Goal: Contribute content: Contribute content

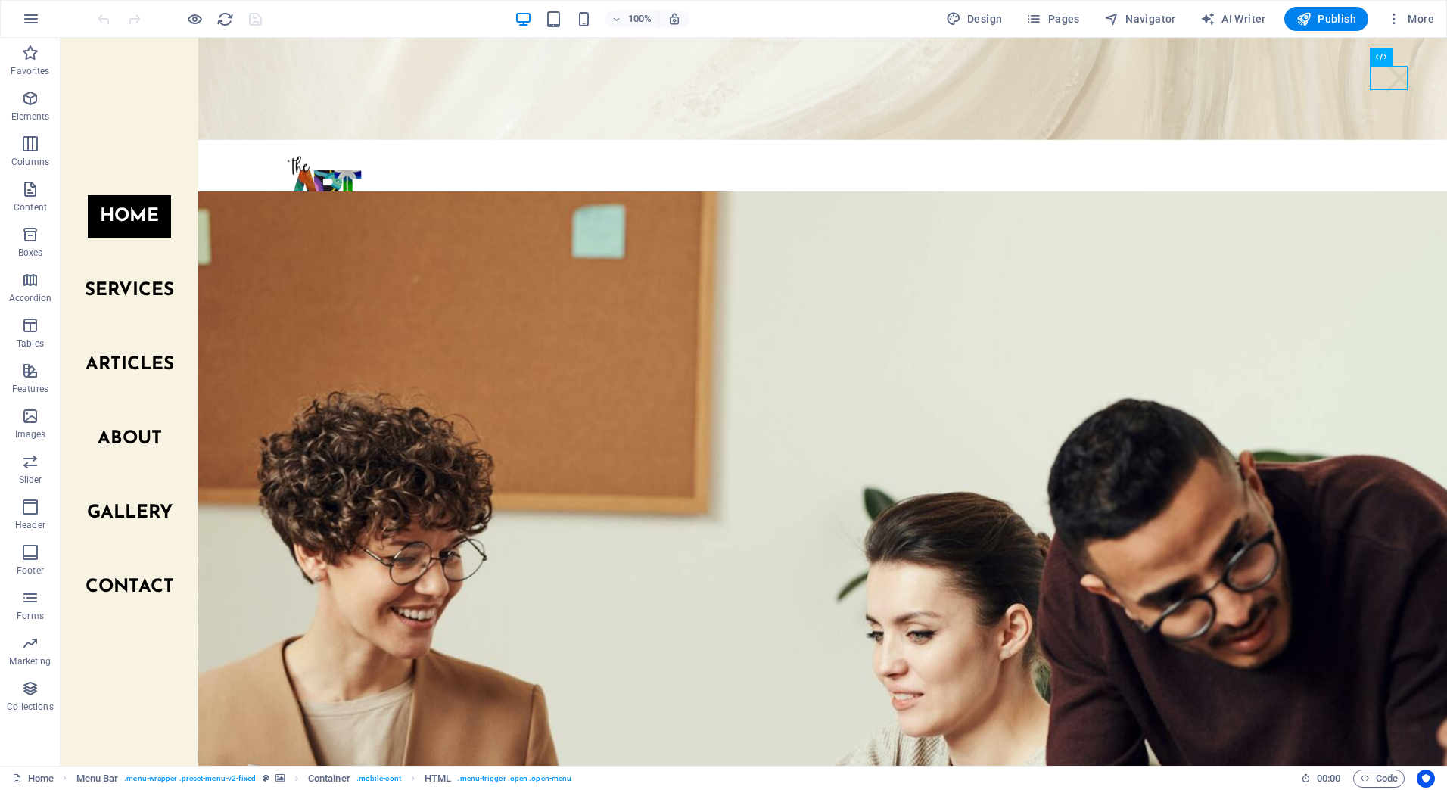
click at [382, 26] on div "100% Design Pages Navigator AI Writer Publish More" at bounding box center [767, 19] width 1345 height 24
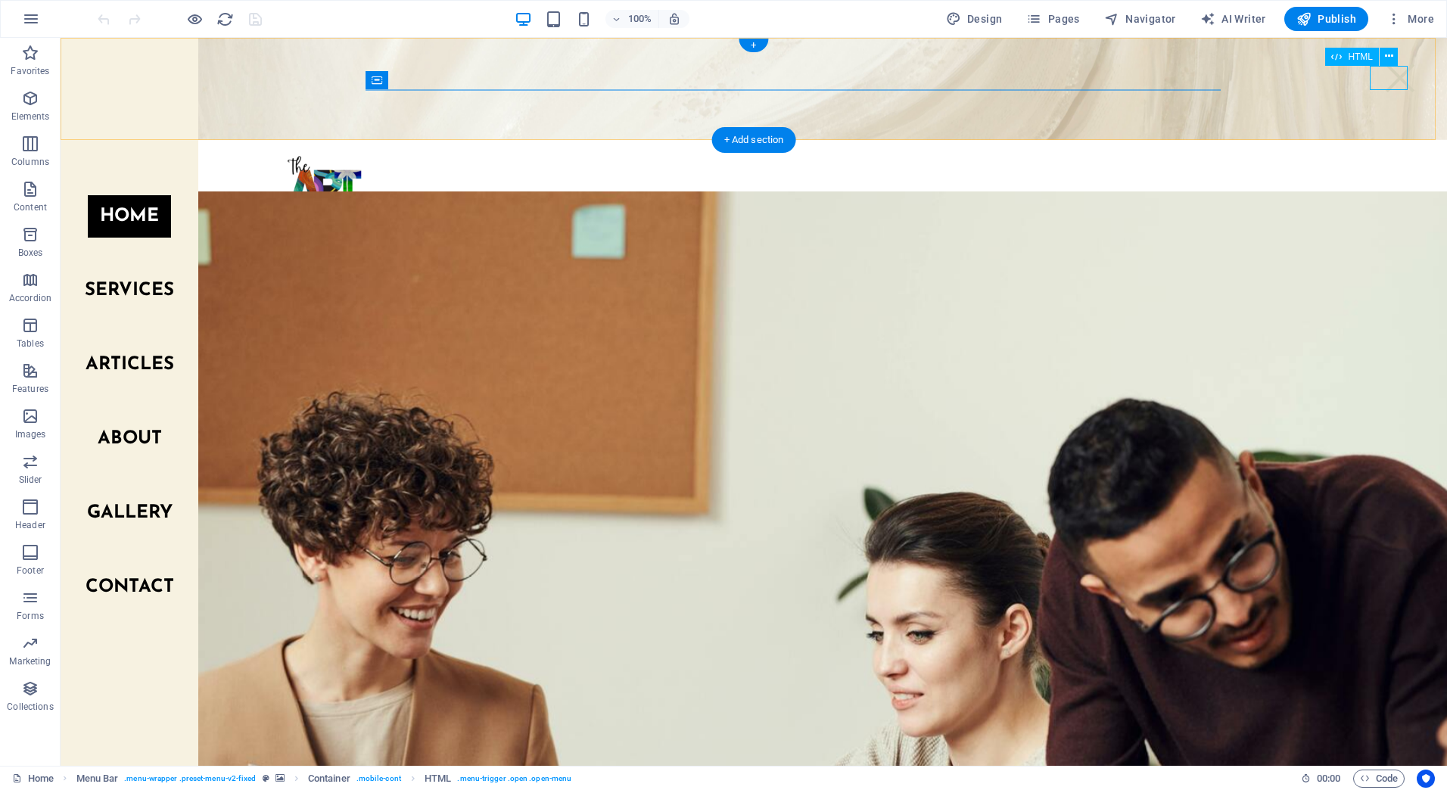
click at [1385, 73] on div at bounding box center [1400, 78] width 38 height 24
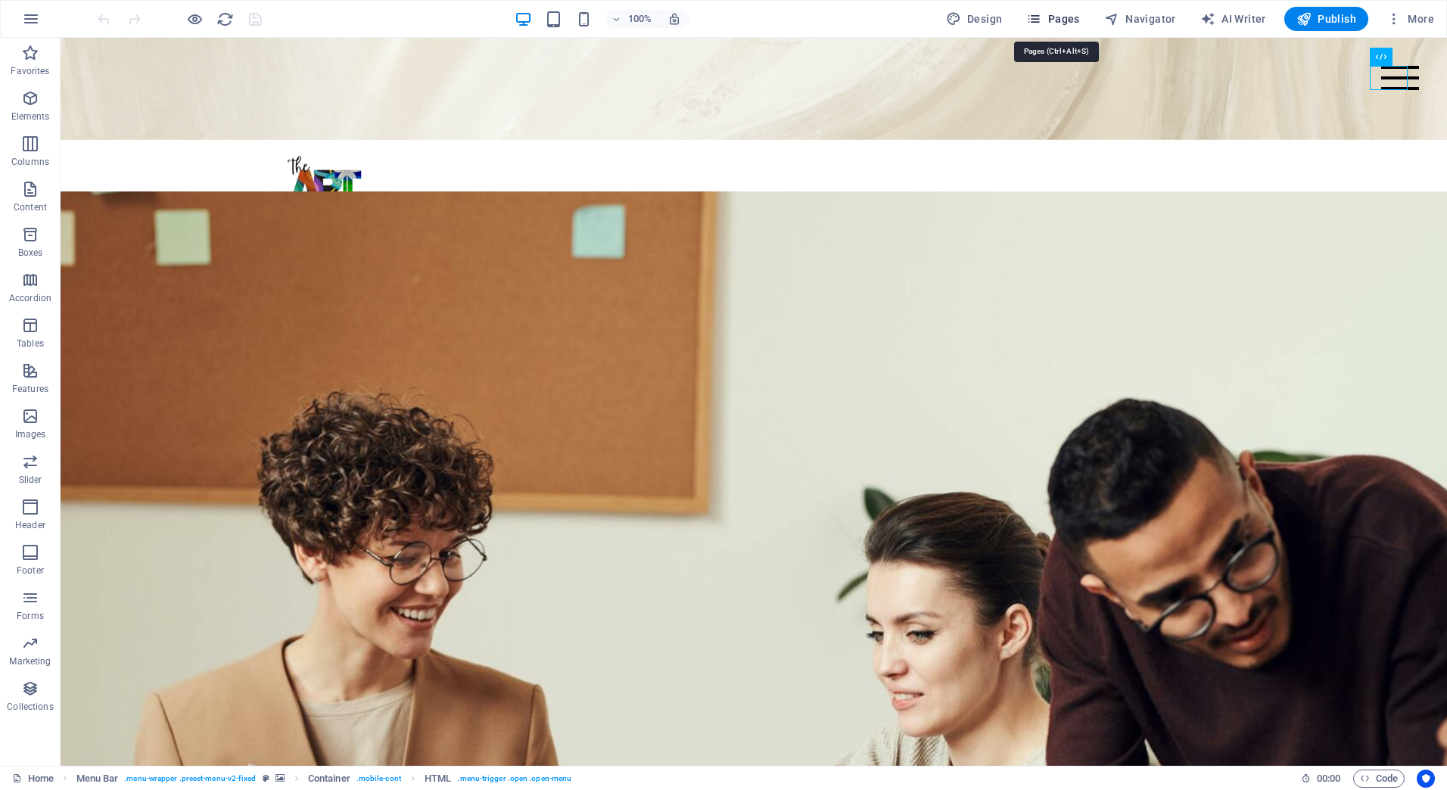
click at [1068, 17] on span "Pages" at bounding box center [1052, 18] width 53 height 15
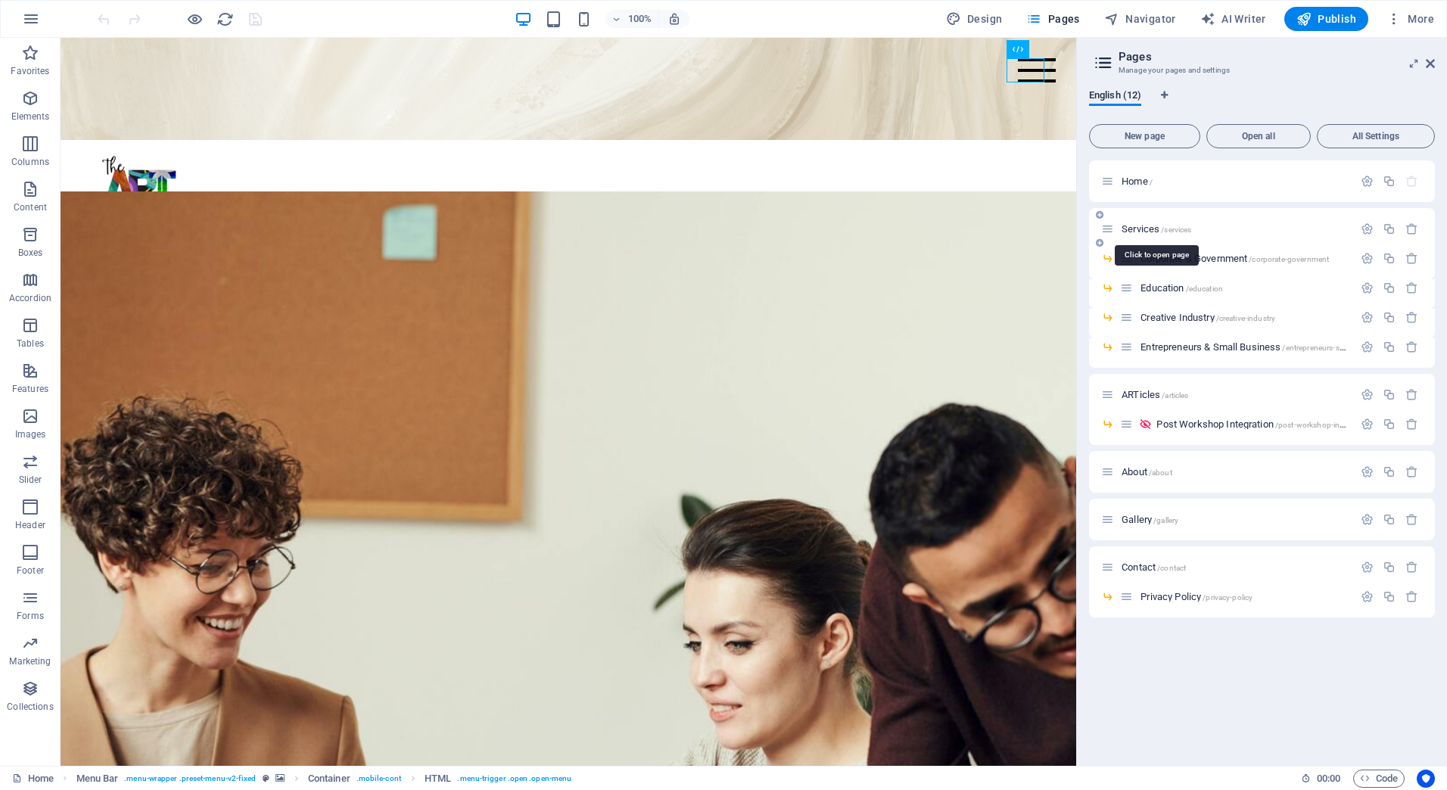
click at [1152, 232] on span "Services /services" at bounding box center [1156, 228] width 70 height 11
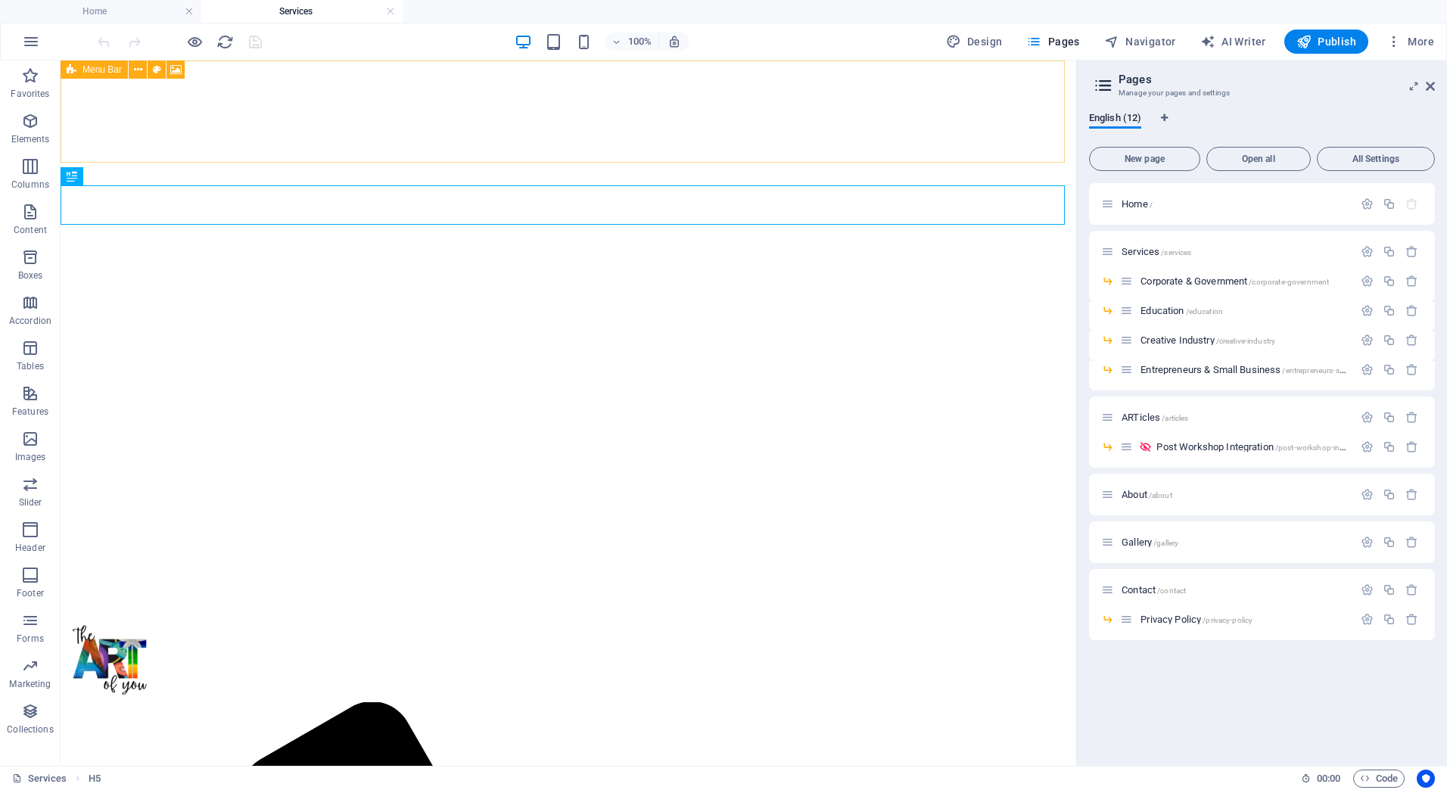
click at [102, 70] on span "Menu Bar" at bounding box center [101, 69] width 39 height 9
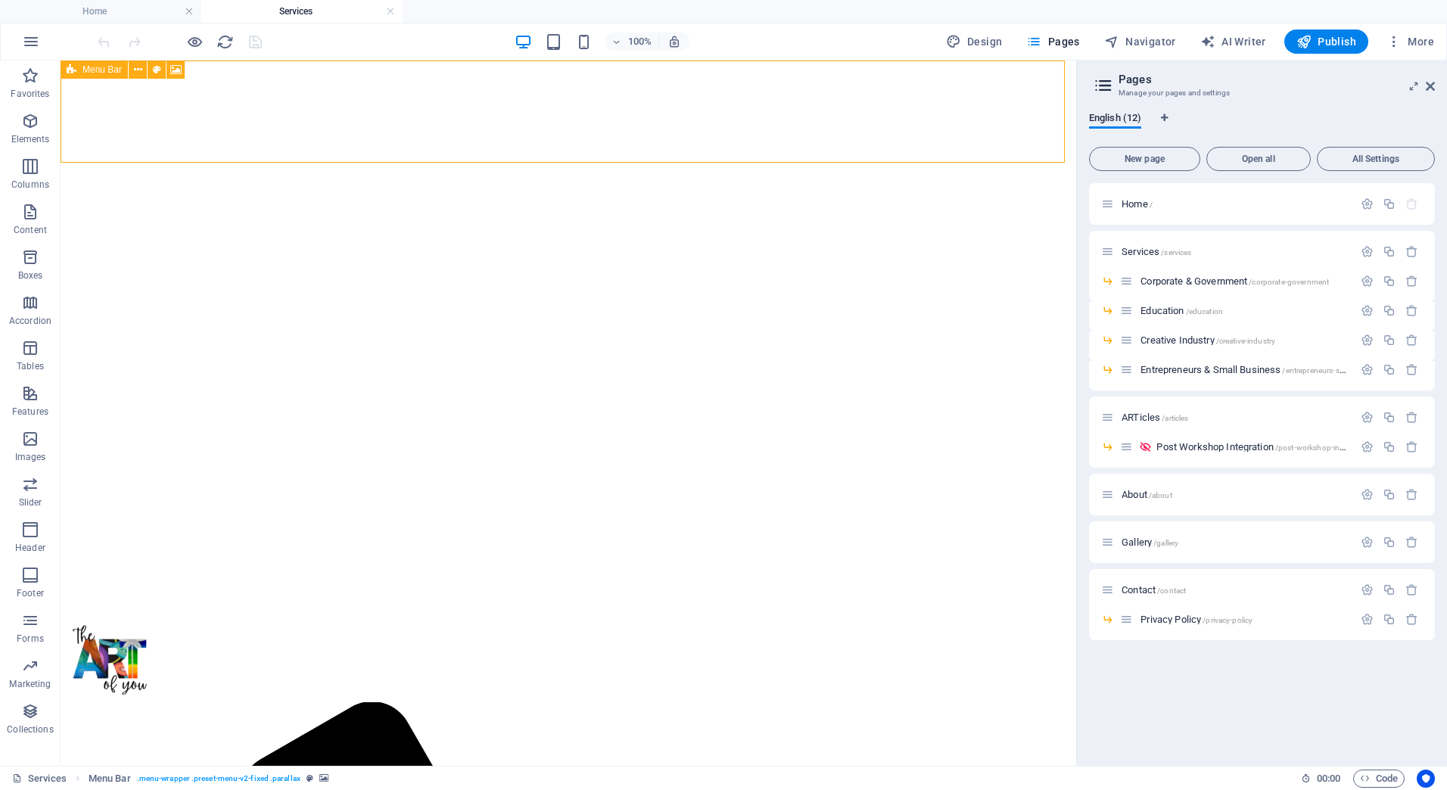
click at [102, 70] on span "Menu Bar" at bounding box center [101, 69] width 39 height 9
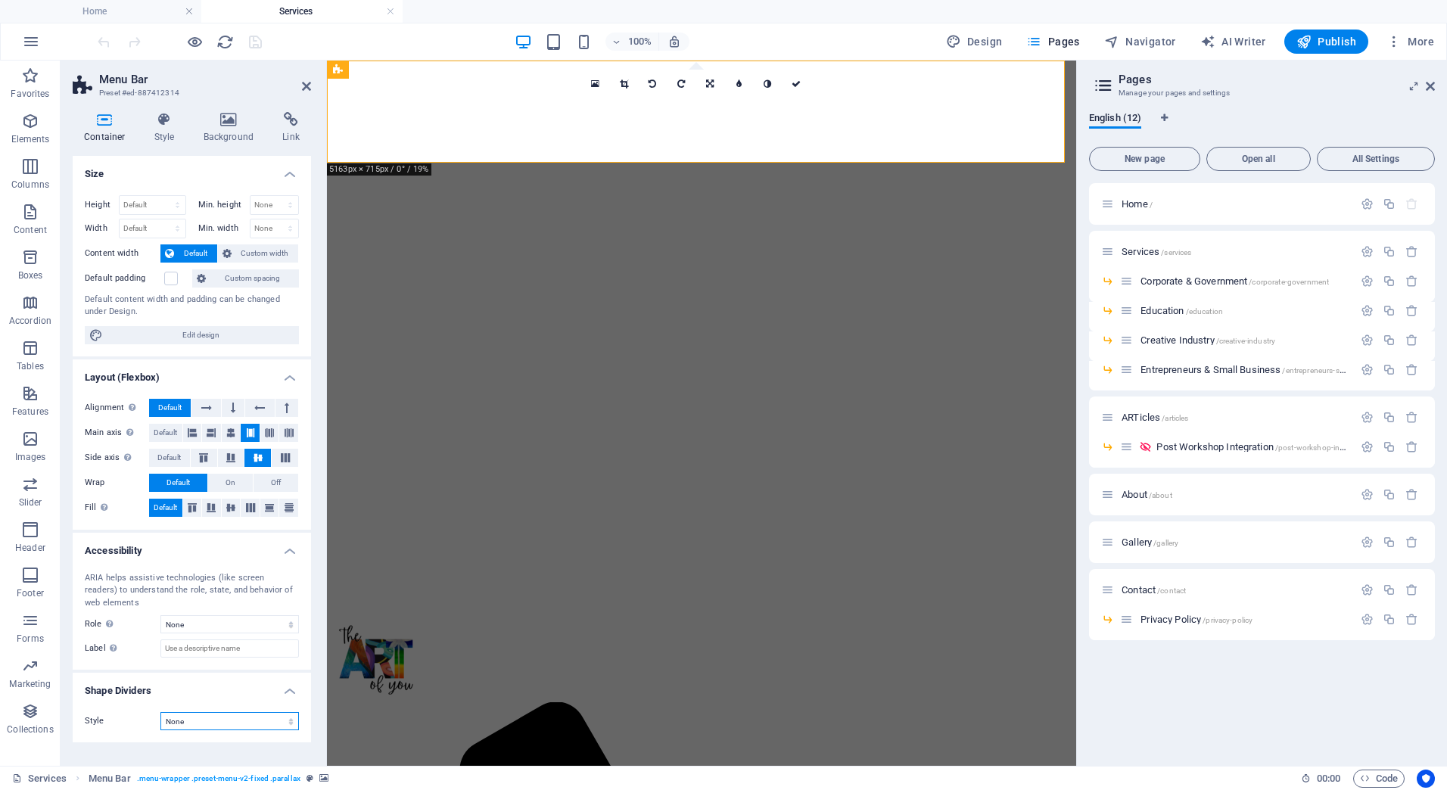
click at [229, 725] on select "None Triangle Square Diagonal Polygon 1 Polygon 2 Zigzag Multiple Zigzags Waves…" at bounding box center [229, 721] width 138 height 18
click at [219, 650] on input "Label Use the ARIA label to provide a clear and descriptive name for elements t…" at bounding box center [229, 648] width 138 height 18
click at [208, 333] on span "Edit design" at bounding box center [200, 335] width 187 height 18
select select "ease-in-out"
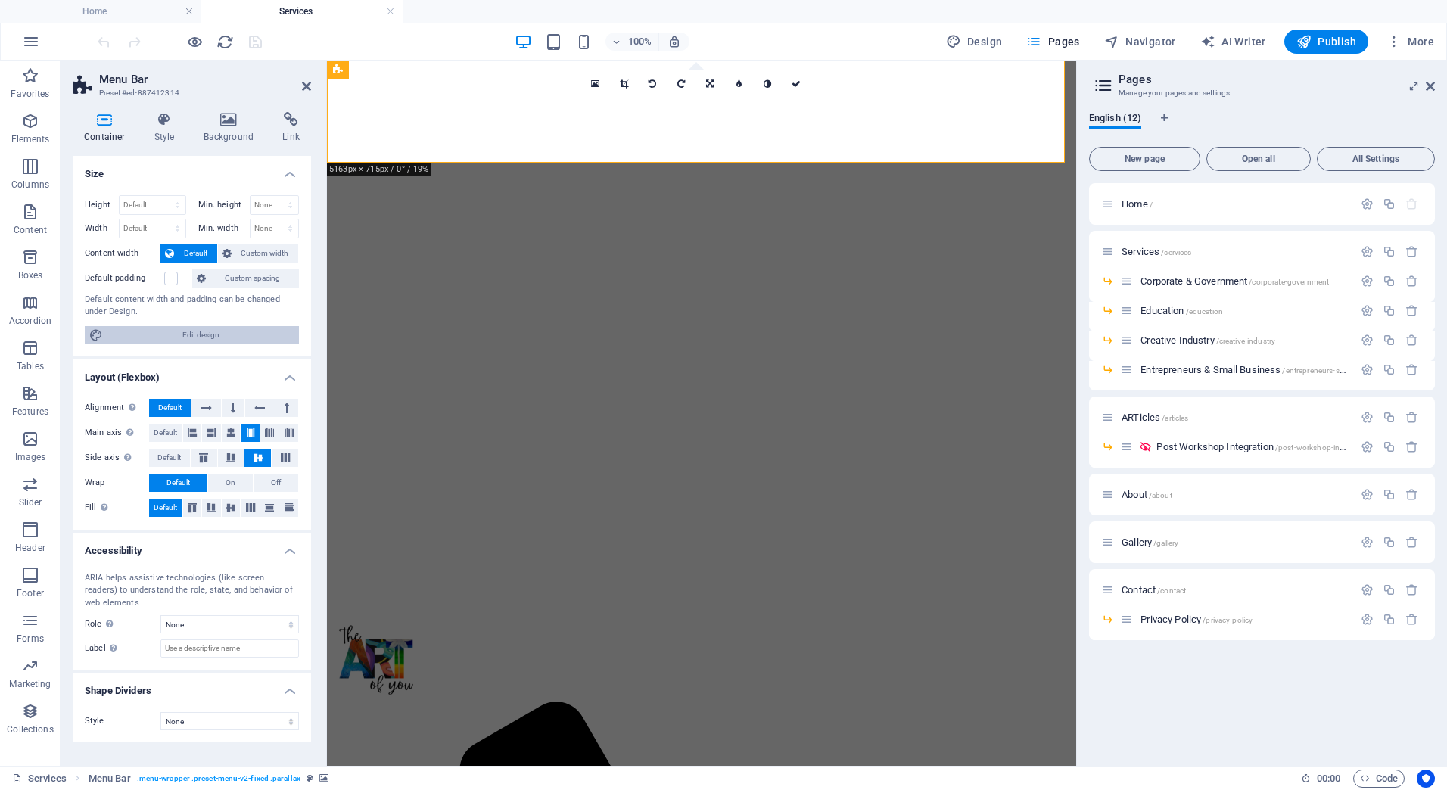
select select "rem"
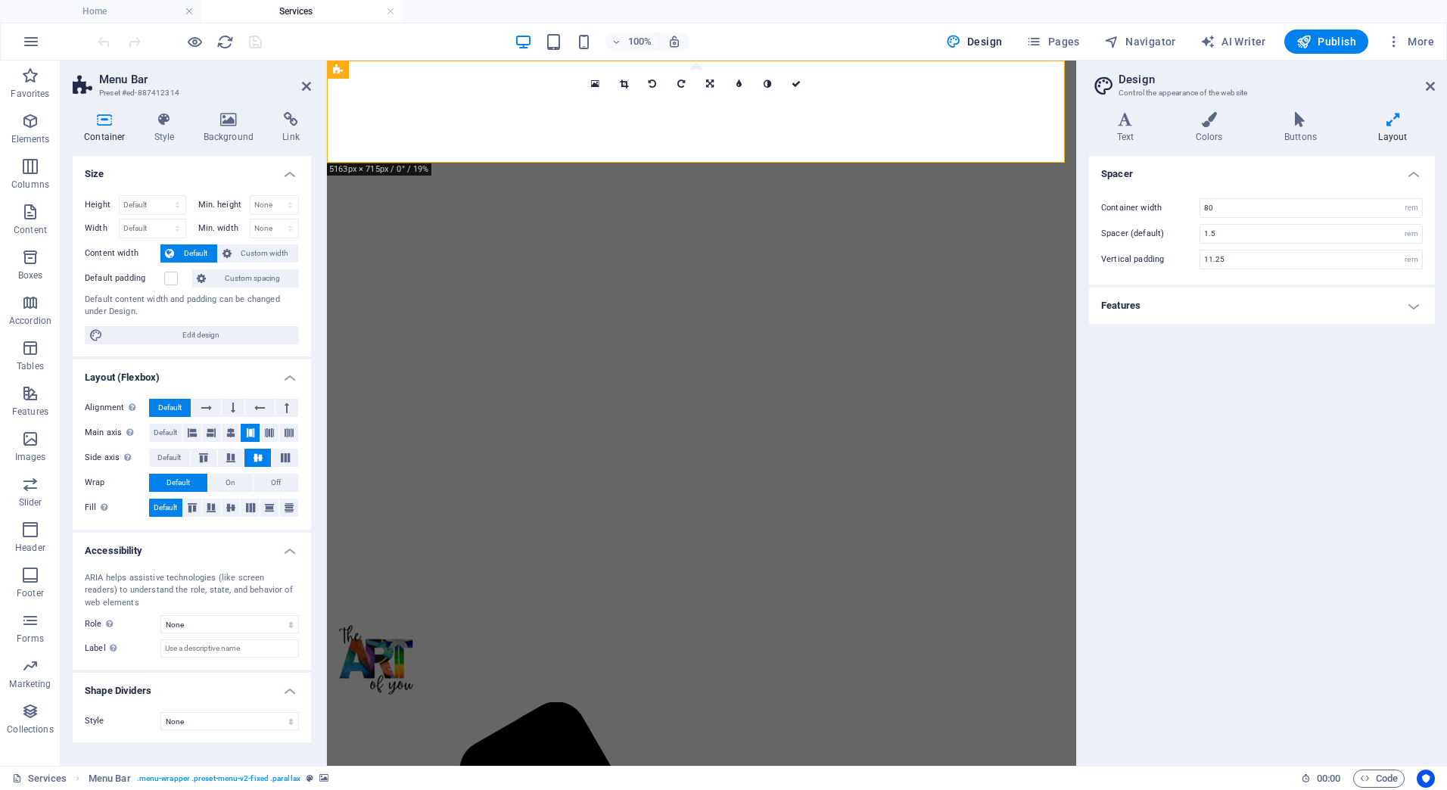
click at [1175, 308] on h4 "Features" at bounding box center [1262, 306] width 346 height 36
click at [1398, 367] on select "Ease Ease In Ease Out Ease In/Ease Out Linear" at bounding box center [1310, 365] width 223 height 18
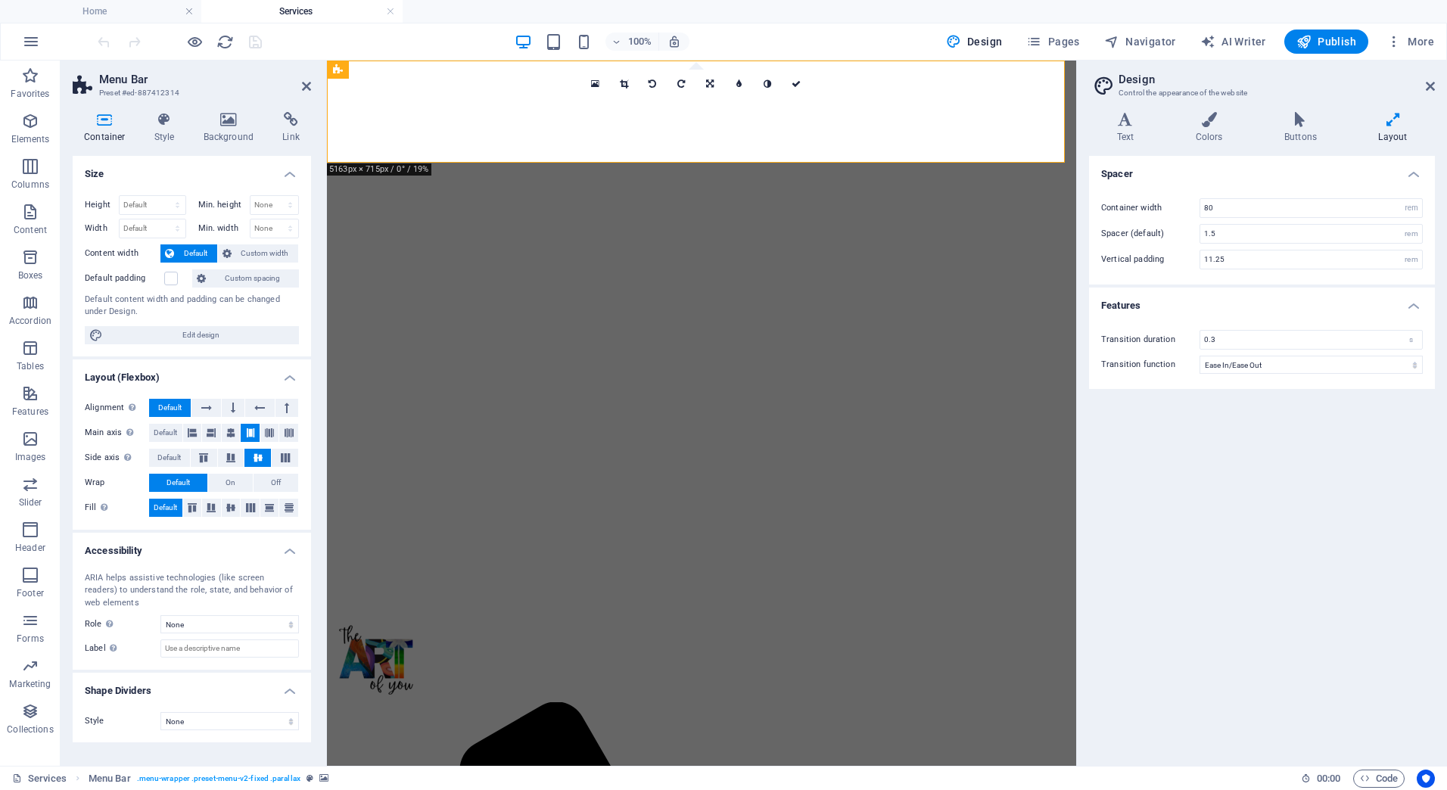
click at [1423, 303] on h4 "Features" at bounding box center [1262, 301] width 346 height 27
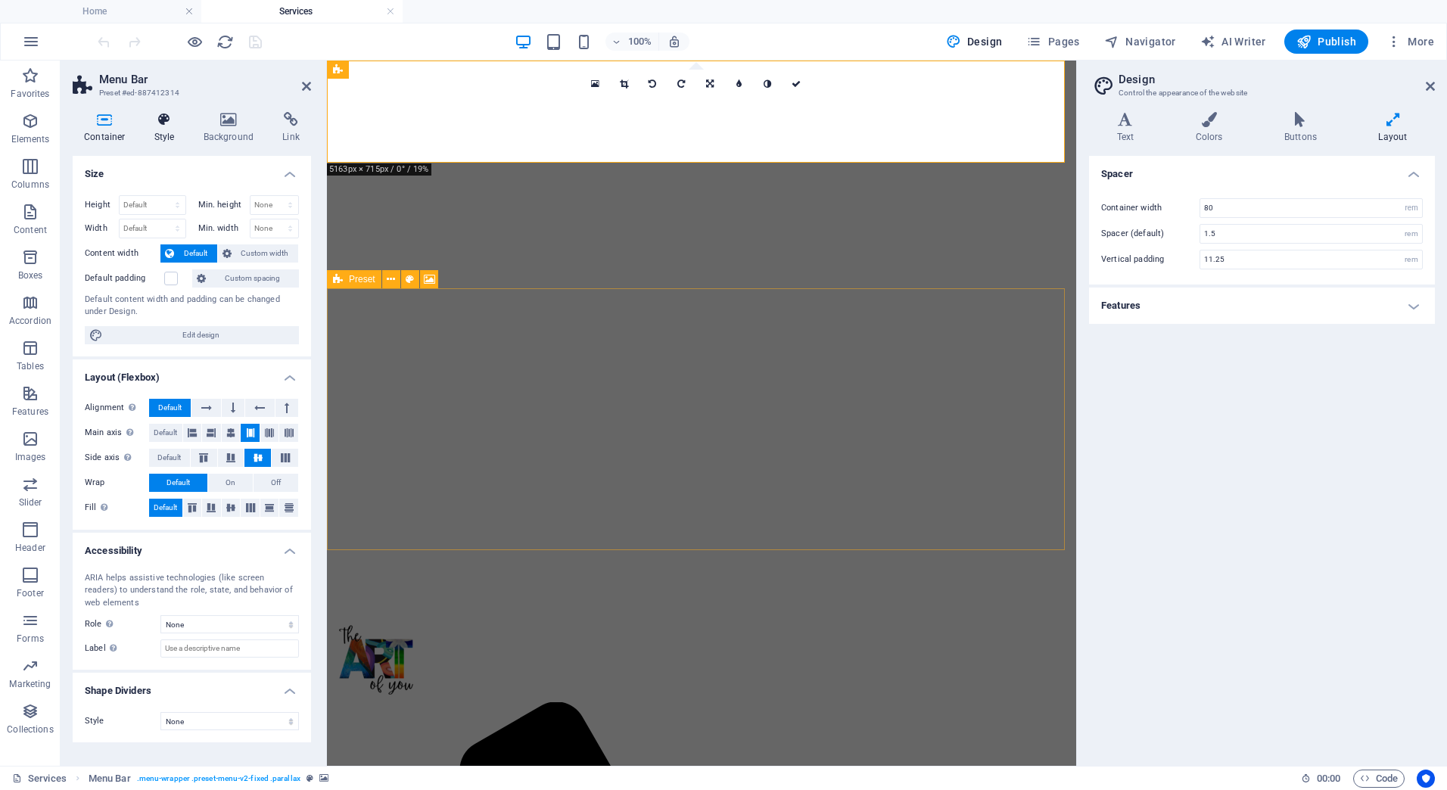
click at [153, 126] on icon at bounding box center [164, 119] width 43 height 15
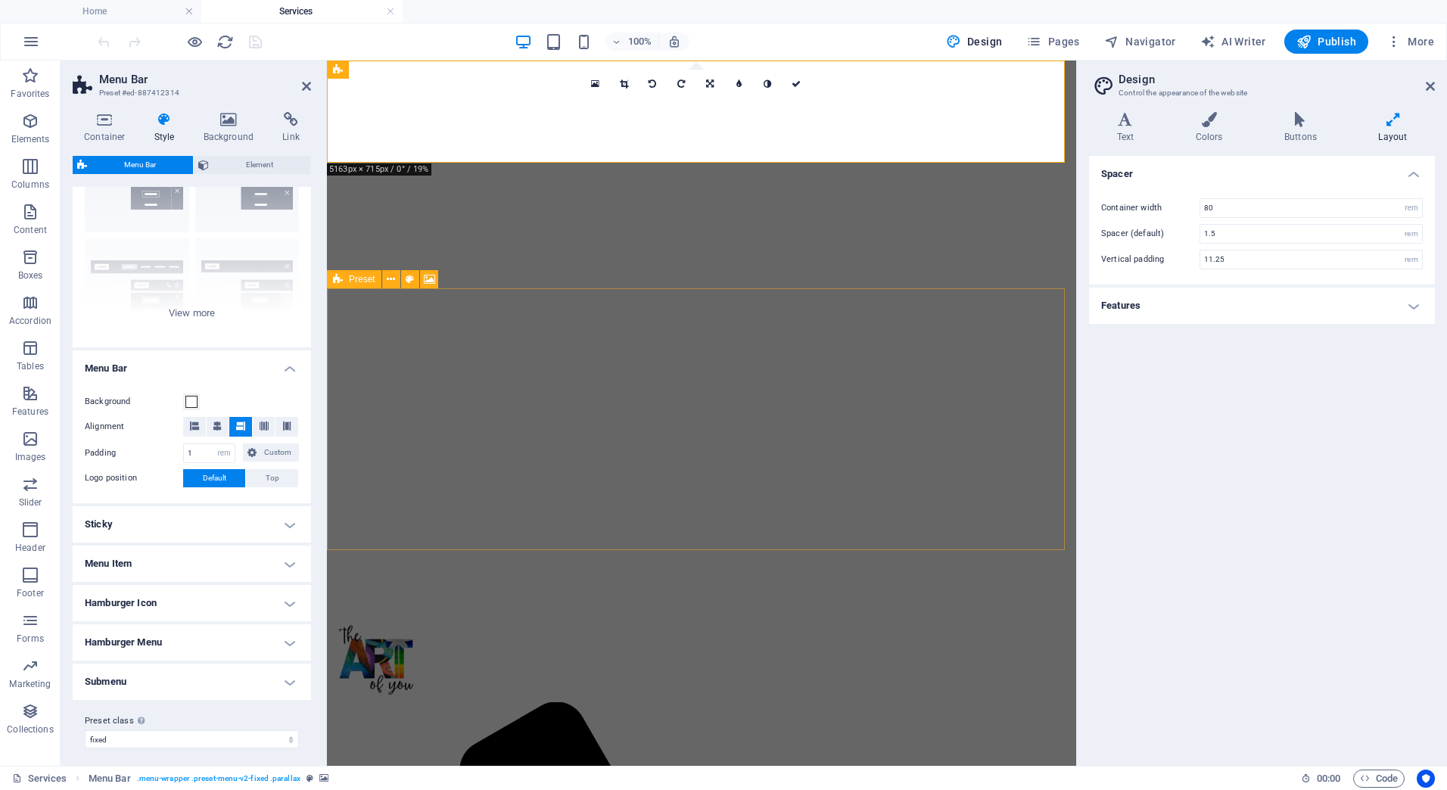
scroll to position [101, 0]
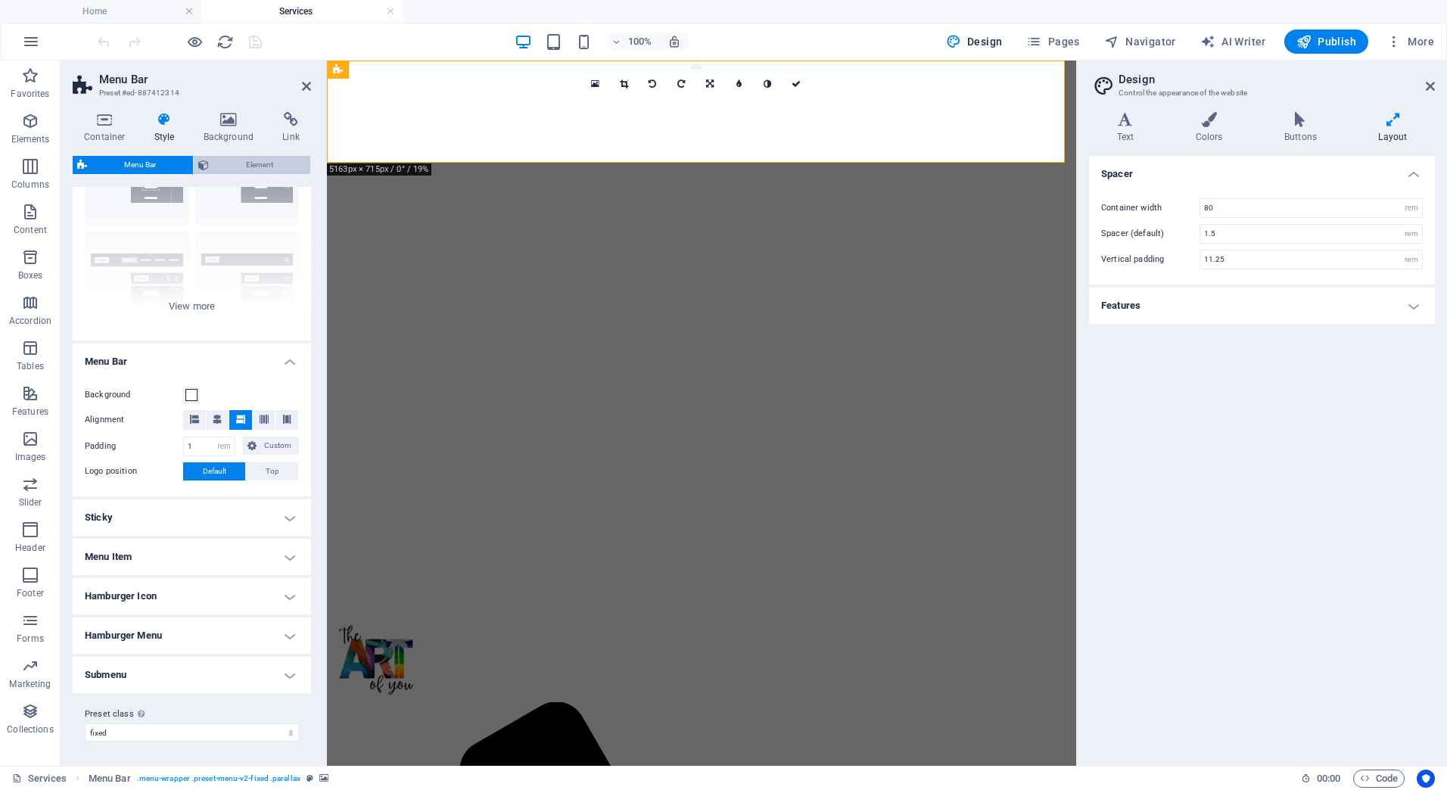
click at [278, 168] on span "Element" at bounding box center [259, 165] width 92 height 18
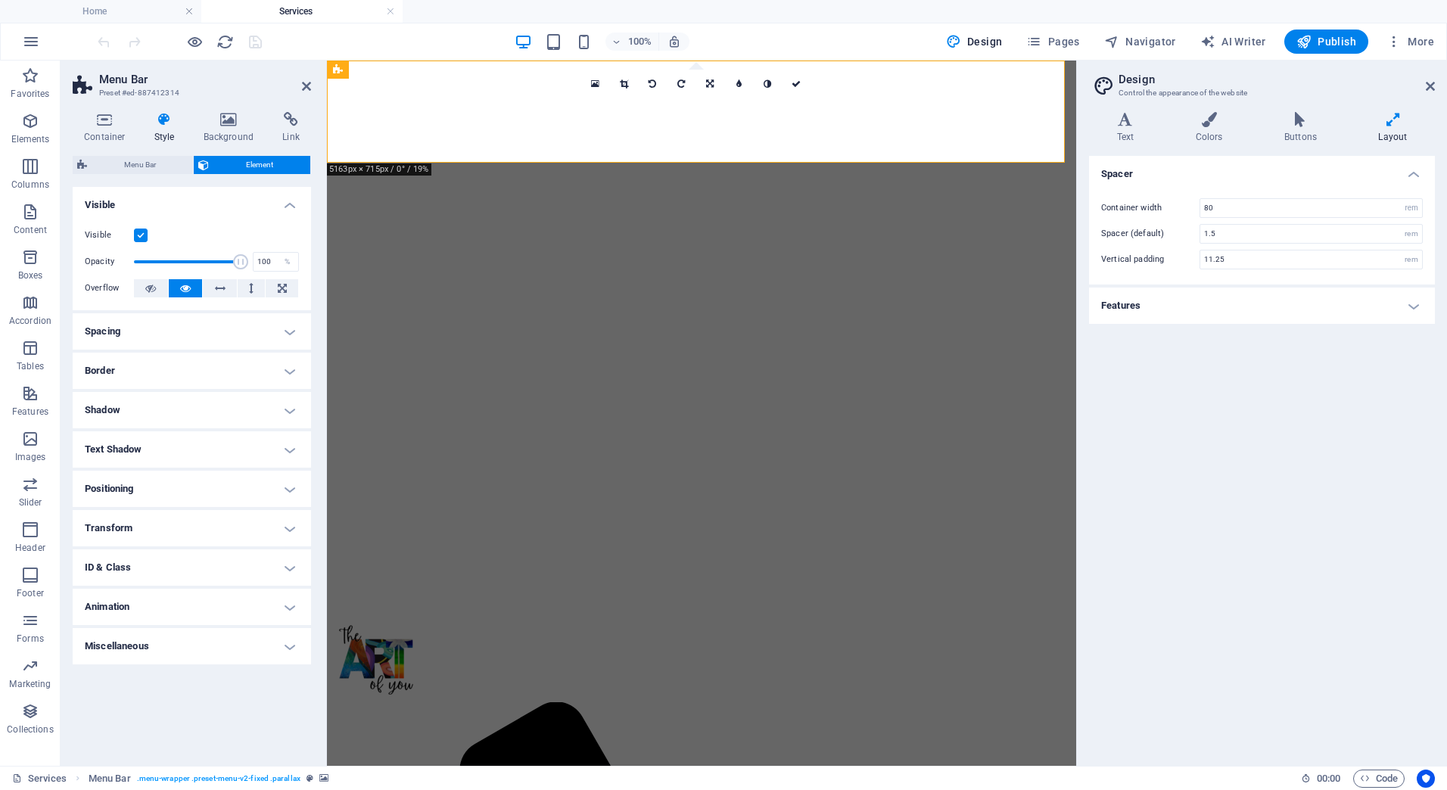
click at [156, 120] on icon at bounding box center [164, 119] width 43 height 15
click at [166, 118] on icon at bounding box center [164, 119] width 43 height 15
click at [215, 126] on icon at bounding box center [228, 119] width 73 height 15
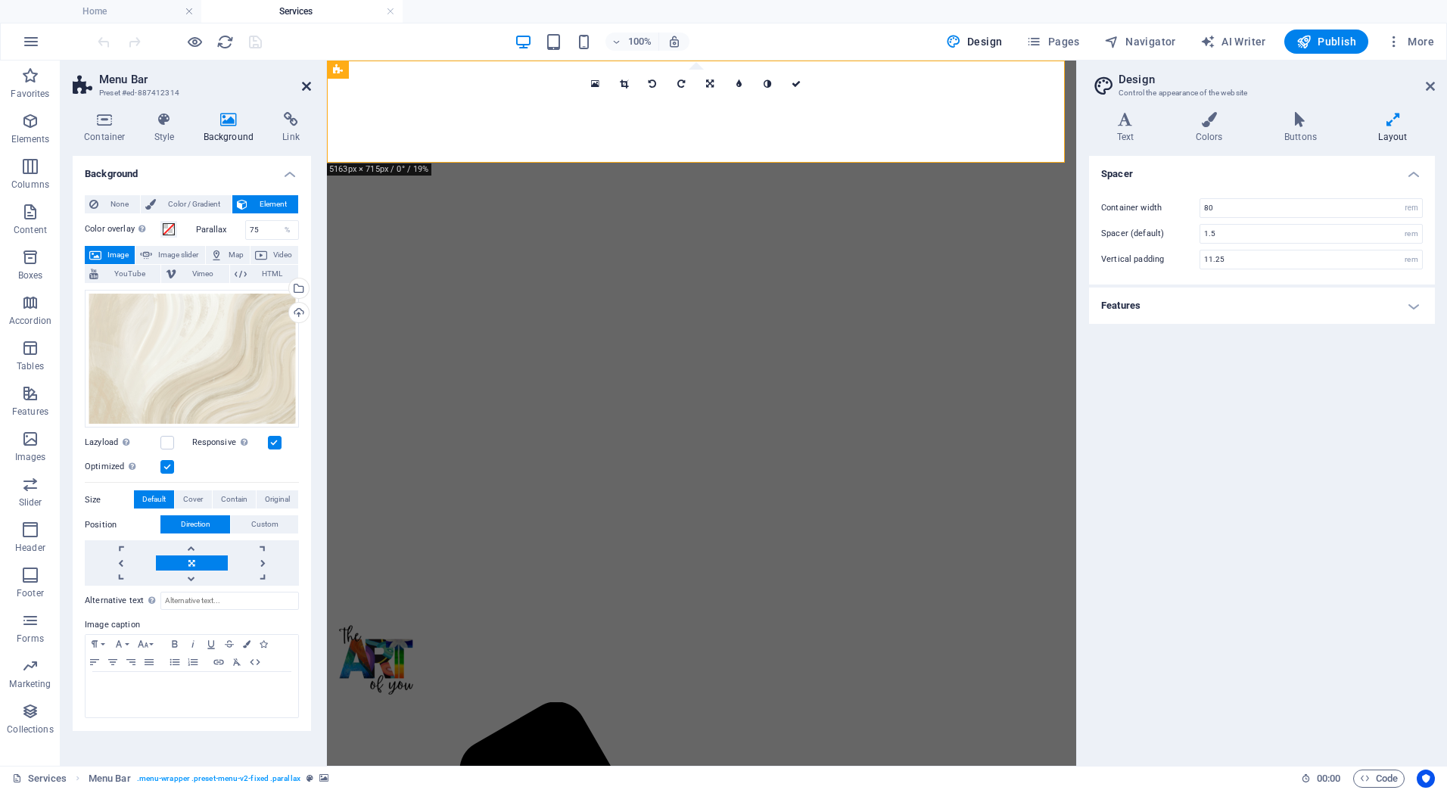
drag, startPoint x: 306, startPoint y: 81, endPoint x: 246, endPoint y: 20, distance: 85.1
click at [306, 81] on icon at bounding box center [306, 86] width 9 height 12
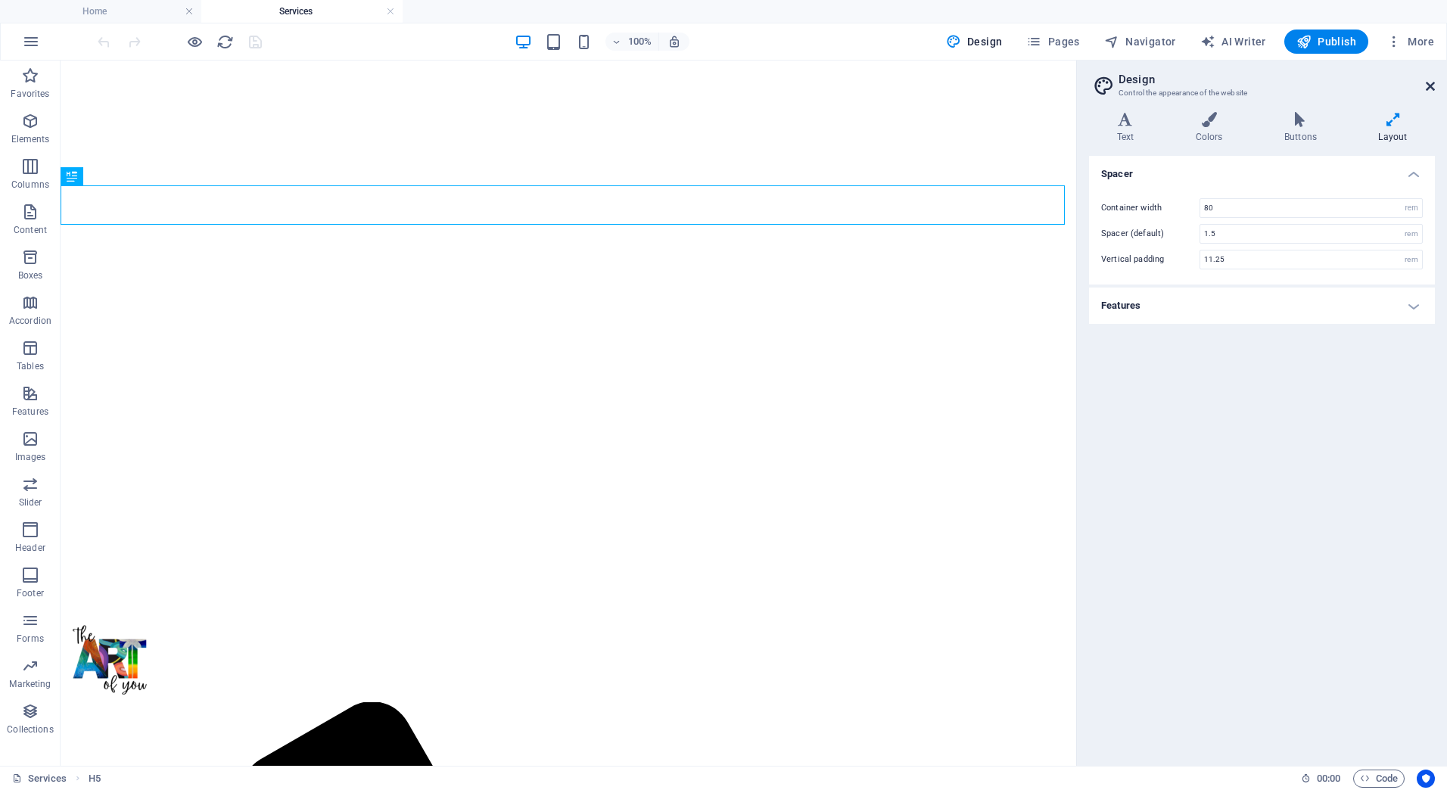
click at [1428, 86] on icon at bounding box center [1430, 86] width 9 height 12
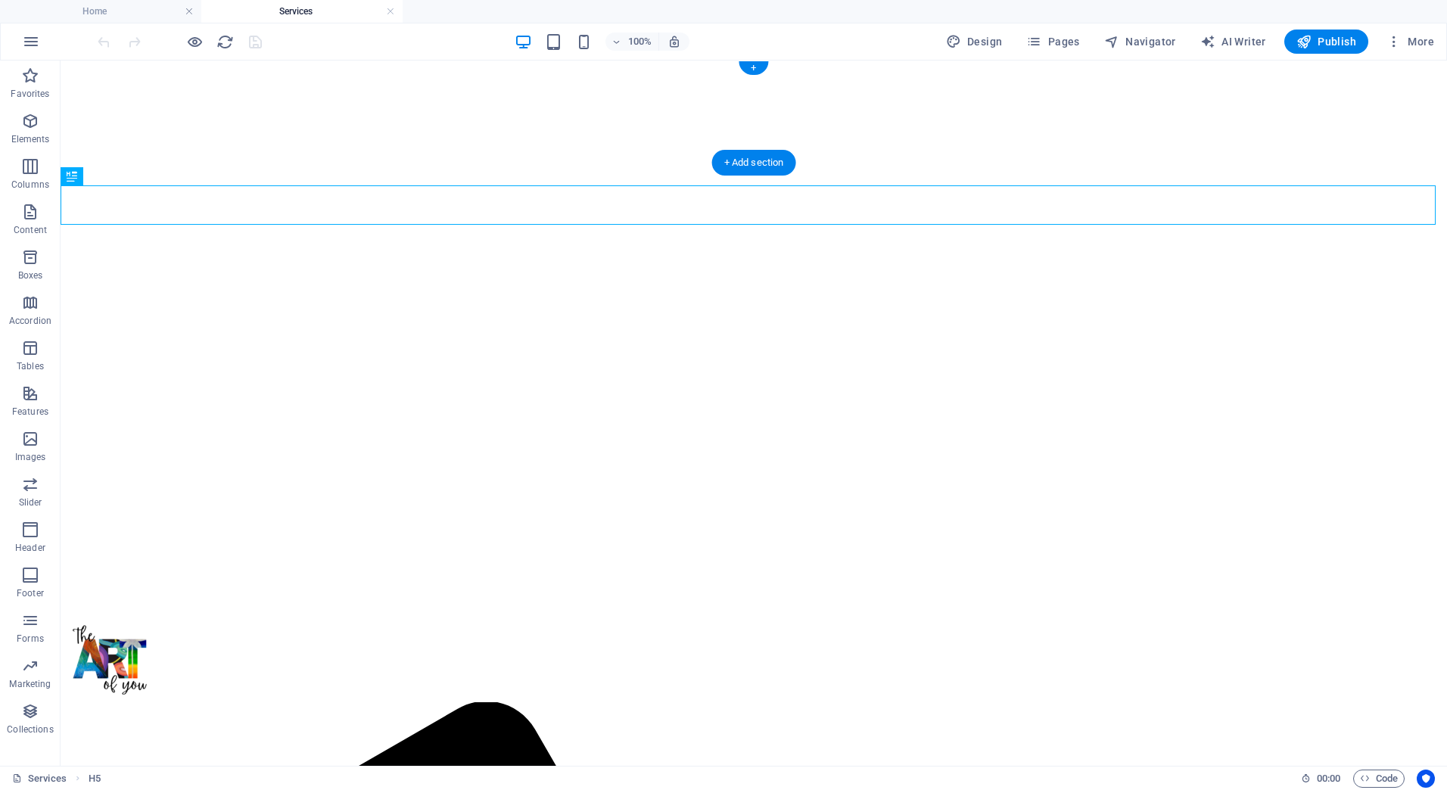
click at [1410, 67] on figure at bounding box center [754, 67] width 1374 height 0
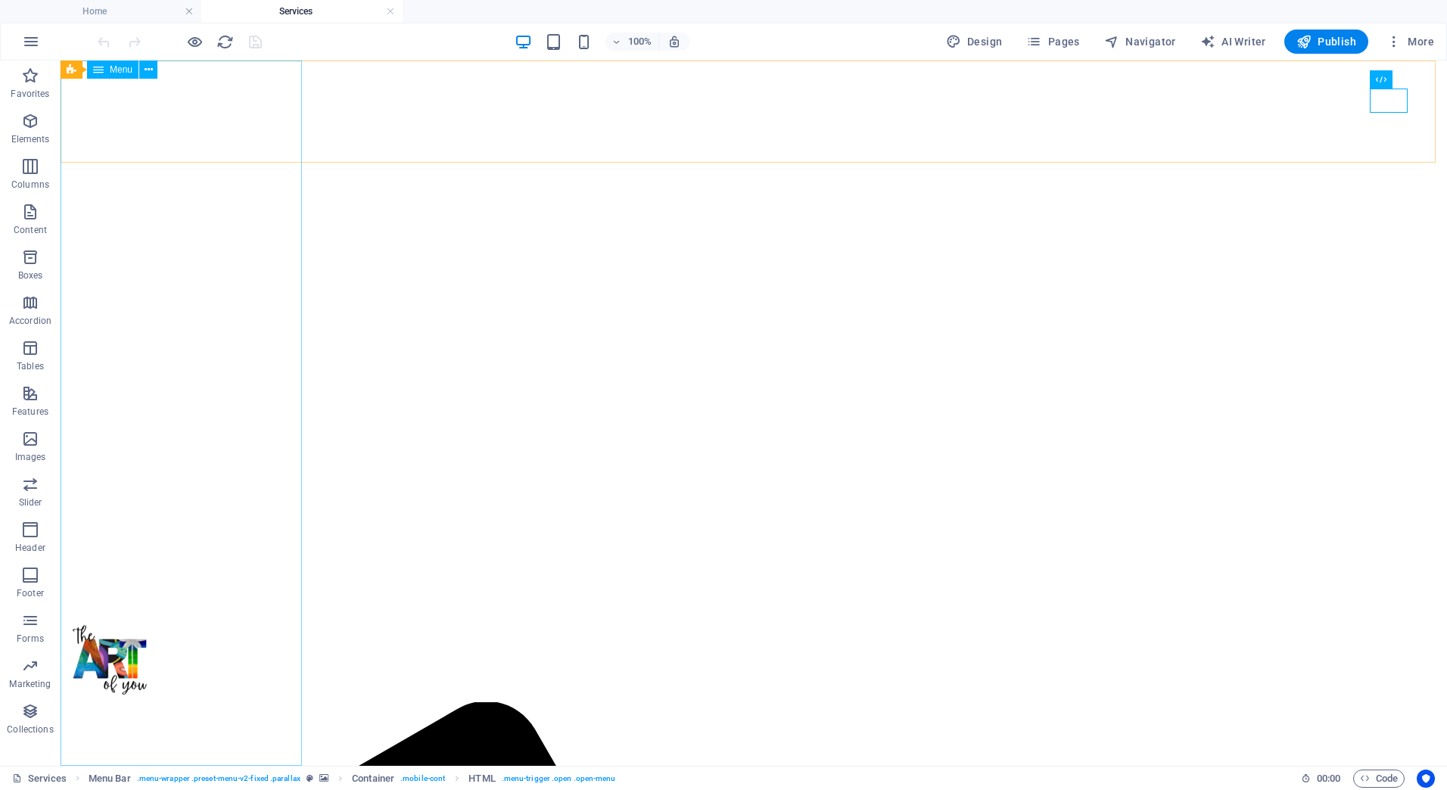
click at [118, 67] on span "Menu" at bounding box center [121, 69] width 23 height 9
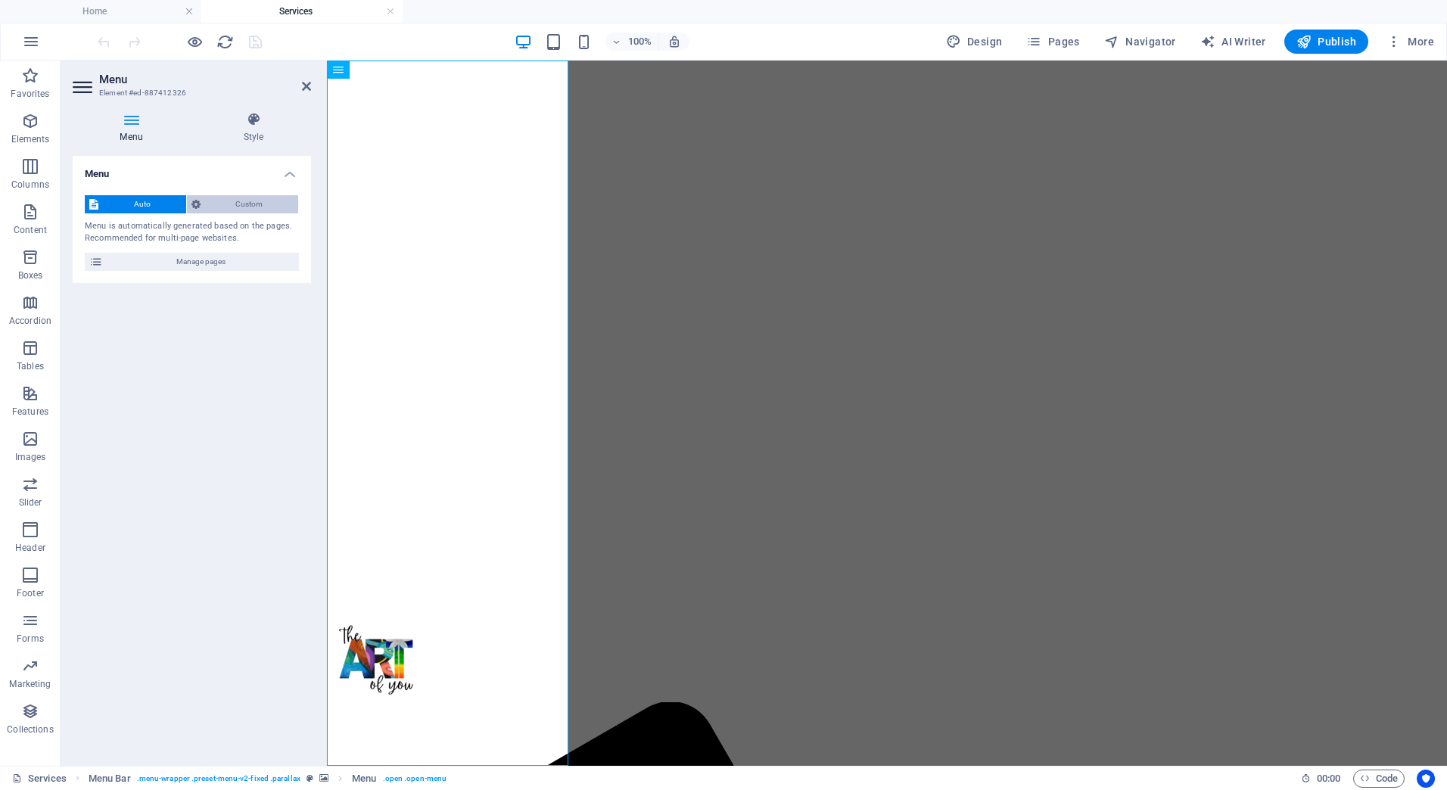
click at [216, 199] on span "Custom" at bounding box center [249, 204] width 89 height 18
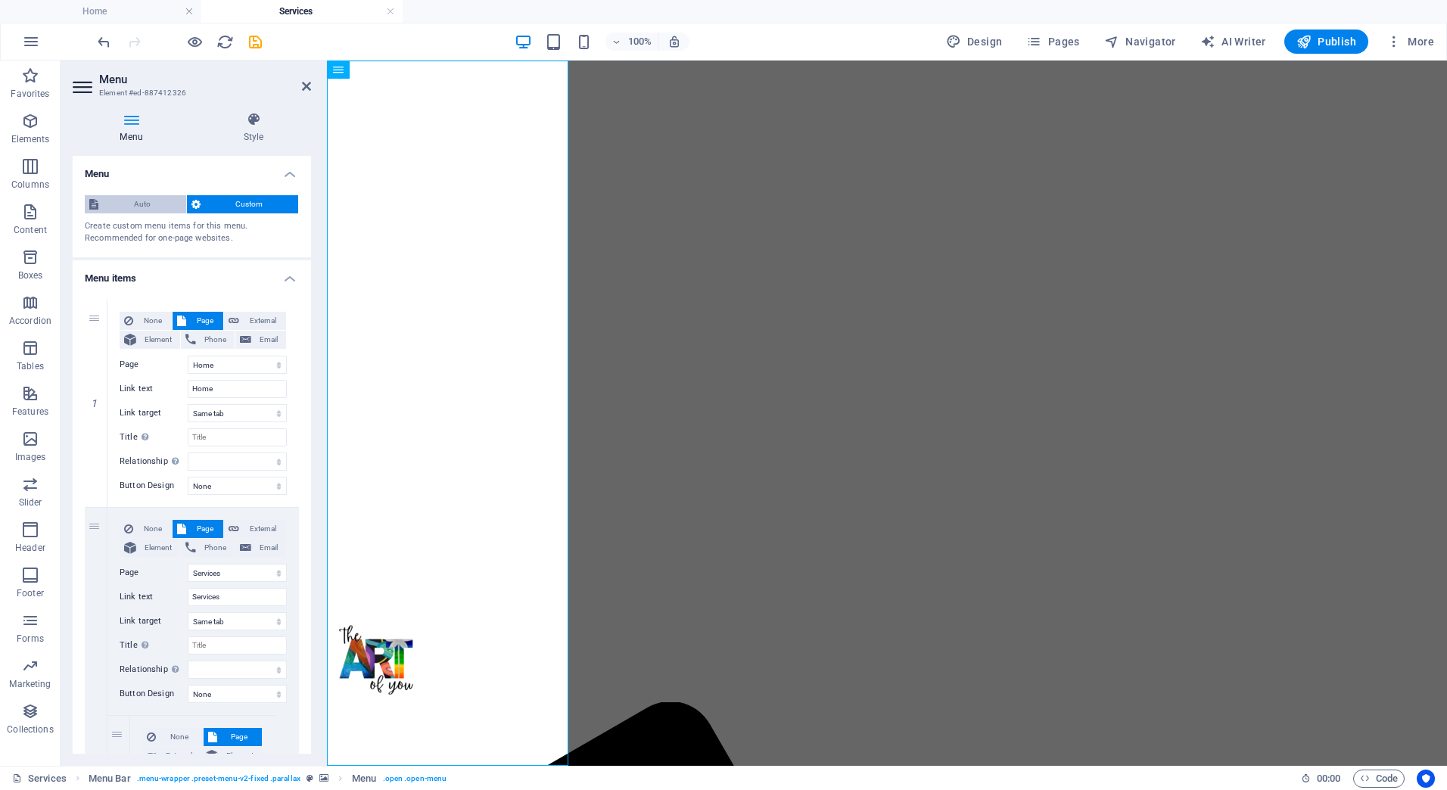
click at [129, 202] on span "Auto" at bounding box center [142, 204] width 79 height 18
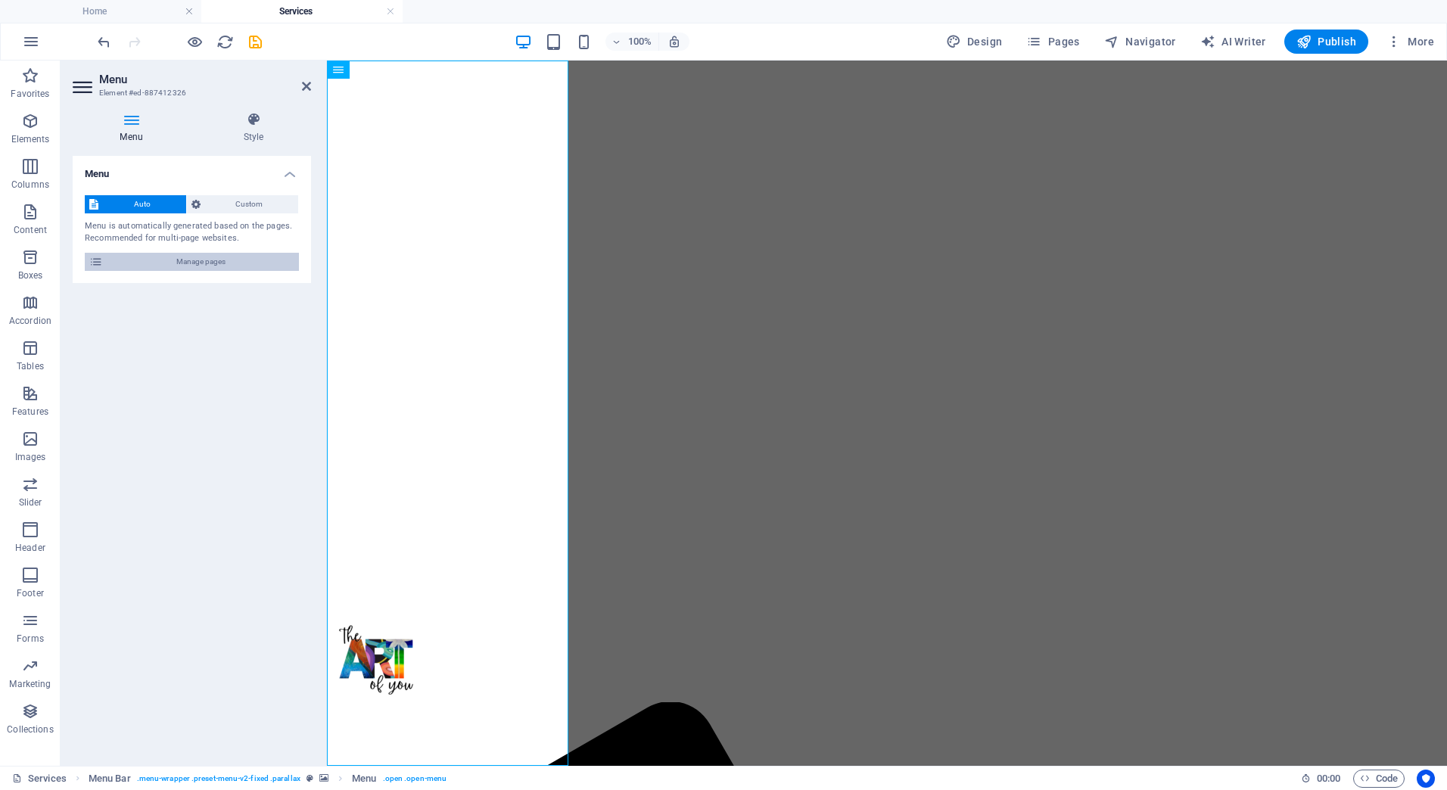
click at [149, 256] on span "Manage pages" at bounding box center [200, 262] width 187 height 18
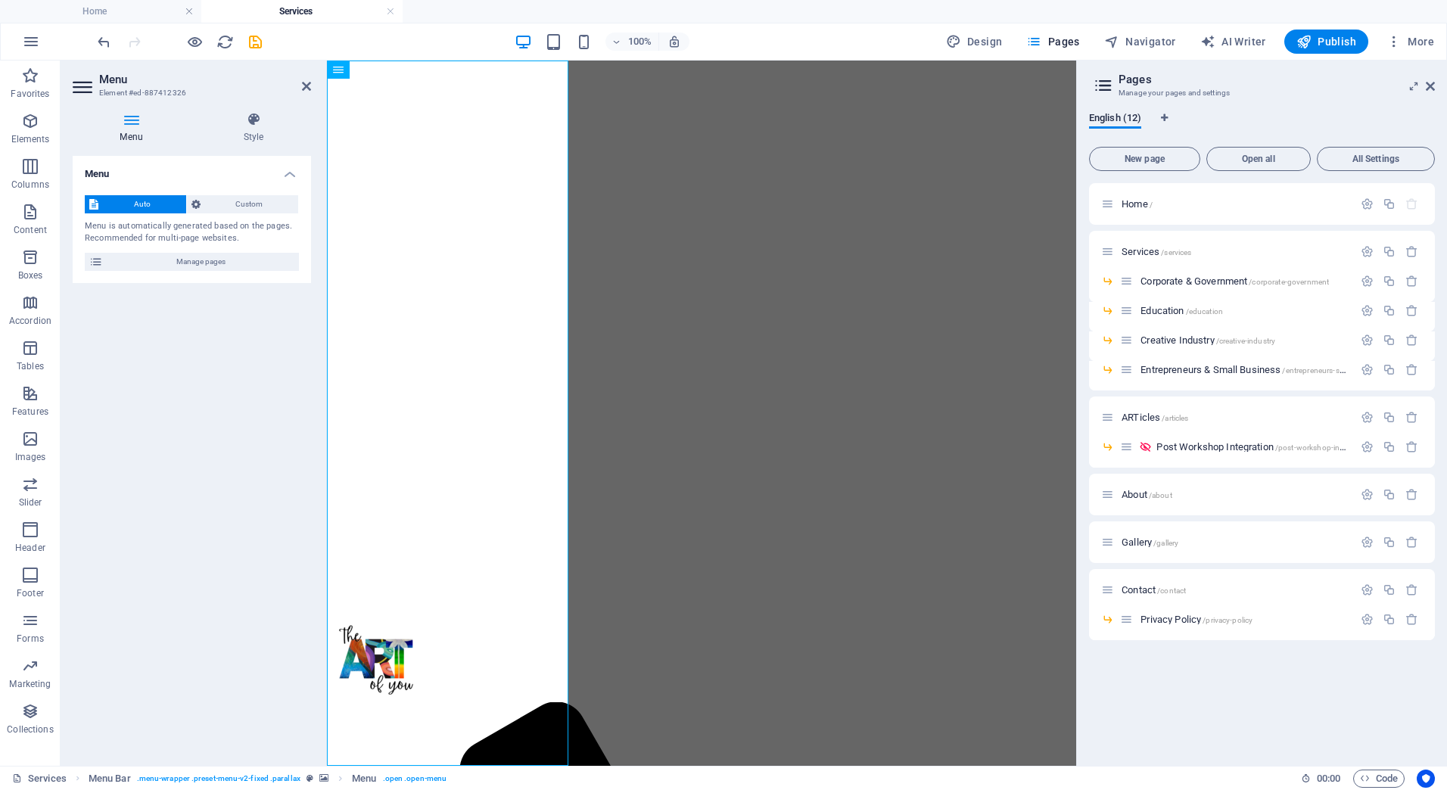
click at [133, 128] on h4 "Menu" at bounding box center [134, 128] width 123 height 32
click at [247, 132] on h4 "Style" at bounding box center [253, 128] width 115 height 32
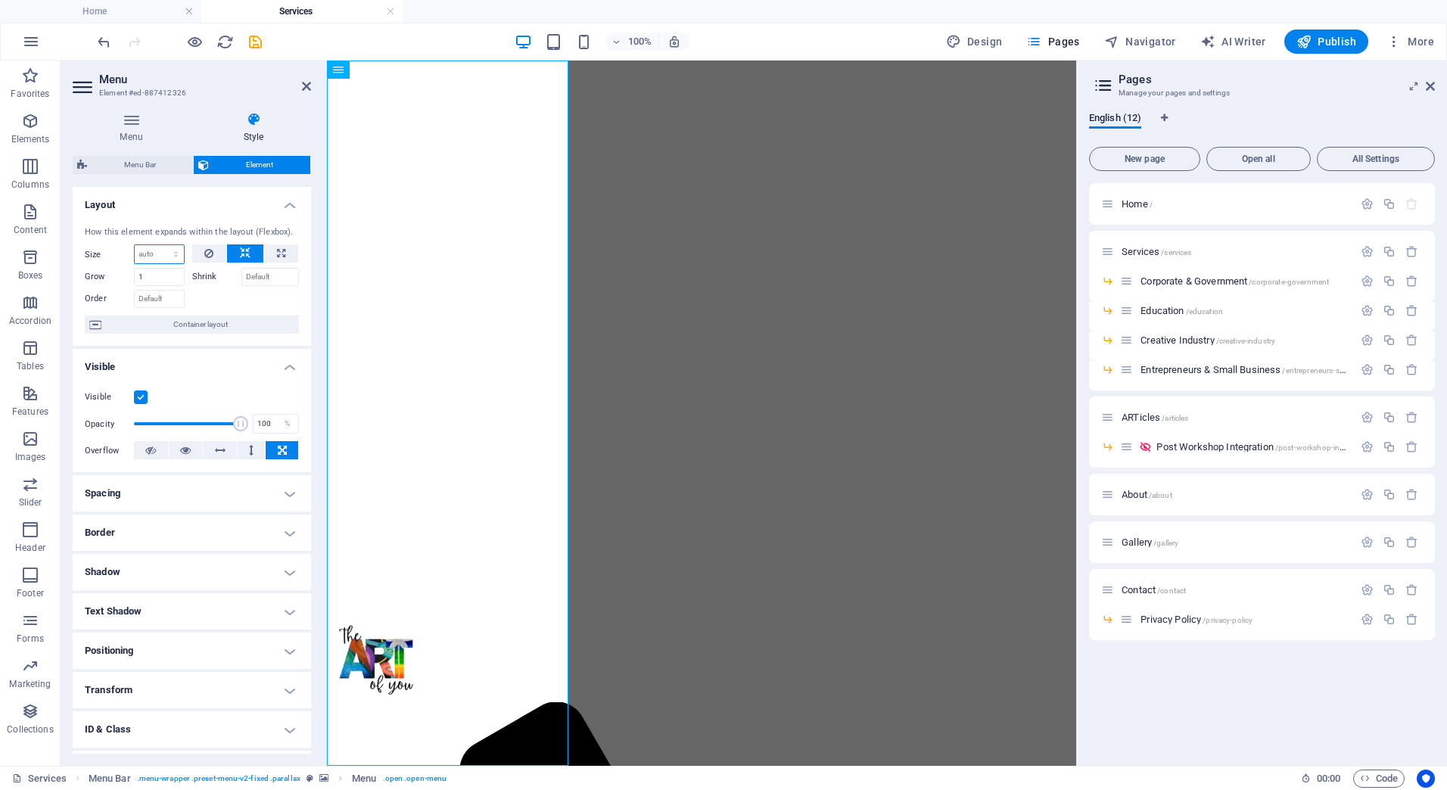
click at [173, 257] on select "Default auto px % 1/1 1/2 1/3 1/4 1/5 1/6 1/7 1/8 1/9 1/10" at bounding box center [159, 254] width 49 height 18
click at [271, 278] on input "Shrink" at bounding box center [270, 277] width 58 height 18
click at [181, 325] on span "Container layout" at bounding box center [200, 325] width 188 height 18
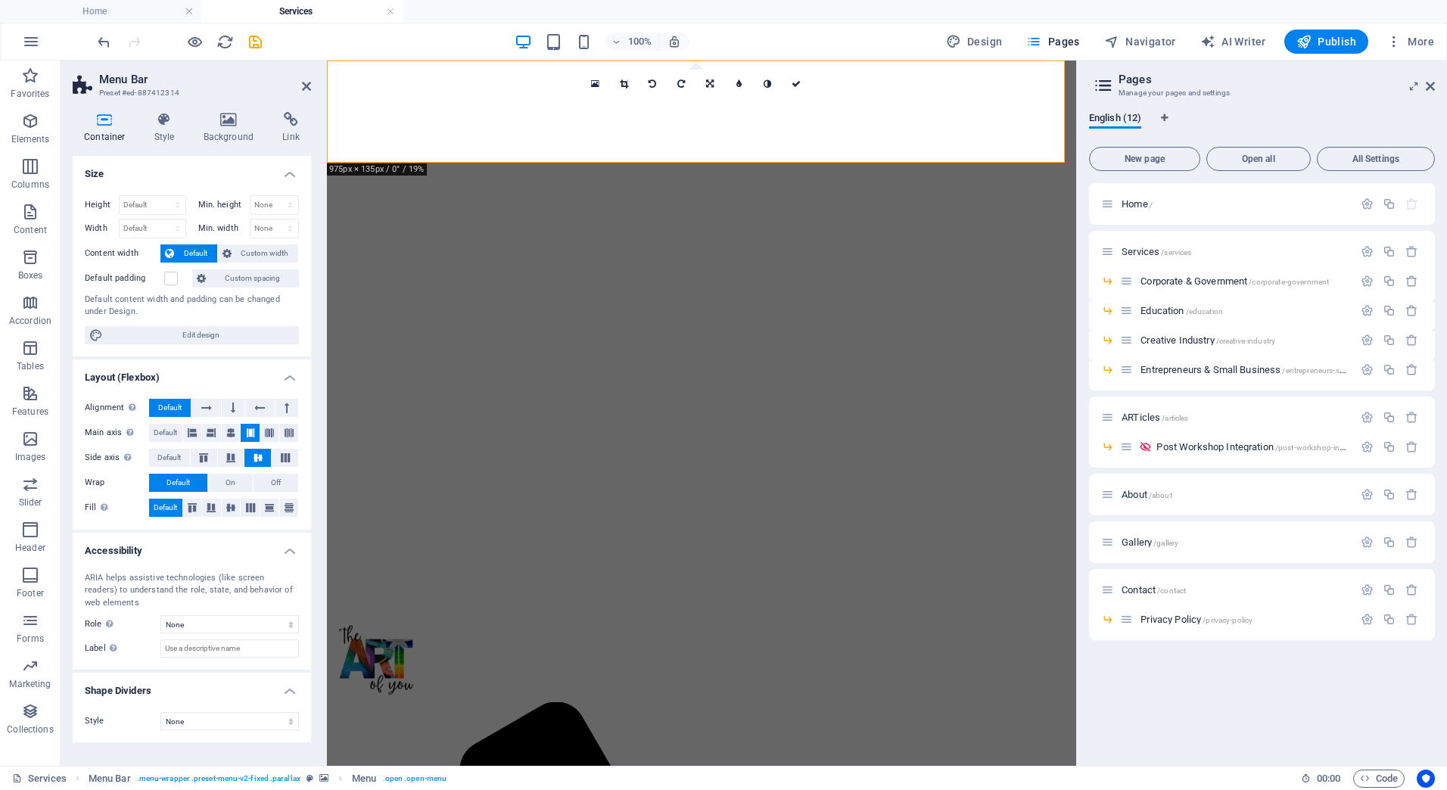
click at [181, 325] on ul "Size Height Default px rem % vh vw Min. height None px rem % vh vw Width Defaul…" at bounding box center [192, 449] width 238 height 587
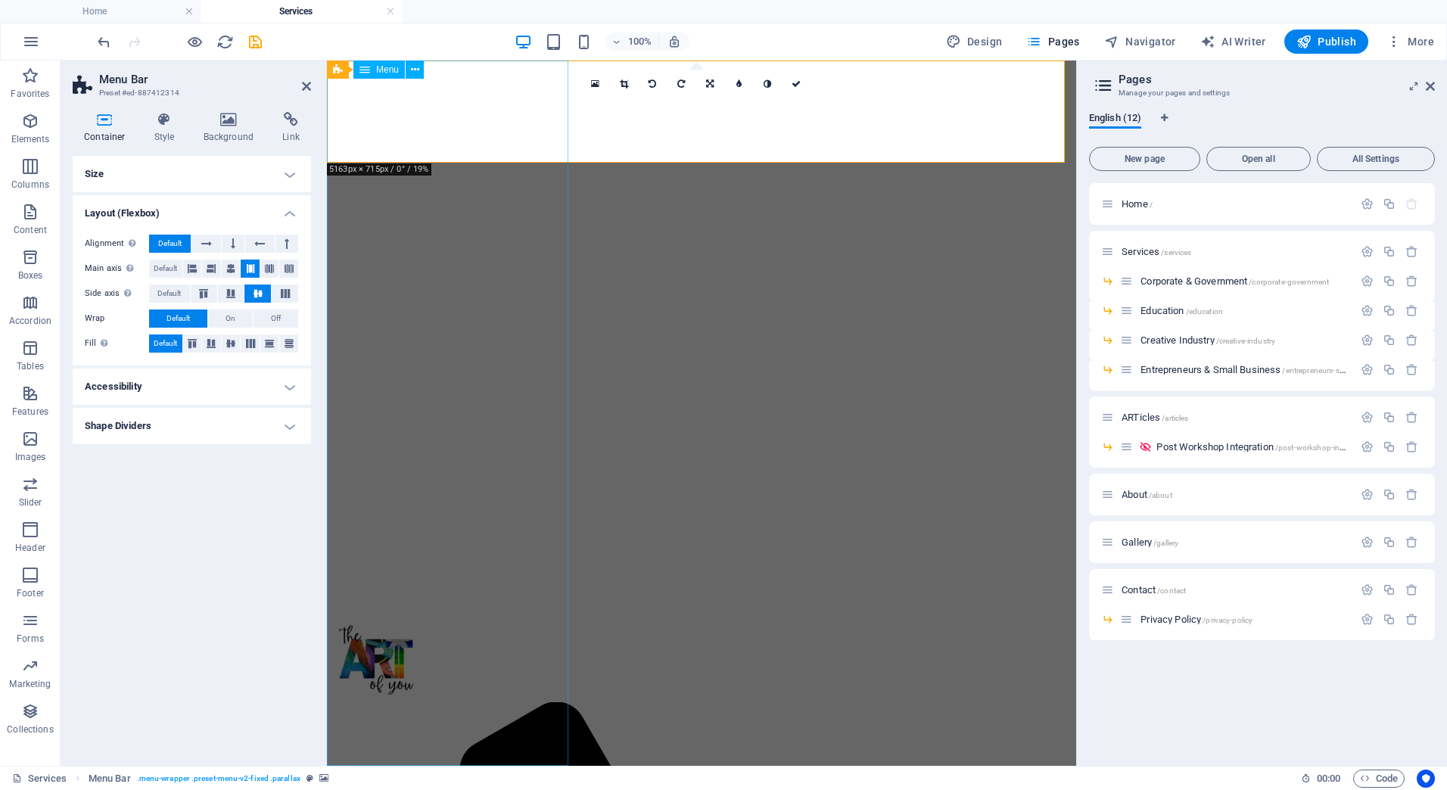
click at [377, 68] on span "Menu" at bounding box center [387, 69] width 23 height 9
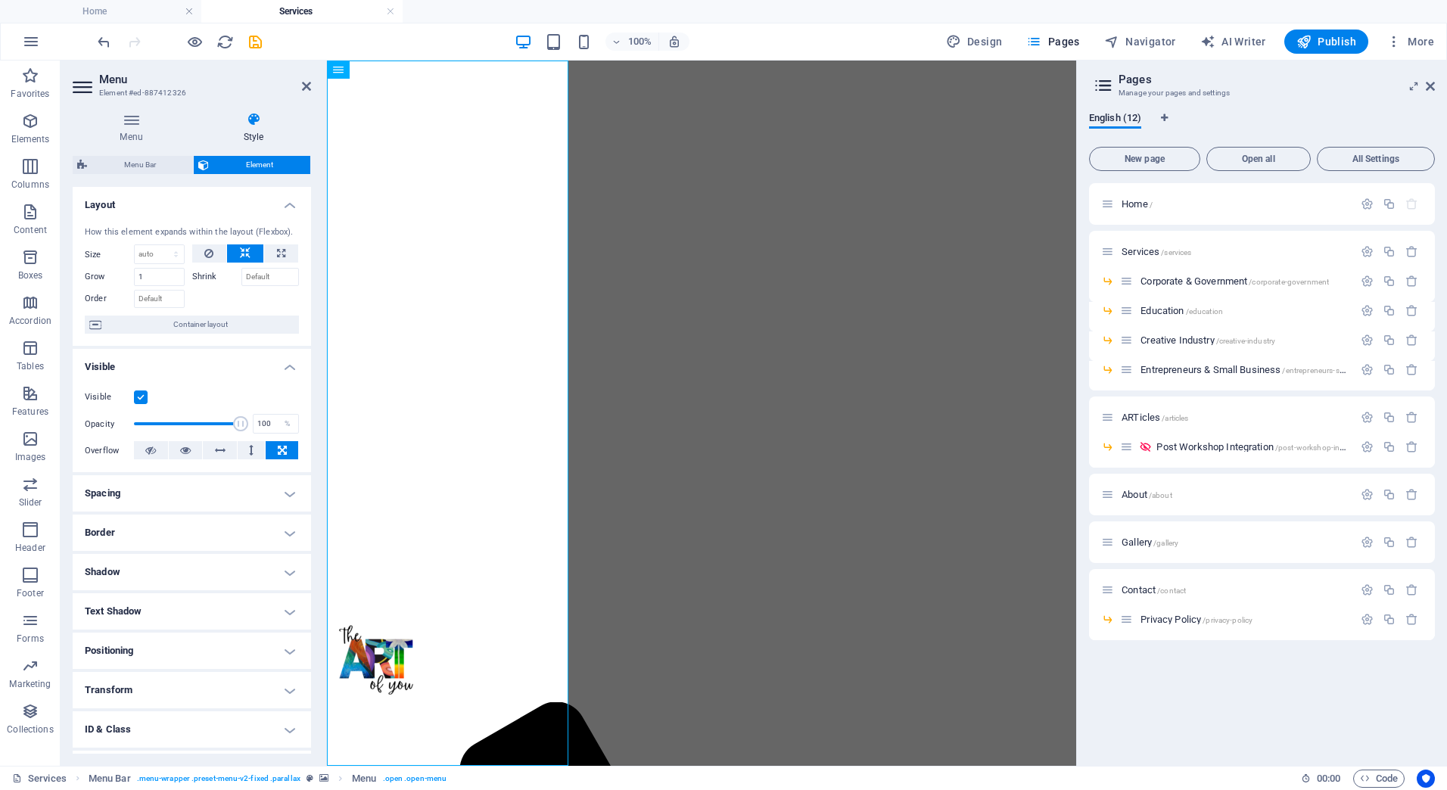
click at [179, 487] on h4 "Spacing" at bounding box center [192, 493] width 238 height 36
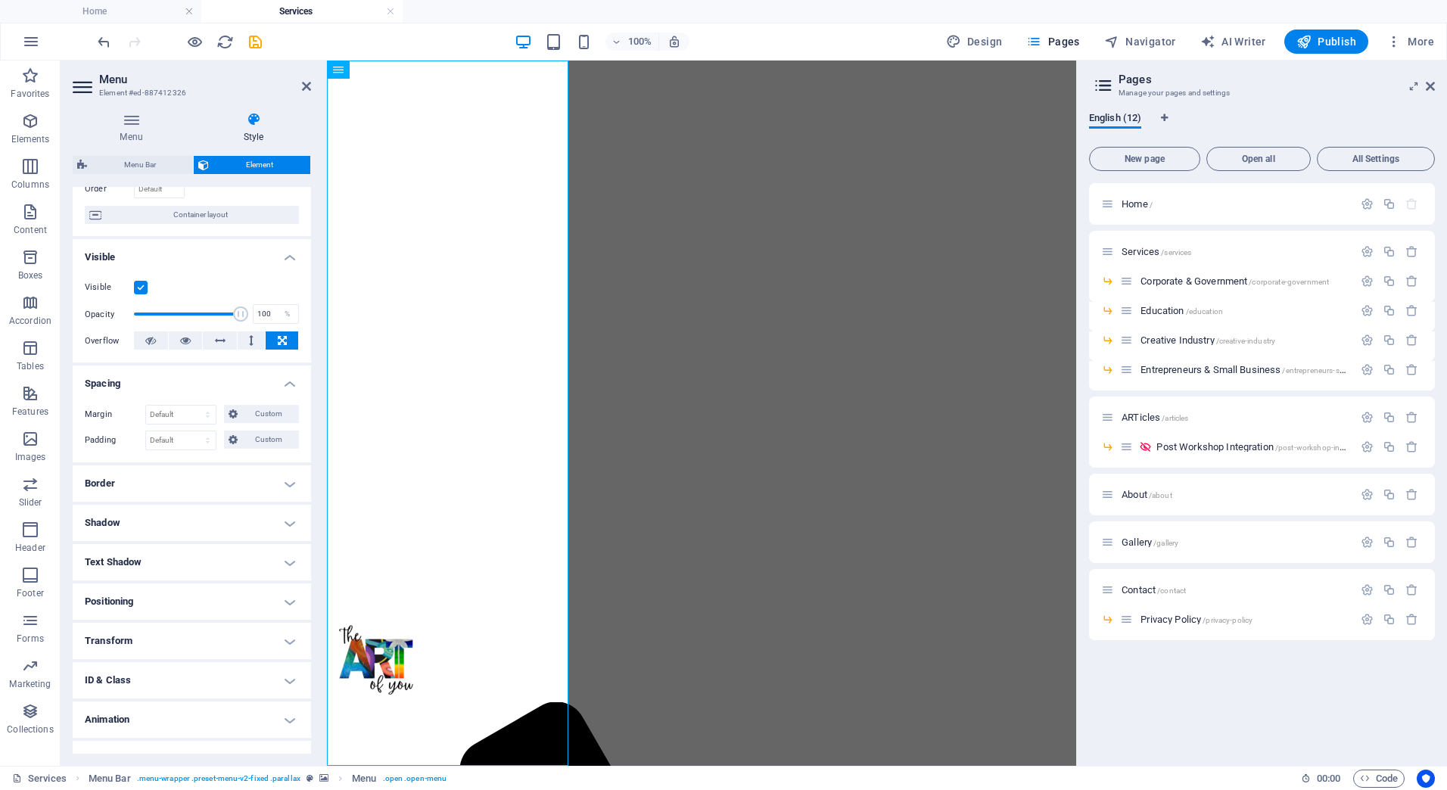
scroll to position [133, 0]
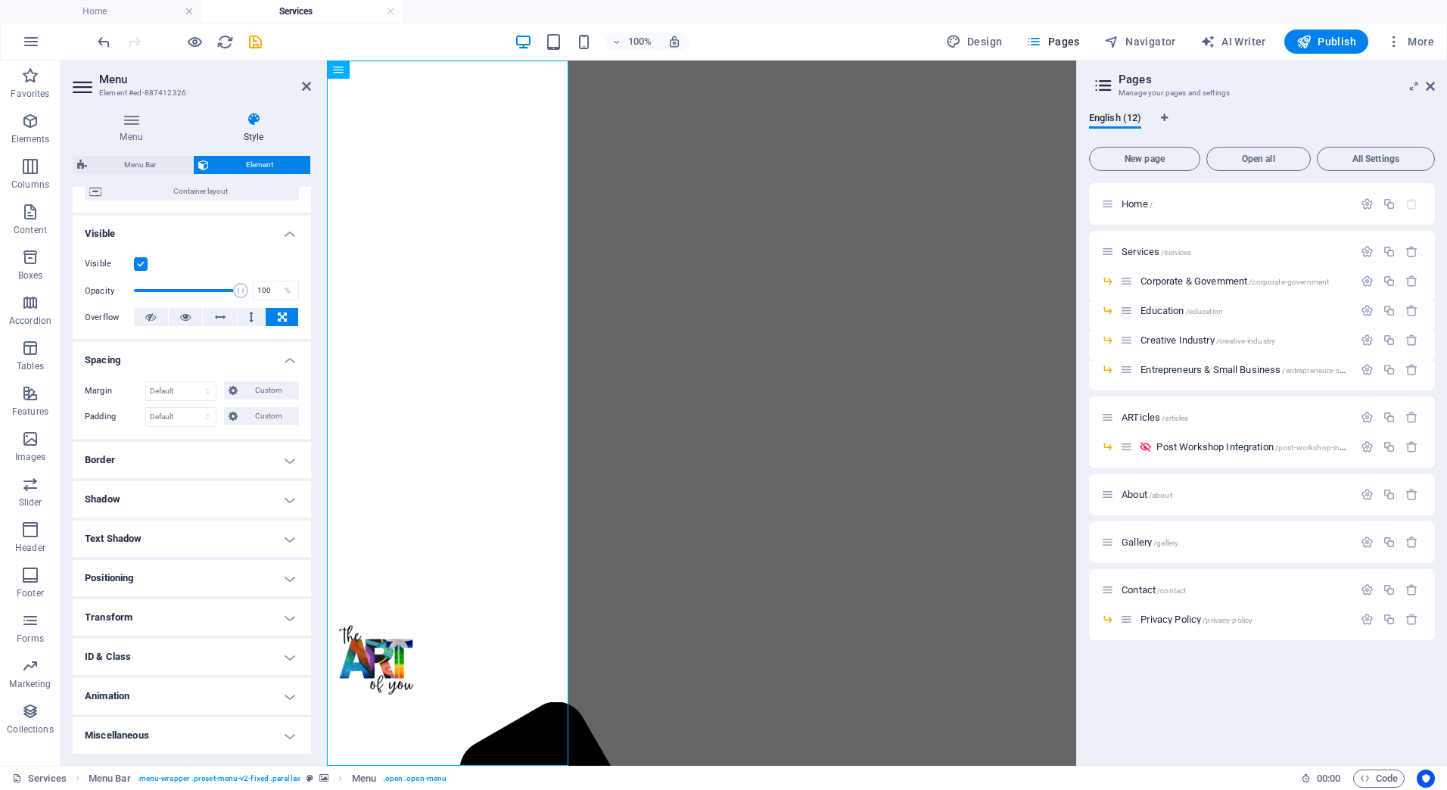
click at [176, 465] on h4 "Border" at bounding box center [192, 460] width 238 height 36
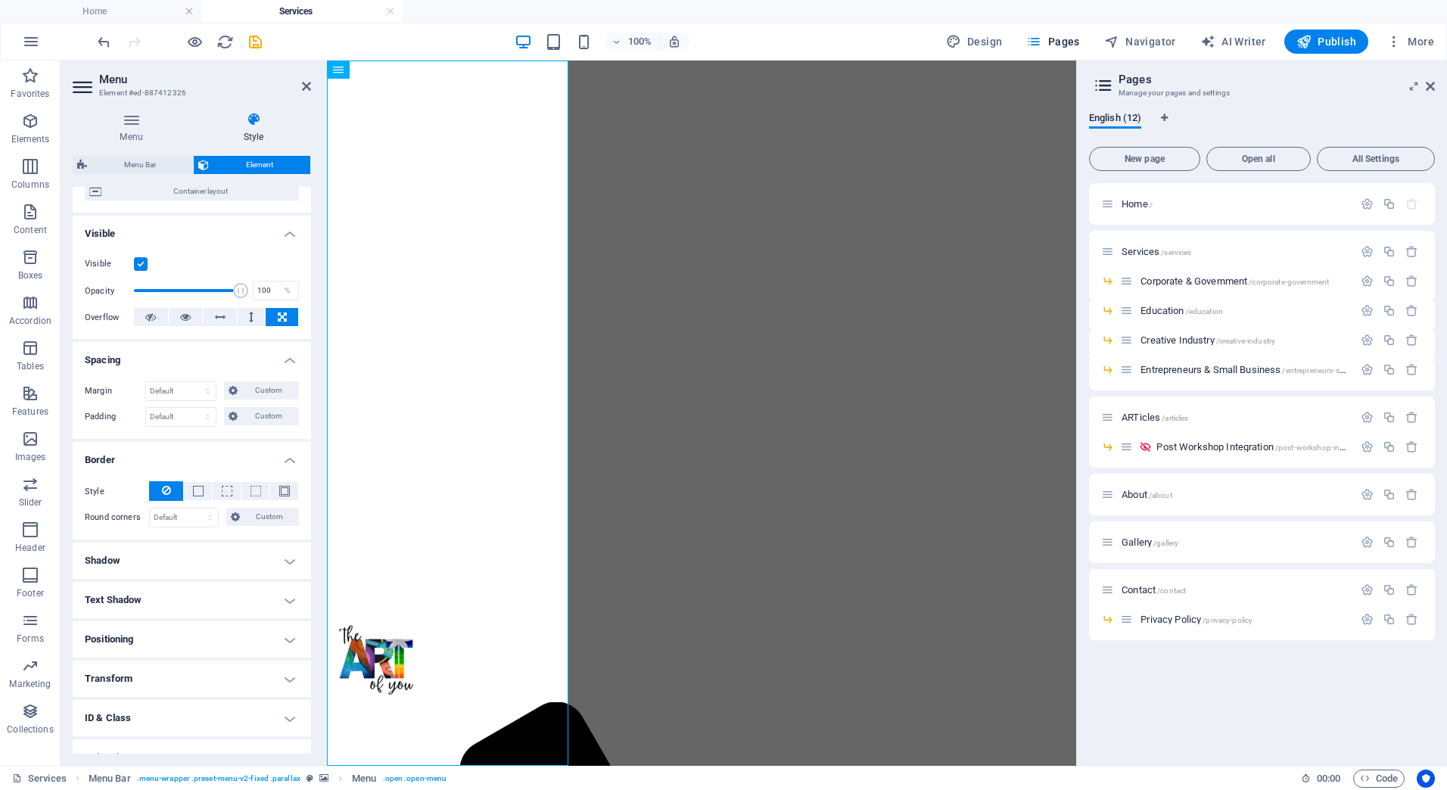
click at [176, 462] on h4 "Border" at bounding box center [192, 455] width 238 height 27
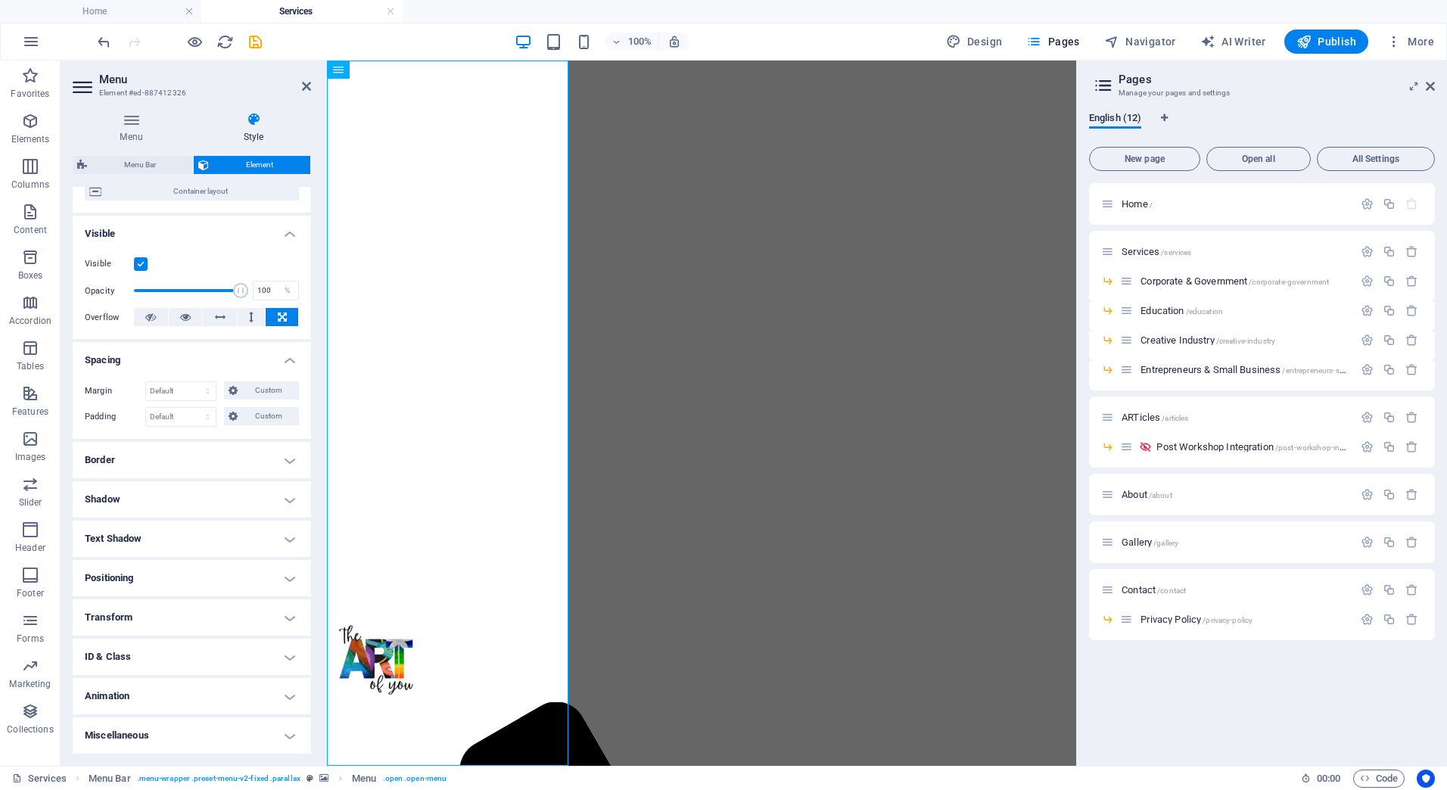
click at [290, 493] on h4 "Shadow" at bounding box center [192, 499] width 238 height 36
click at [217, 529] on span "Outside" at bounding box center [218, 530] width 26 height 18
type input "2"
type input "4"
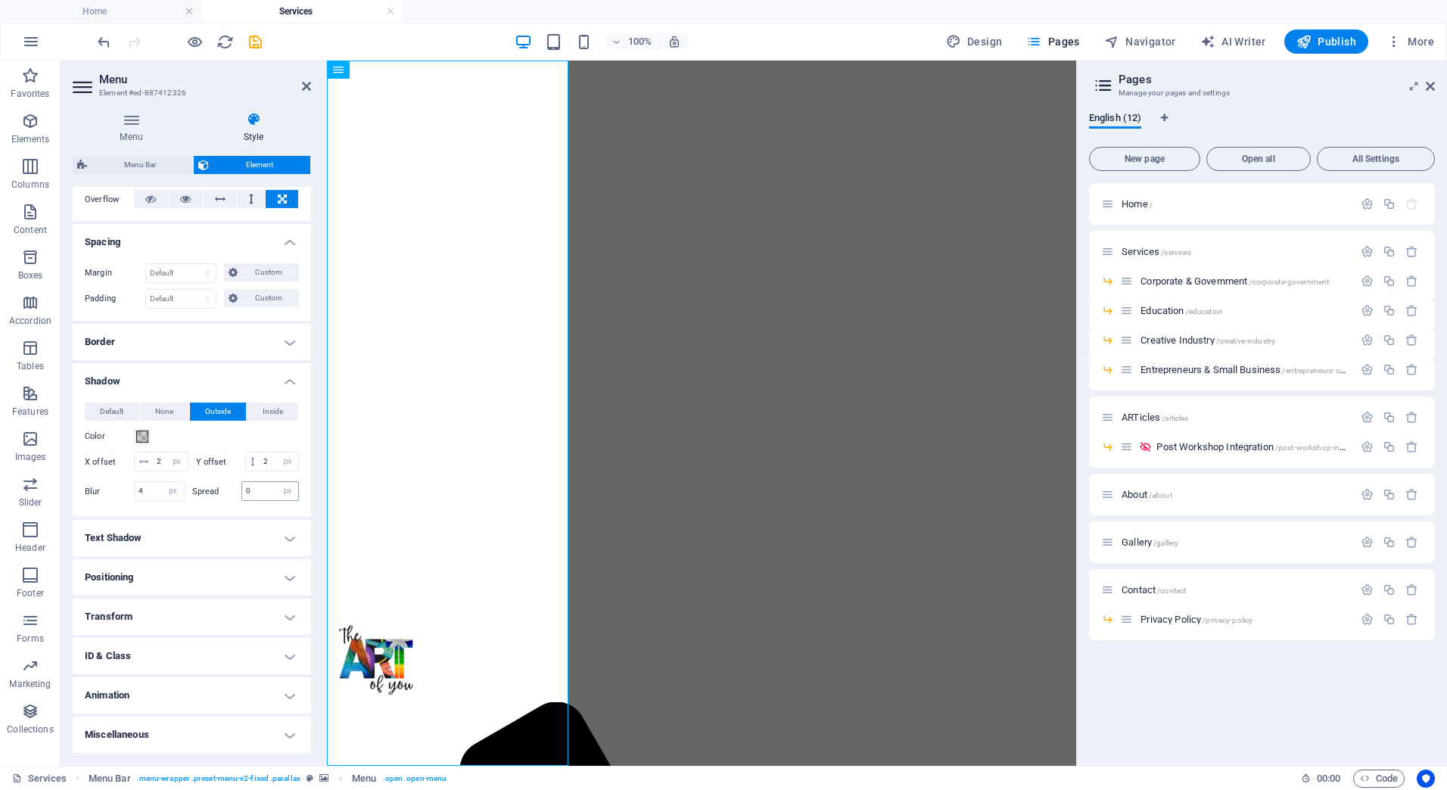
scroll to position [270, 0]
click at [194, 538] on h4 "Text Shadow" at bounding box center [192, 538] width 238 height 36
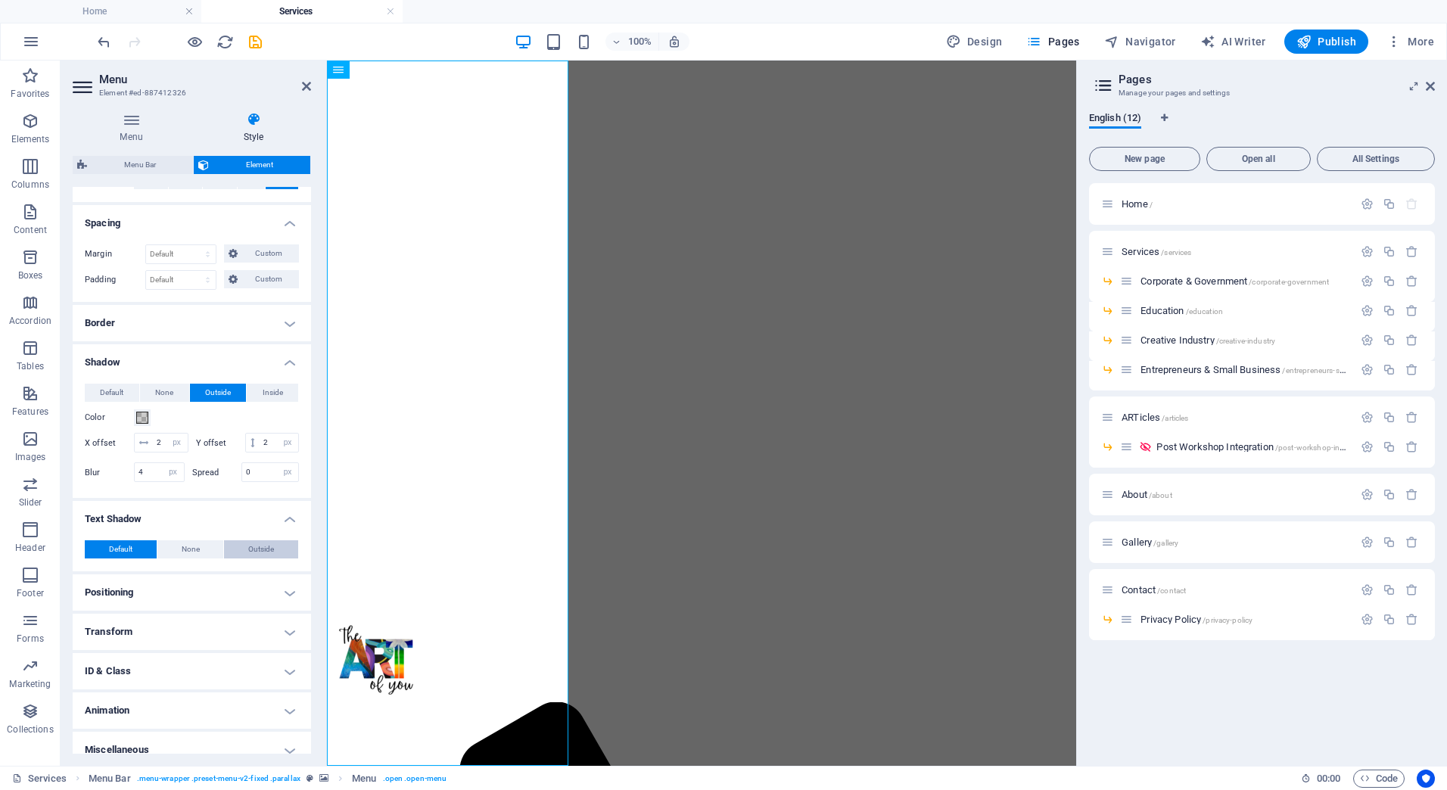
click at [248, 558] on span "Outside" at bounding box center [261, 549] width 26 height 18
type input "2"
type input "4"
click at [109, 558] on span "Default" at bounding box center [120, 549] width 23 height 18
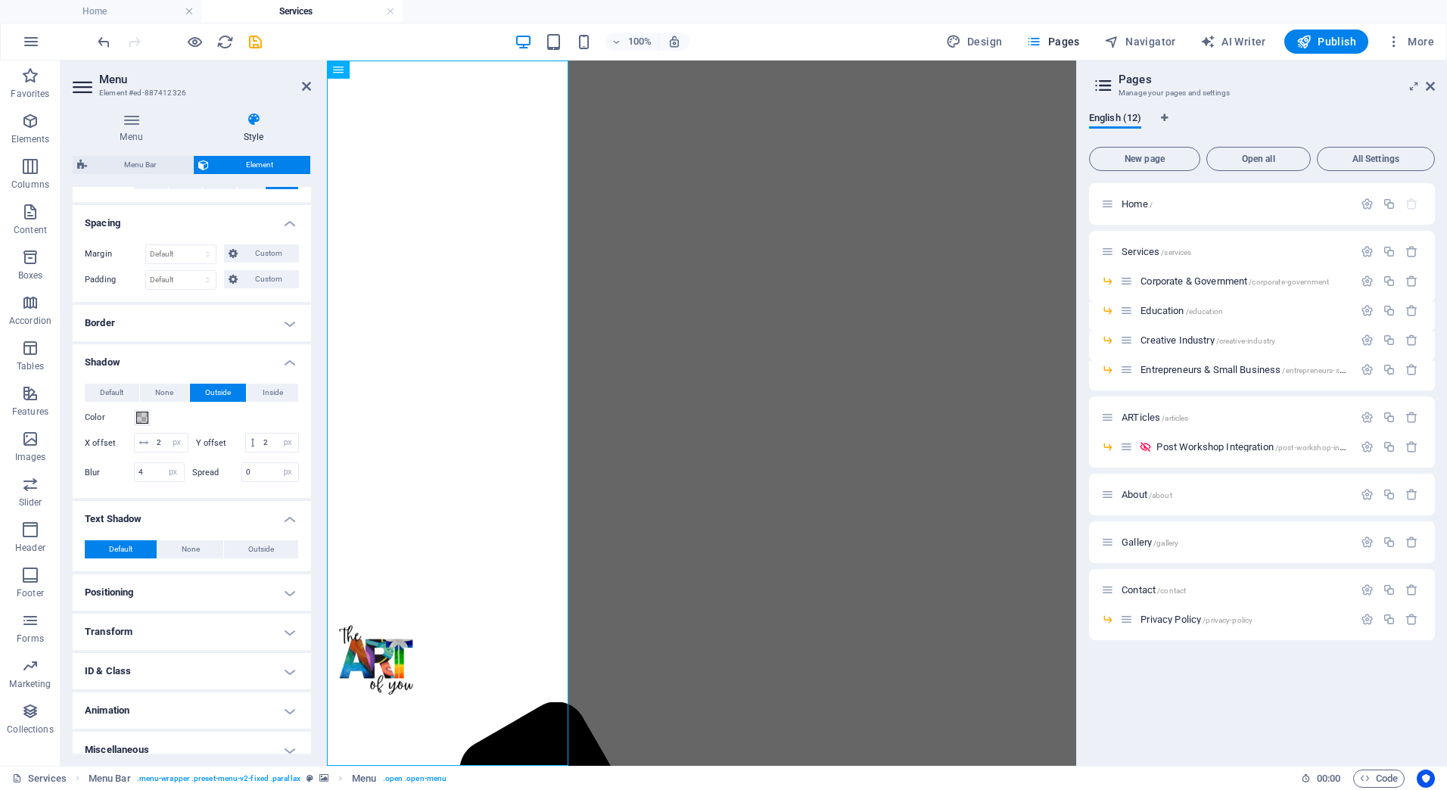
click at [225, 611] on h4 "Positioning" at bounding box center [192, 592] width 238 height 36
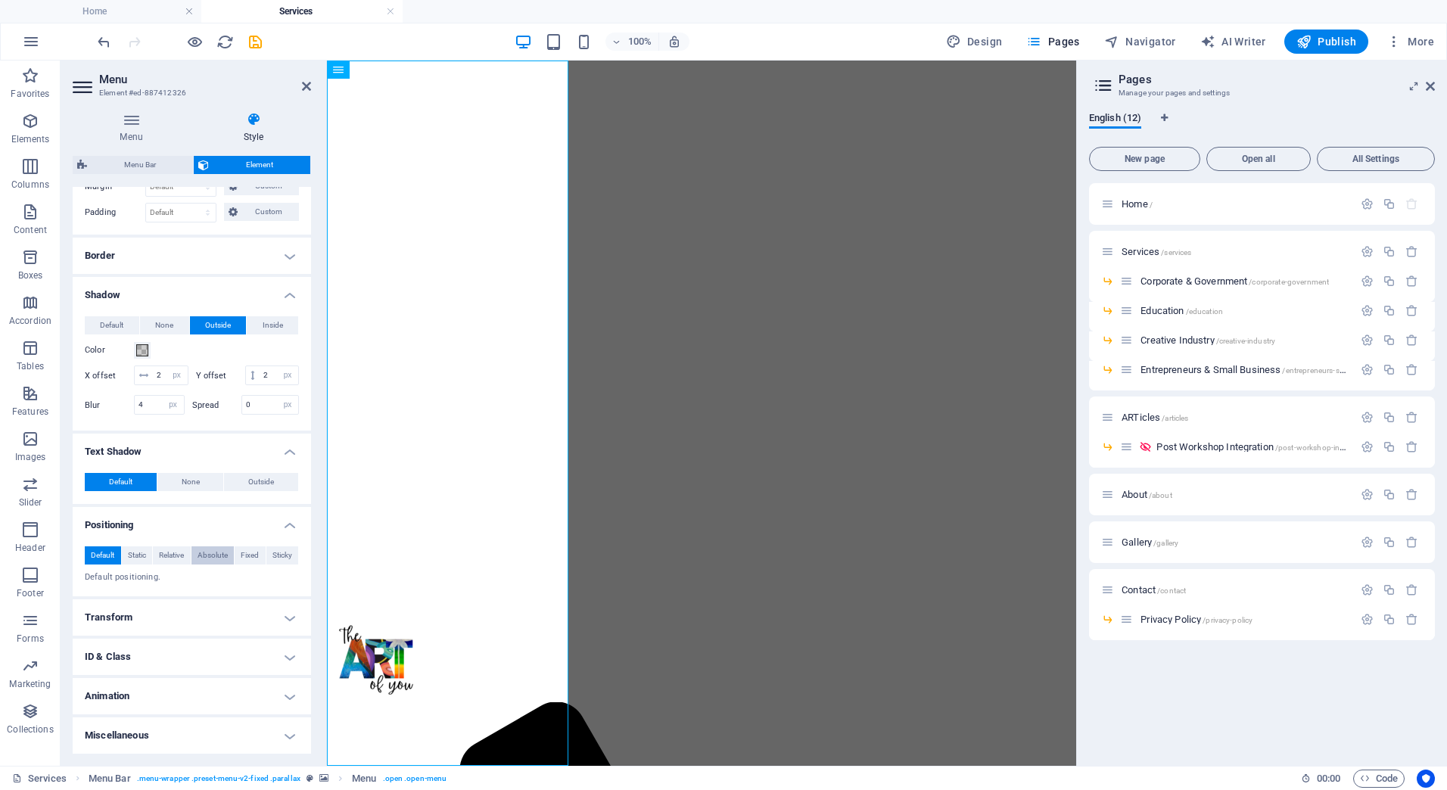
scroll to position [357, 0]
click at [145, 554] on span "Static" at bounding box center [137, 555] width 18 height 18
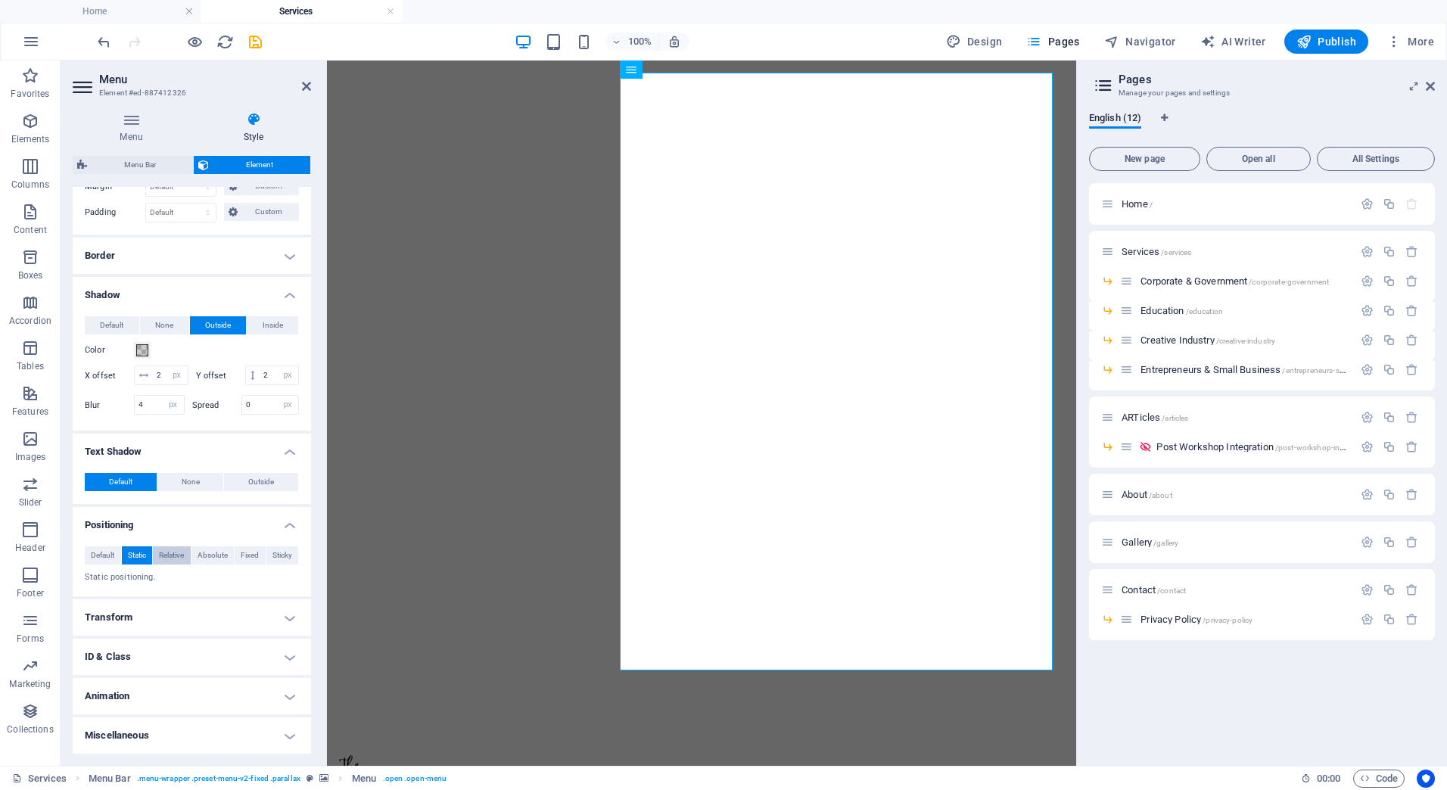
click at [179, 559] on span "Relative" at bounding box center [171, 555] width 25 height 18
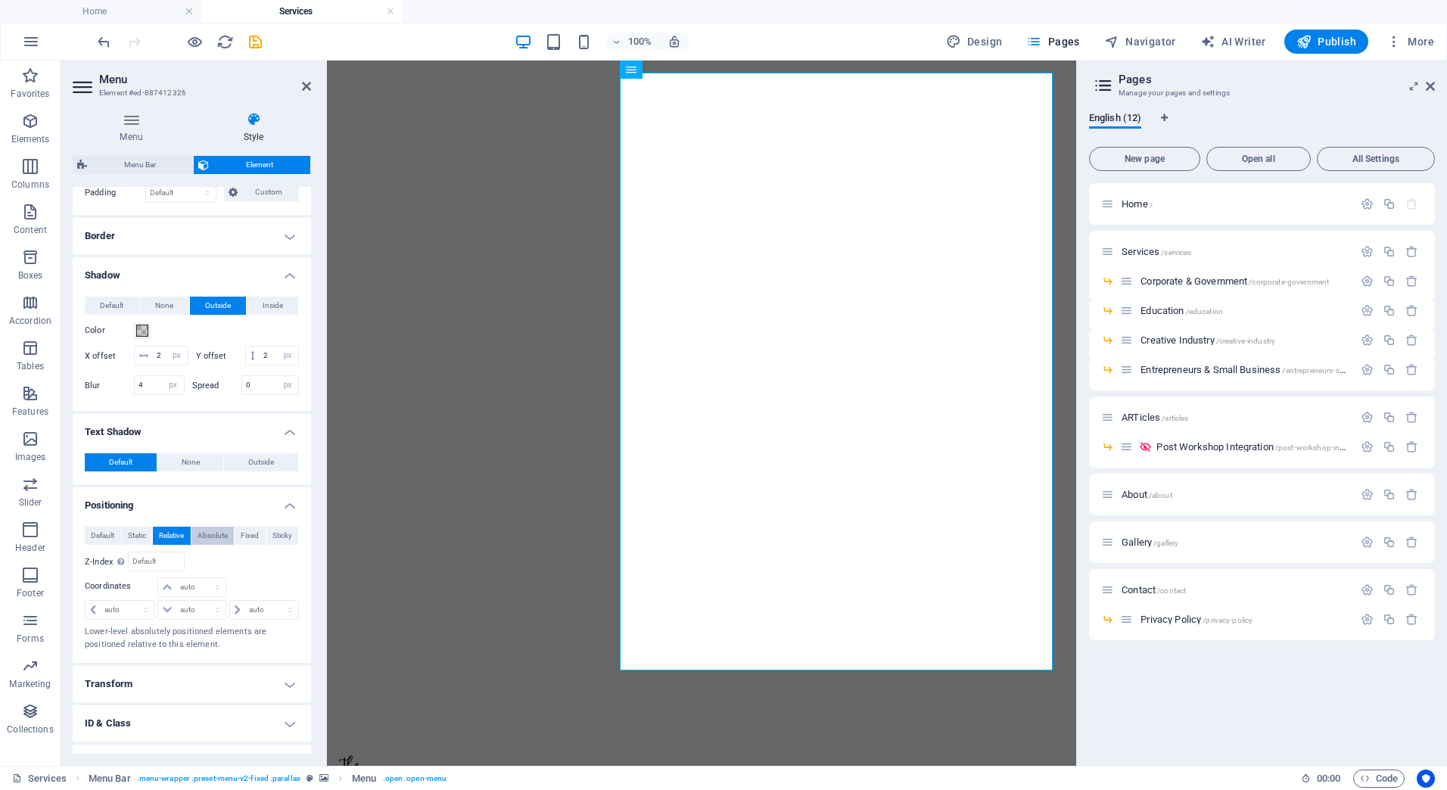
click at [208, 545] on span "Absolute" at bounding box center [212, 536] width 30 height 18
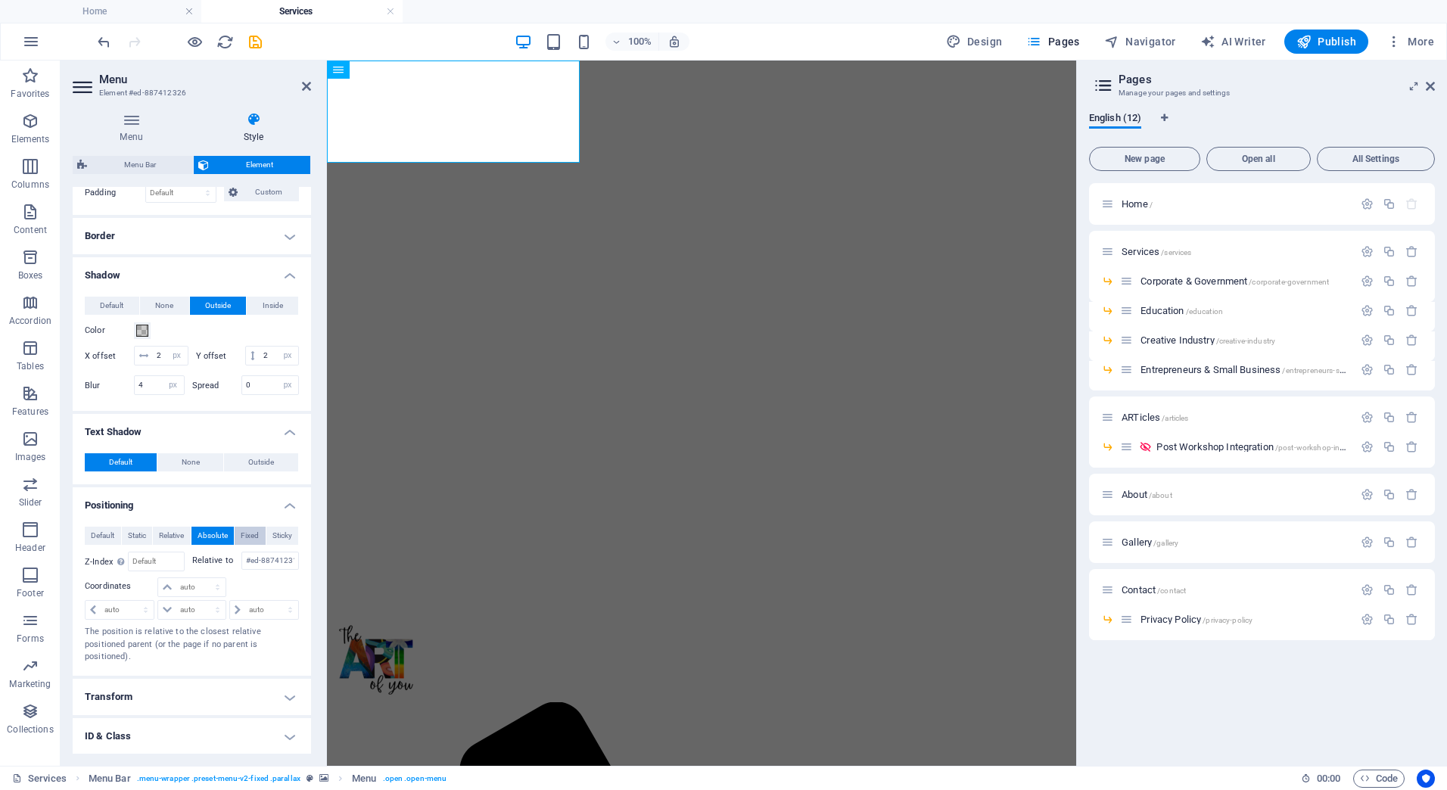
click at [253, 545] on span "Fixed" at bounding box center [250, 536] width 18 height 18
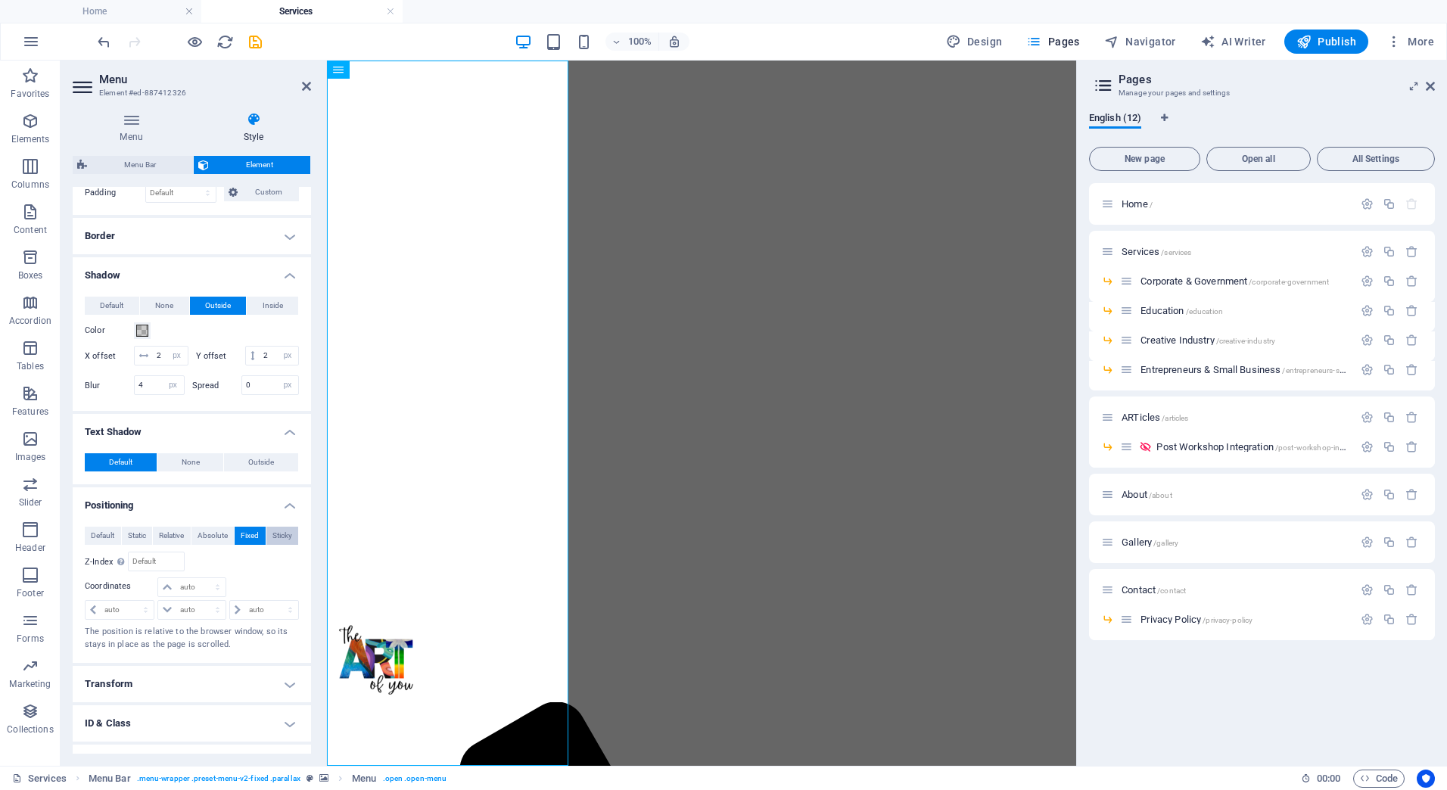
click at [281, 545] on span "Sticky" at bounding box center [282, 536] width 20 height 18
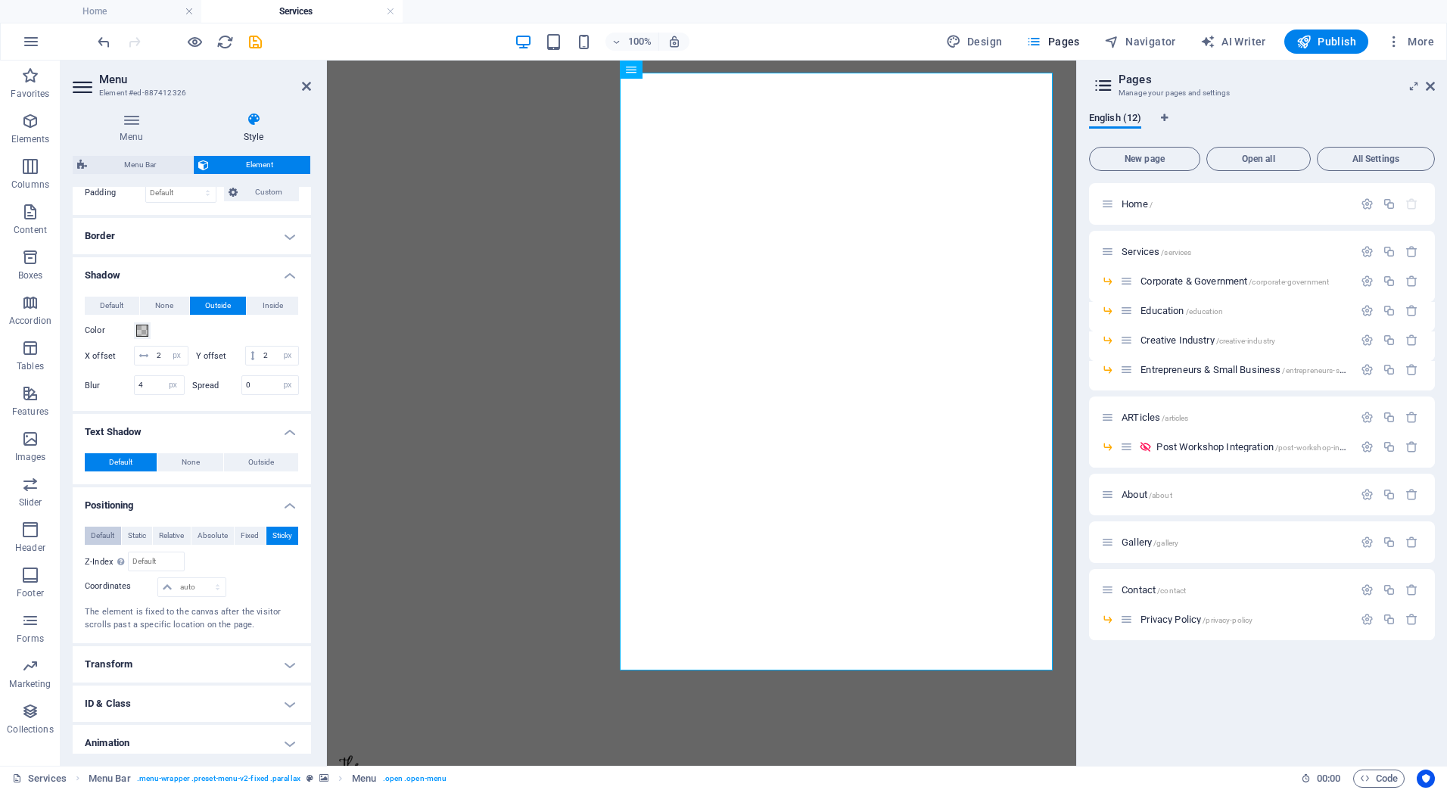
click at [109, 545] on span "Default" at bounding box center [102, 536] width 23 height 18
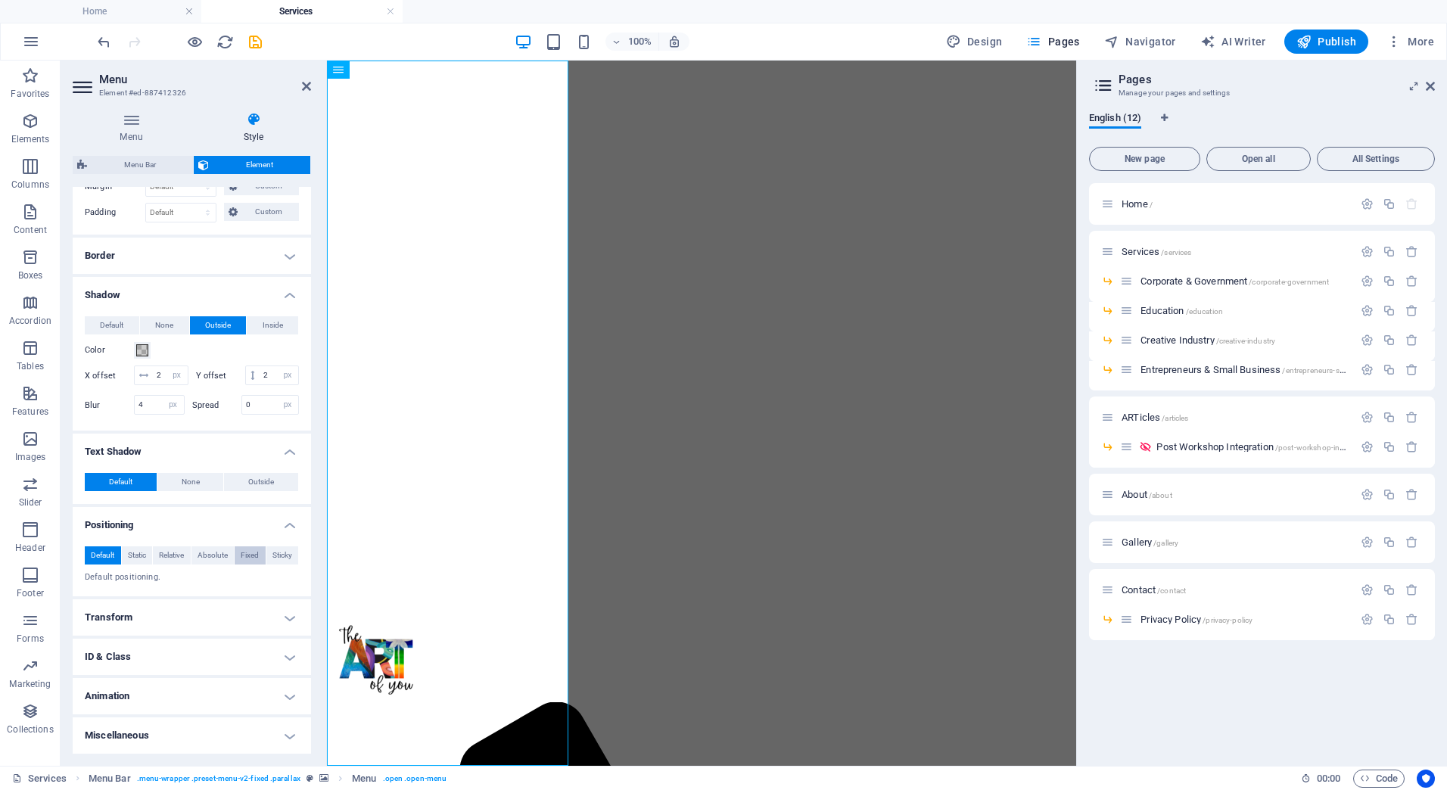
click at [242, 557] on span "Fixed" at bounding box center [250, 555] width 18 height 18
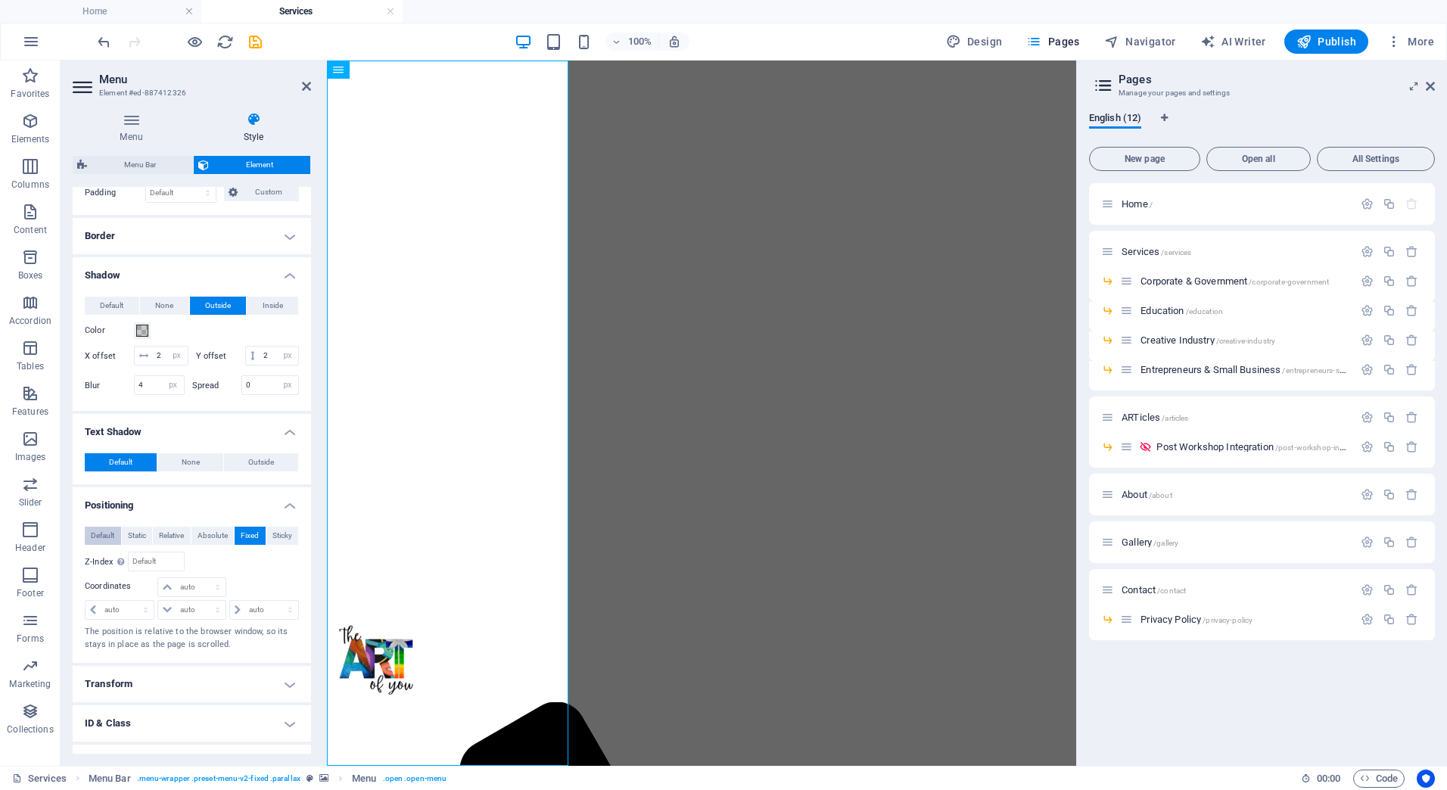
click at [99, 545] on span "Default" at bounding box center [102, 536] width 23 height 18
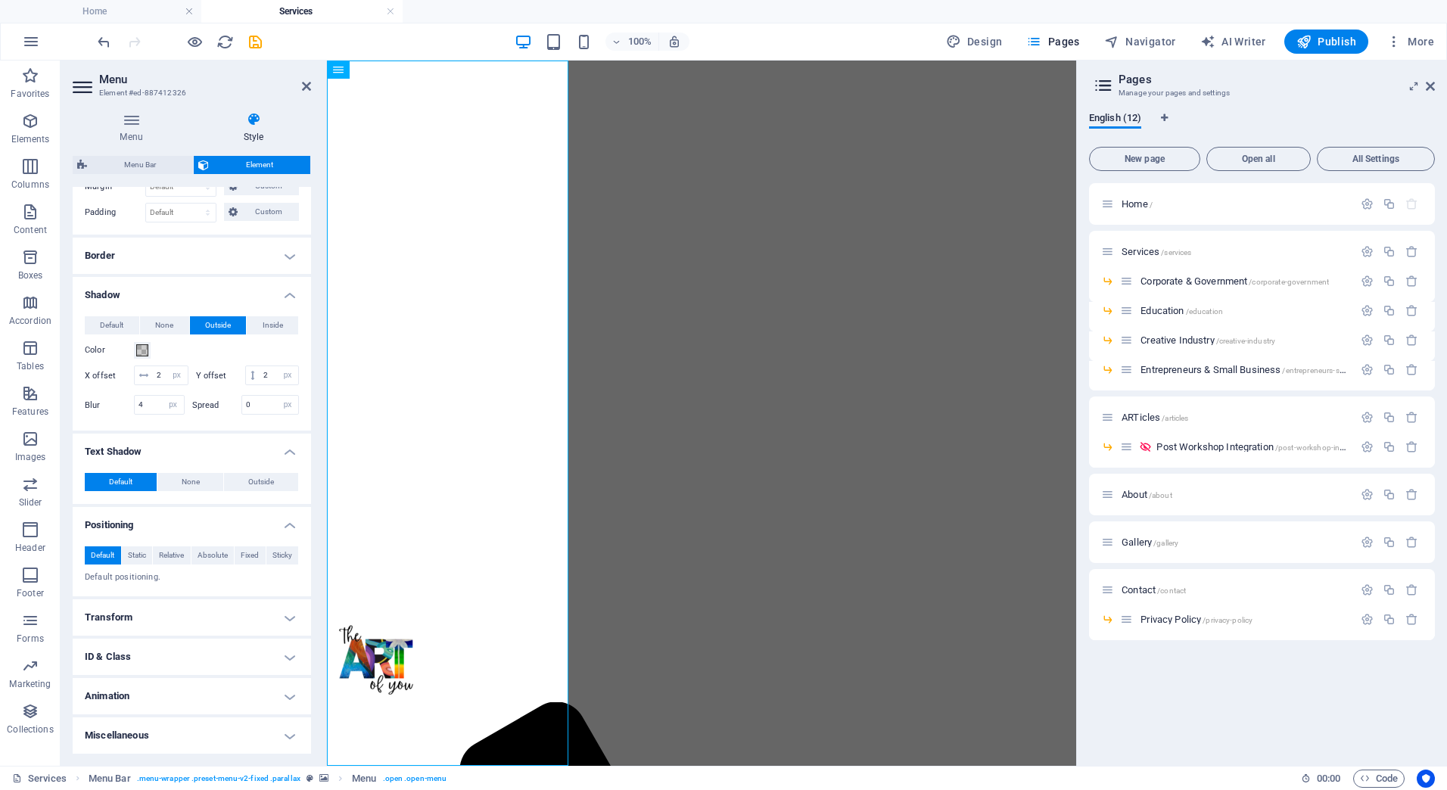
click at [163, 608] on h4 "Transform" at bounding box center [192, 617] width 238 height 36
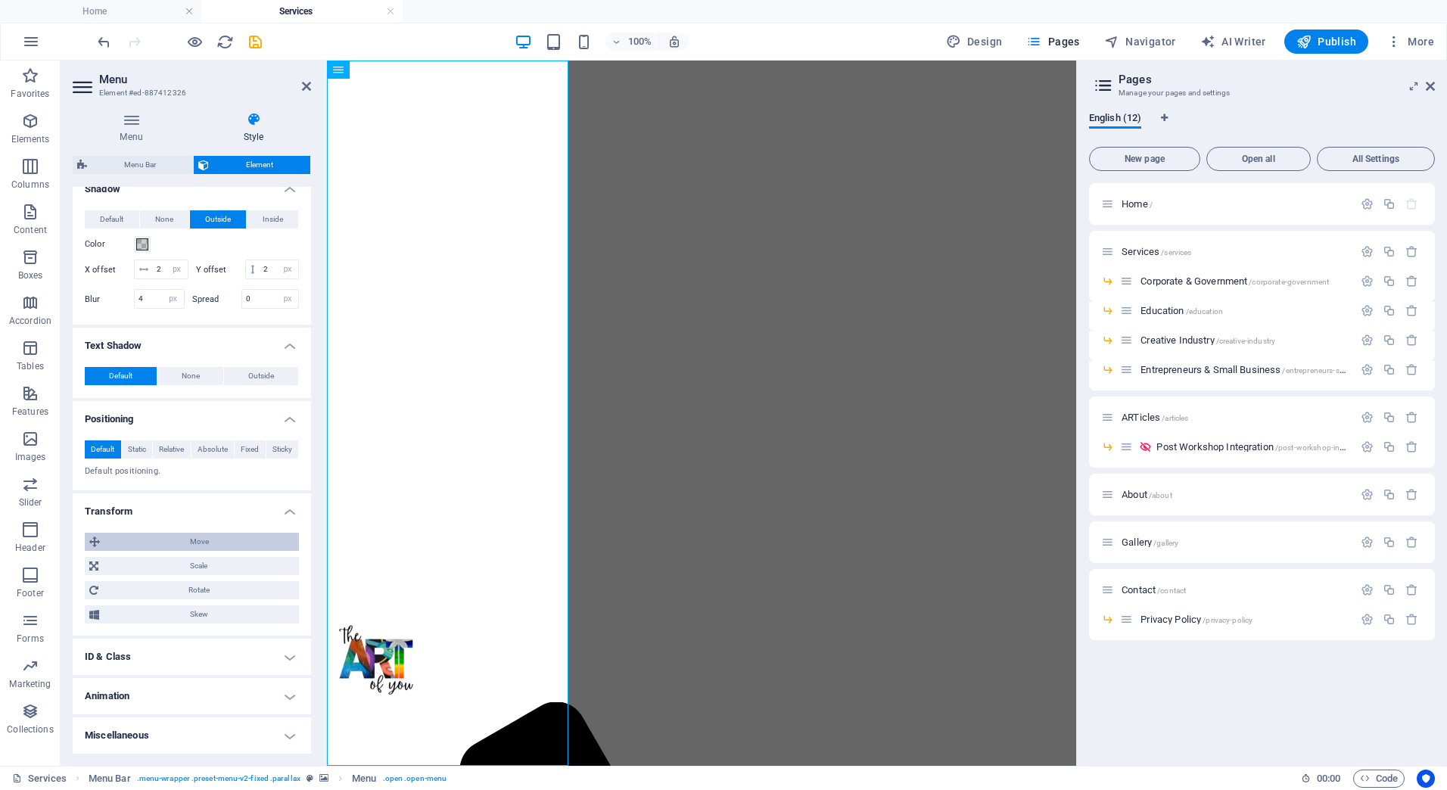
scroll to position [463, 0]
click at [286, 510] on h4 "Transform" at bounding box center [192, 506] width 238 height 27
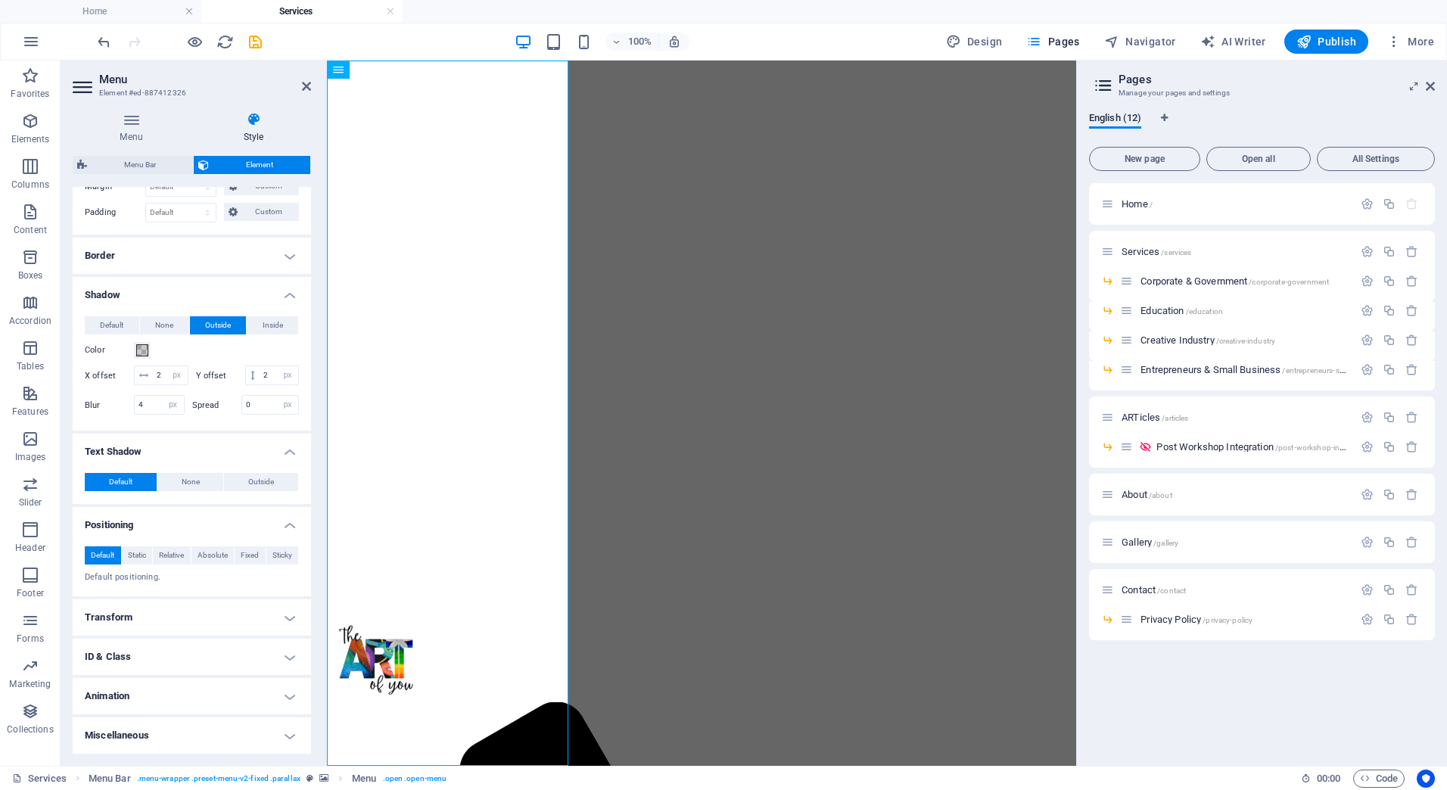
click at [141, 617] on h4 "Transform" at bounding box center [192, 617] width 238 height 36
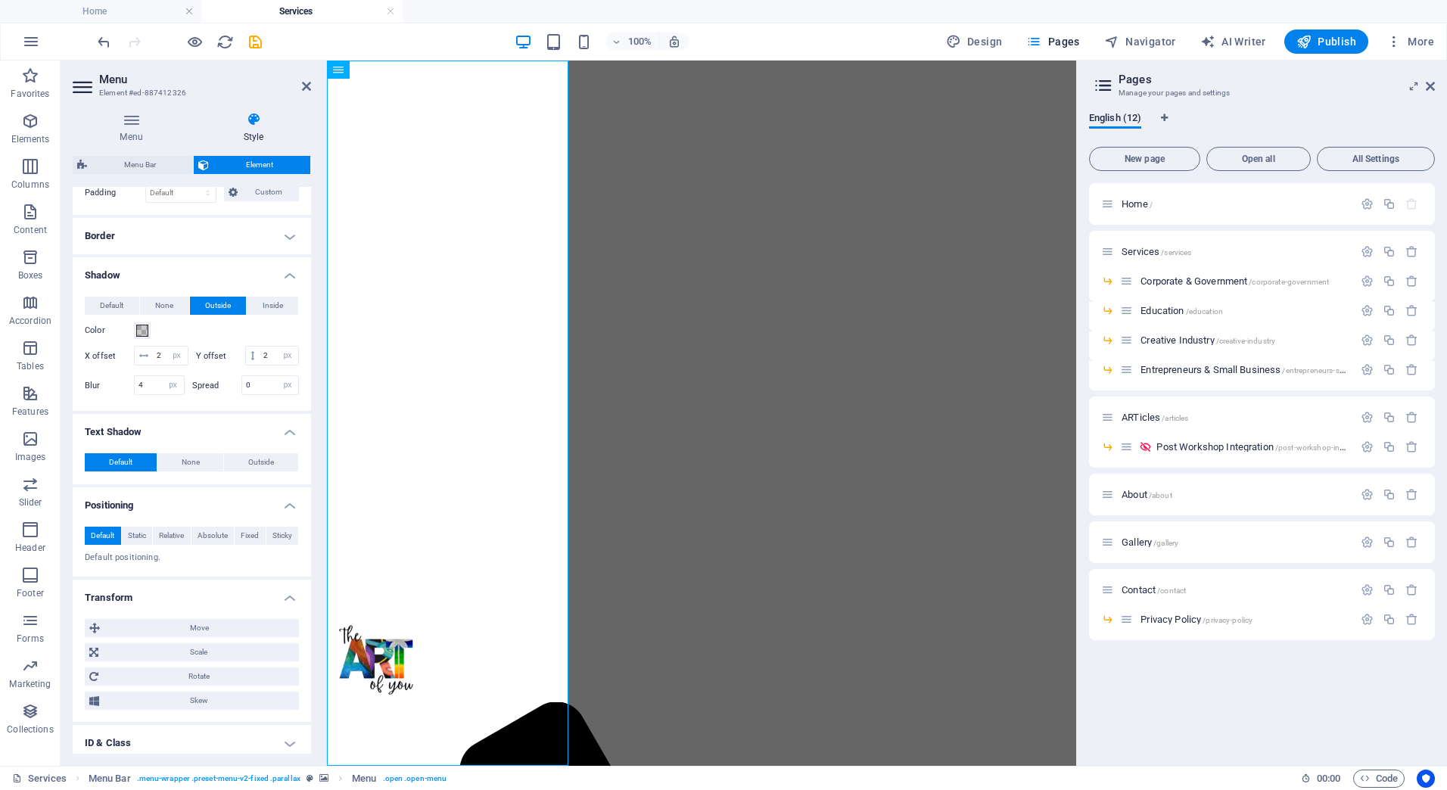
scroll to position [463, 0]
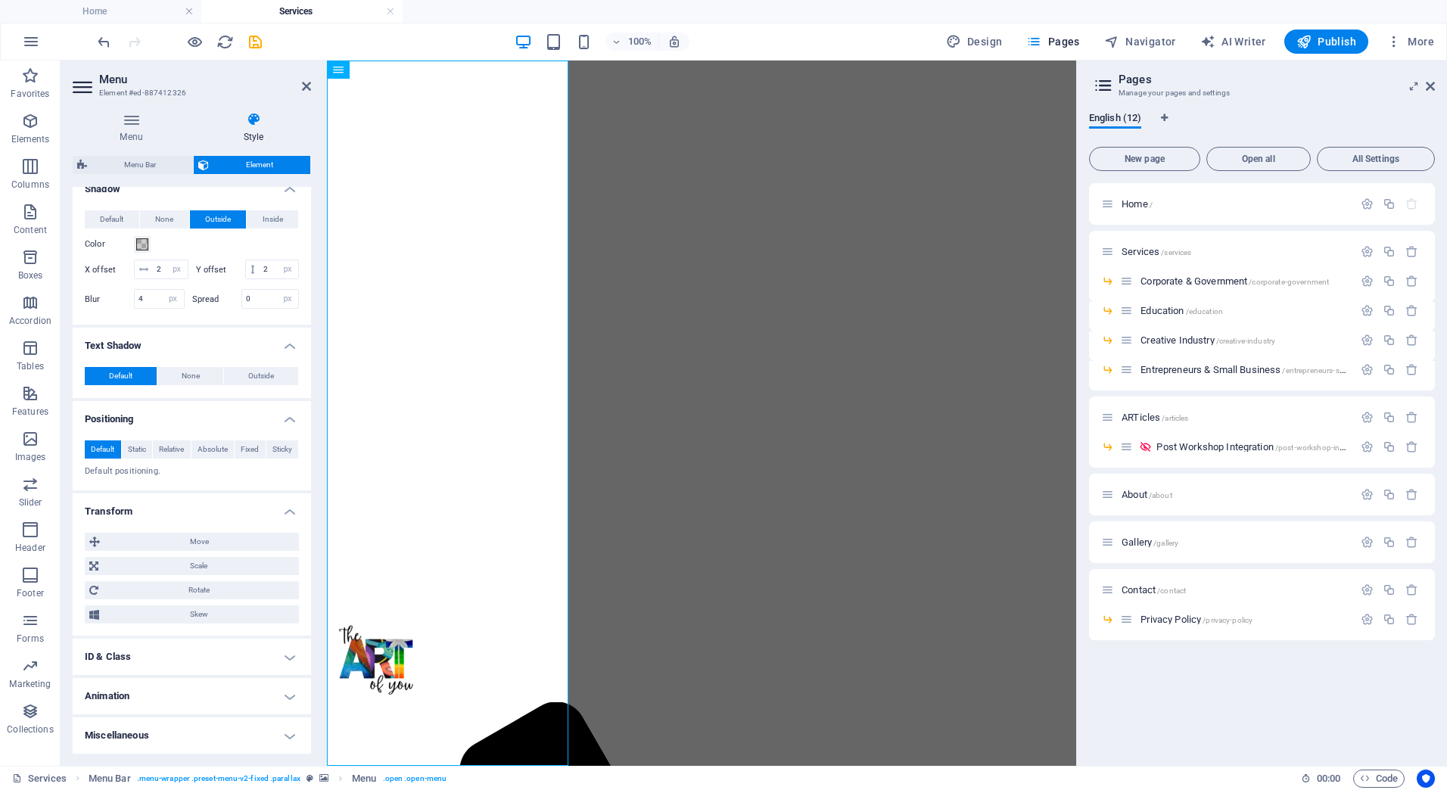
click at [285, 505] on h4 "Transform" at bounding box center [192, 506] width 238 height 27
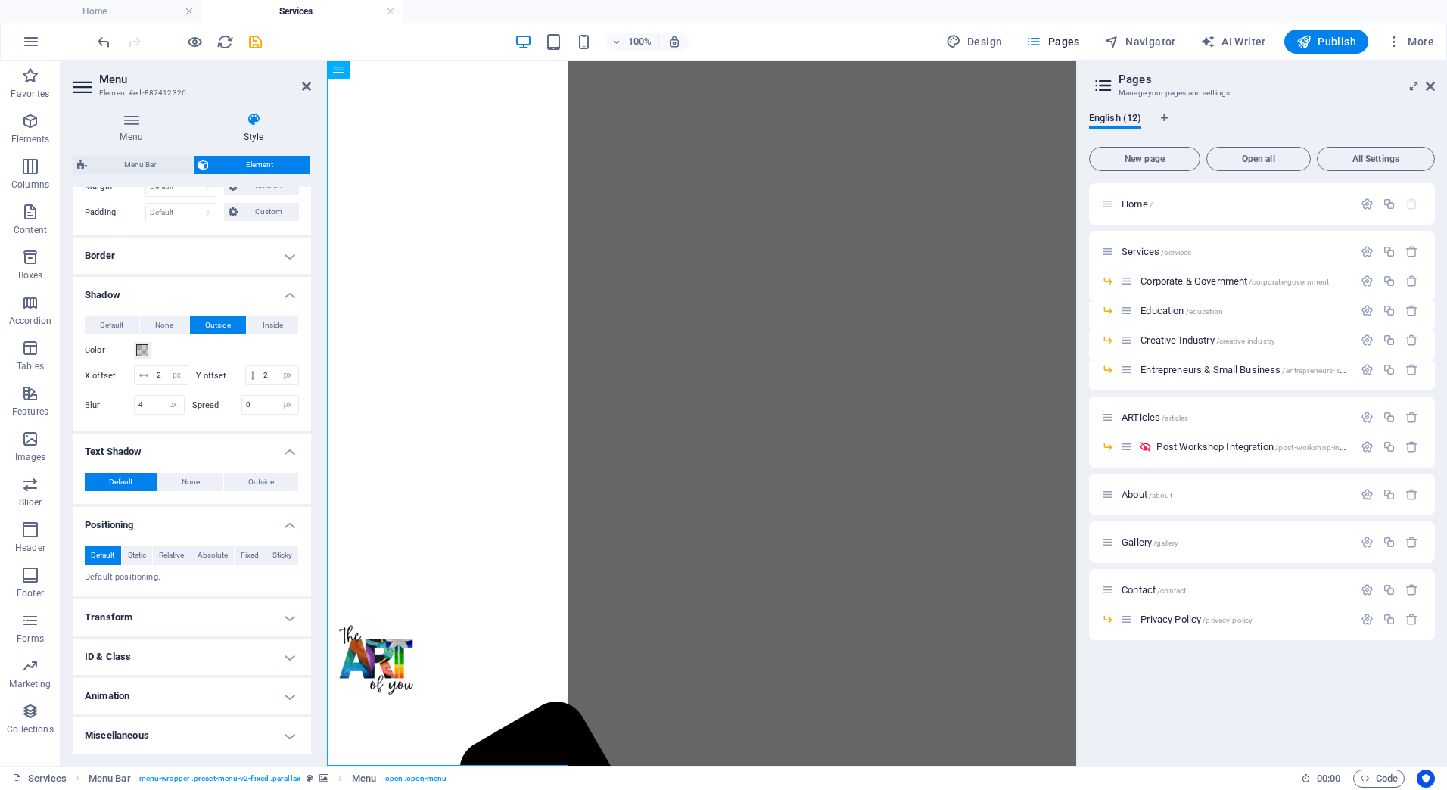
scroll to position [357, 0]
click at [135, 661] on h4 "ID & Class" at bounding box center [192, 657] width 238 height 36
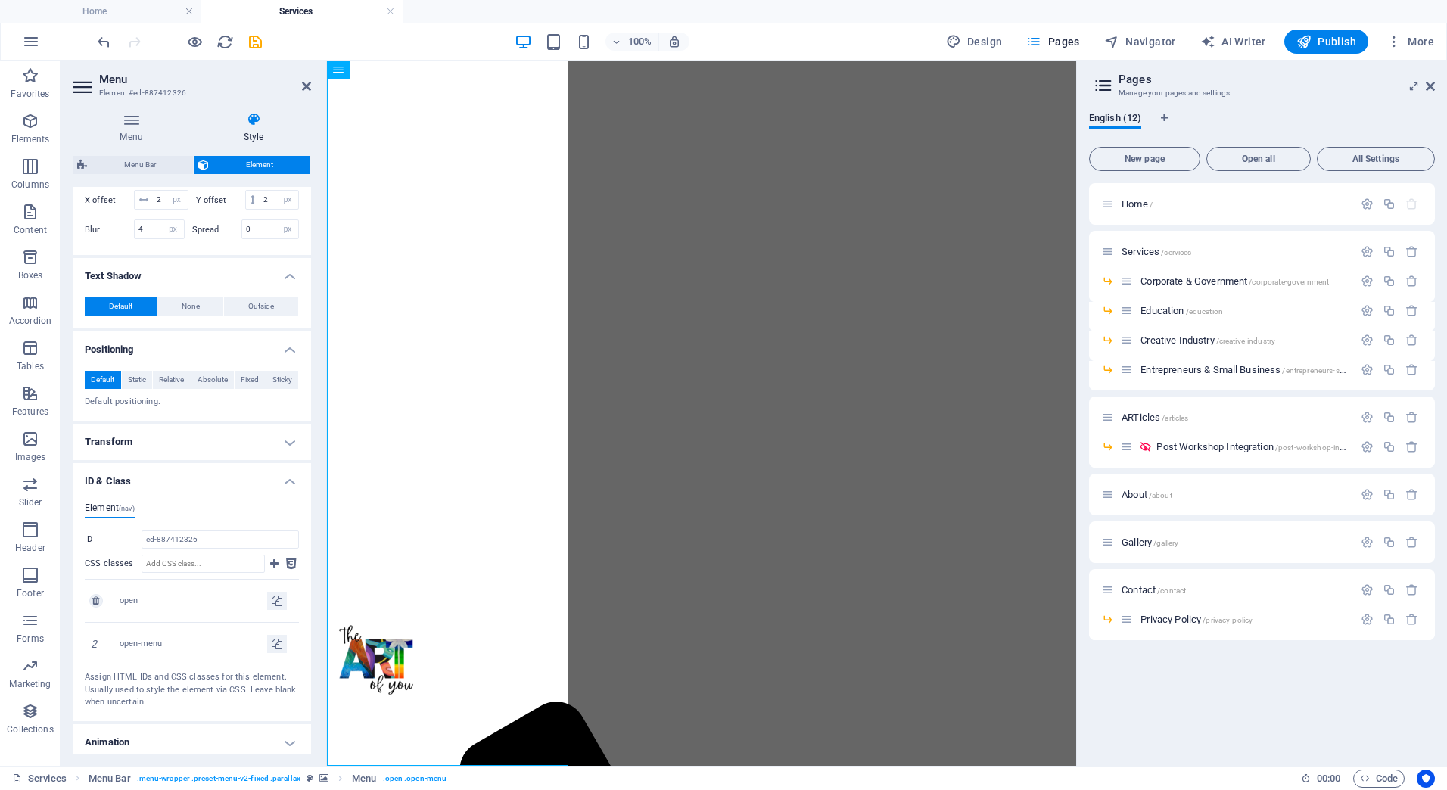
scroll to position [579, 0]
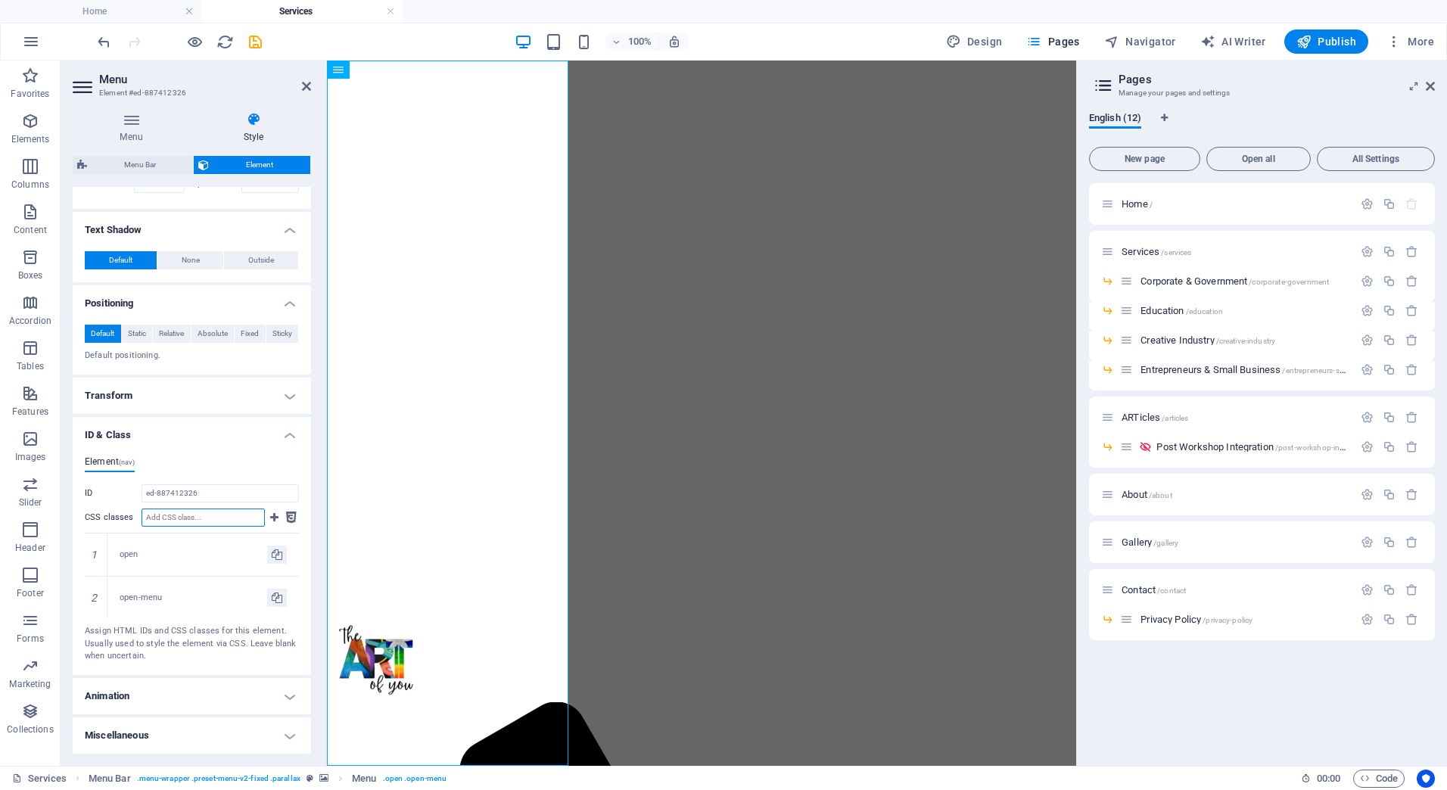
click at [192, 515] on input "CSS classes" at bounding box center [202, 517] width 123 height 18
click at [275, 518] on icon at bounding box center [274, 517] width 8 height 18
click at [136, 691] on h4 "Animation" at bounding box center [192, 696] width 238 height 36
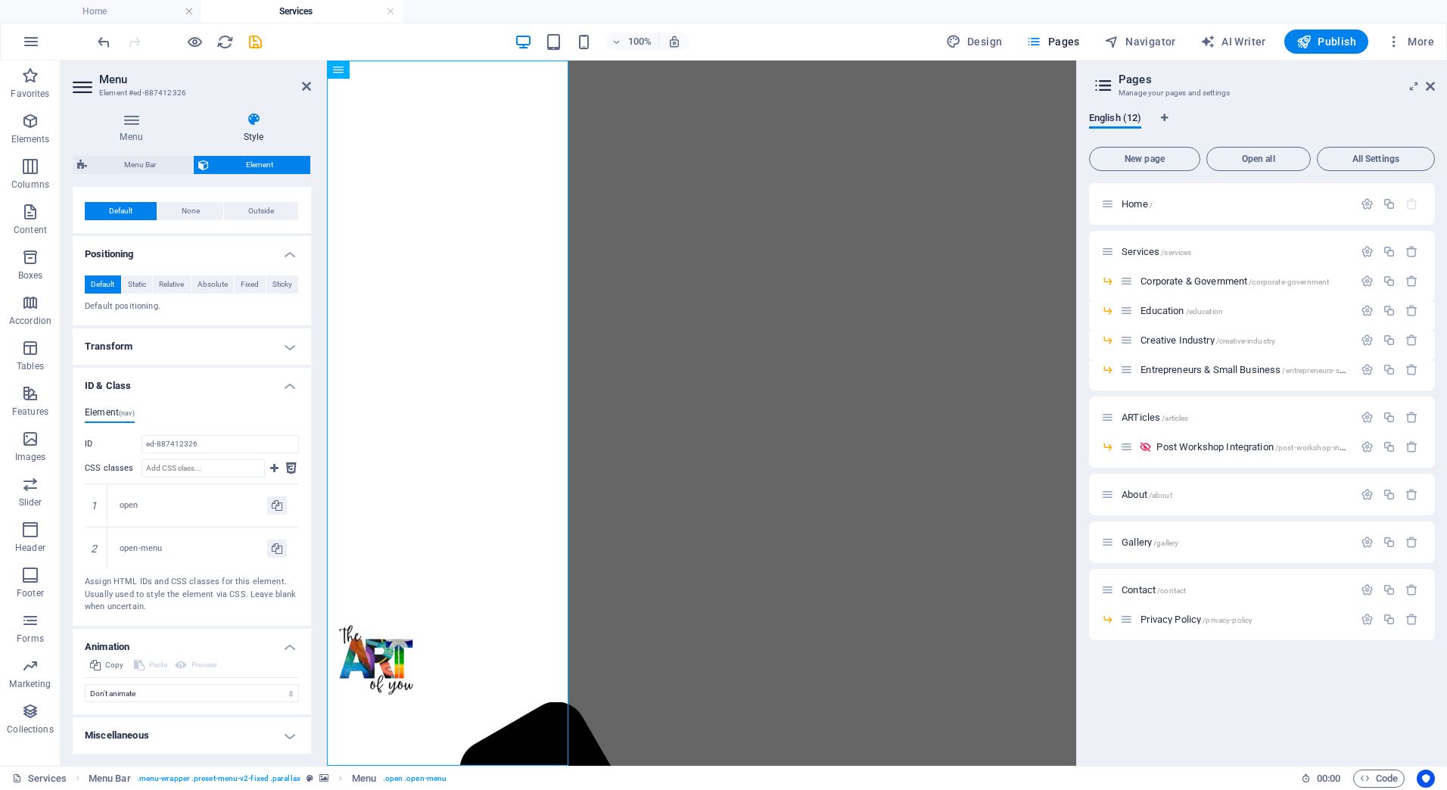
scroll to position [628, 0]
click at [136, 691] on select "Don't animate Show / Hide Slide up/down Zoom in/out Slide left to right Slide r…" at bounding box center [192, 693] width 214 height 18
click at [169, 414] on ul "Element (nav)" at bounding box center [192, 415] width 214 height 17
click at [160, 727] on h4 "Miscellaneous" at bounding box center [192, 735] width 238 height 36
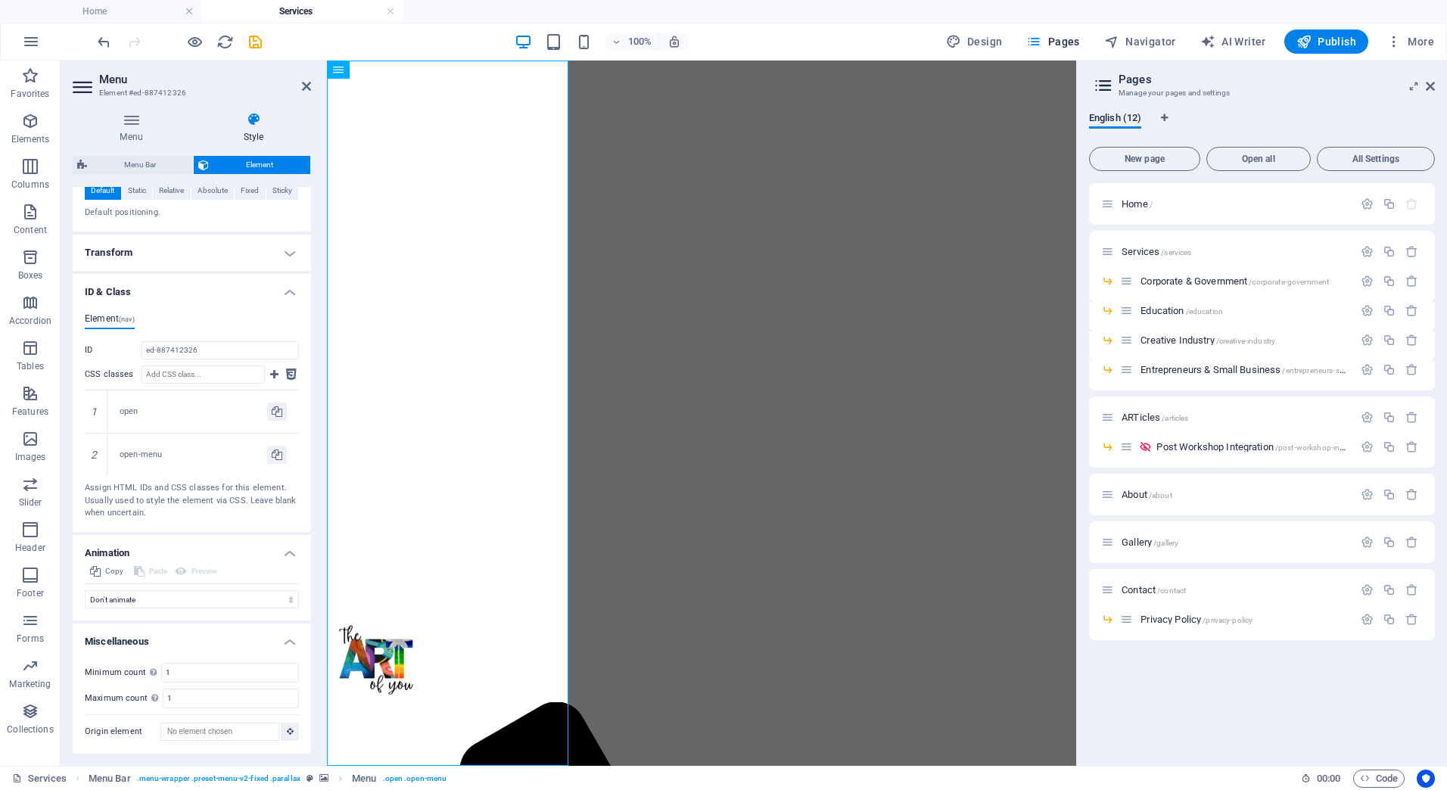
scroll to position [722, 0]
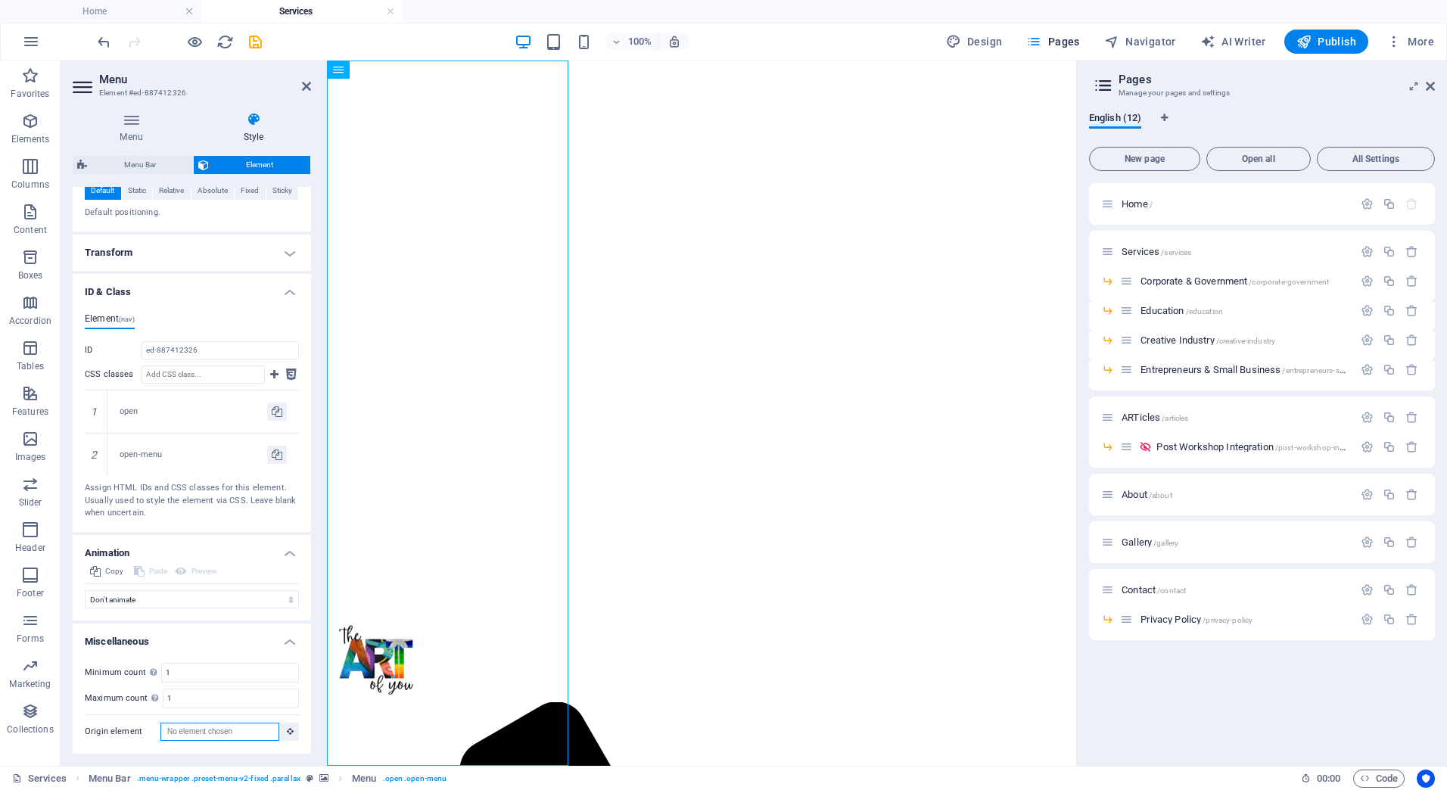
click at [247, 738] on input "Origin element" at bounding box center [219, 732] width 119 height 18
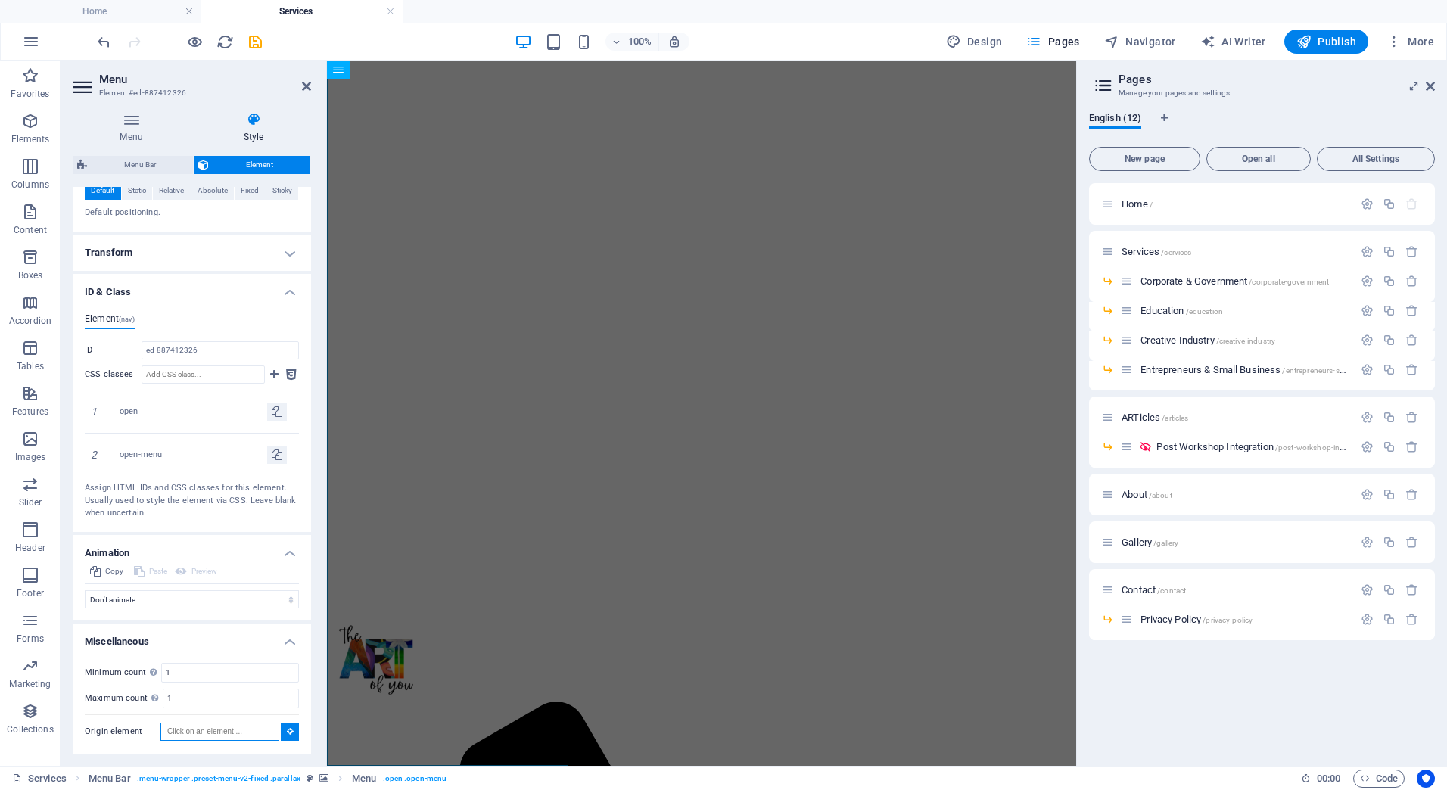
click at [250, 732] on input "Origin element" at bounding box center [219, 732] width 119 height 18
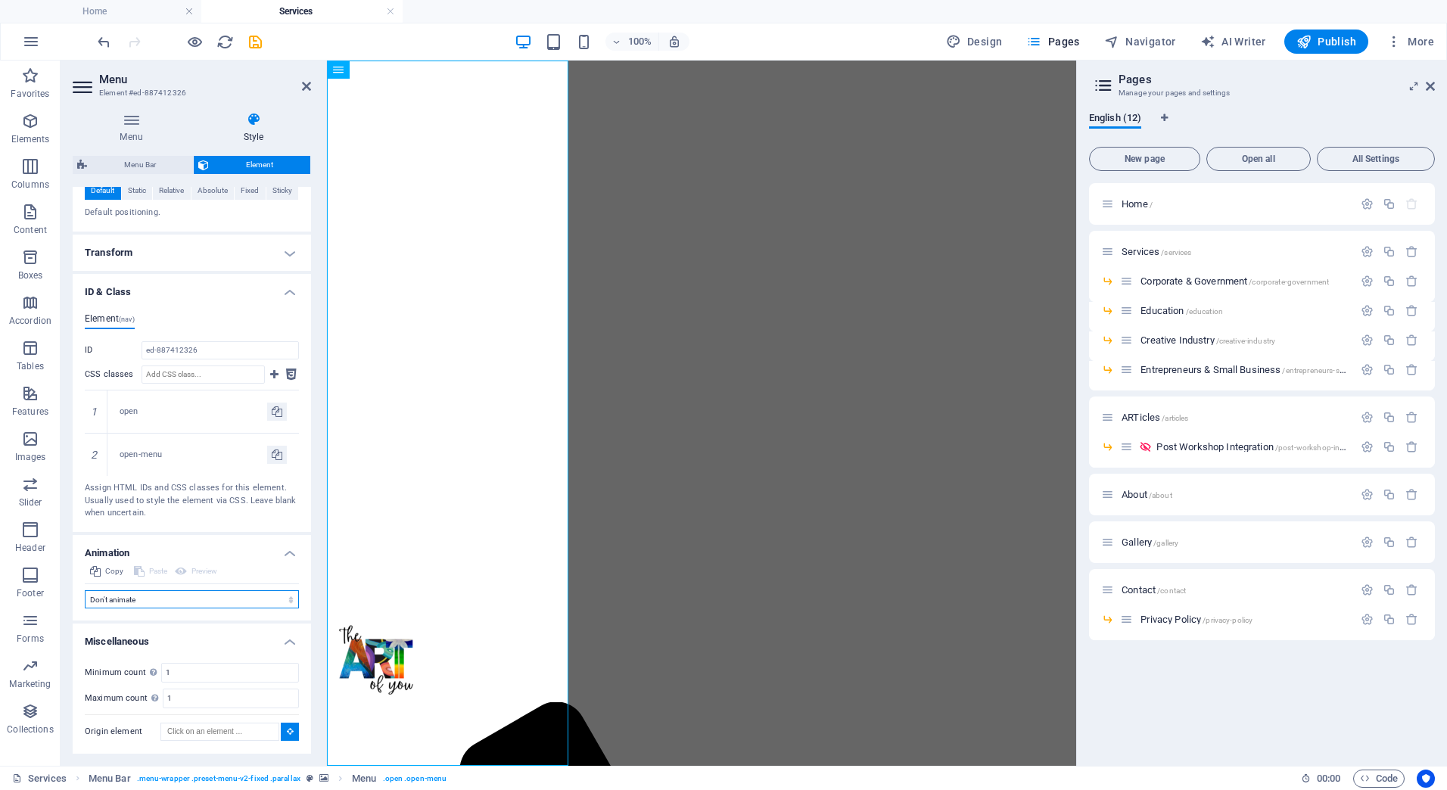
click at [141, 599] on select "Don't animate Show / Hide Slide up/down Zoom in/out Slide left to right Slide r…" at bounding box center [192, 599] width 214 height 18
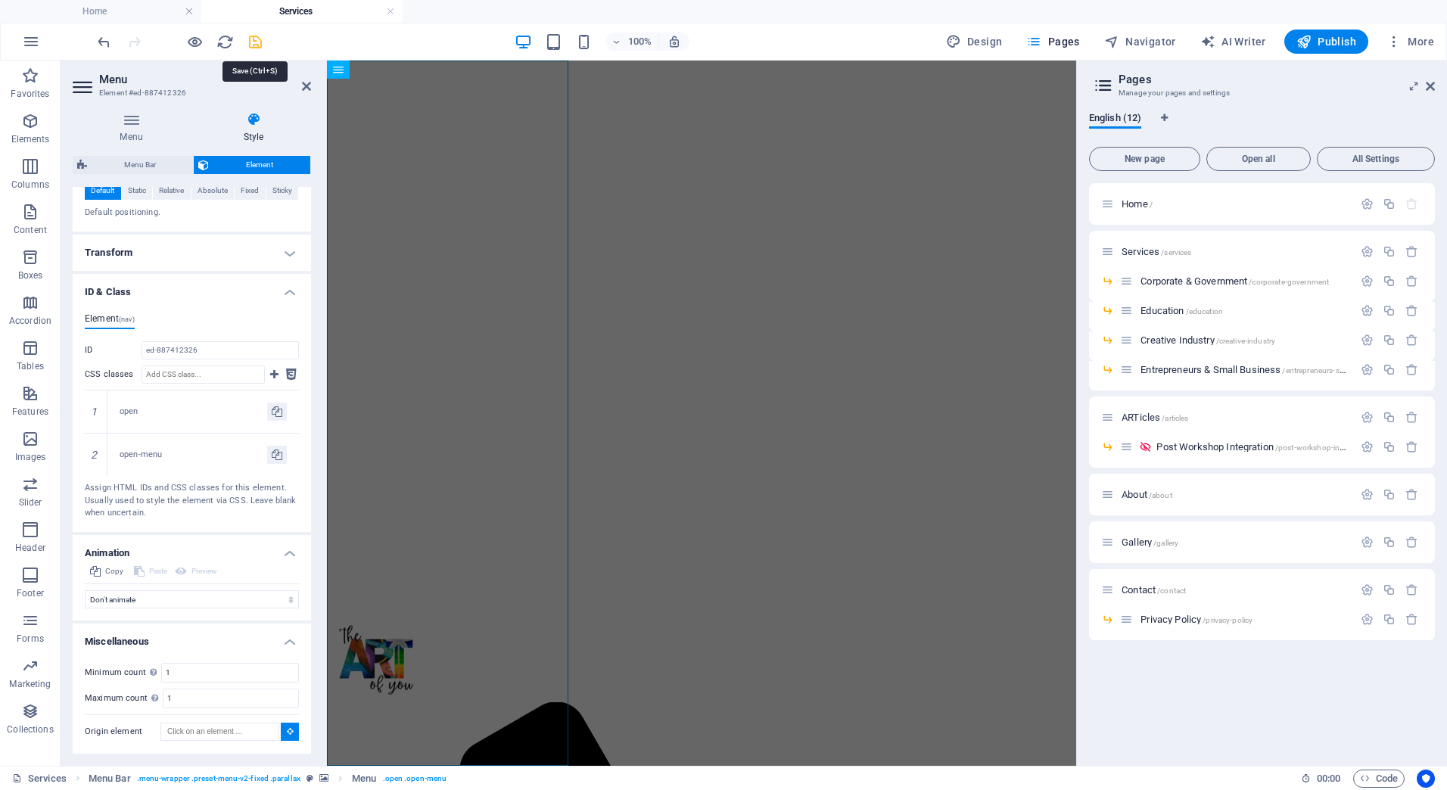
click at [258, 42] on icon "save" at bounding box center [255, 41] width 17 height 17
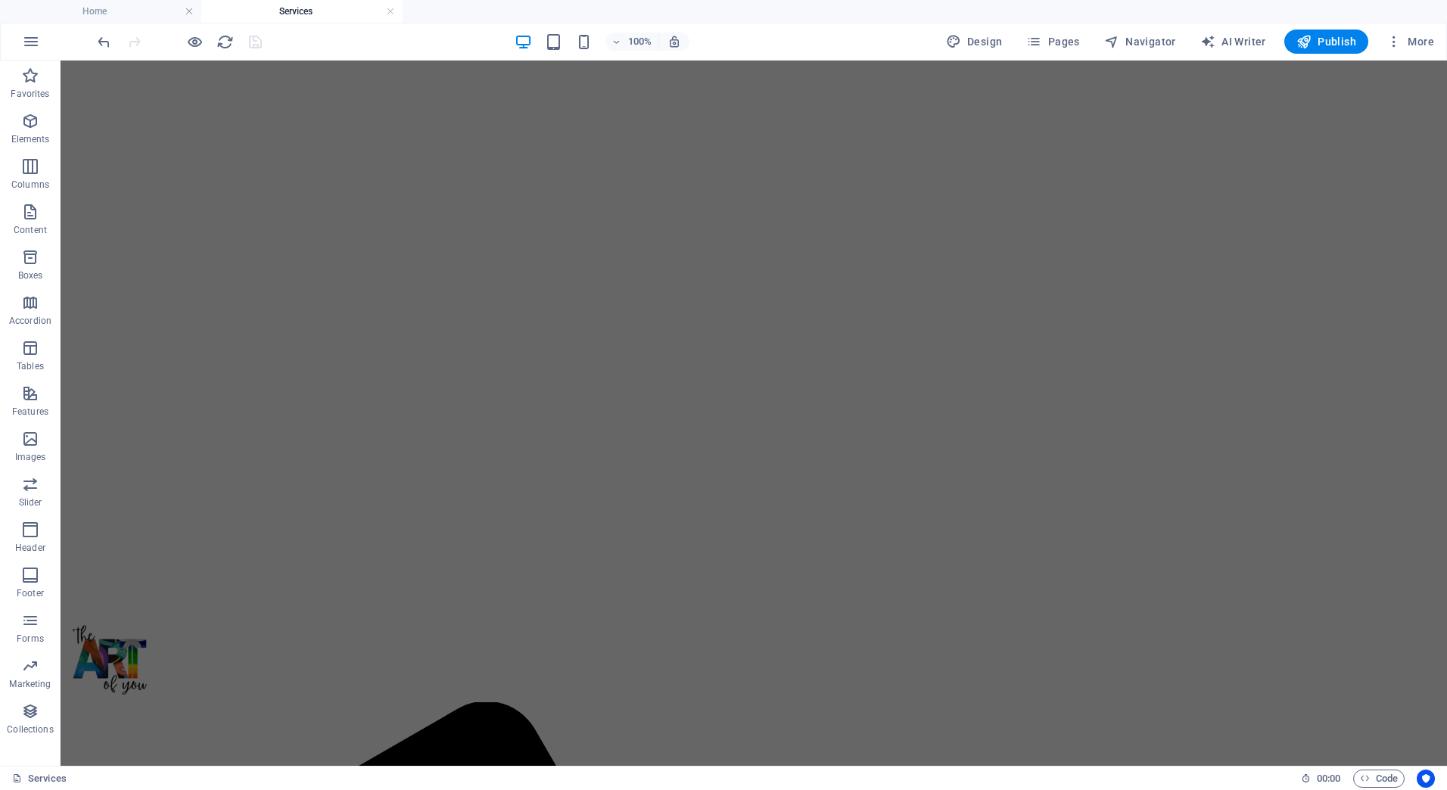
click at [205, 45] on div at bounding box center [179, 42] width 169 height 24
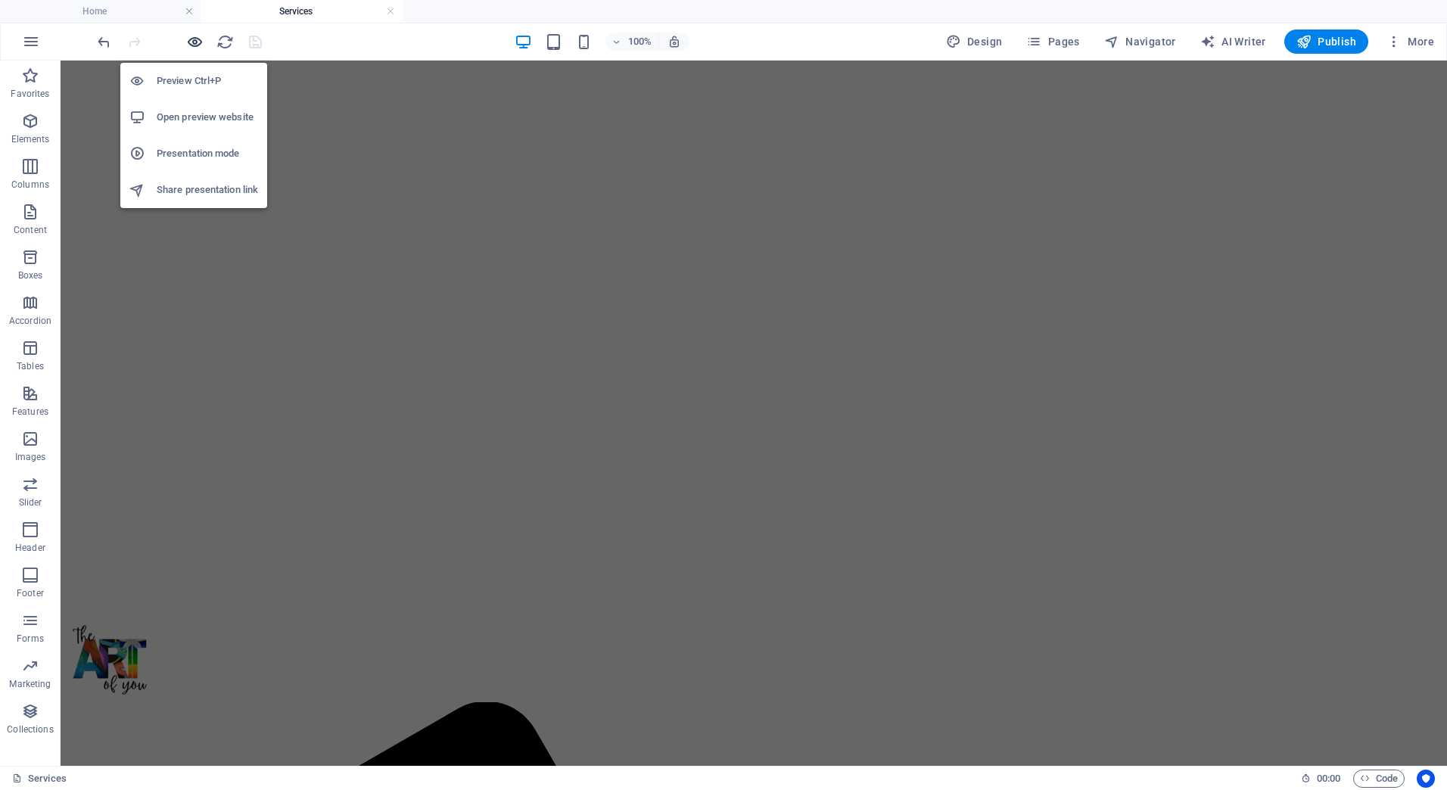
click at [192, 40] on icon "button" at bounding box center [194, 41] width 17 height 17
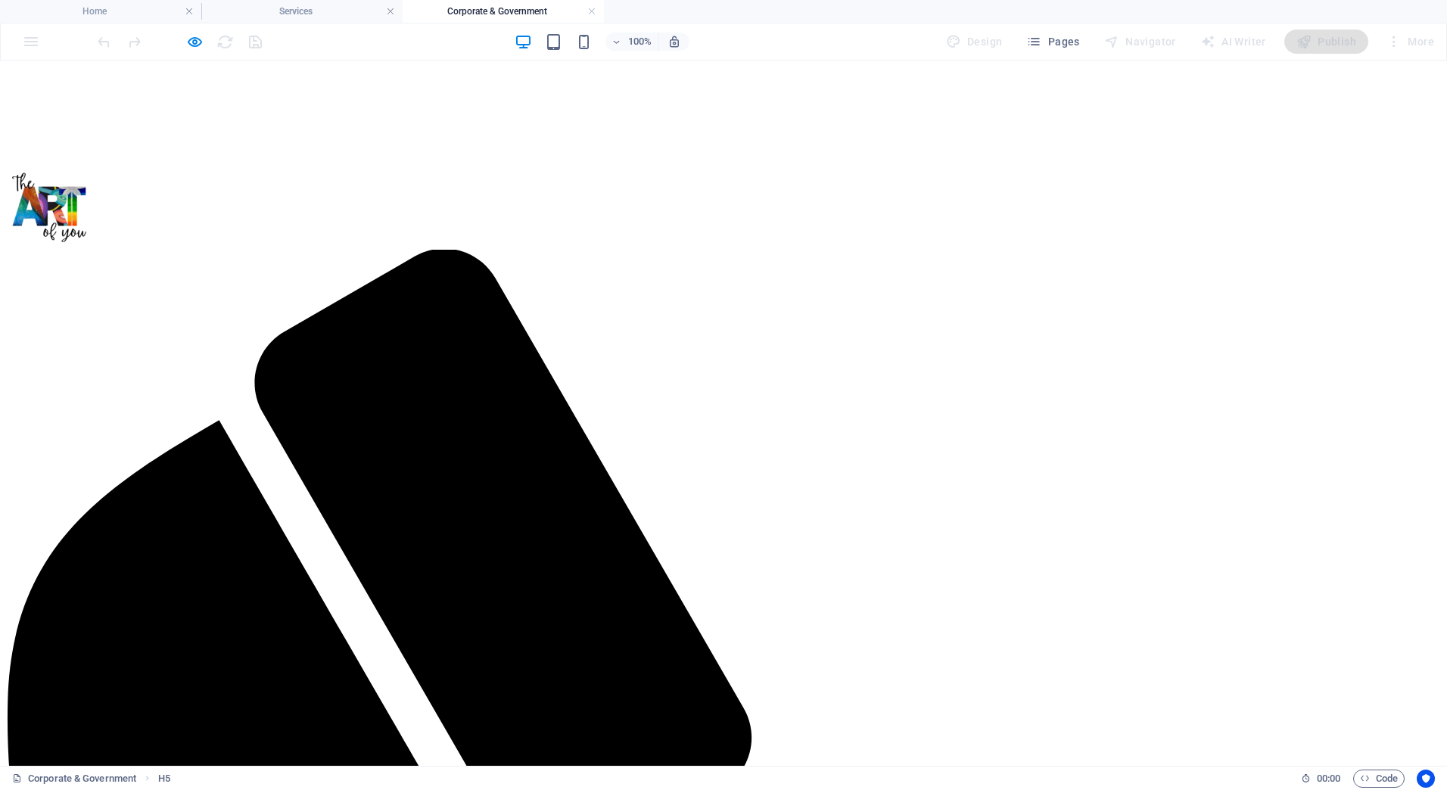
scroll to position [0, 0]
click at [196, 41] on icon "button" at bounding box center [194, 41] width 17 height 17
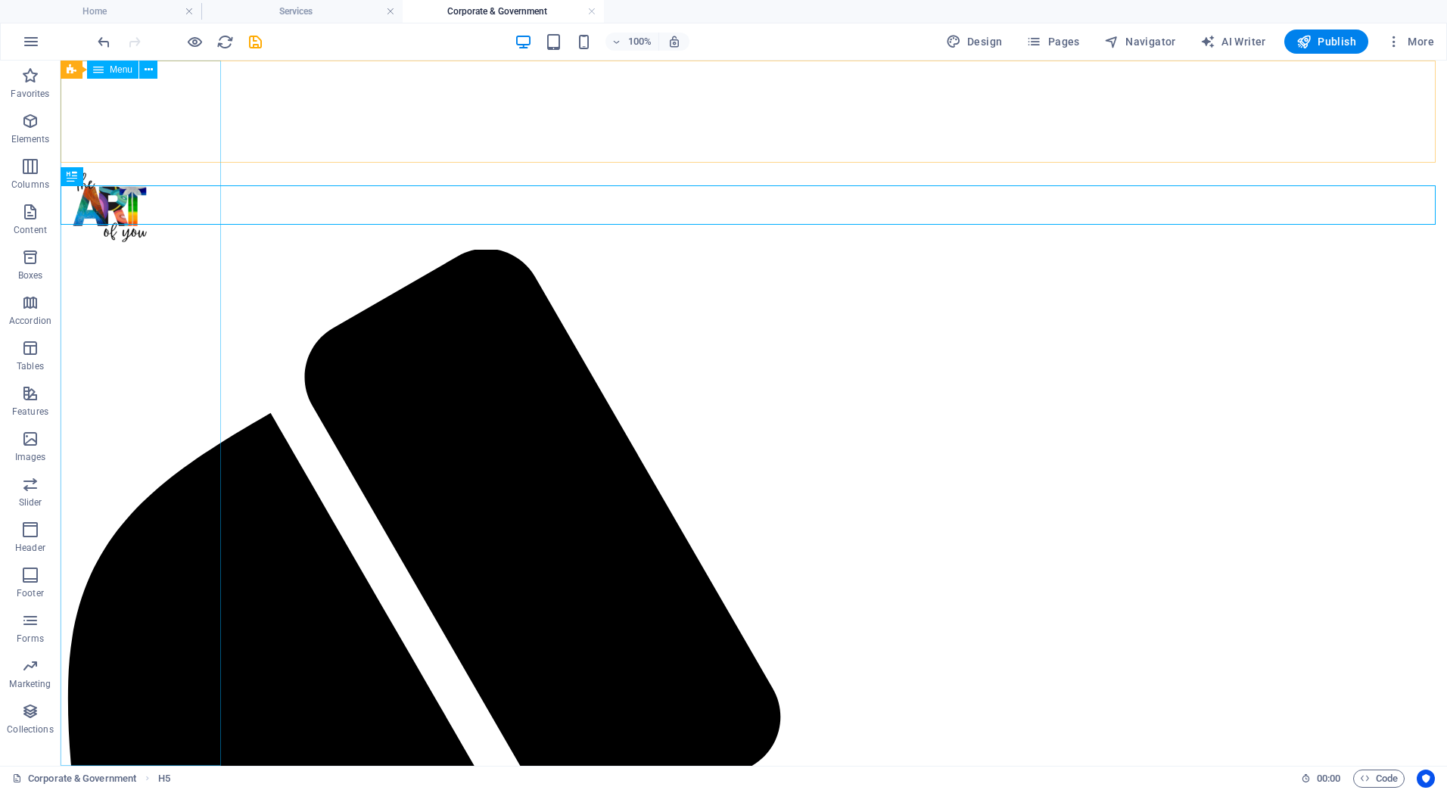
click at [119, 68] on span "Menu" at bounding box center [121, 69] width 23 height 9
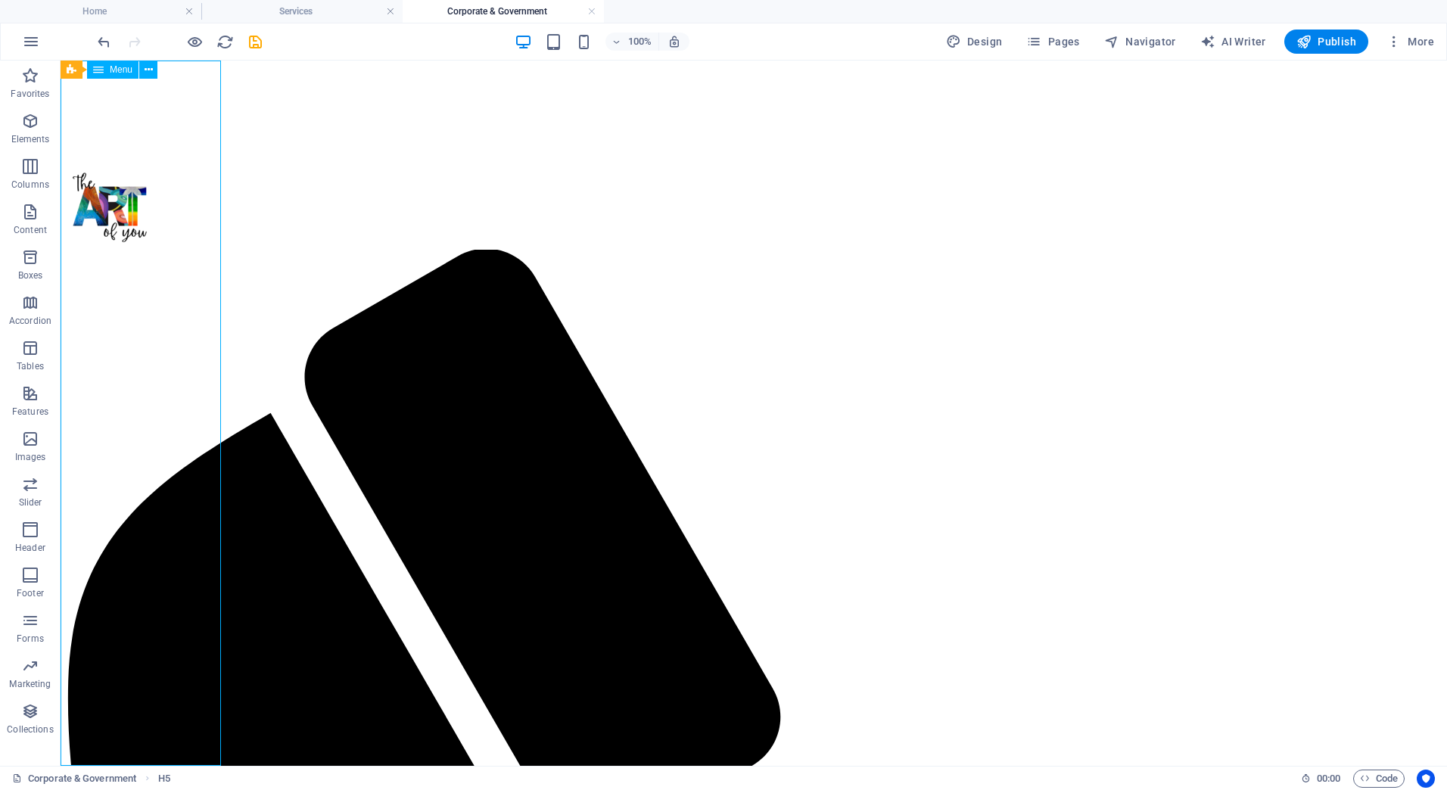
click at [119, 68] on span "Menu" at bounding box center [121, 69] width 23 height 9
select select
select select "1"
select select
select select "6"
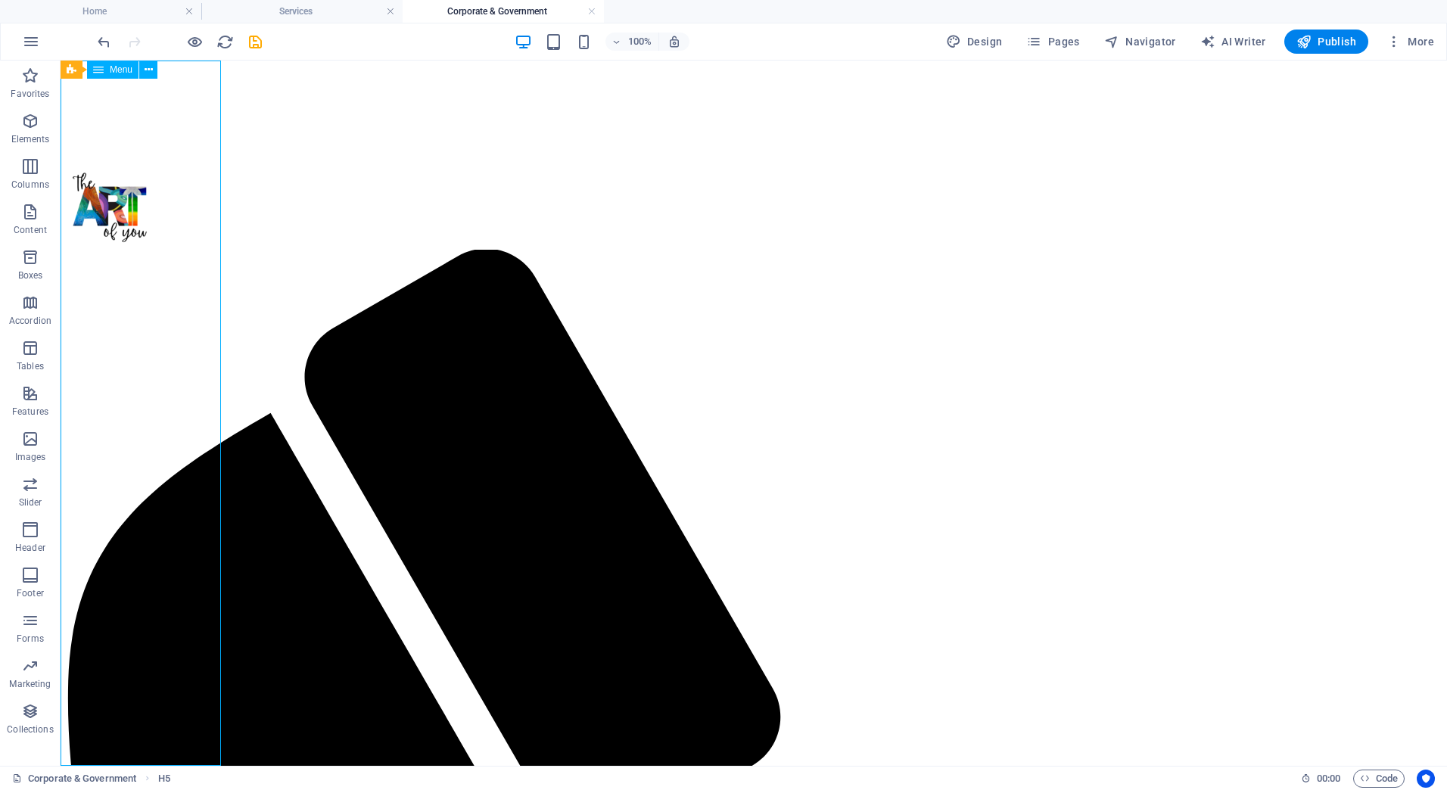
select select
select select "8"
select select
select select "9"
select select
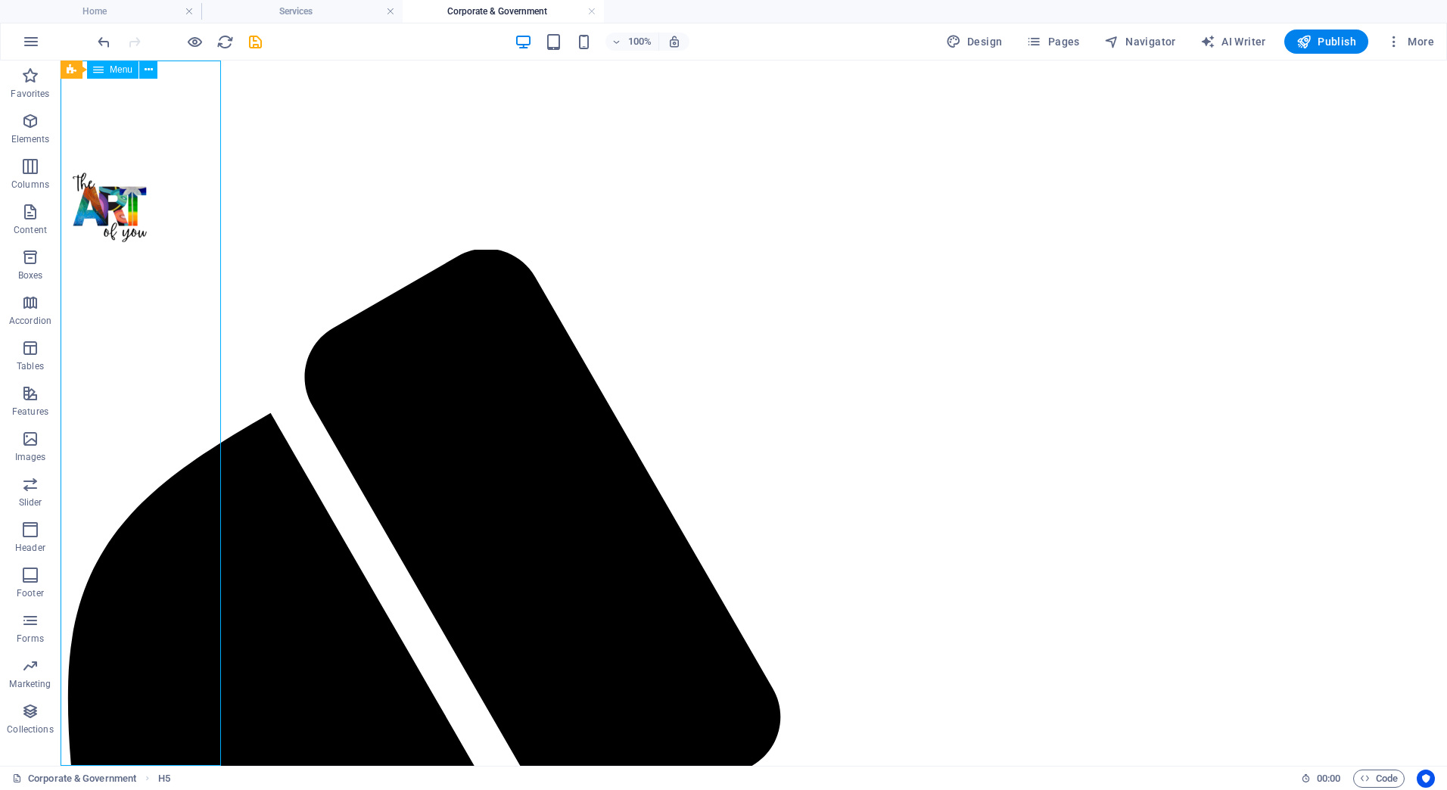
select select "10"
select select
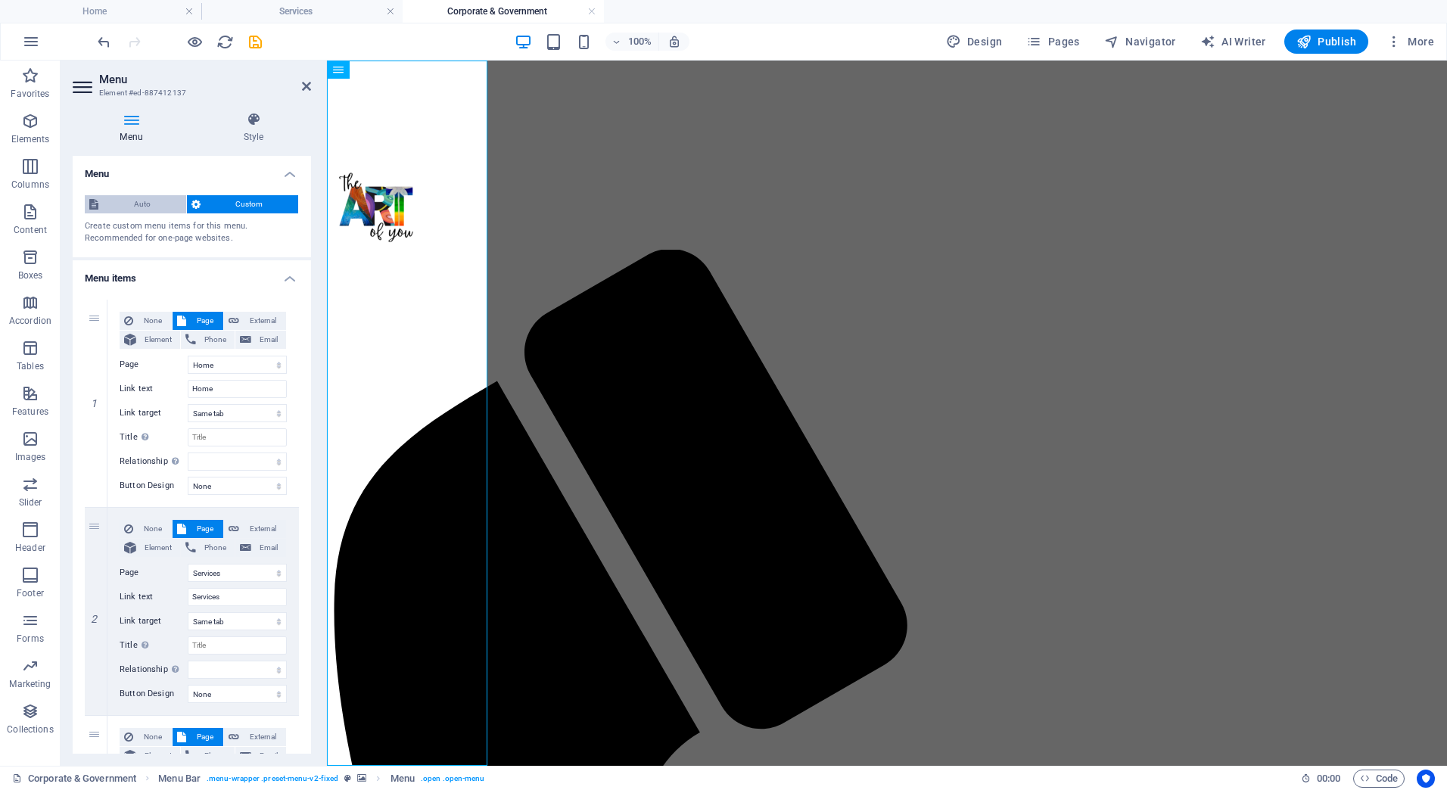
click at [147, 195] on span "Auto" at bounding box center [142, 204] width 79 height 18
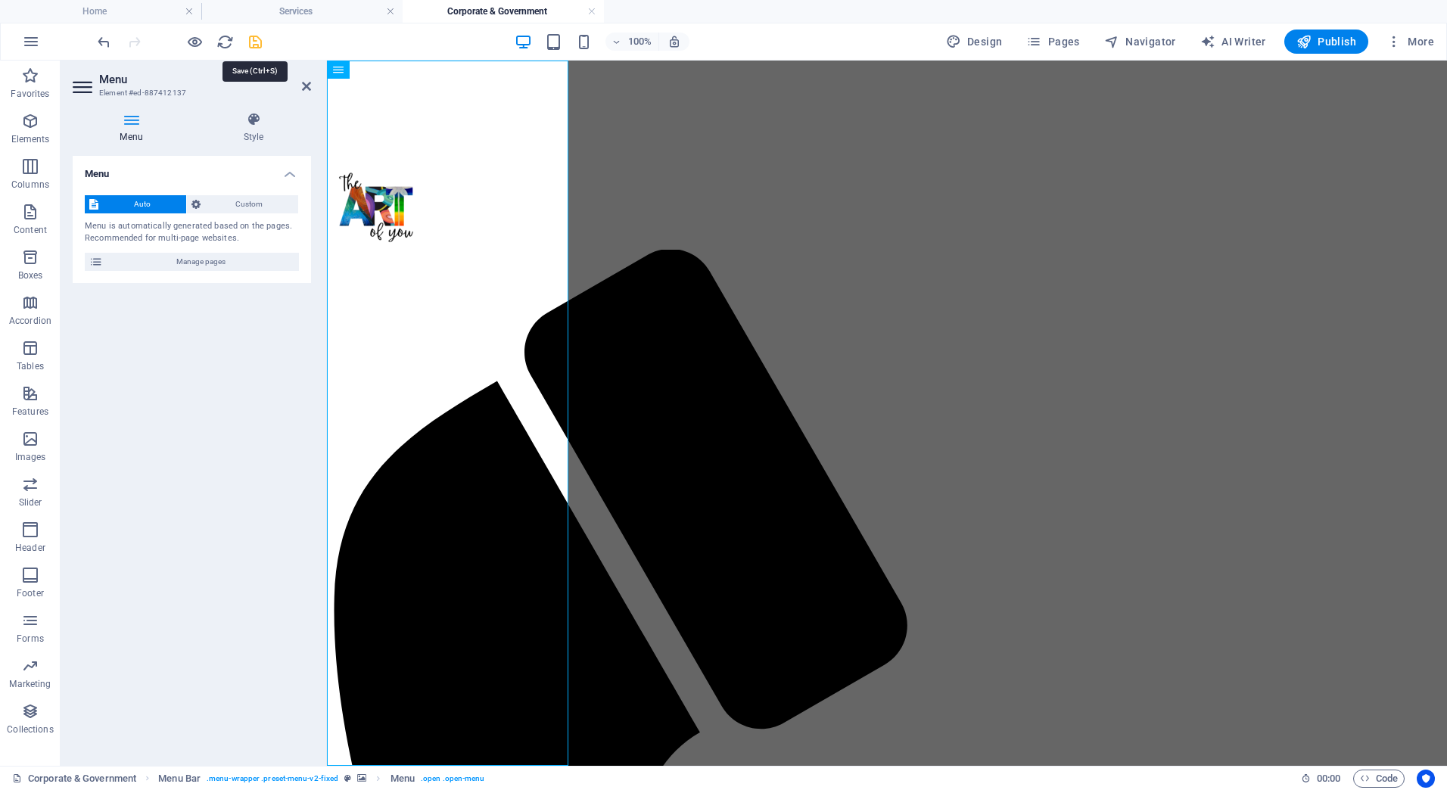
click at [261, 45] on icon "save" at bounding box center [255, 41] width 17 height 17
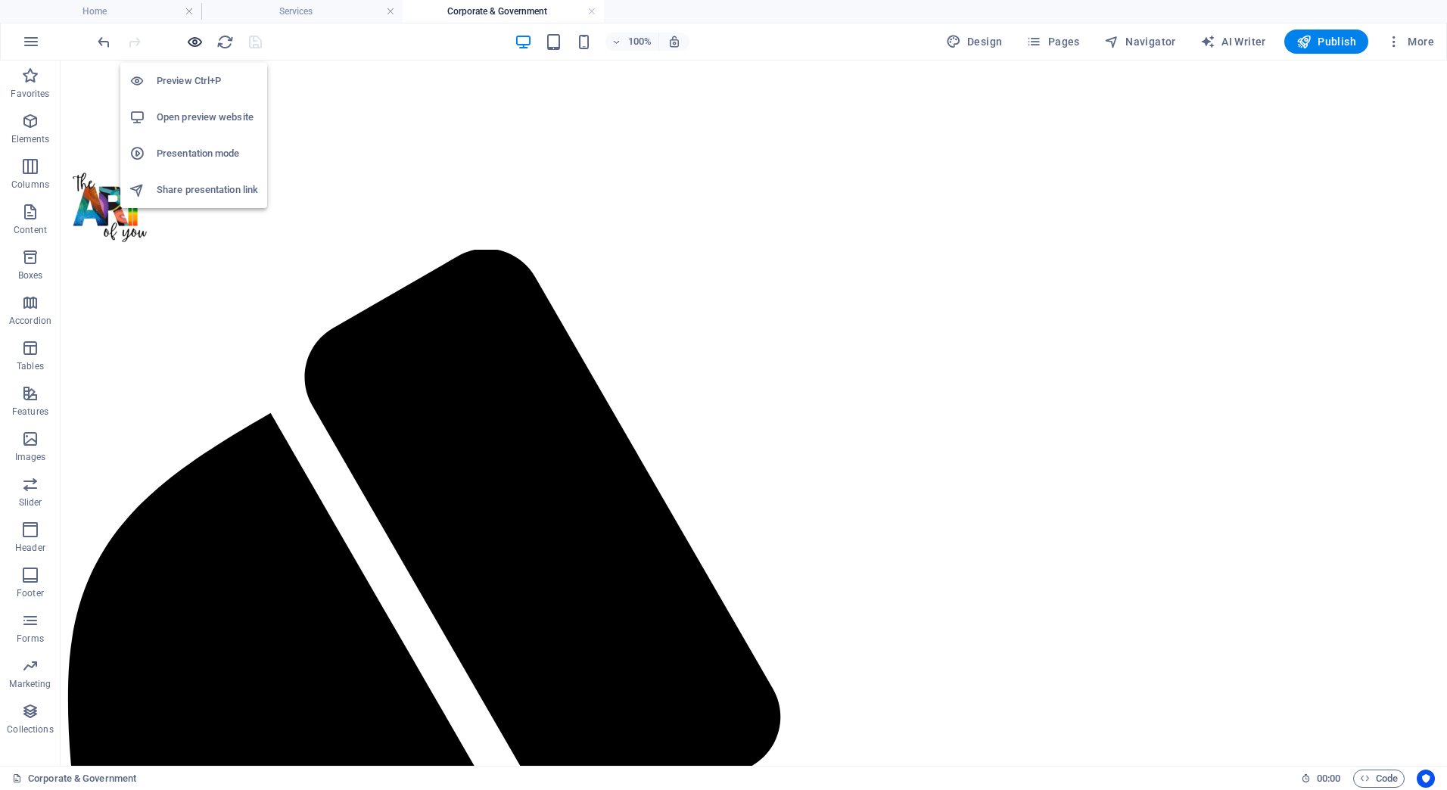
click at [195, 42] on icon "button" at bounding box center [194, 41] width 17 height 17
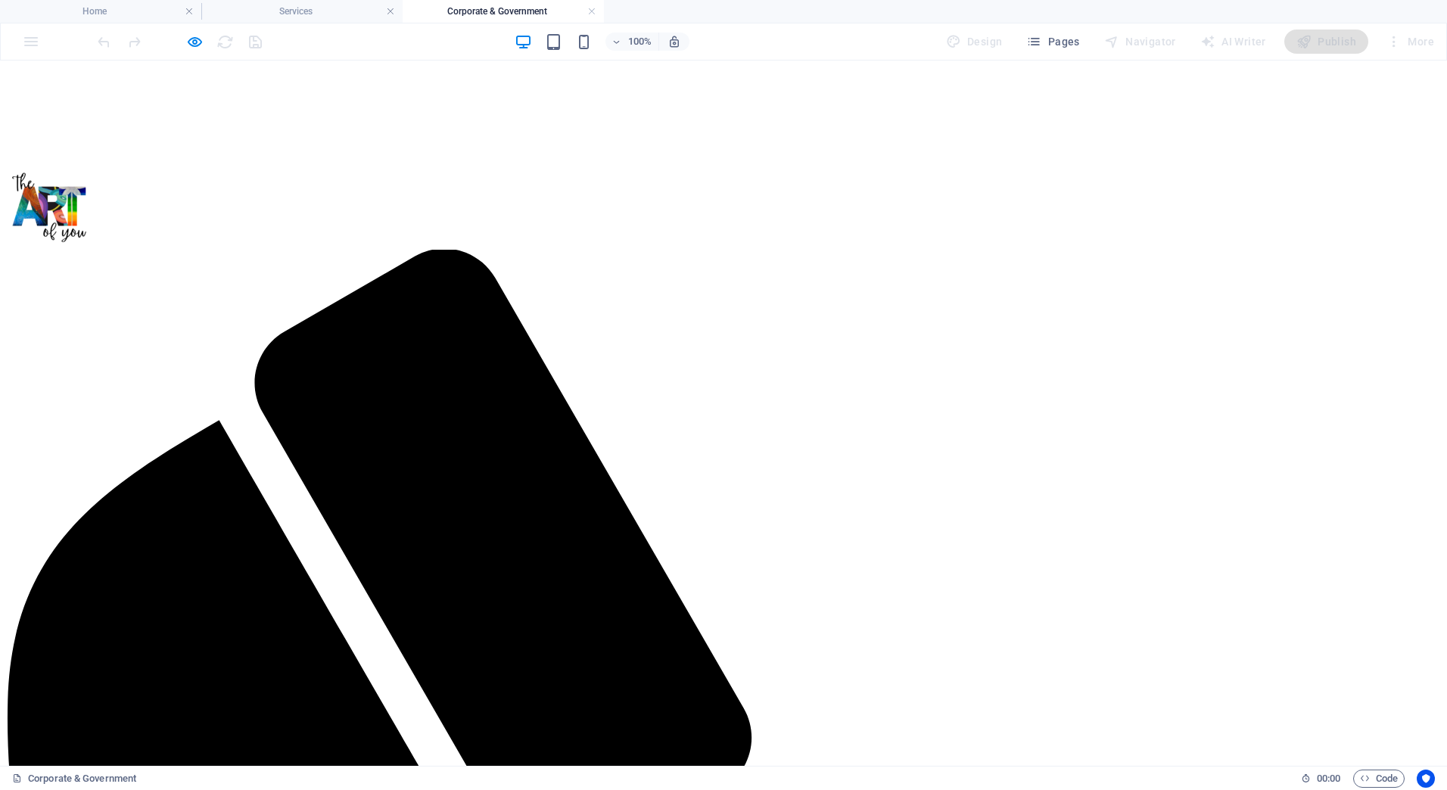
click at [191, 41] on icon "button" at bounding box center [194, 41] width 17 height 17
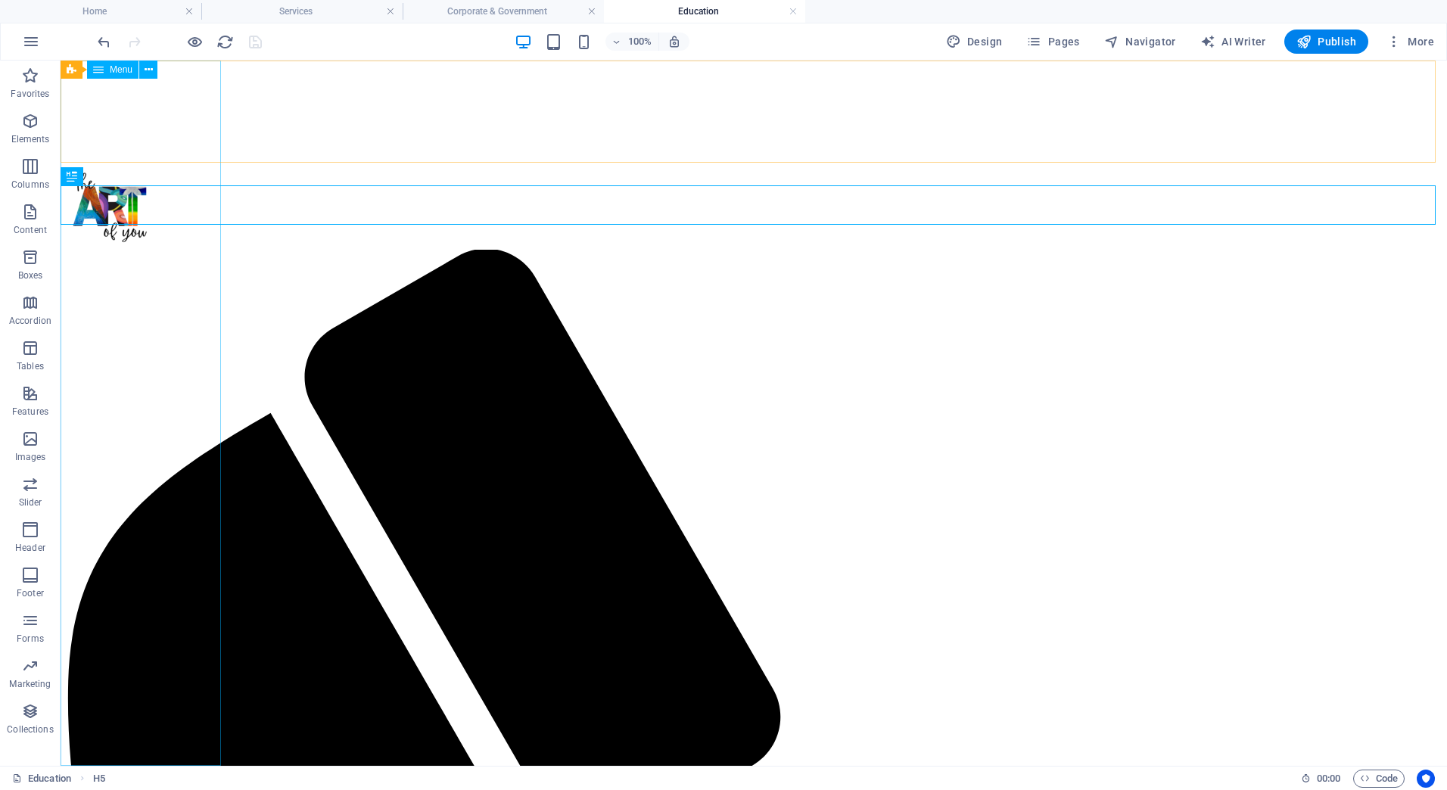
click at [111, 73] on span "Menu" at bounding box center [121, 69] width 23 height 9
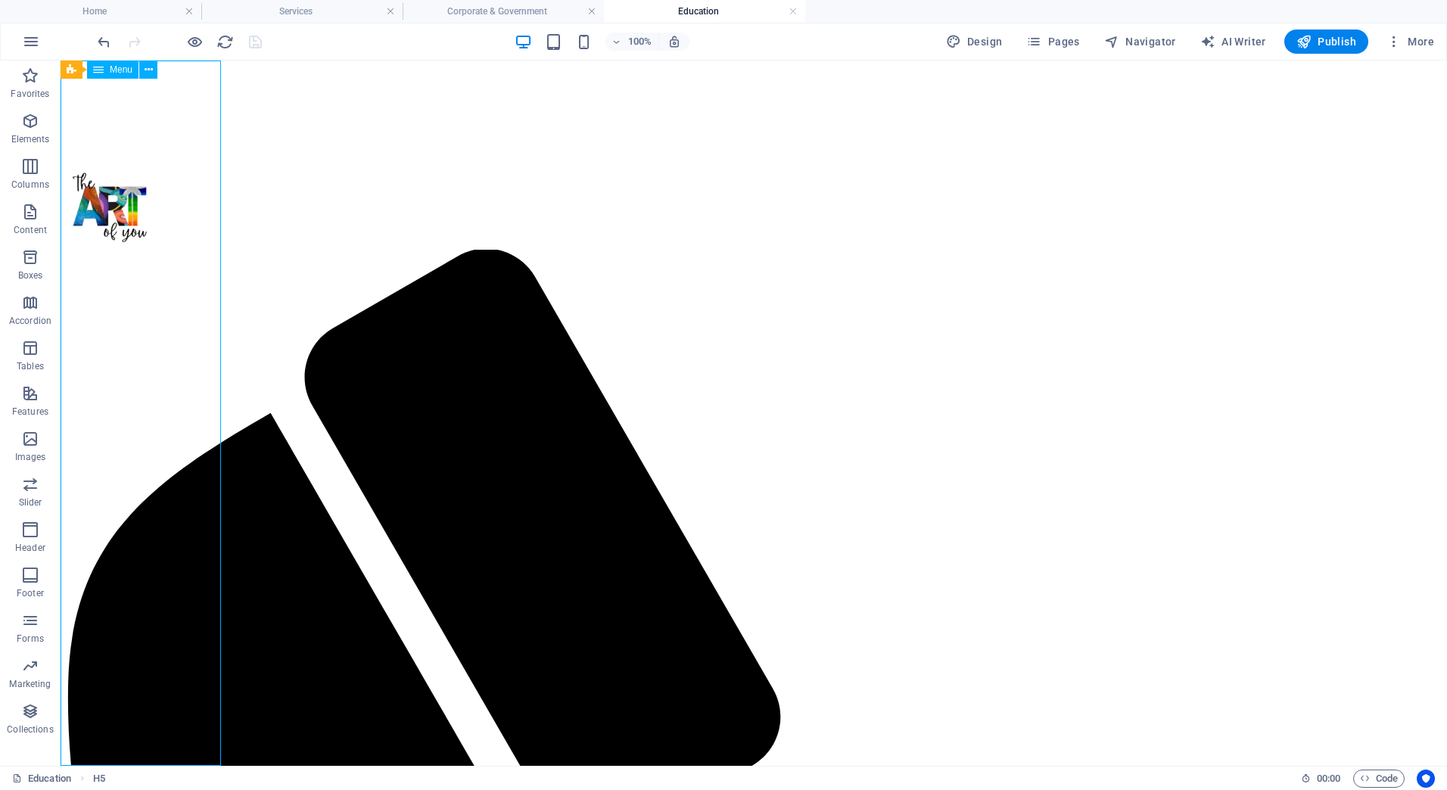
click at [111, 73] on span "Menu" at bounding box center [121, 69] width 23 height 9
select select
select select "1"
select select
select select "6"
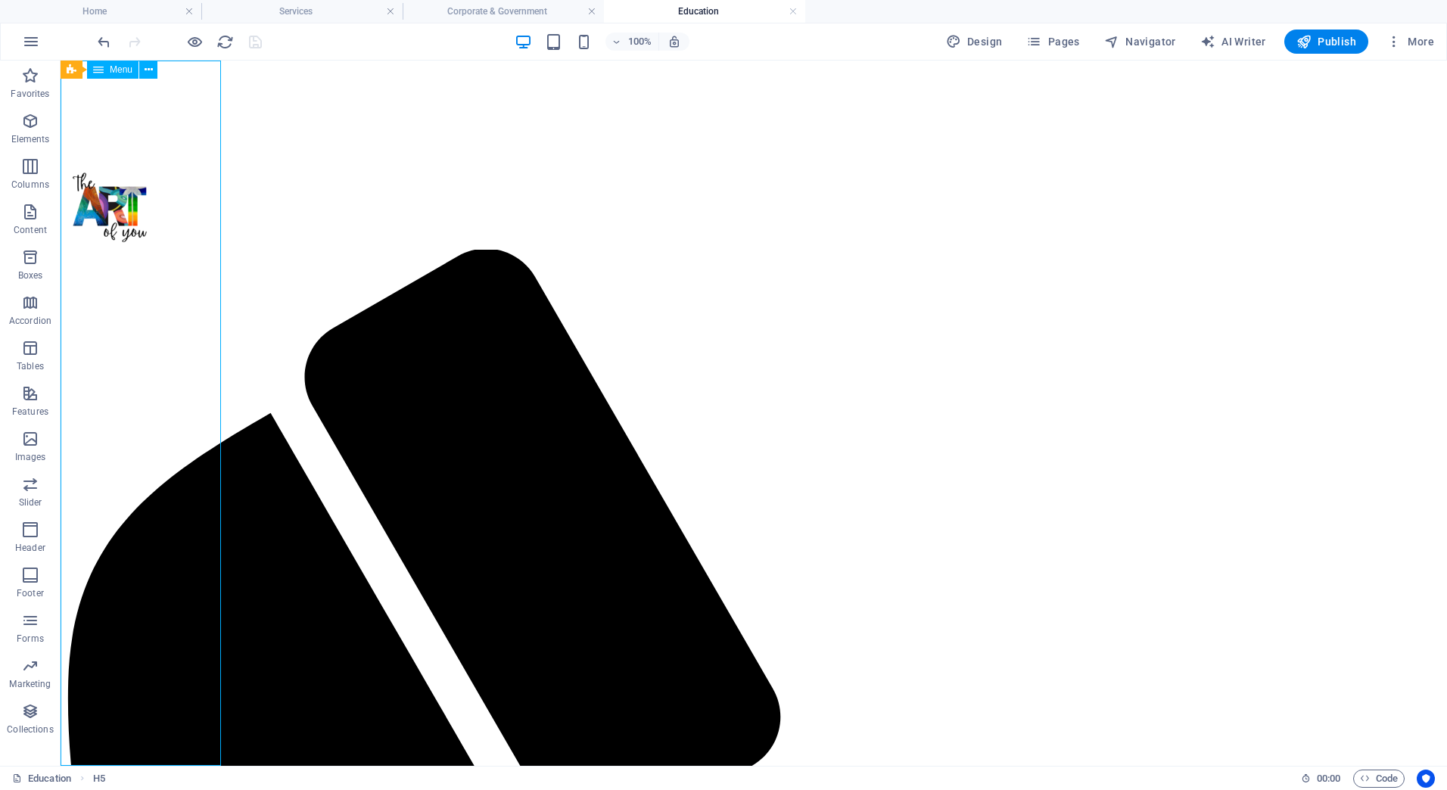
select select
select select "8"
select select
select select "9"
select select
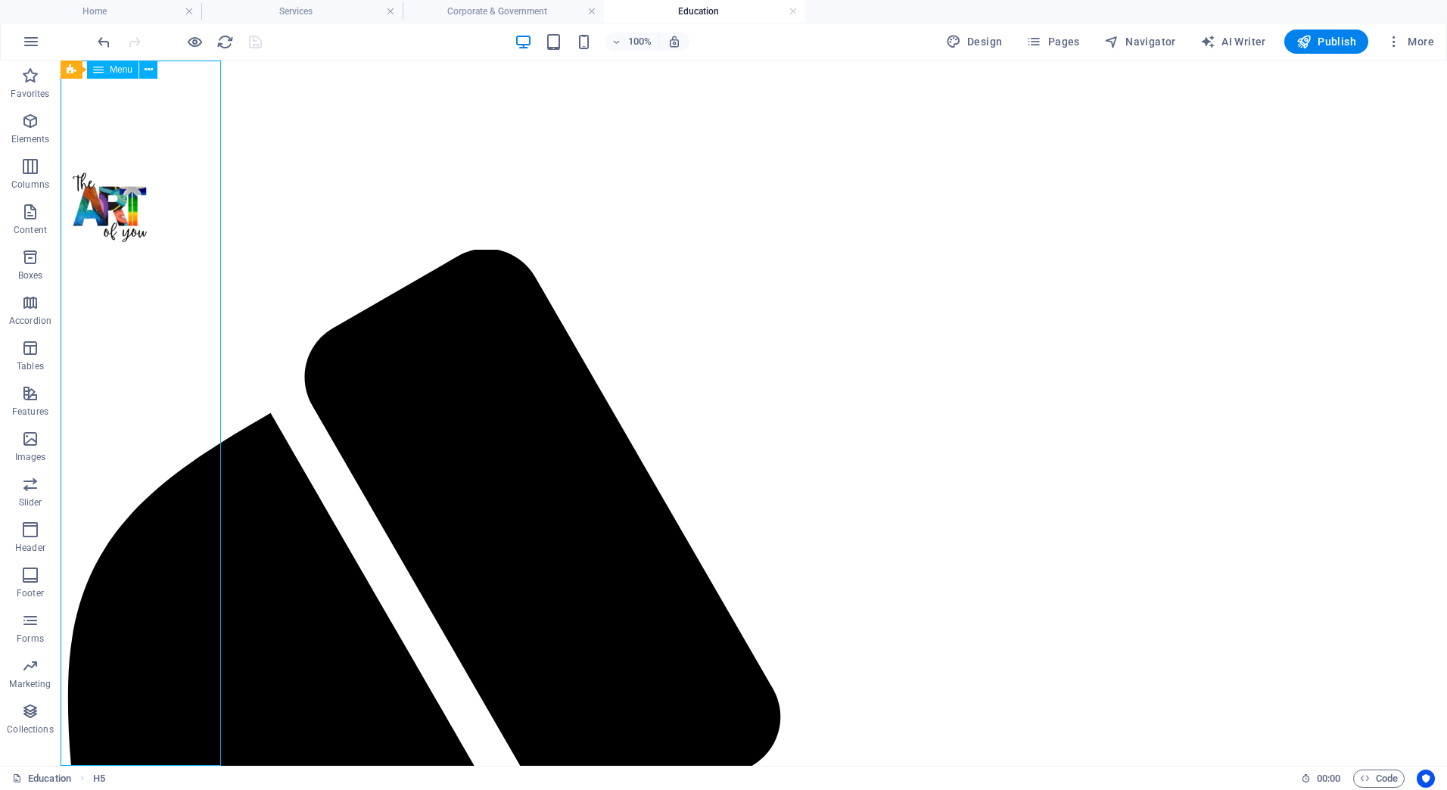
select select "10"
select select
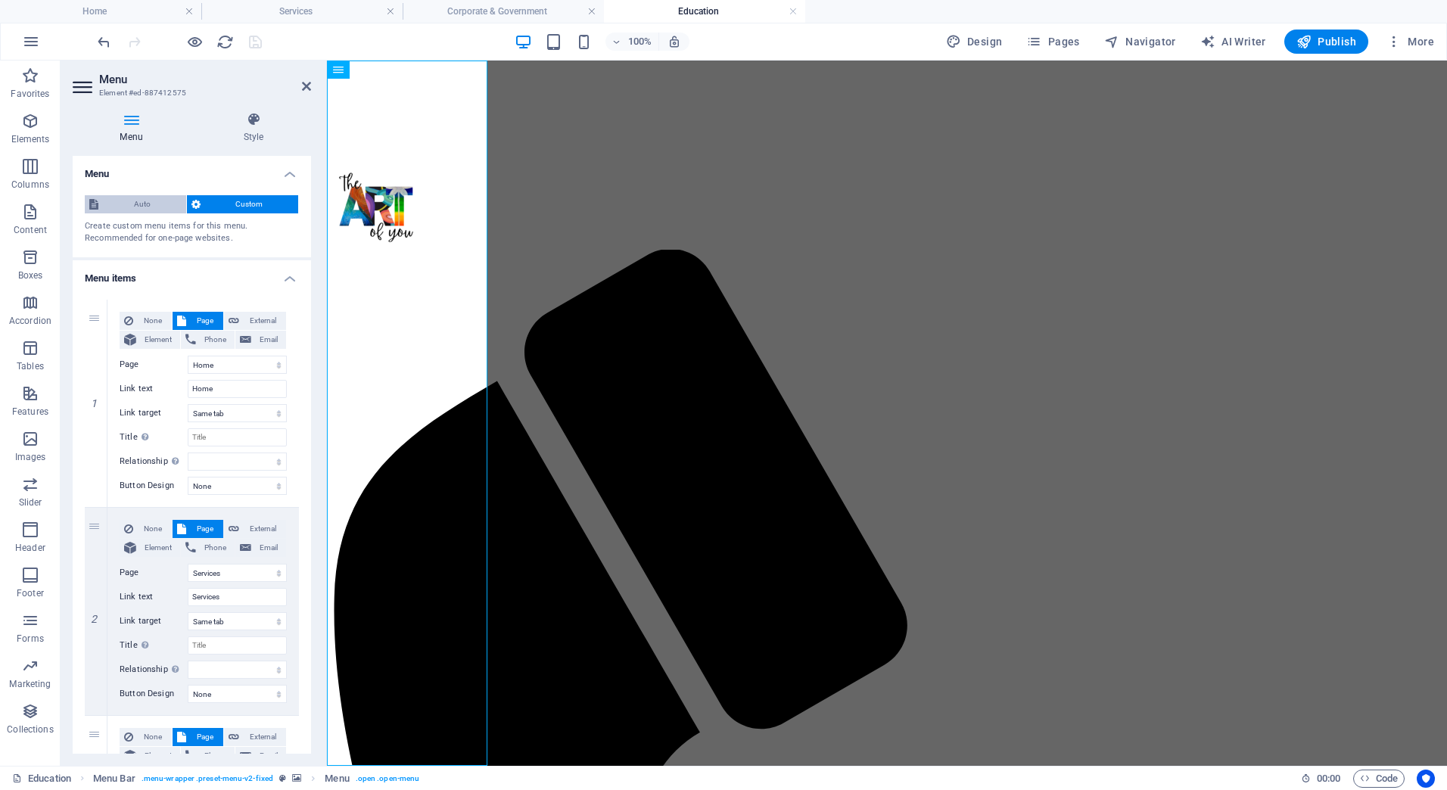
click at [146, 201] on span "Auto" at bounding box center [142, 204] width 79 height 18
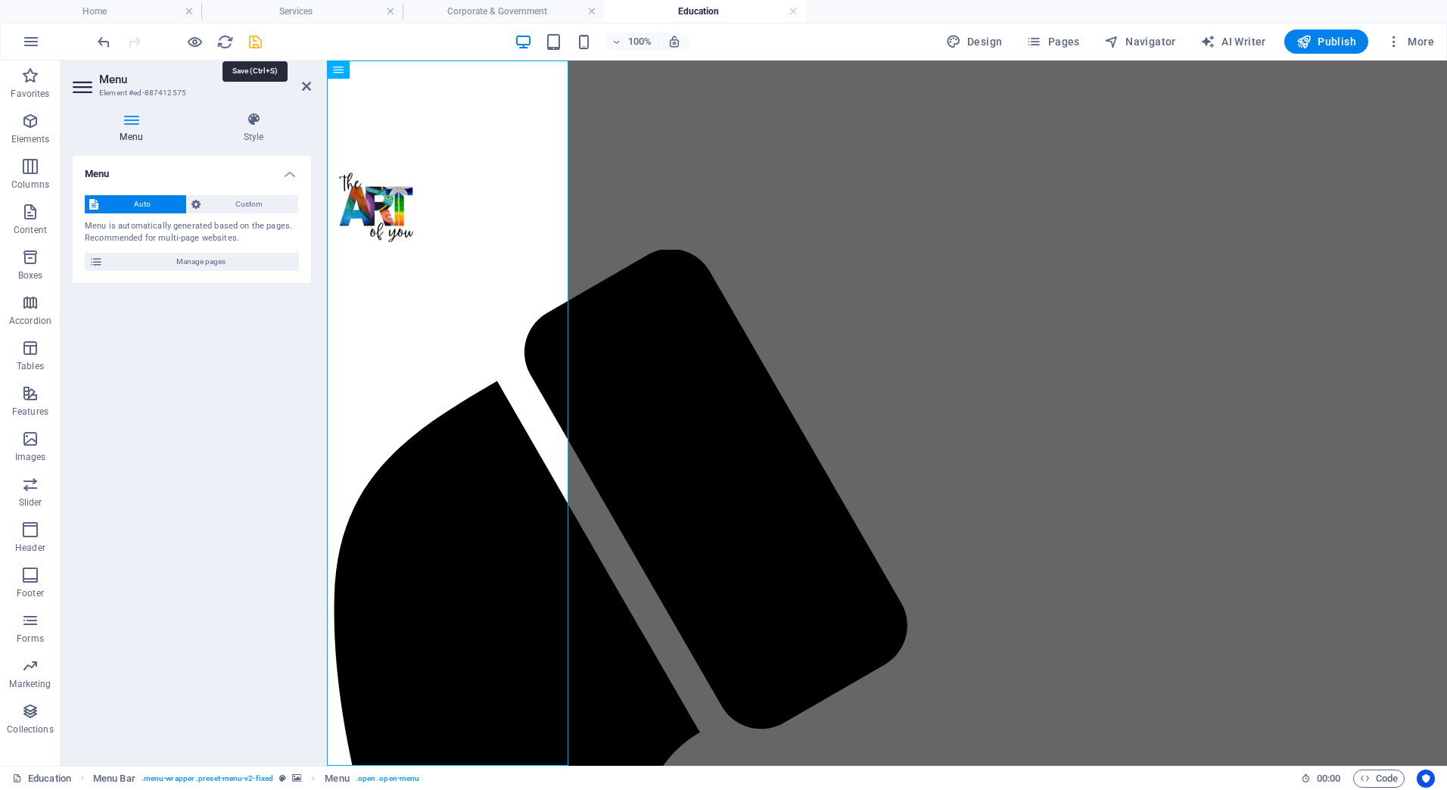
click at [258, 45] on icon "save" at bounding box center [255, 41] width 17 height 17
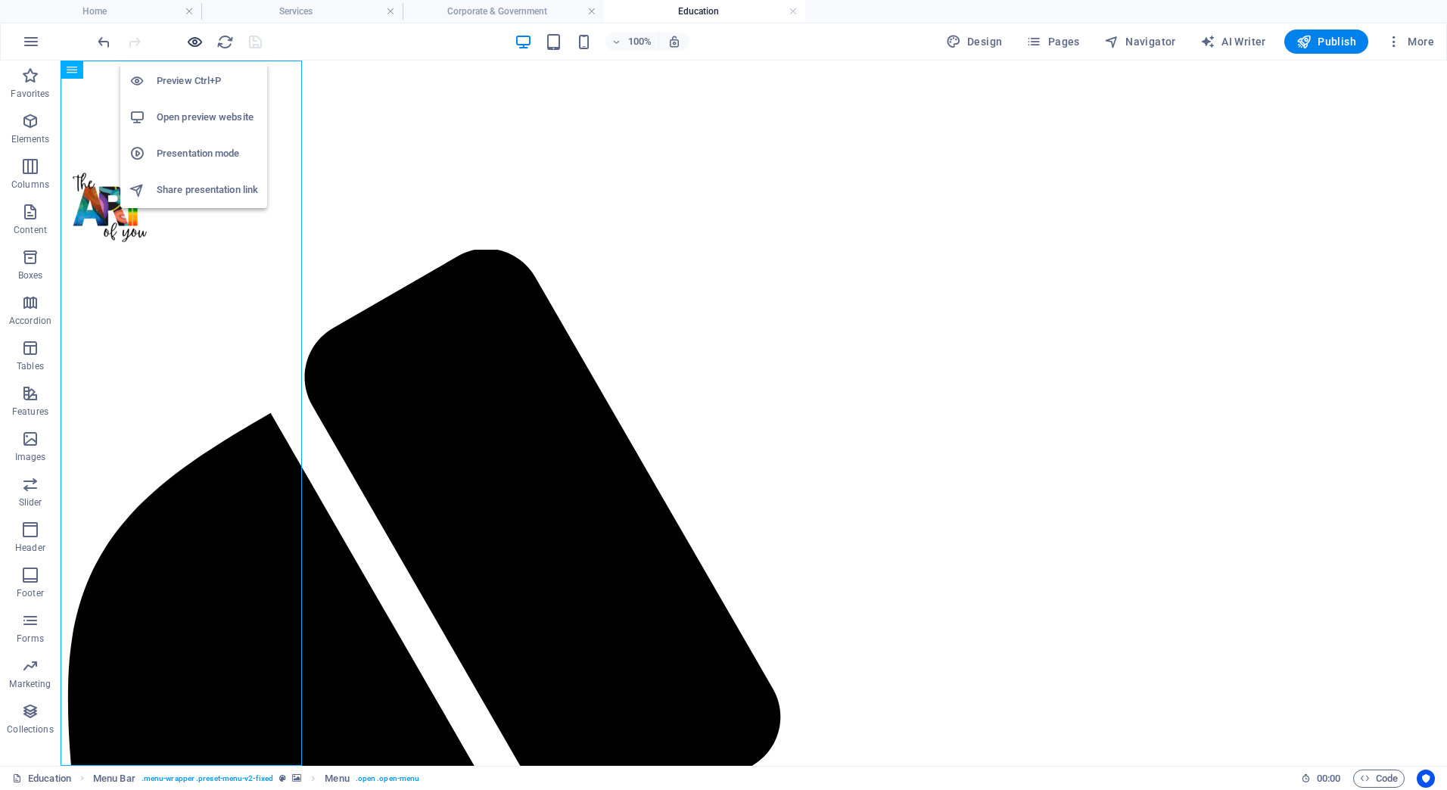
click at [197, 39] on icon "button" at bounding box center [194, 41] width 17 height 17
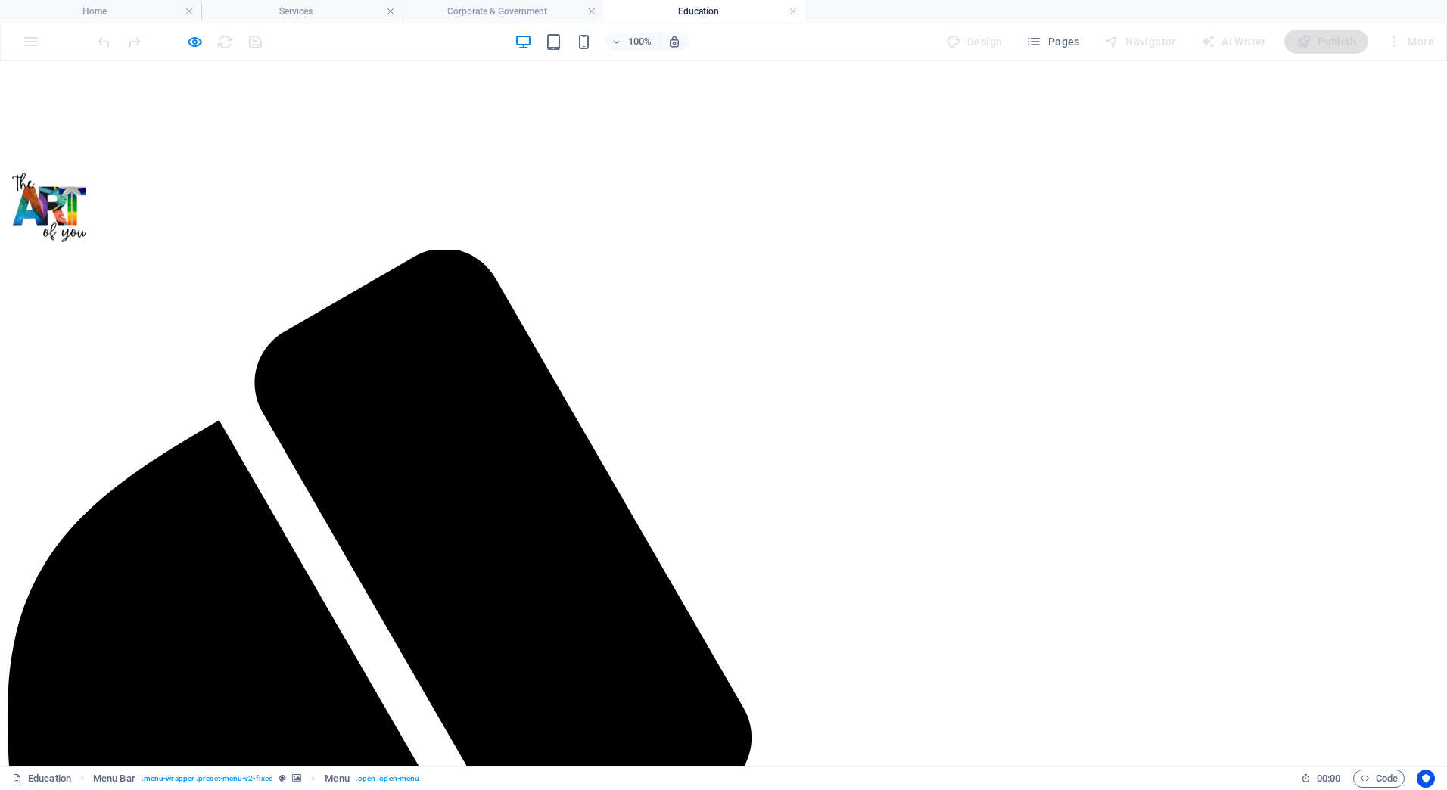
click at [191, 39] on icon "button" at bounding box center [194, 41] width 17 height 17
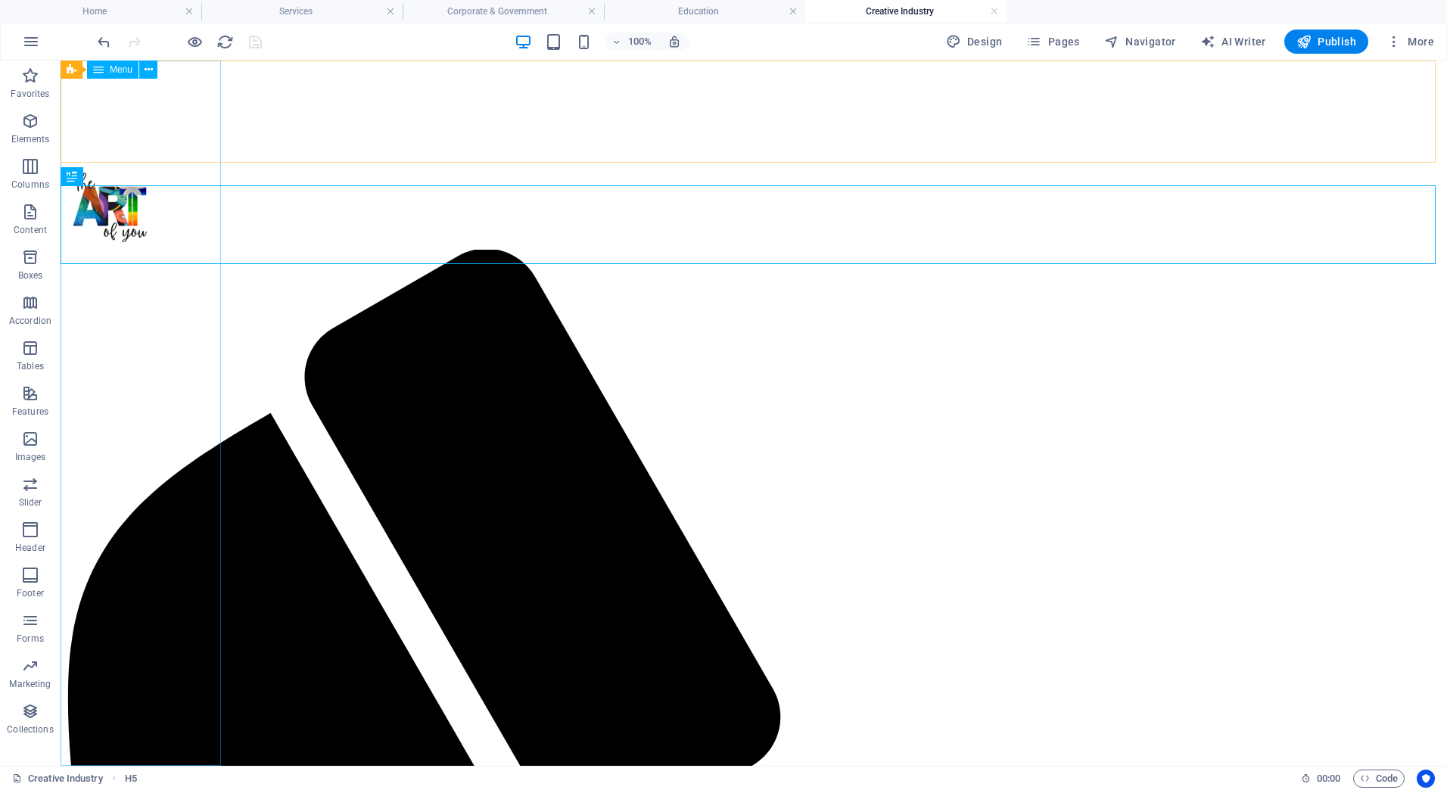
click at [110, 72] on span "Menu" at bounding box center [121, 69] width 23 height 9
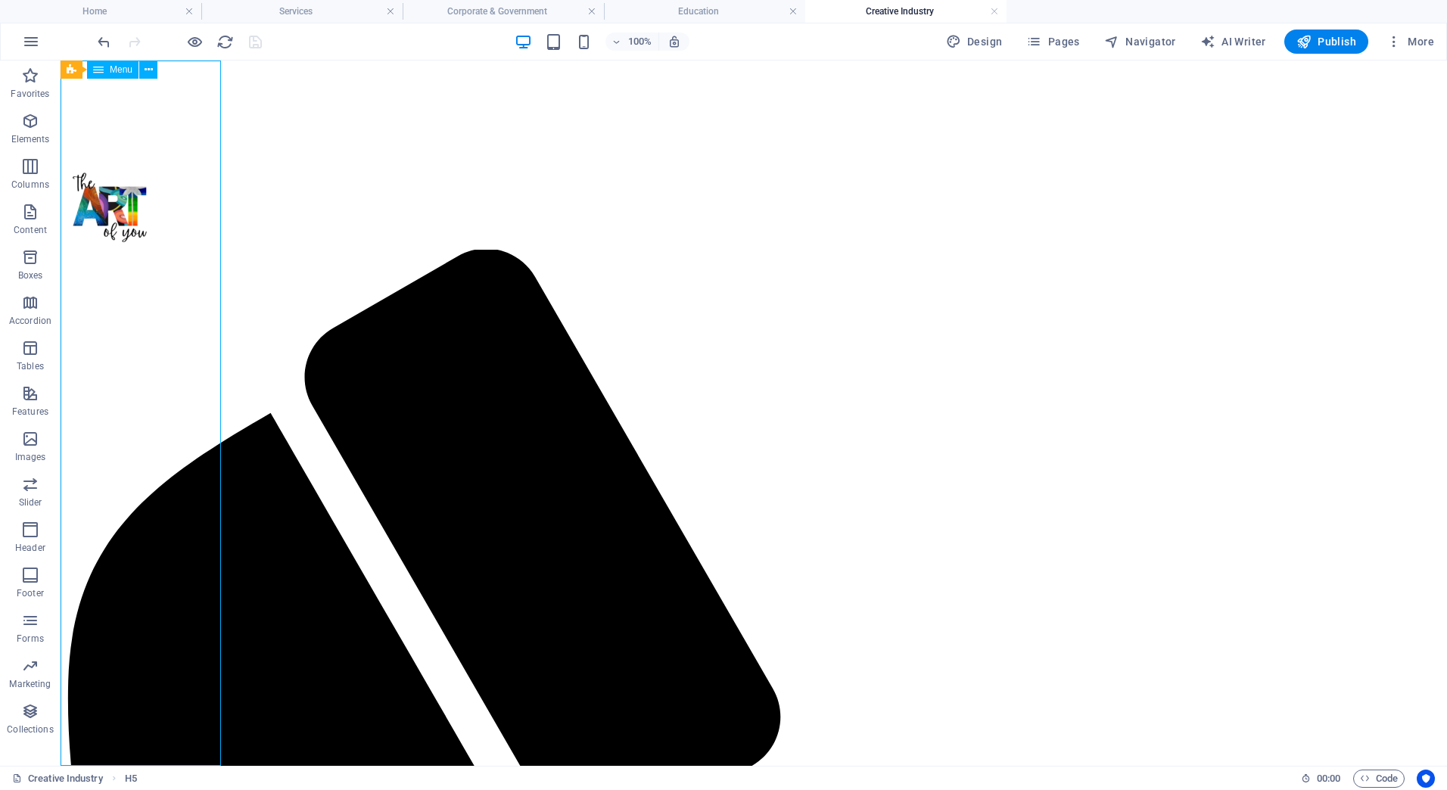
click at [110, 72] on span "Menu" at bounding box center [121, 69] width 23 height 9
select select
select select "1"
select select
select select "6"
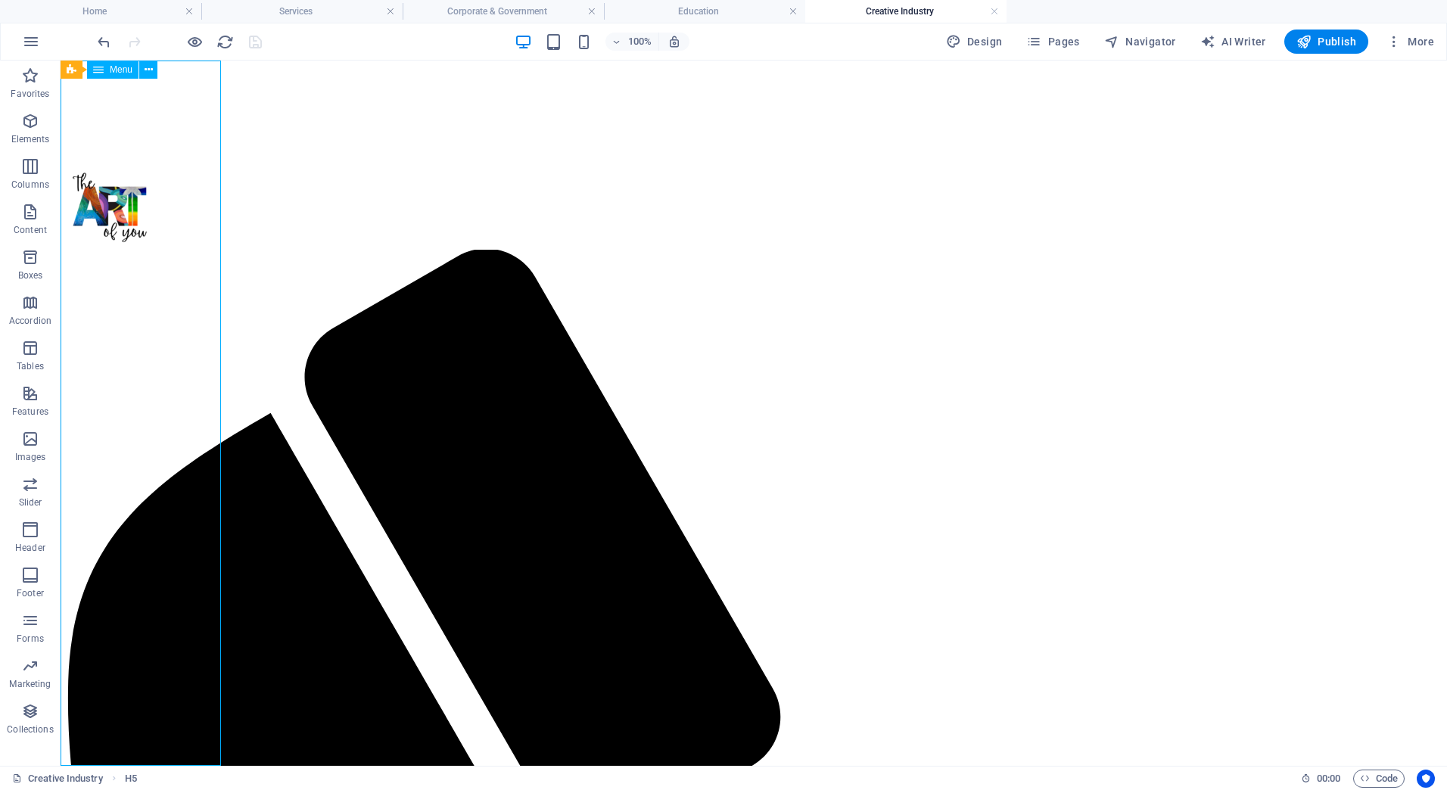
select select
select select "8"
select select
select select "9"
select select
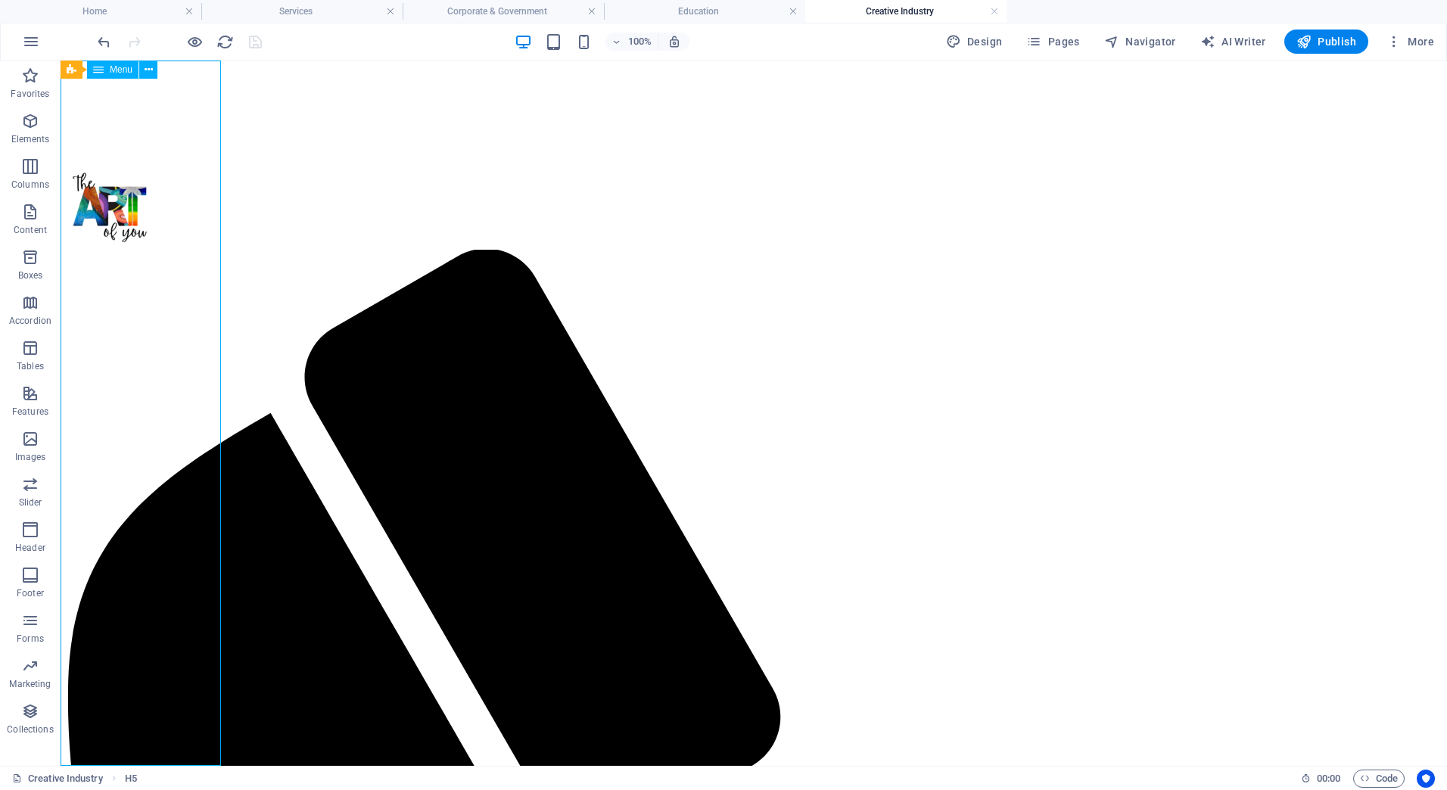
select select "10"
select select
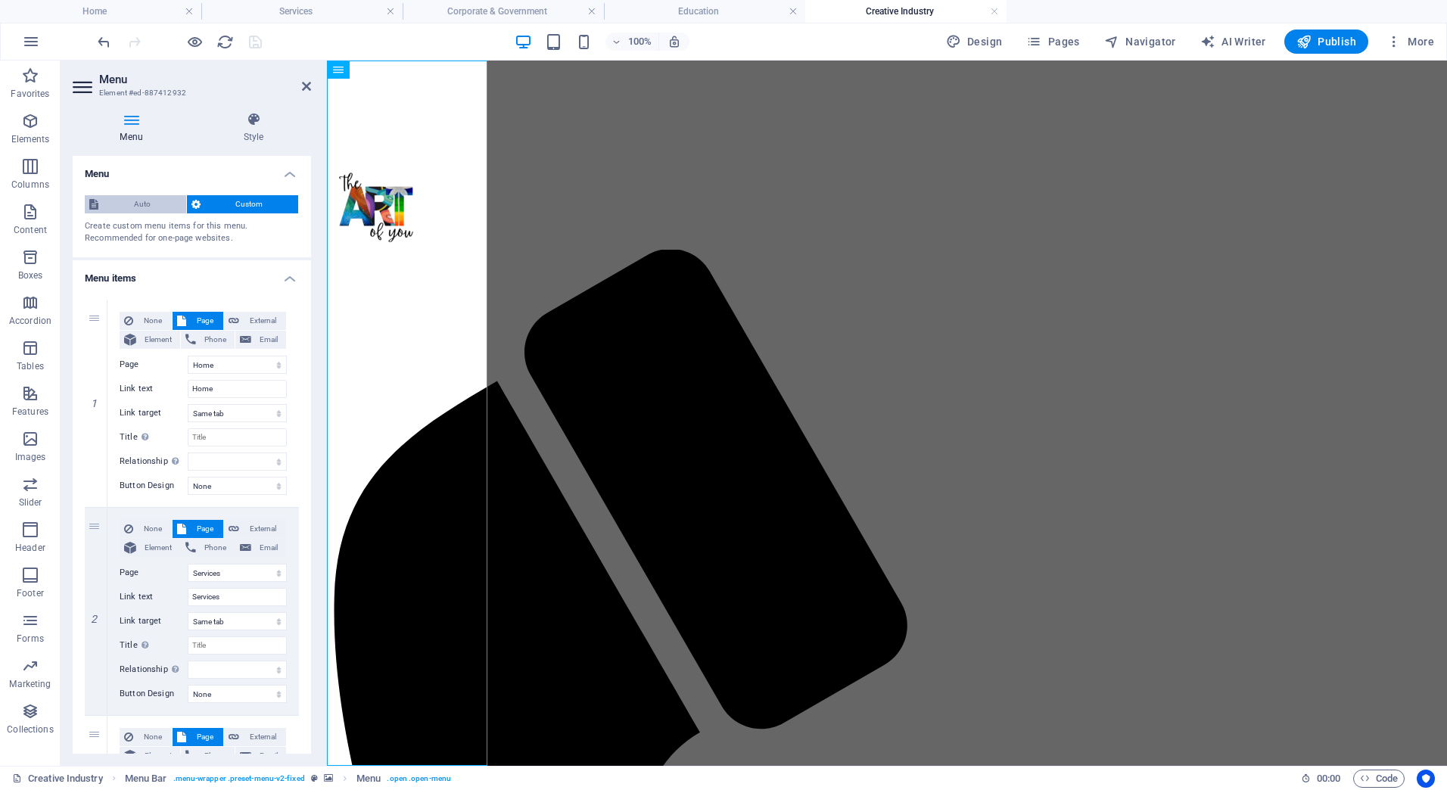
click at [159, 202] on span "Auto" at bounding box center [142, 204] width 79 height 18
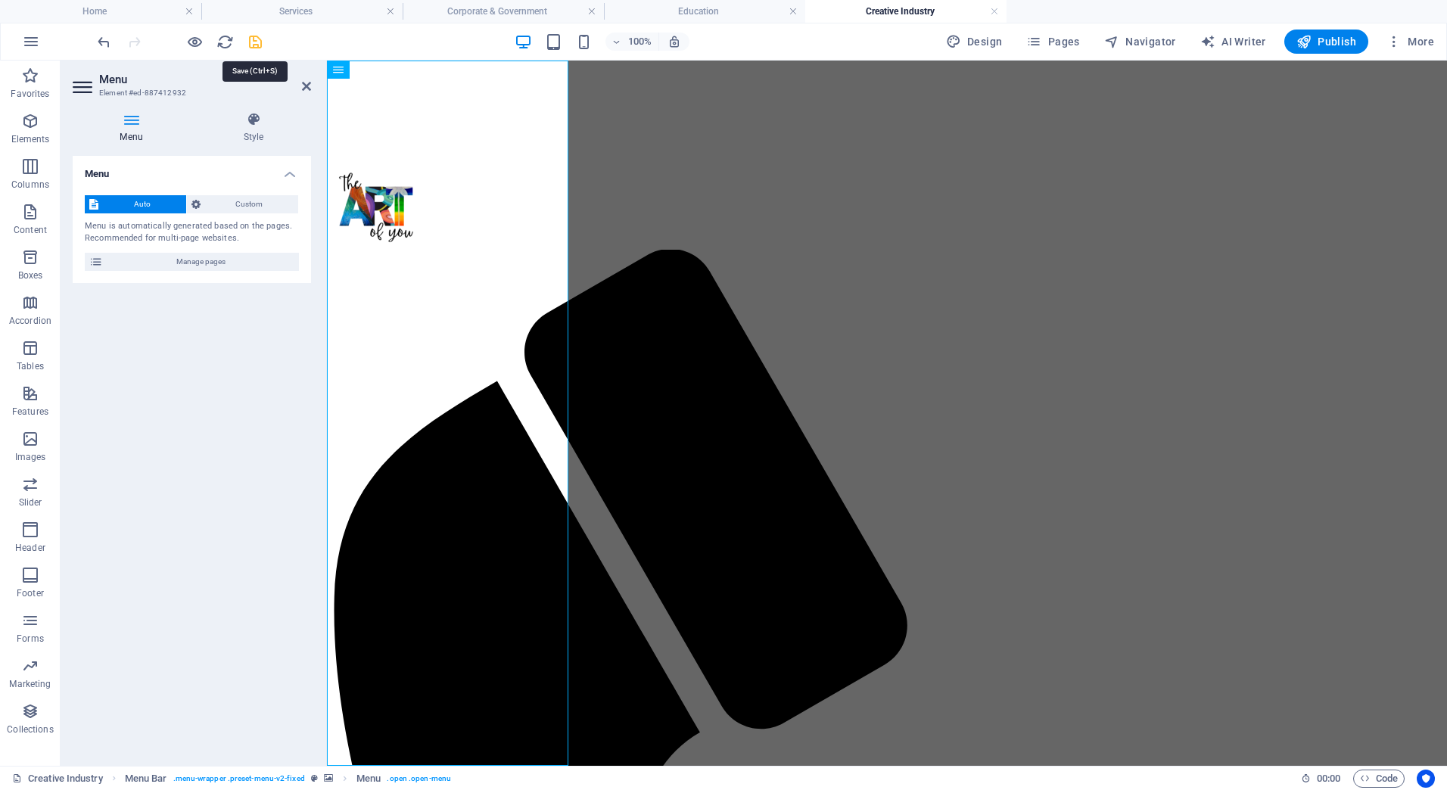
click at [253, 43] on icon "save" at bounding box center [255, 41] width 17 height 17
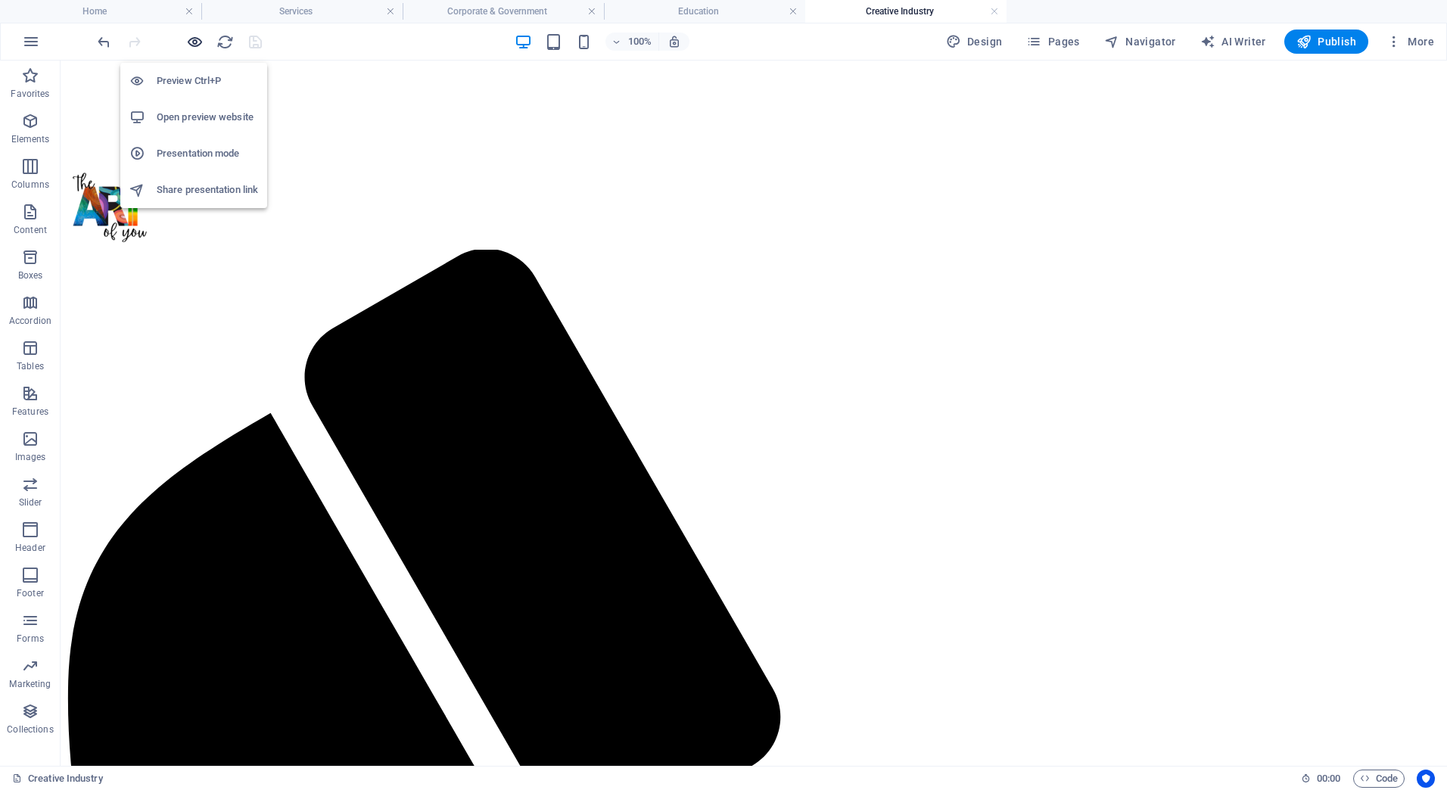
click at [190, 40] on icon "button" at bounding box center [194, 41] width 17 height 17
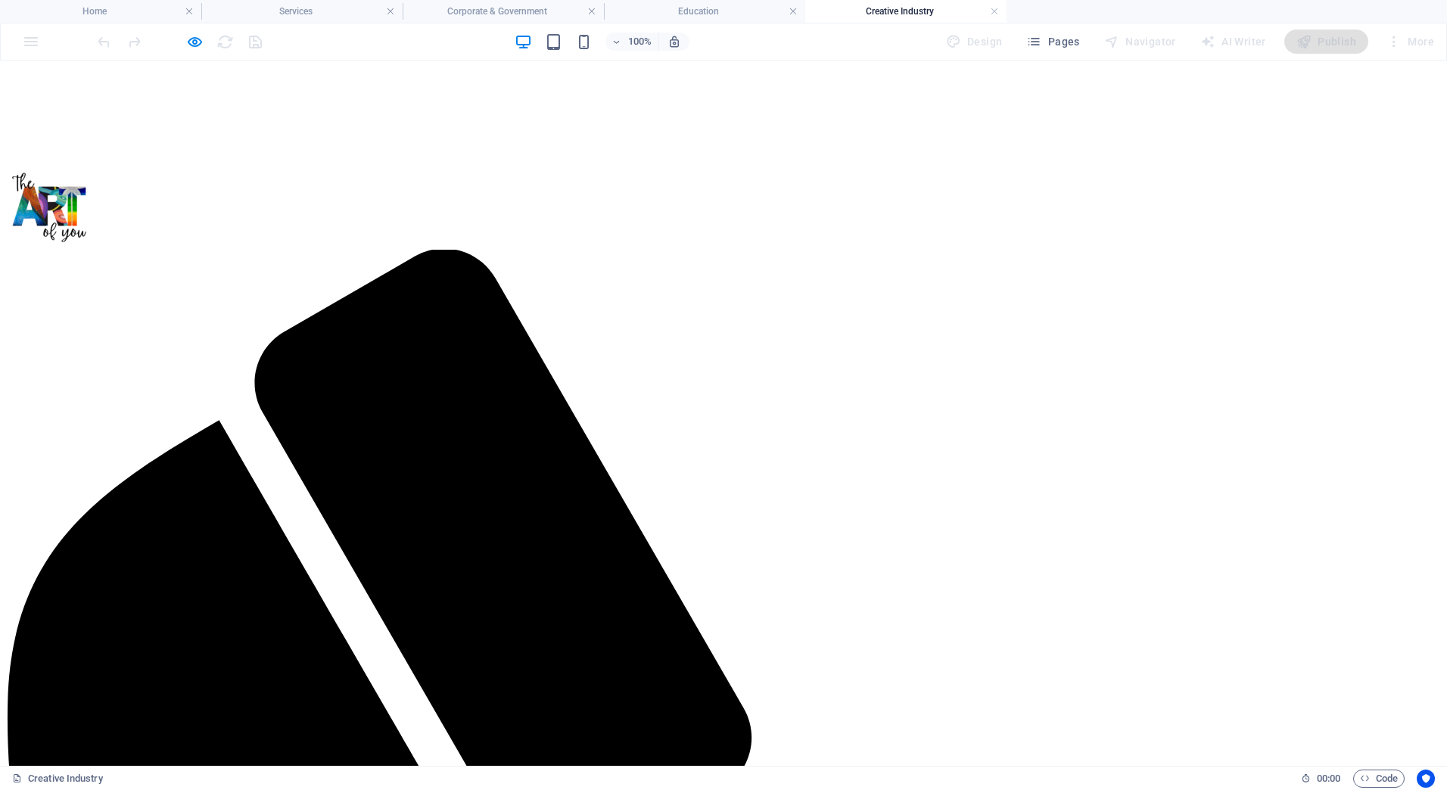
click at [195, 43] on icon "button" at bounding box center [194, 41] width 17 height 17
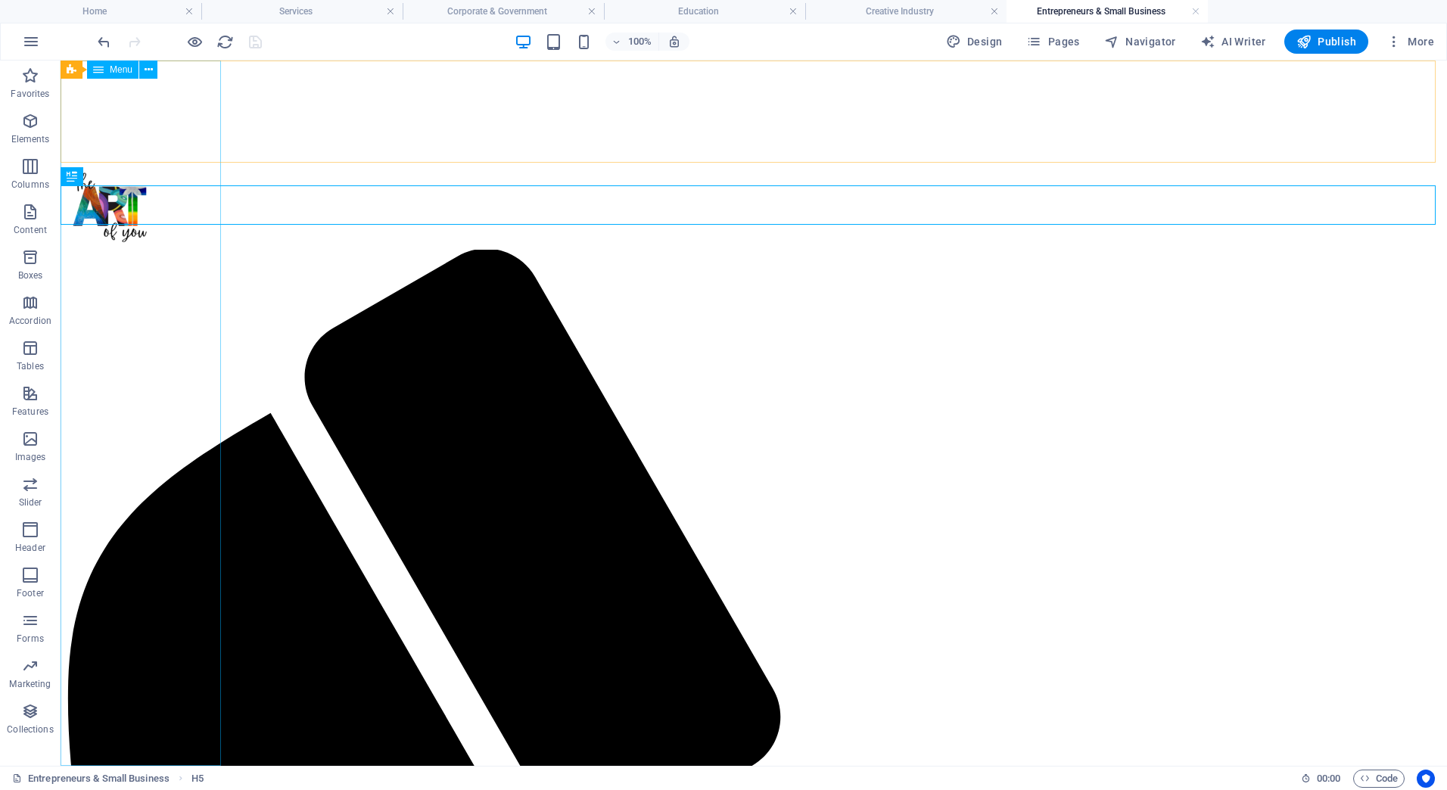
click at [110, 72] on span "Menu" at bounding box center [121, 69] width 23 height 9
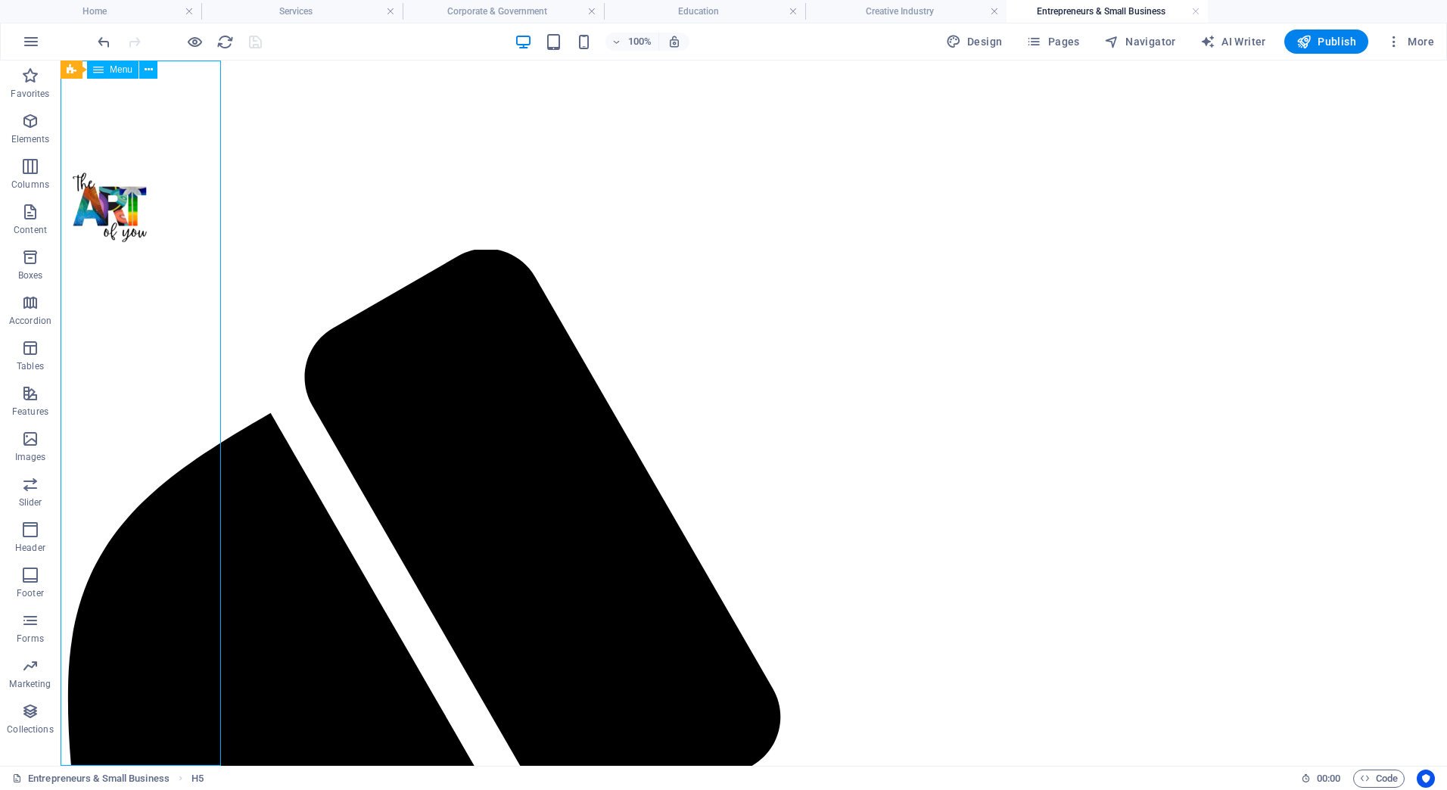
click at [110, 72] on span "Menu" at bounding box center [121, 69] width 23 height 9
select select
select select "1"
select select
select select "6"
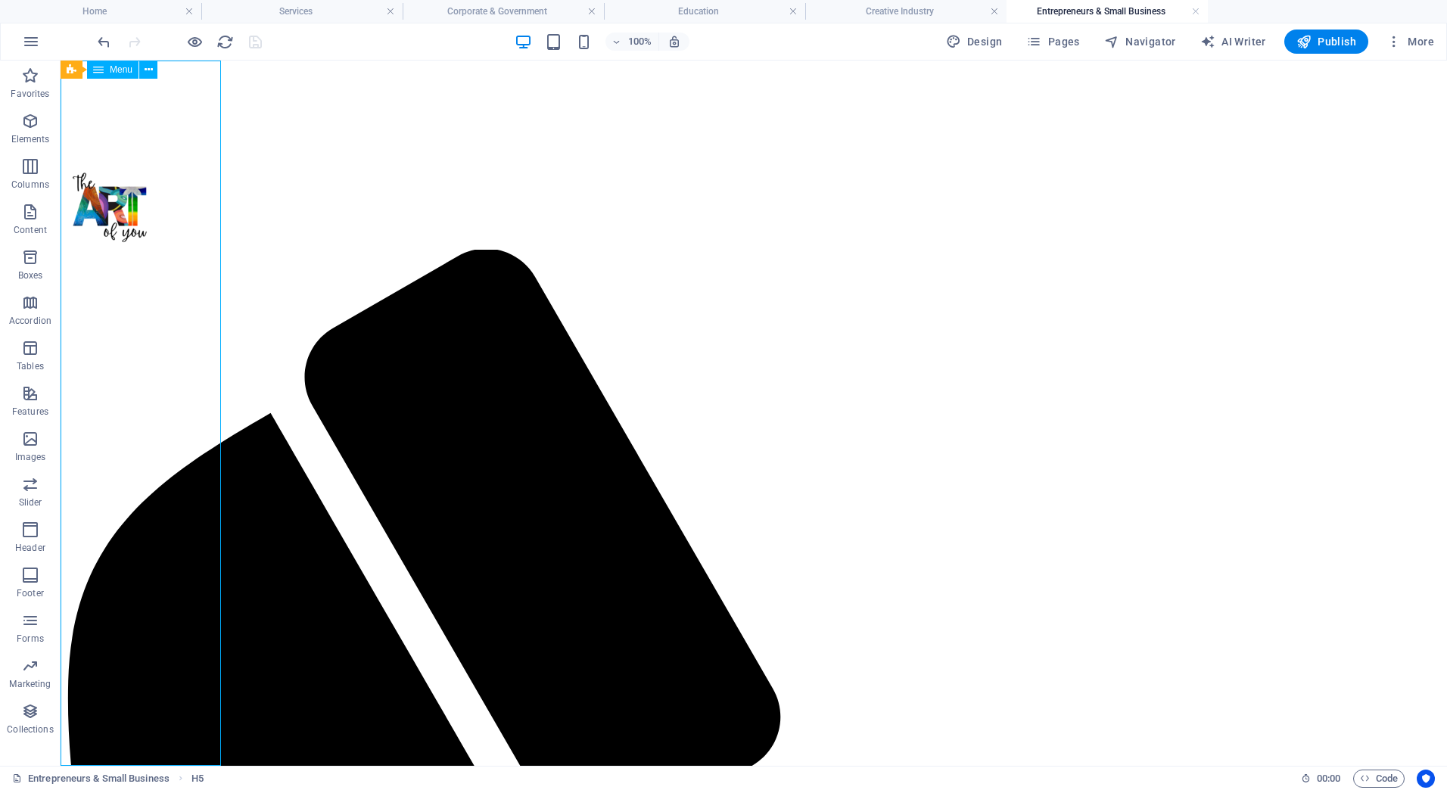
select select
select select "8"
select select
select select "9"
select select
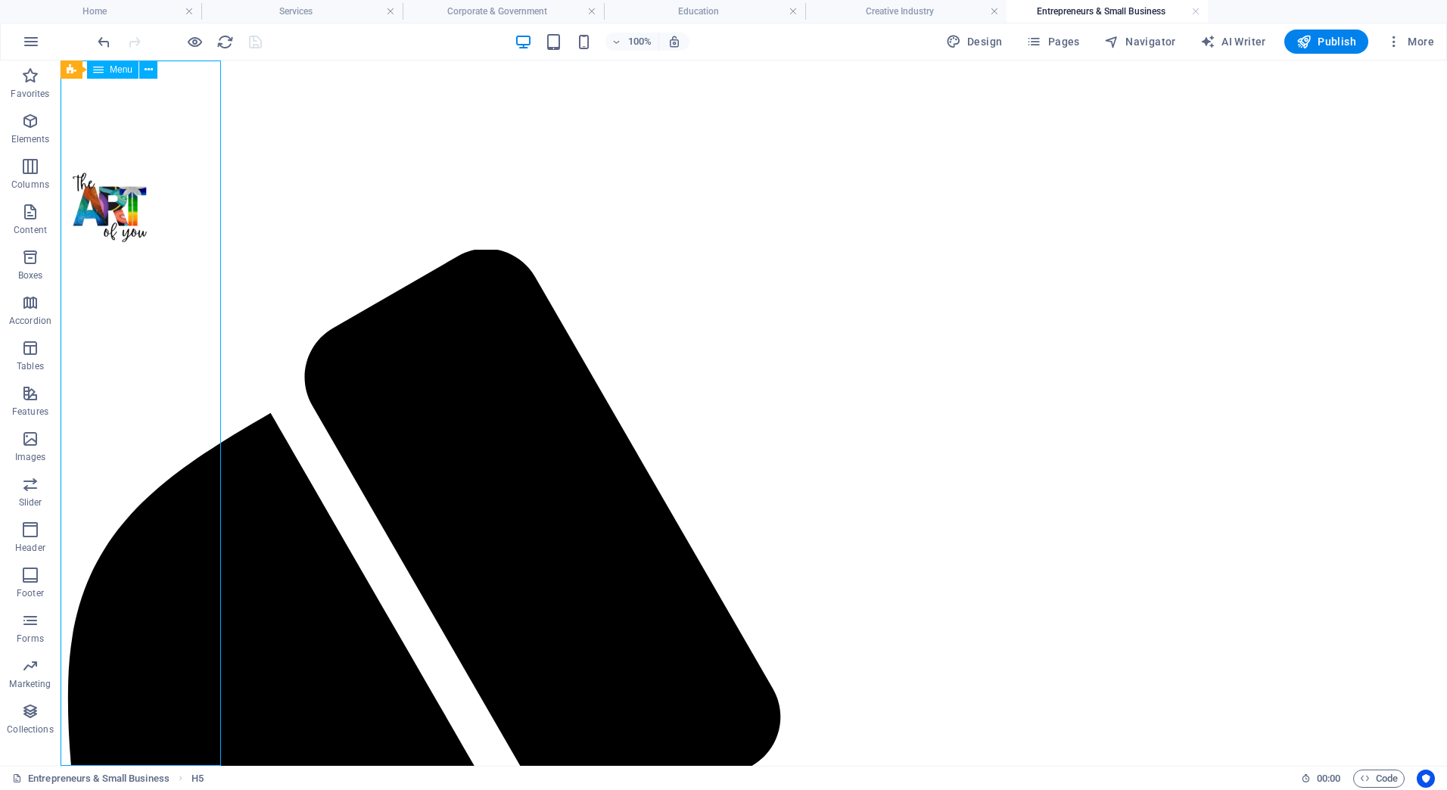
select select "10"
select select
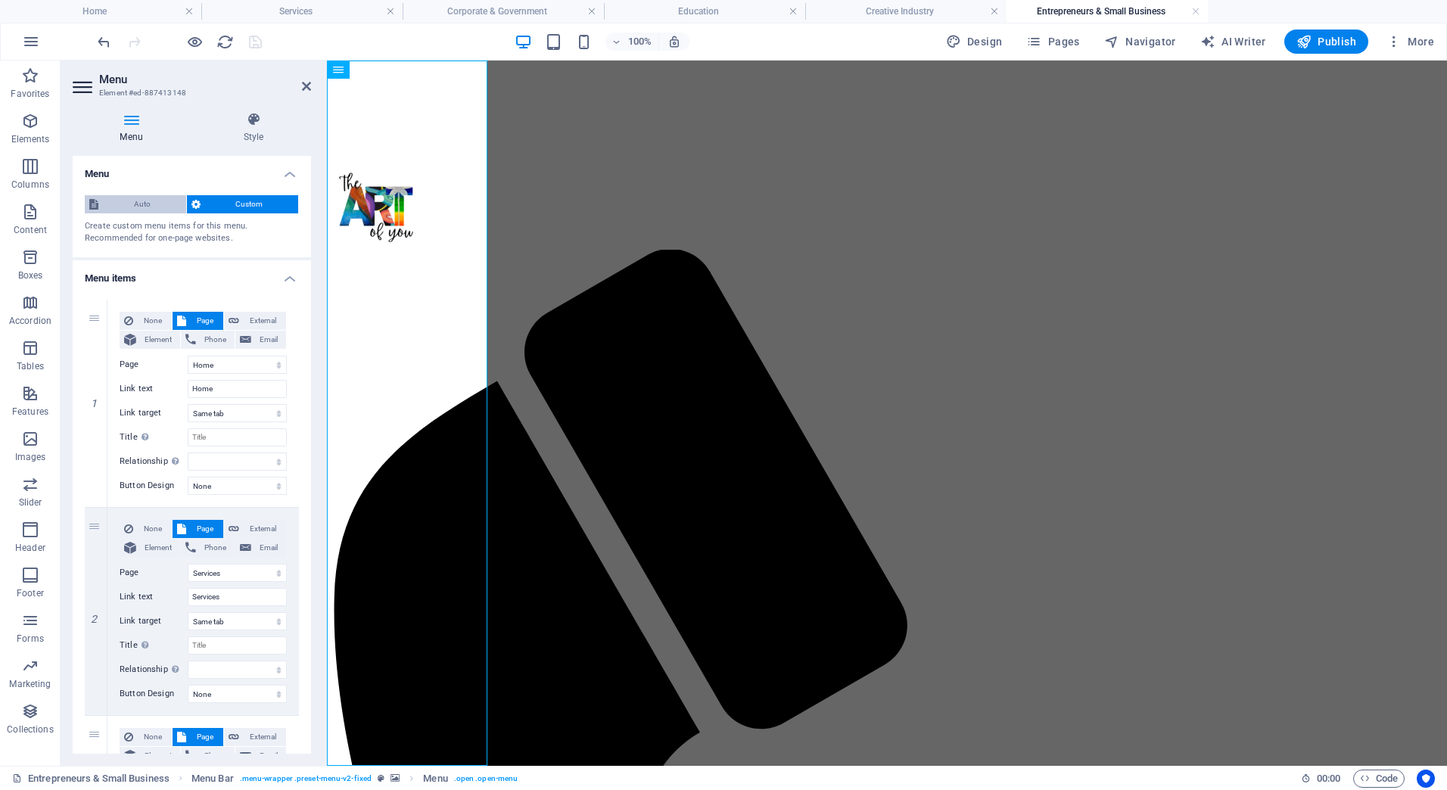
click at [157, 203] on span "Auto" at bounding box center [142, 204] width 79 height 18
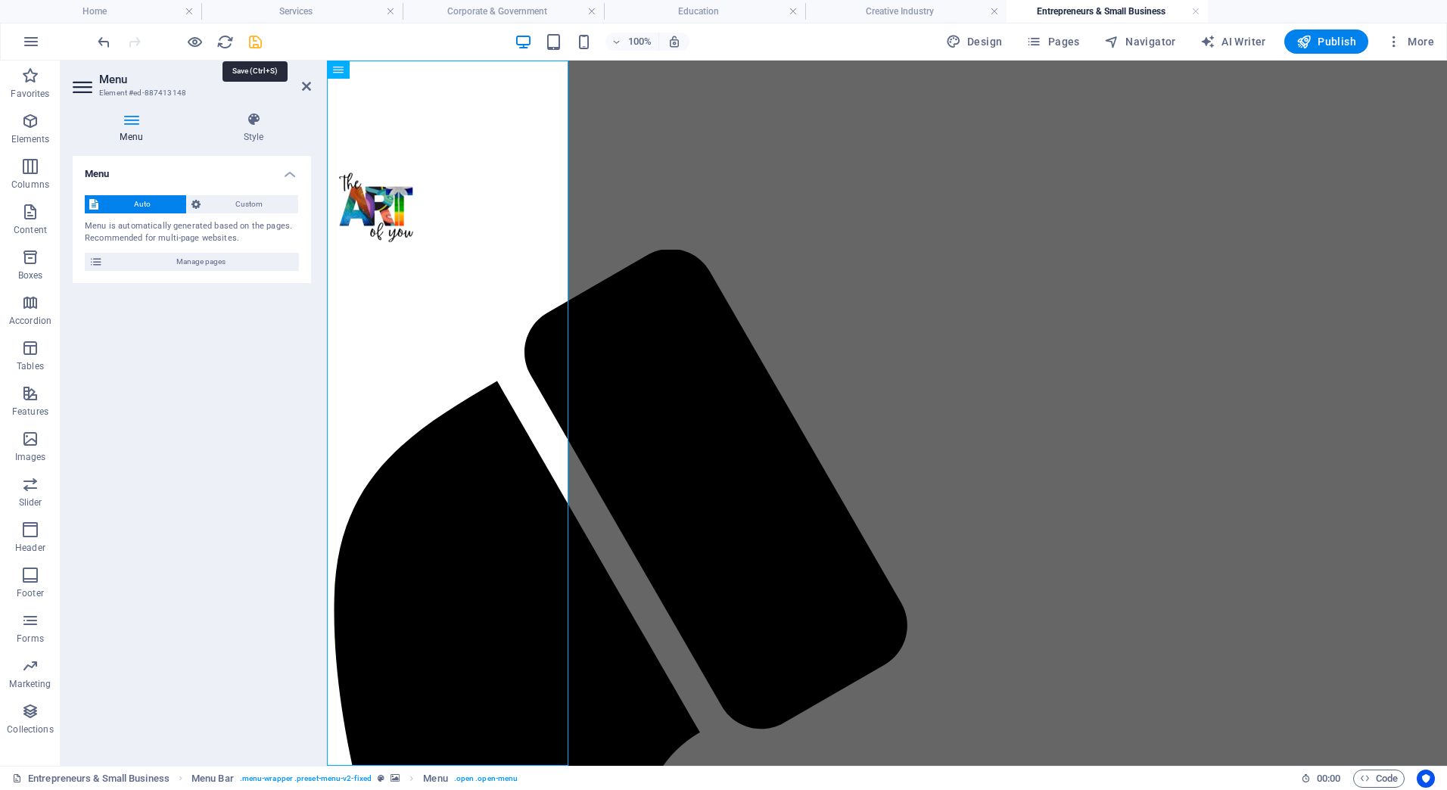
click at [253, 42] on icon "save" at bounding box center [255, 41] width 17 height 17
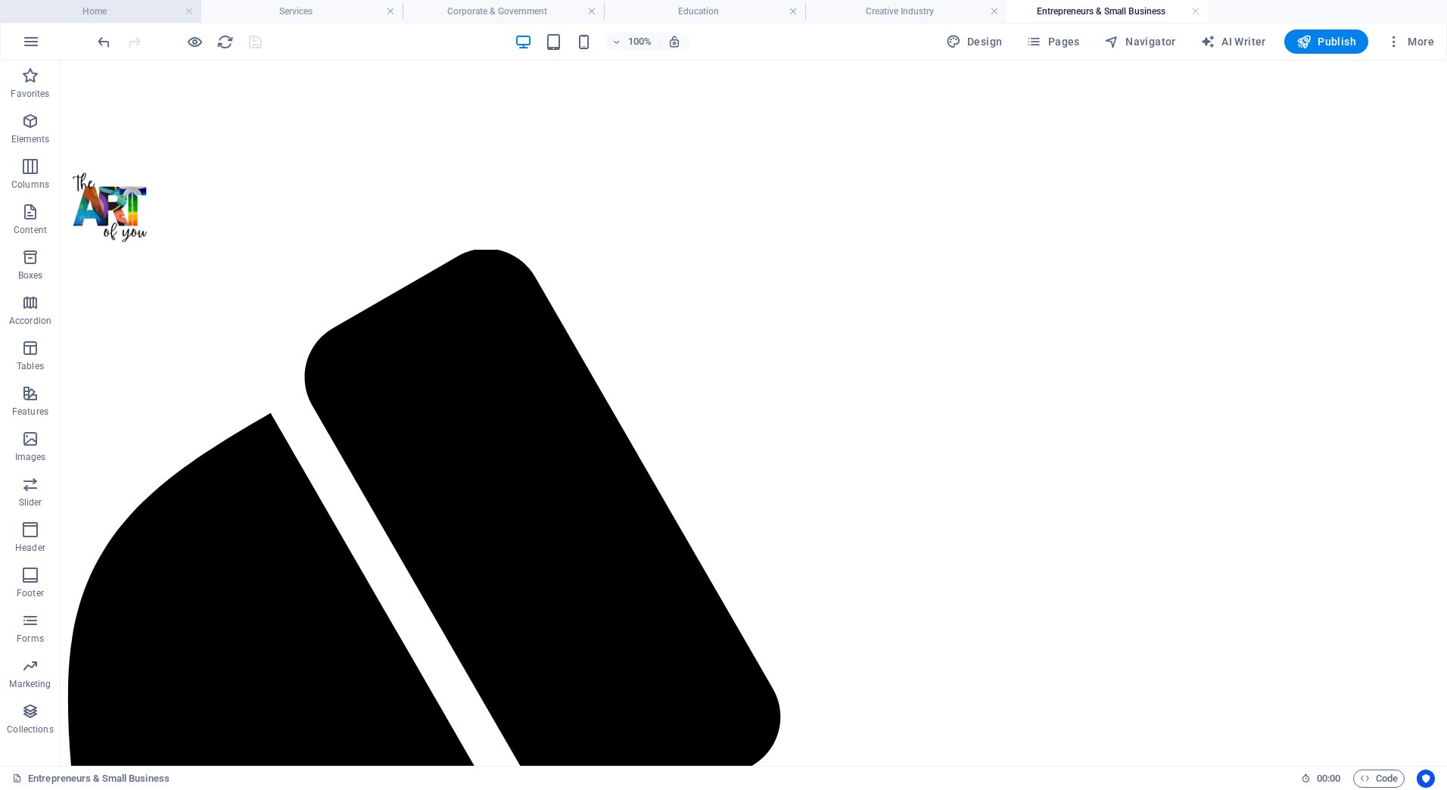
click at [146, 11] on h4 "Home" at bounding box center [100, 11] width 201 height 17
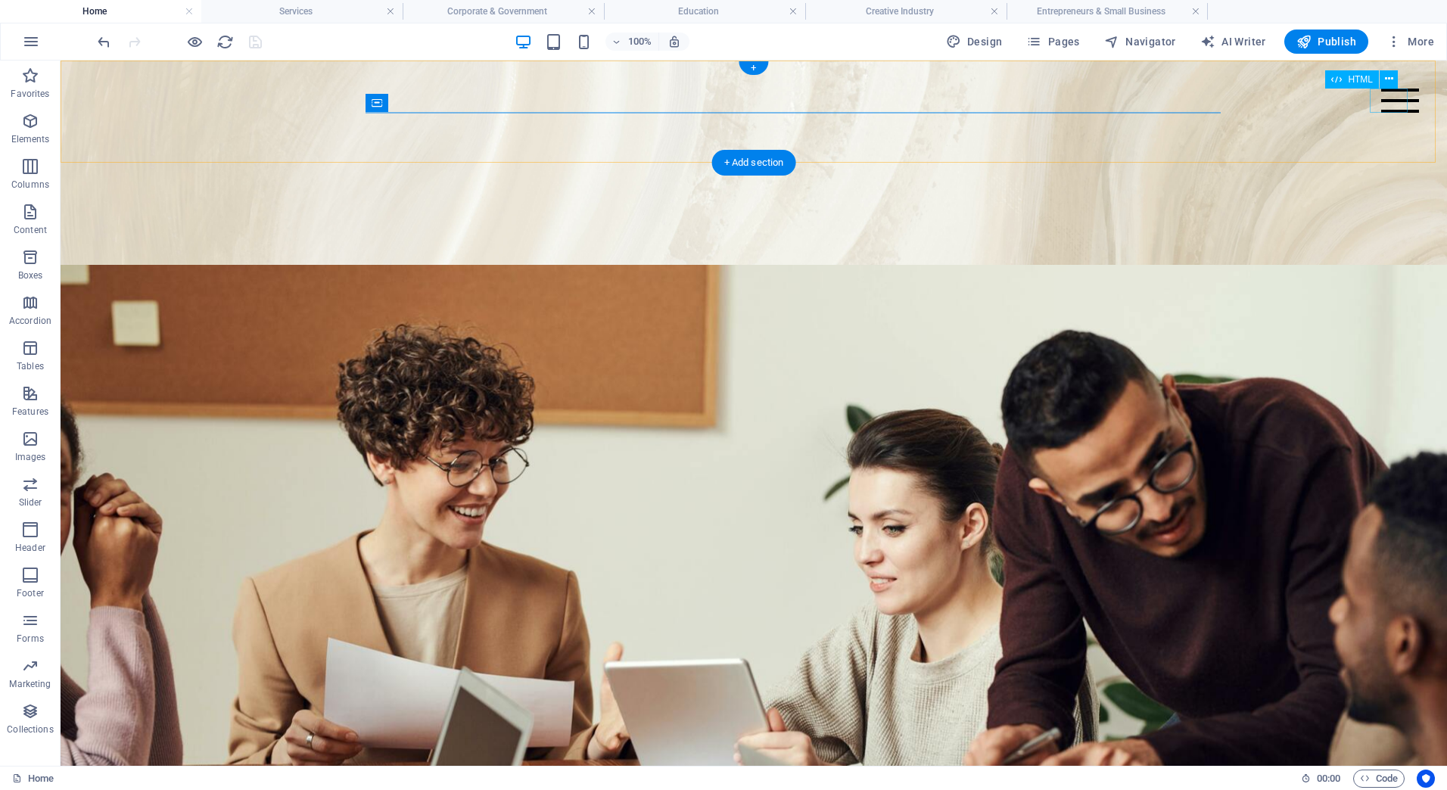
click at [1382, 98] on div at bounding box center [1400, 101] width 38 height 24
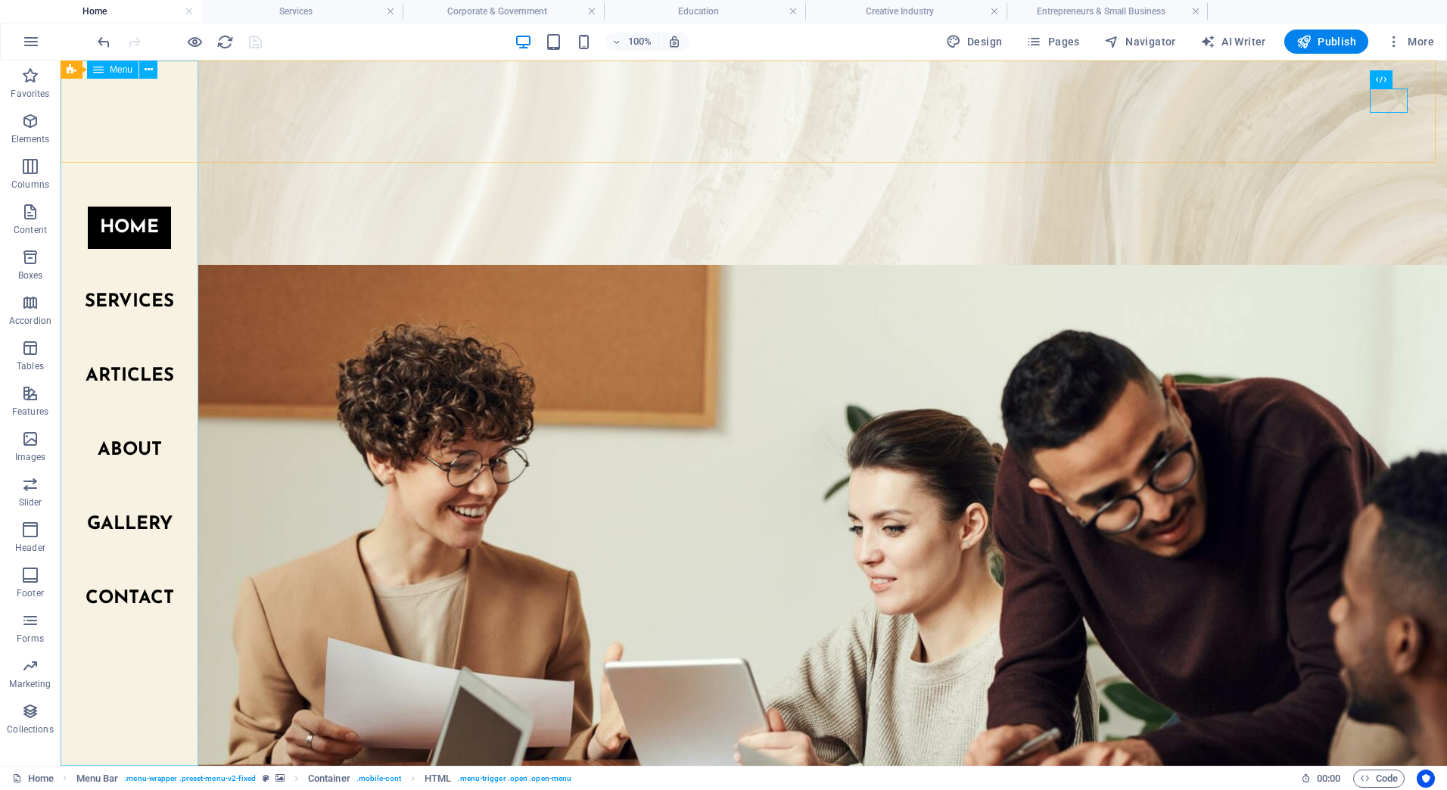
click at [110, 67] on span "Menu" at bounding box center [121, 69] width 23 height 9
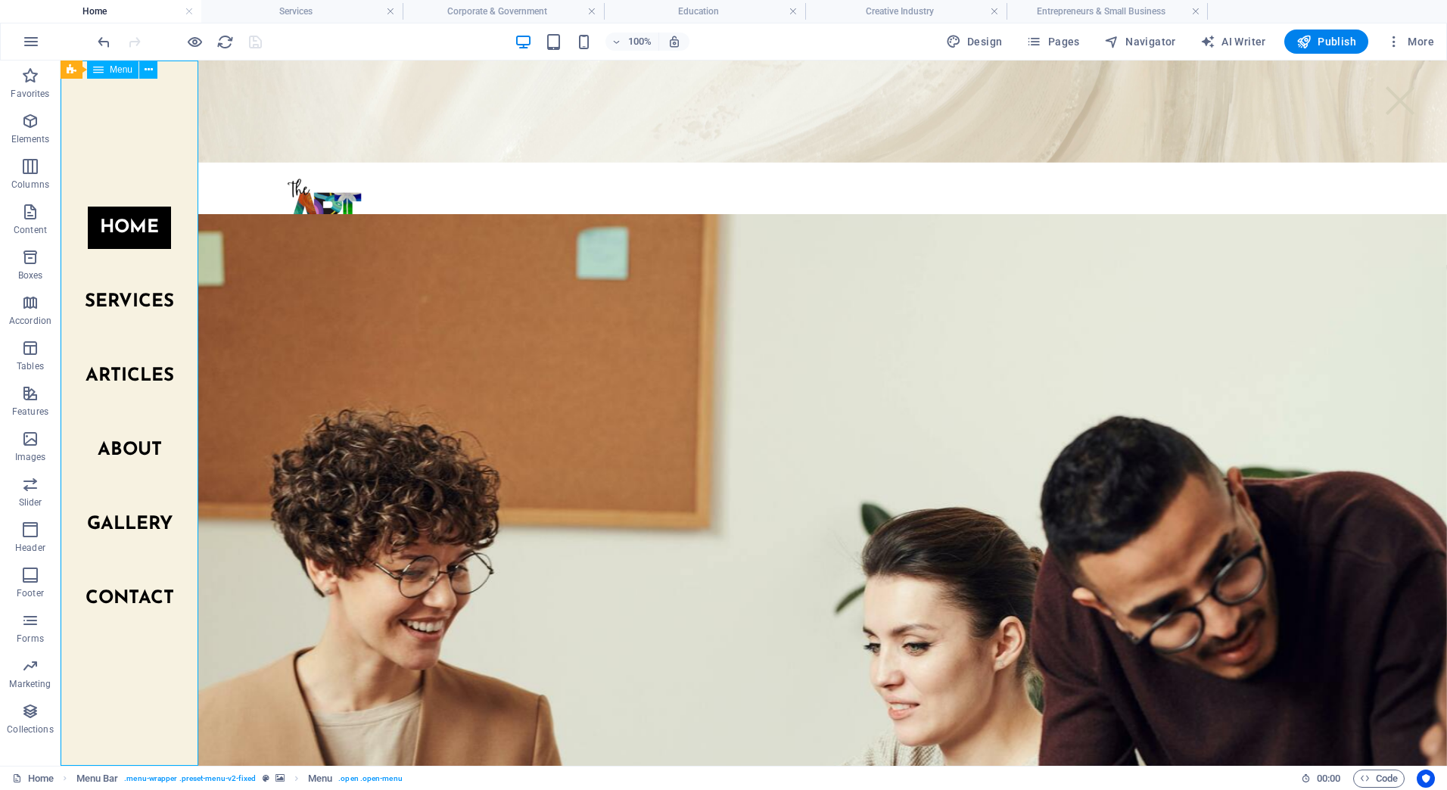
select select
select select "1"
select select
select select "6"
select select
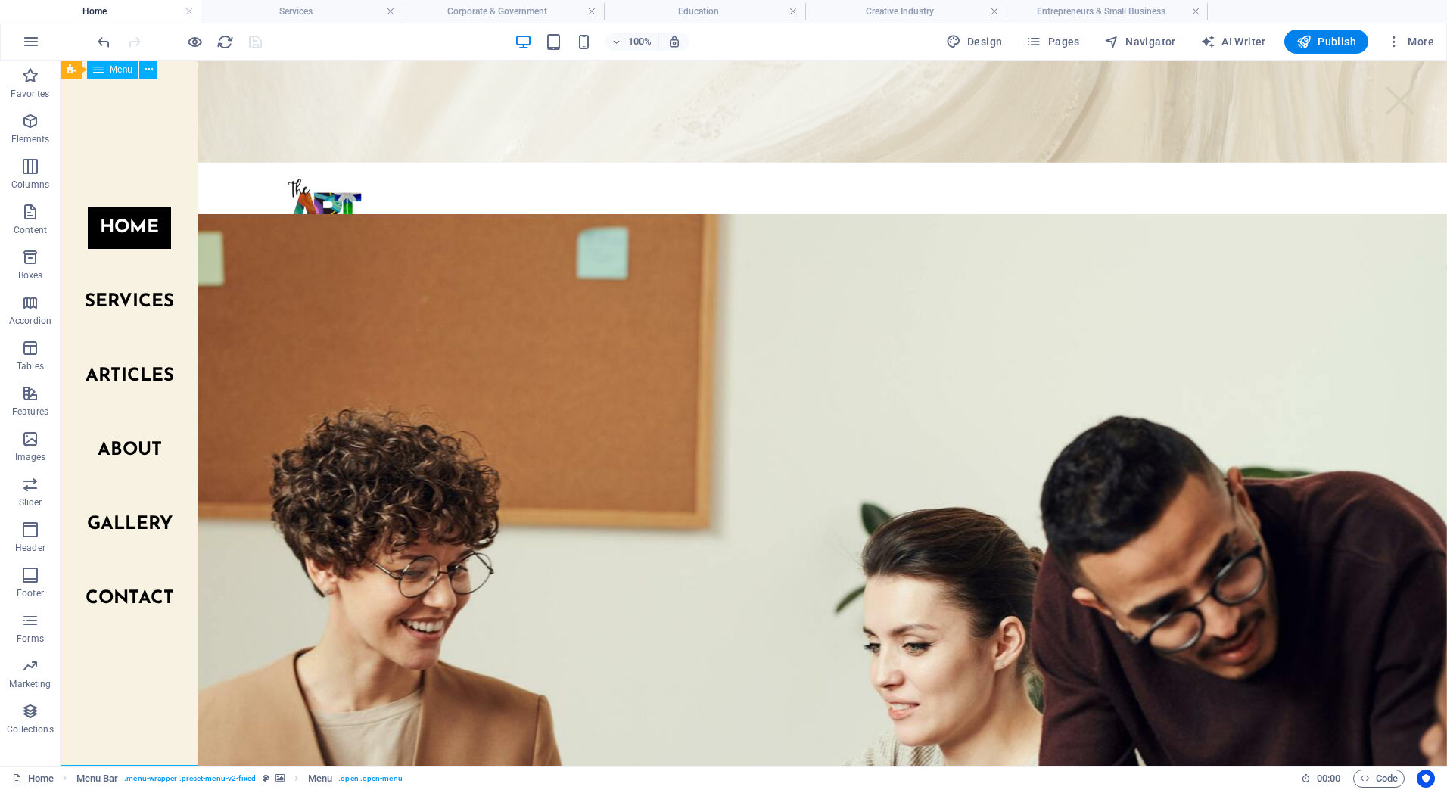
select select "8"
select select
select select "9"
select select
select select "10"
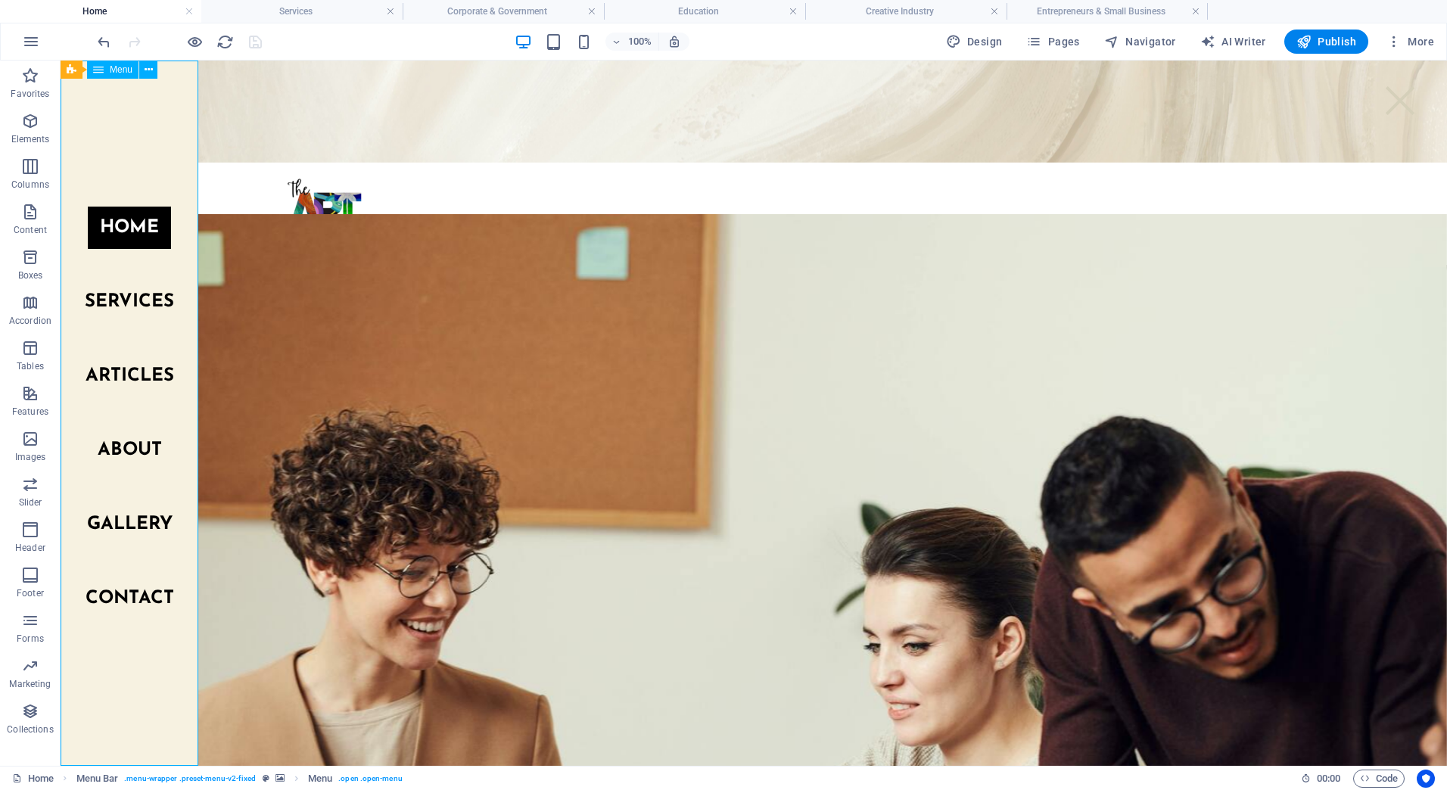
select select
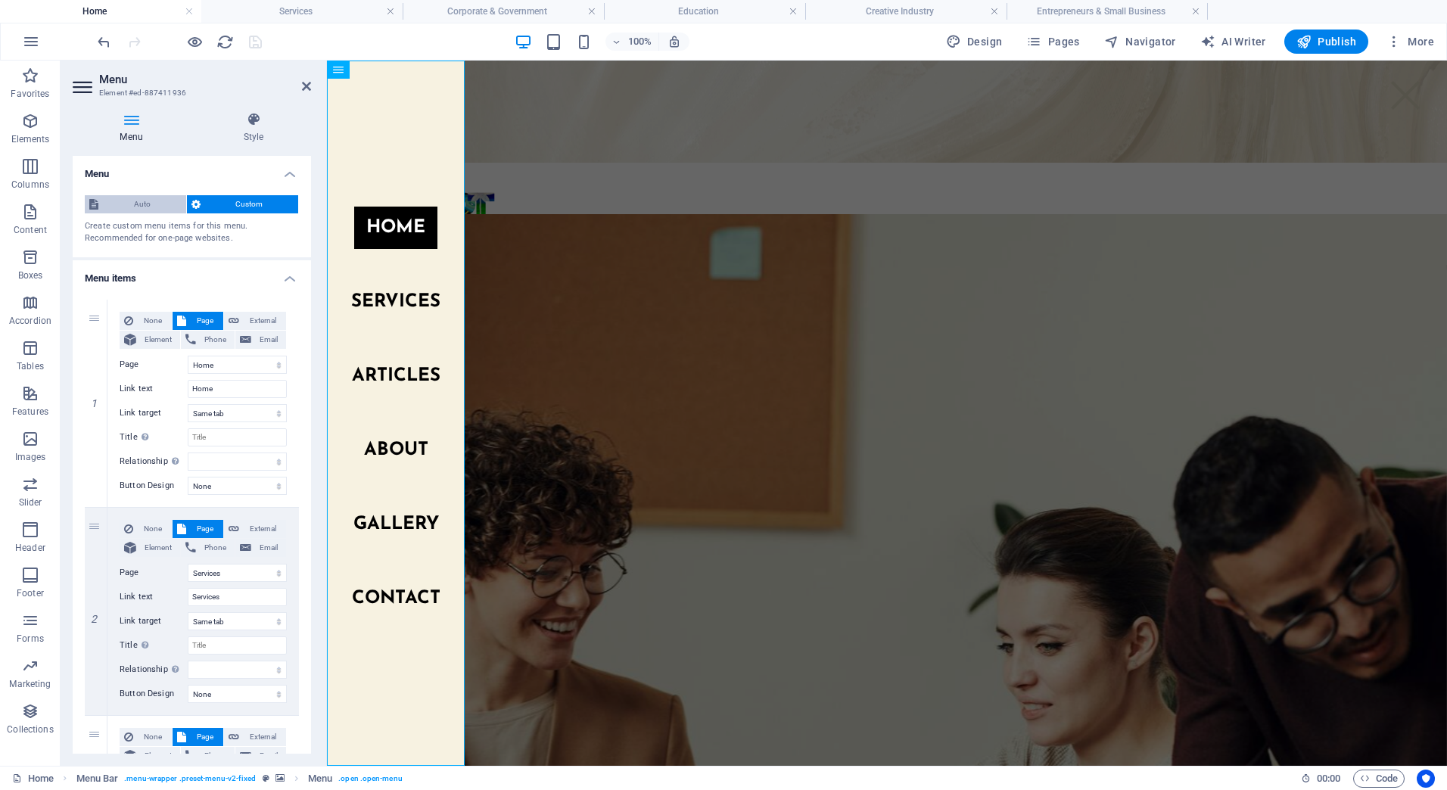
click at [150, 199] on span "Auto" at bounding box center [142, 204] width 79 height 18
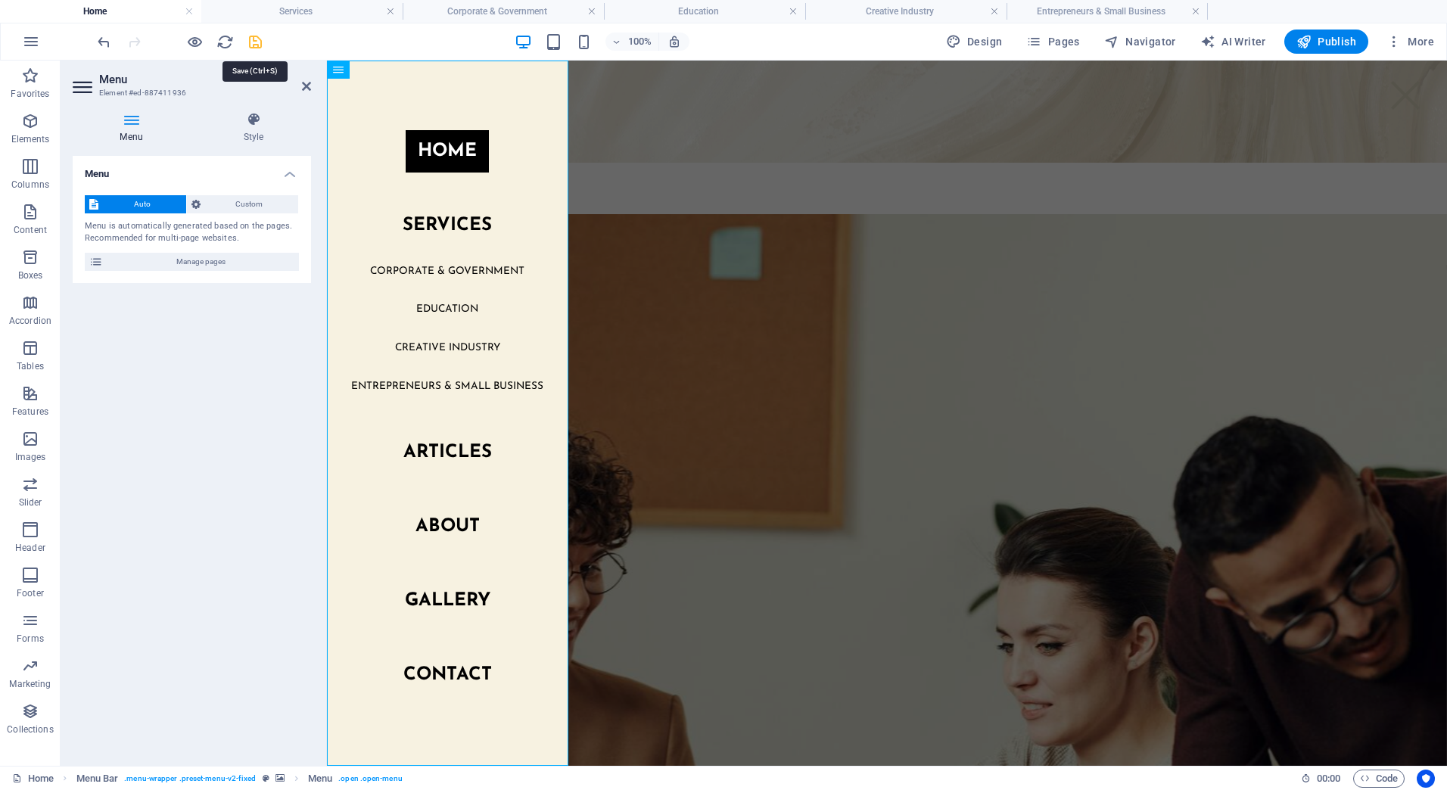
click at [256, 41] on icon "save" at bounding box center [255, 41] width 17 height 17
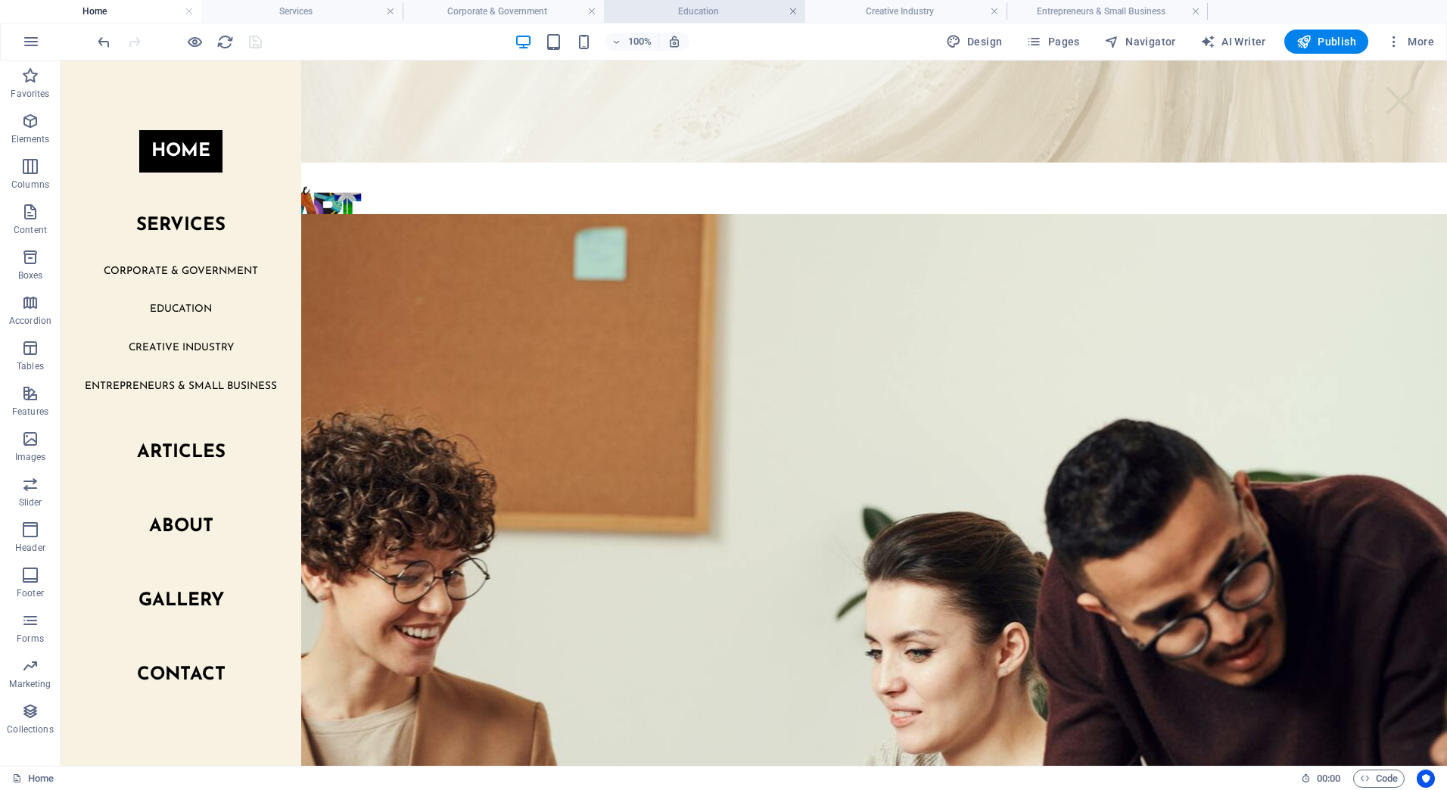
click at [794, 14] on link at bounding box center [792, 12] width 9 height 14
click at [597, 11] on h4 "Corporate & Government" at bounding box center [503, 11] width 201 height 17
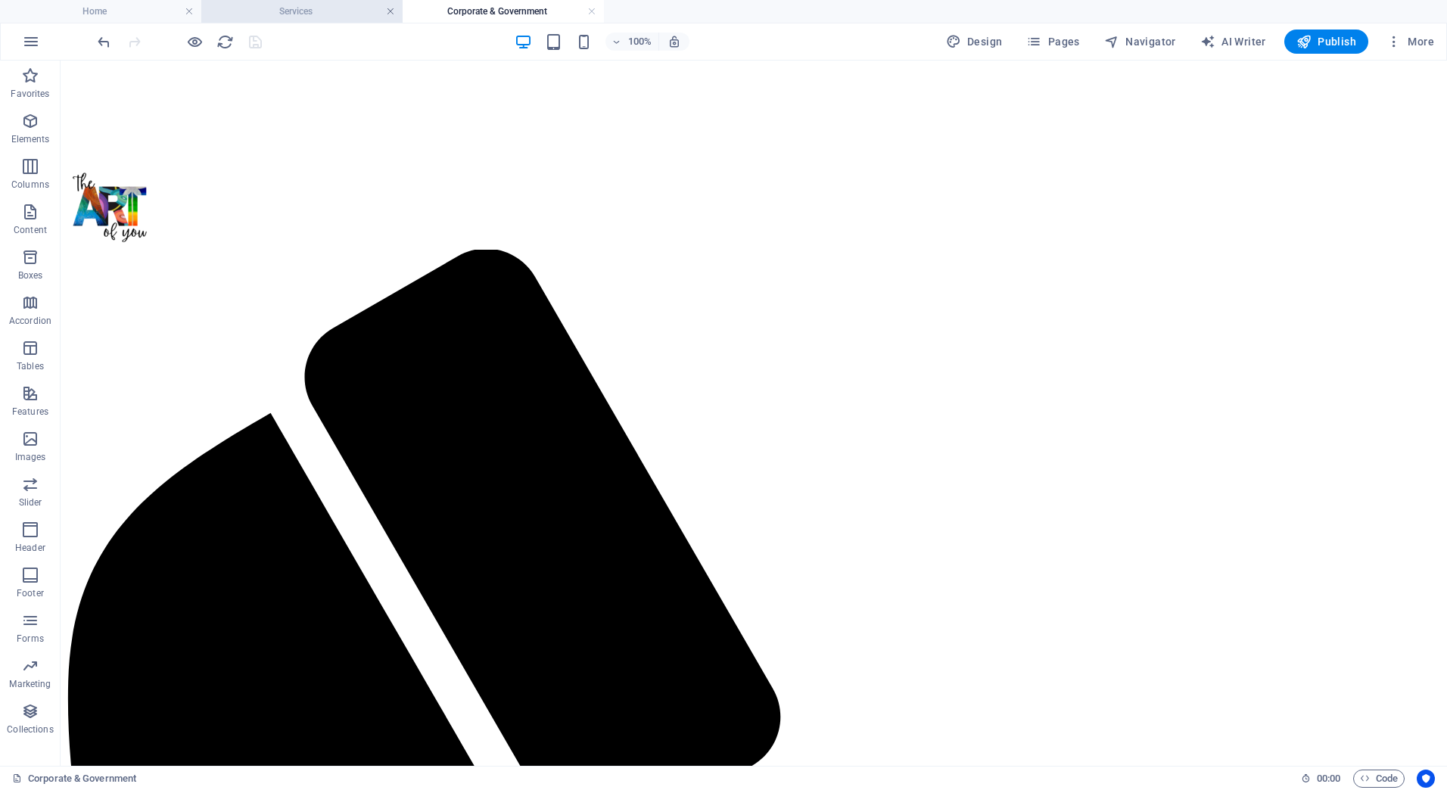
click at [393, 16] on link at bounding box center [390, 12] width 9 height 14
click at [395, 11] on h4 "Corporate & Government" at bounding box center [301, 11] width 201 height 17
click at [390, 9] on link at bounding box center [390, 12] width 9 height 14
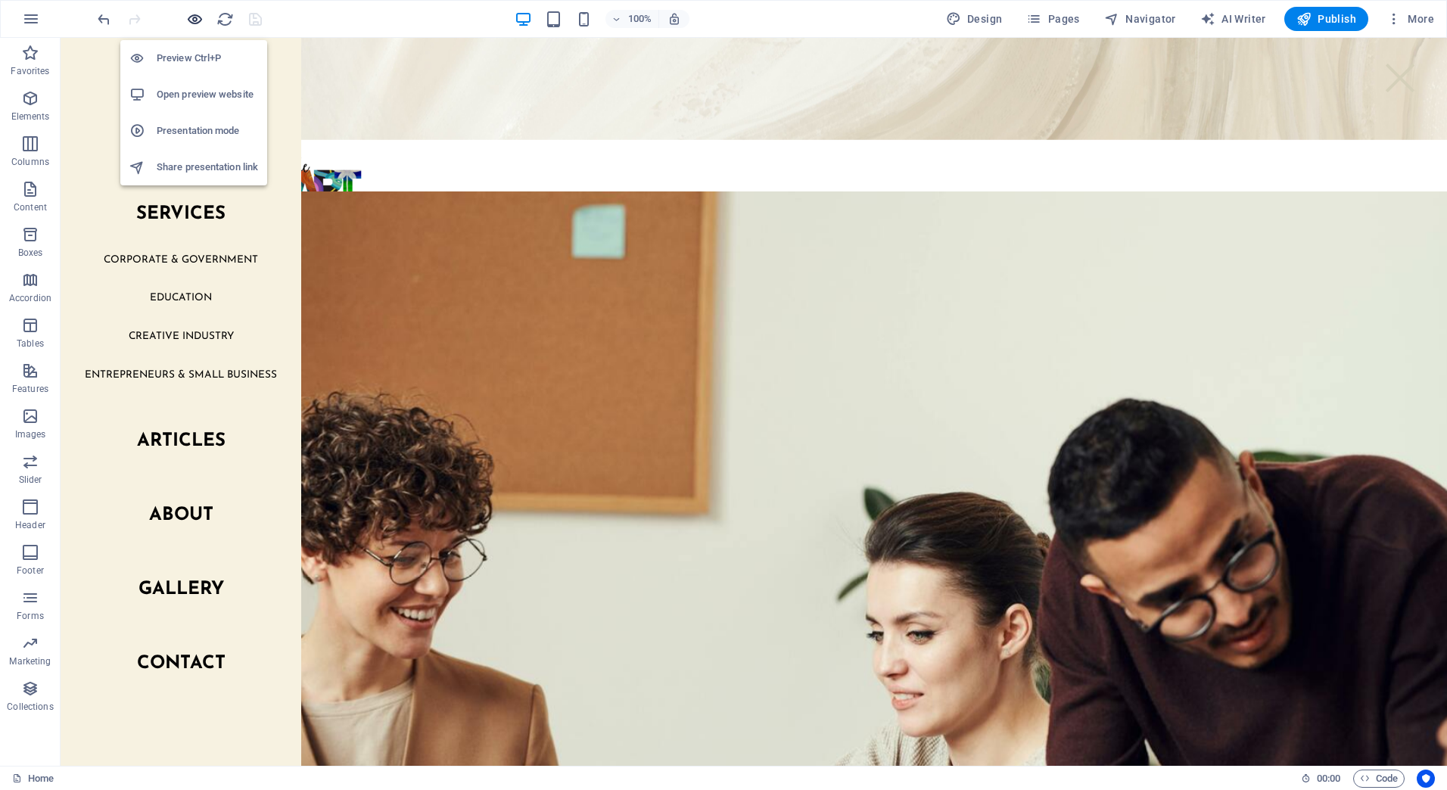
click at [195, 20] on icon "button" at bounding box center [194, 19] width 17 height 17
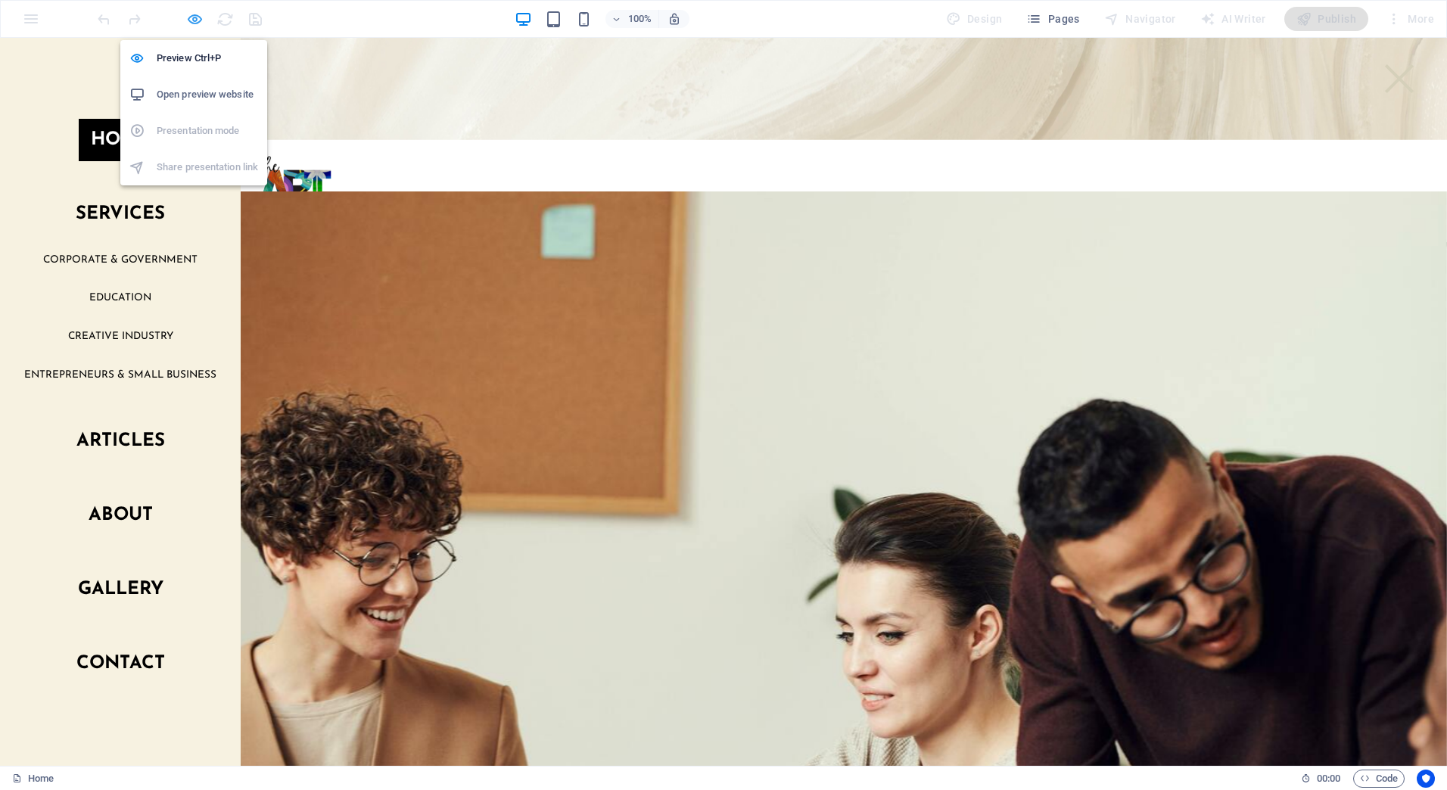
click at [193, 18] on icon "button" at bounding box center [194, 19] width 17 height 17
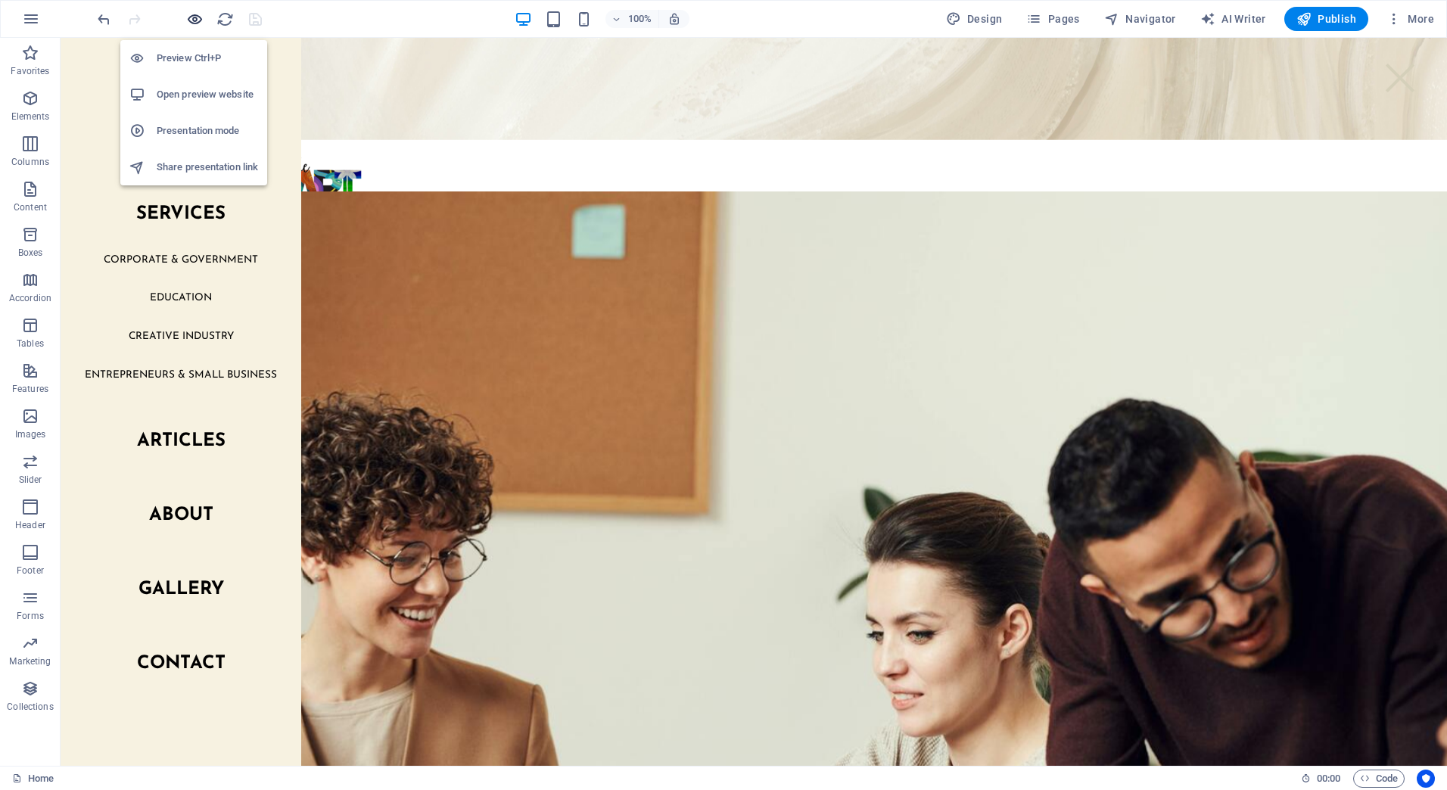
click at [191, 17] on icon "button" at bounding box center [194, 19] width 17 height 17
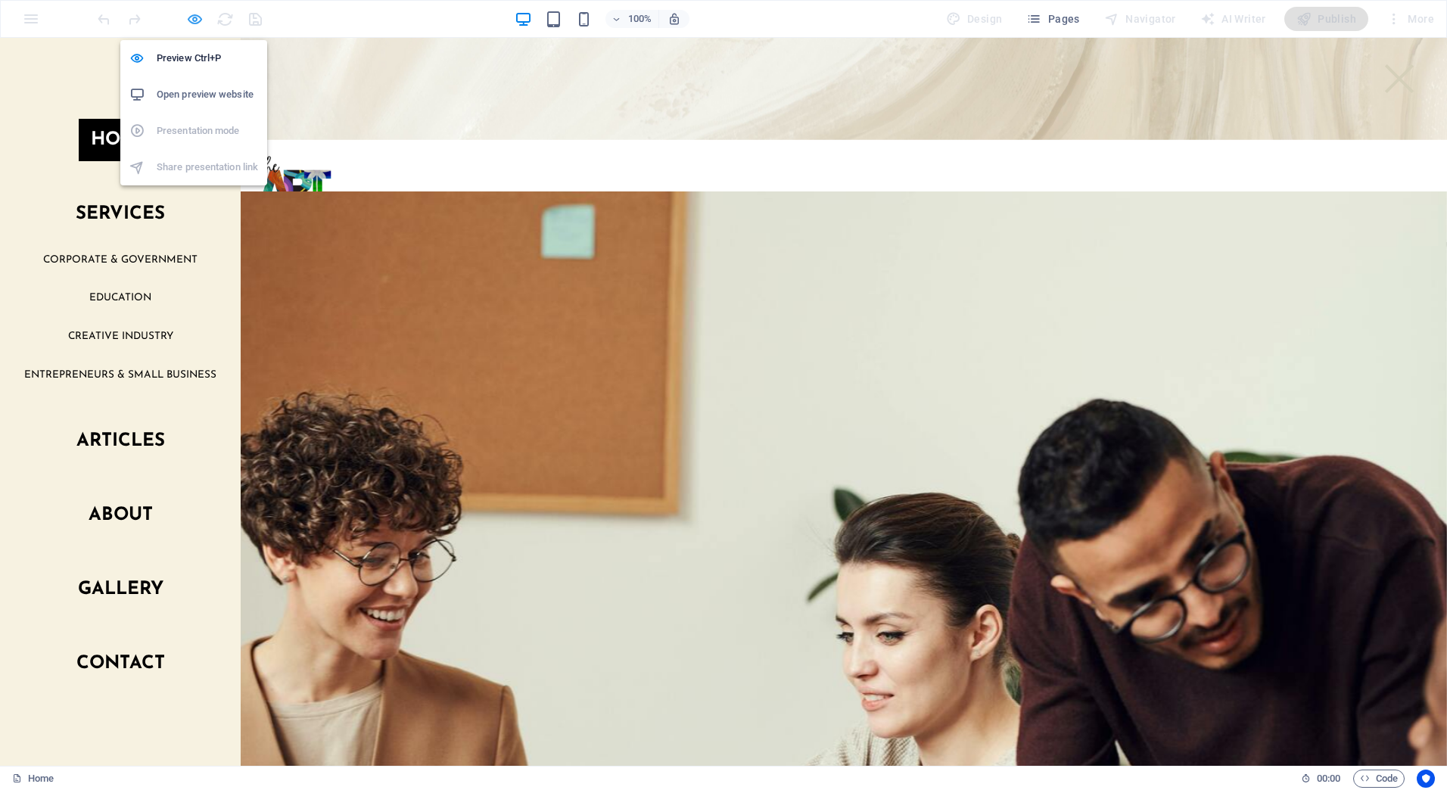
click at [191, 14] on icon "button" at bounding box center [194, 19] width 17 height 17
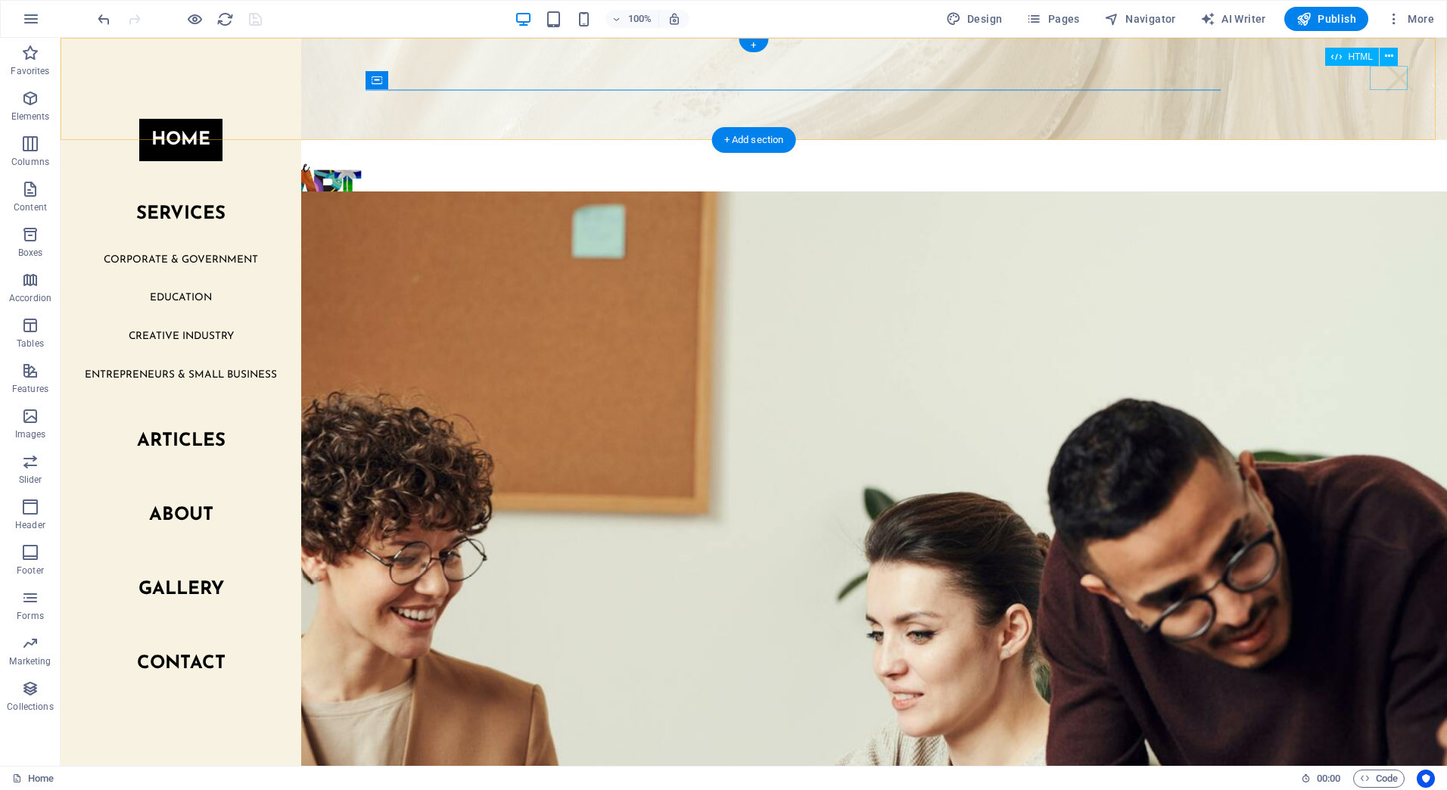
click at [1384, 71] on div at bounding box center [1400, 78] width 38 height 24
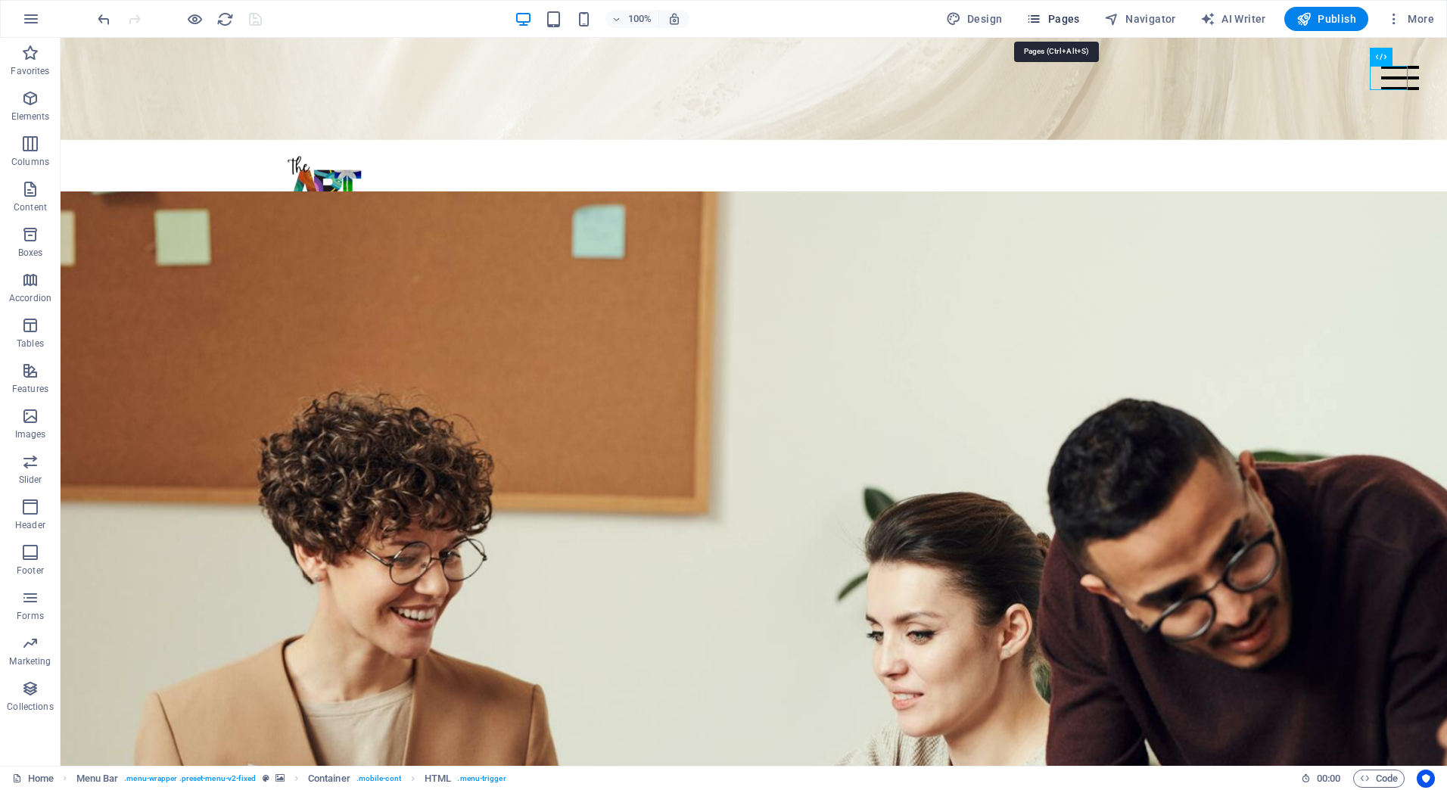
click at [1052, 22] on span "Pages" at bounding box center [1052, 18] width 53 height 15
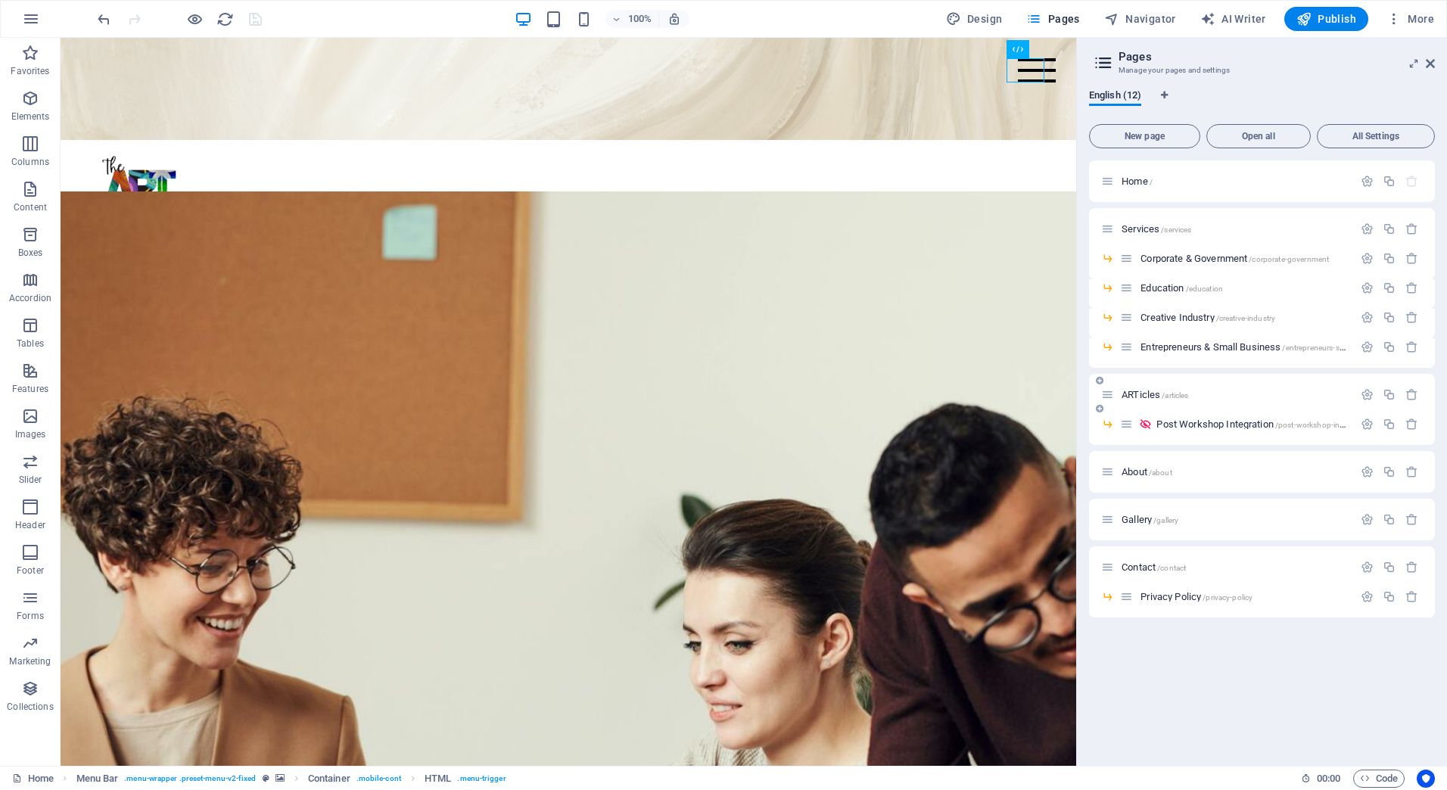
click at [1130, 387] on div "ARTicles /articles" at bounding box center [1227, 394] width 252 height 17
click at [1135, 392] on span "ARTicles /articles" at bounding box center [1154, 394] width 67 height 11
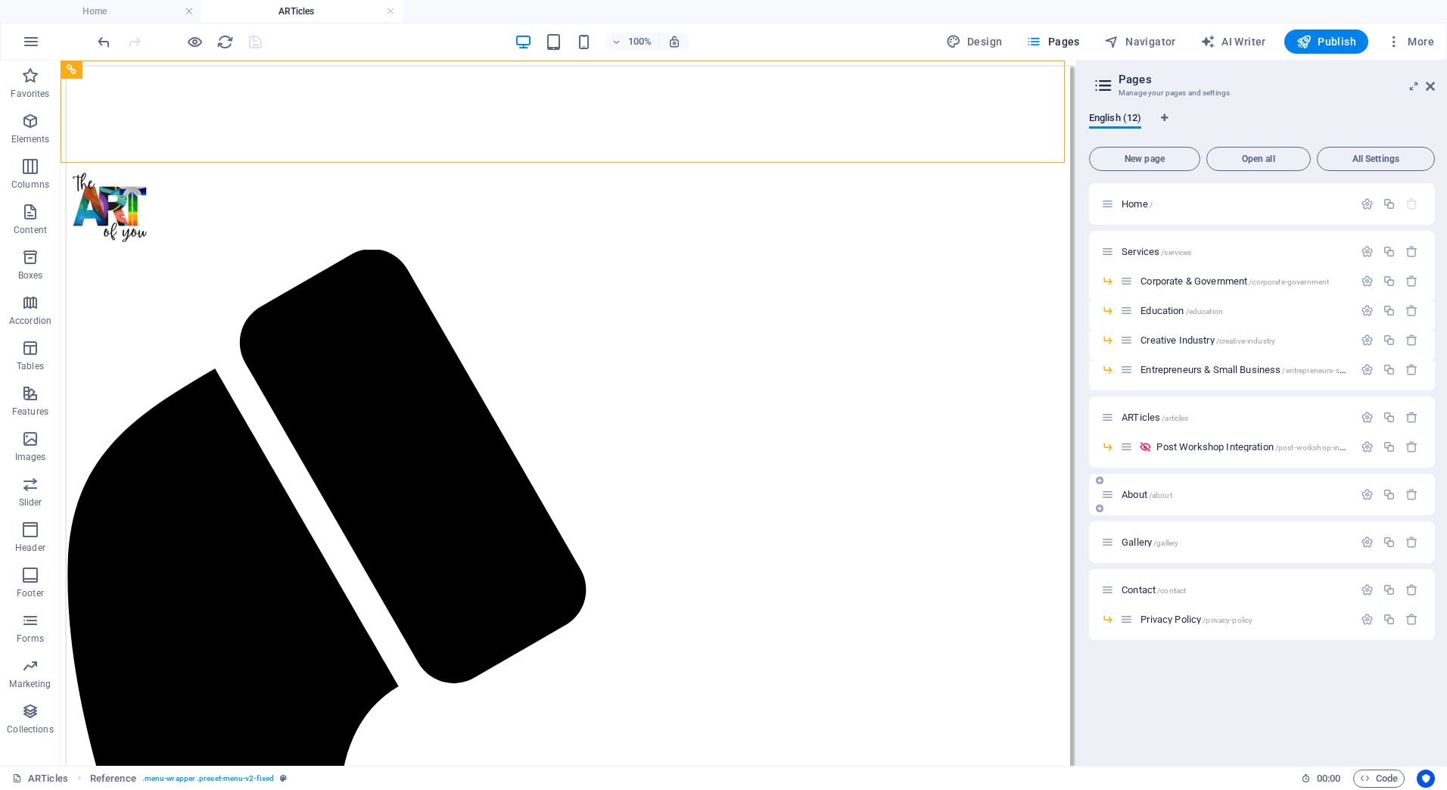
click at [1134, 492] on span "About /about" at bounding box center [1146, 494] width 51 height 11
click at [111, 67] on span "Menu" at bounding box center [121, 69] width 23 height 9
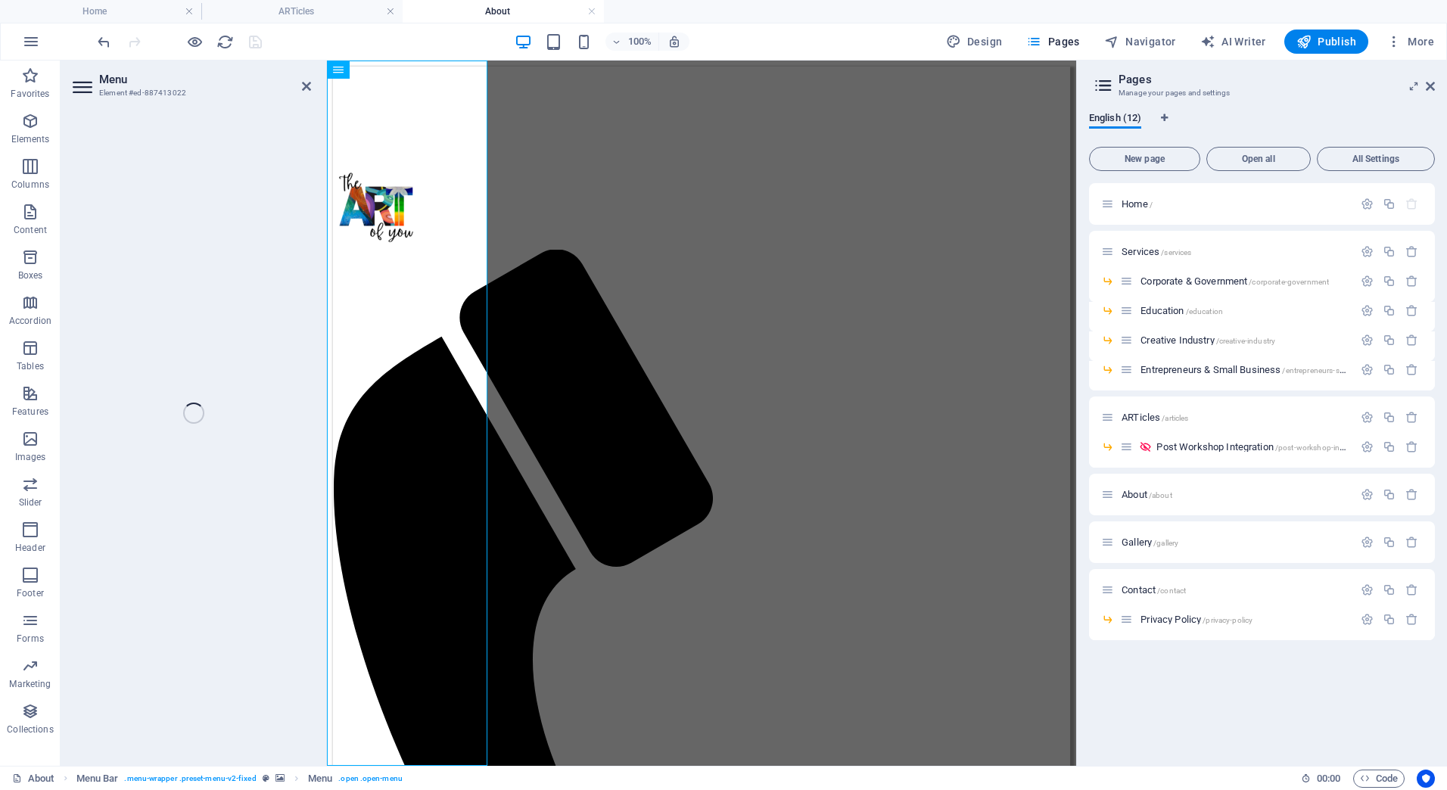
select select
select select "1"
select select
select select "6"
select select
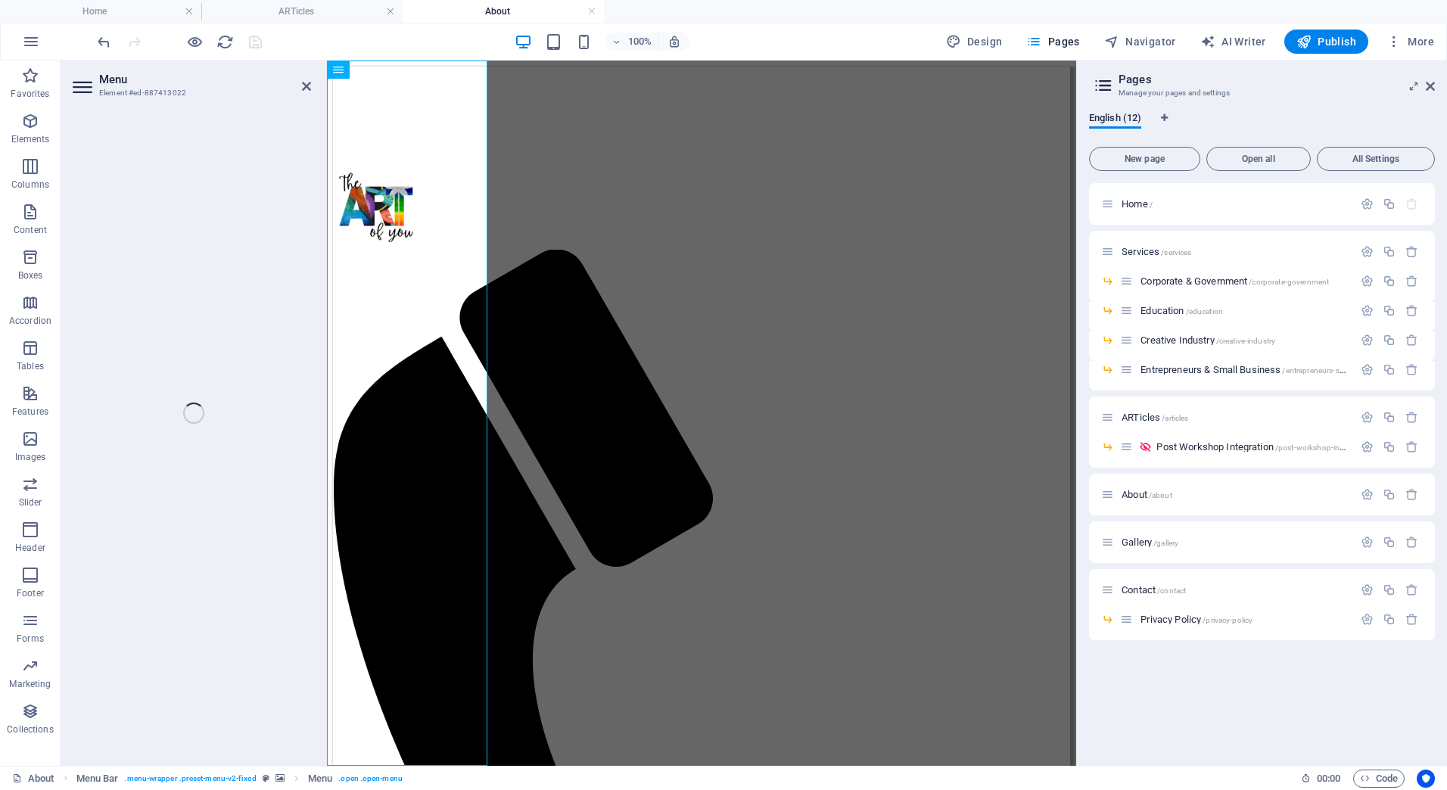
select select "8"
select select
select select "9"
select select
select select "10"
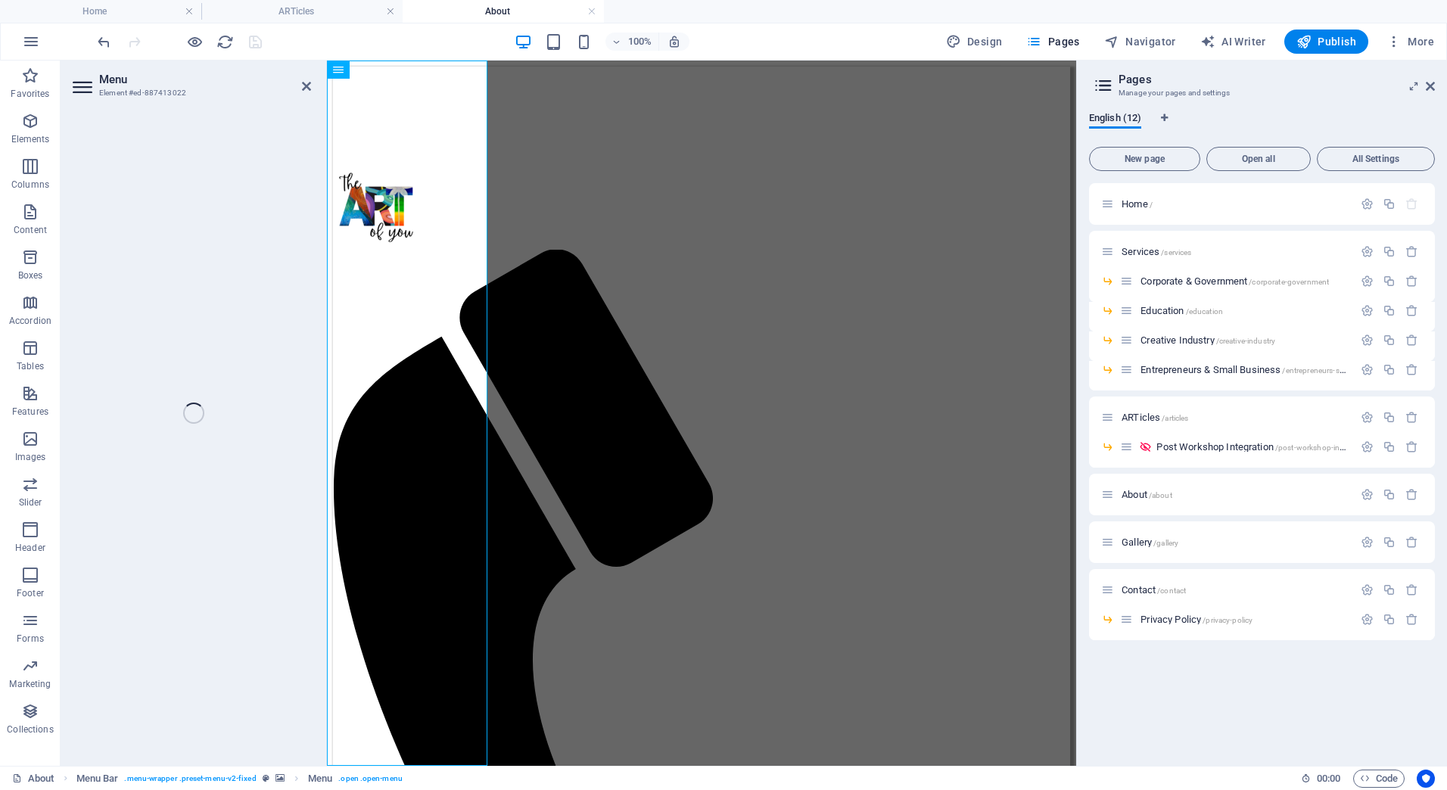
select select
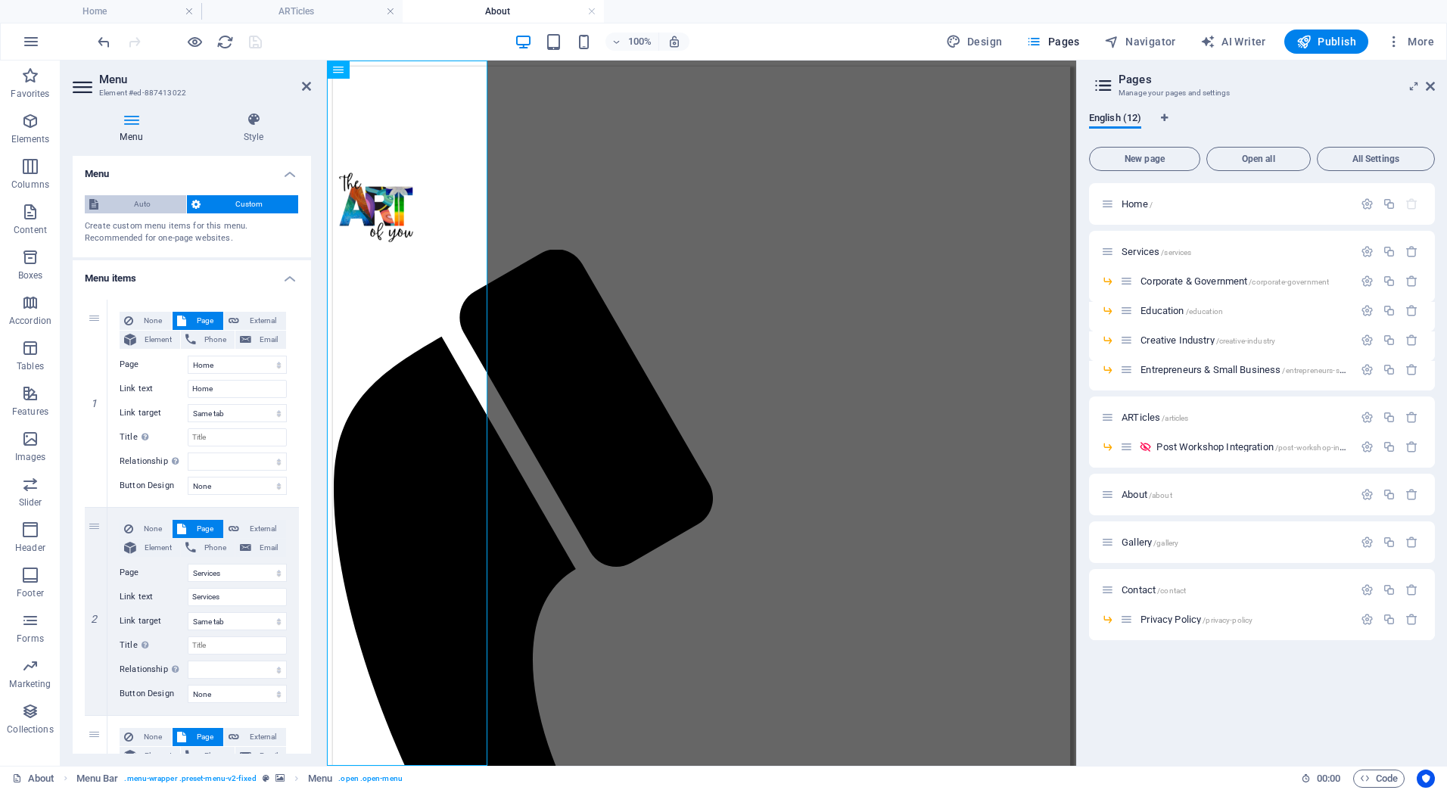
click at [119, 201] on span "Auto" at bounding box center [142, 204] width 79 height 18
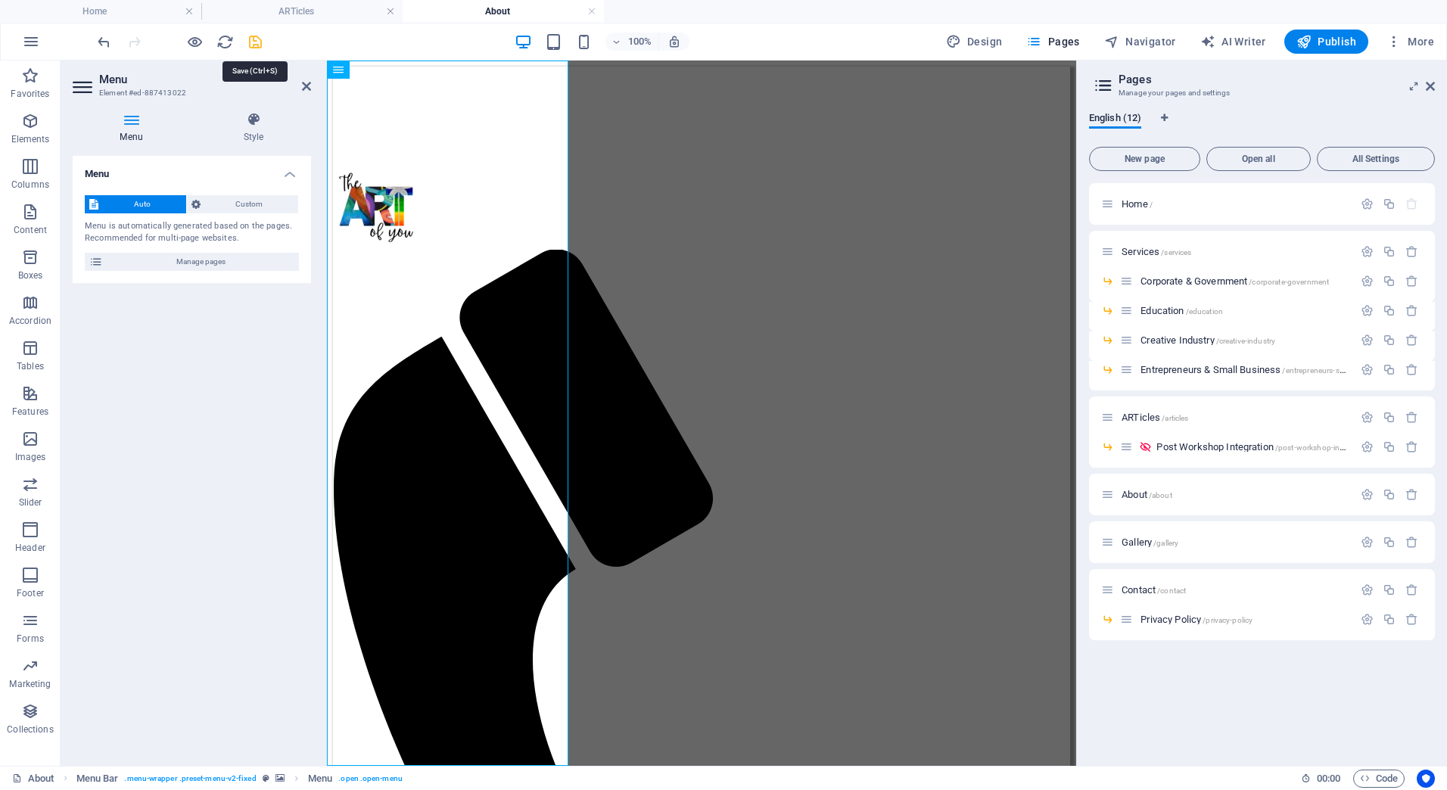
click at [258, 42] on icon "save" at bounding box center [255, 41] width 17 height 17
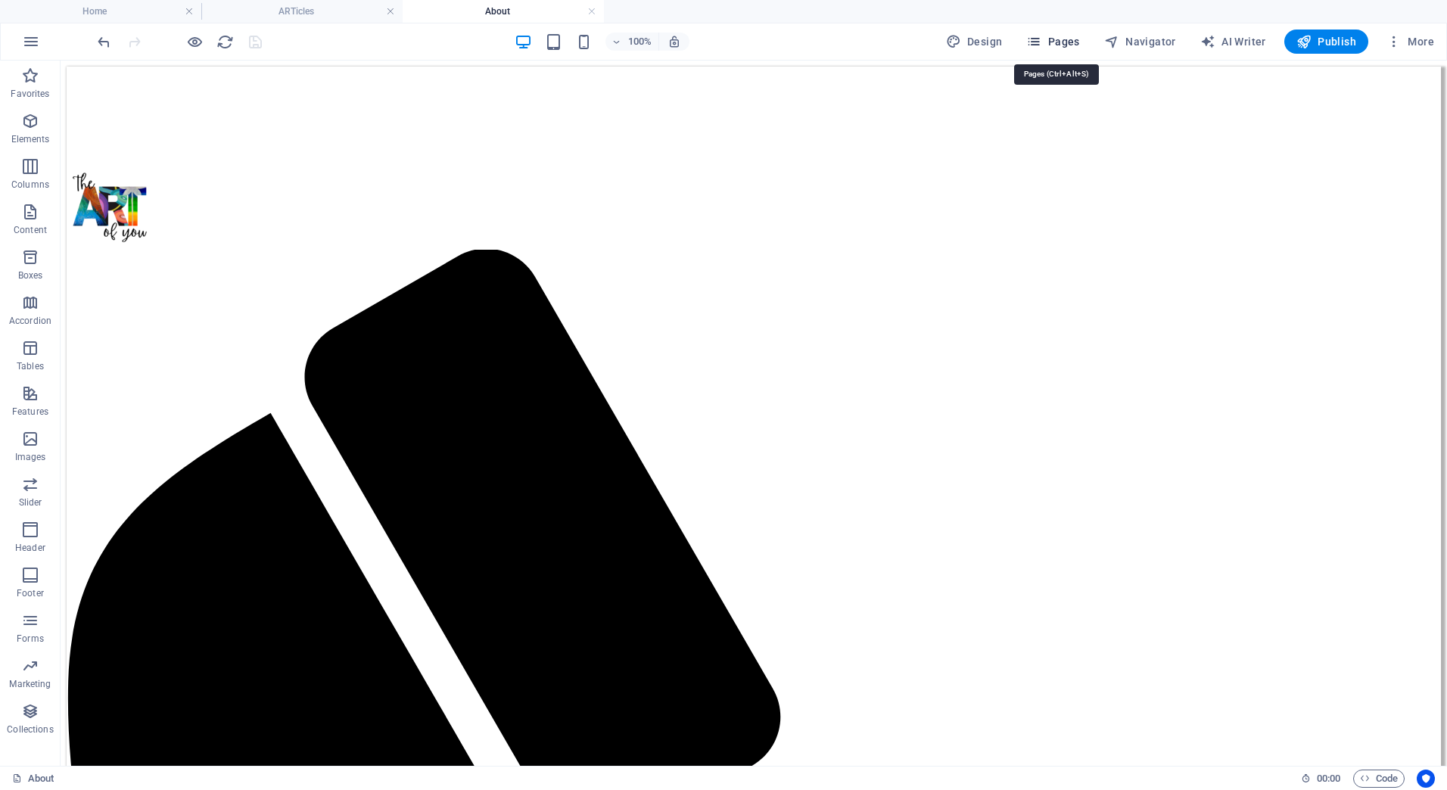
click at [1065, 36] on span "Pages" at bounding box center [1052, 41] width 53 height 15
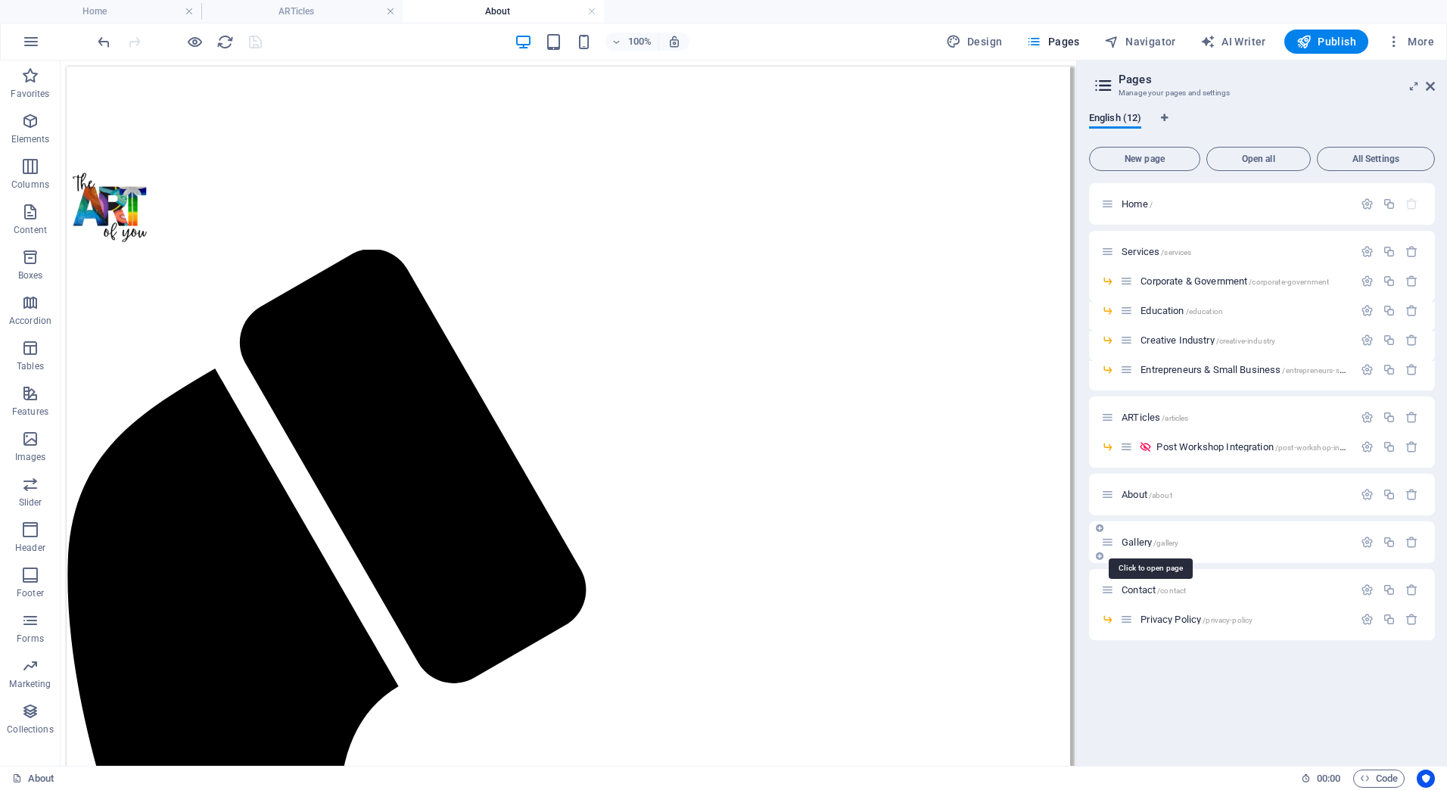
click at [1136, 537] on span "Gallery /gallery" at bounding box center [1149, 541] width 57 height 11
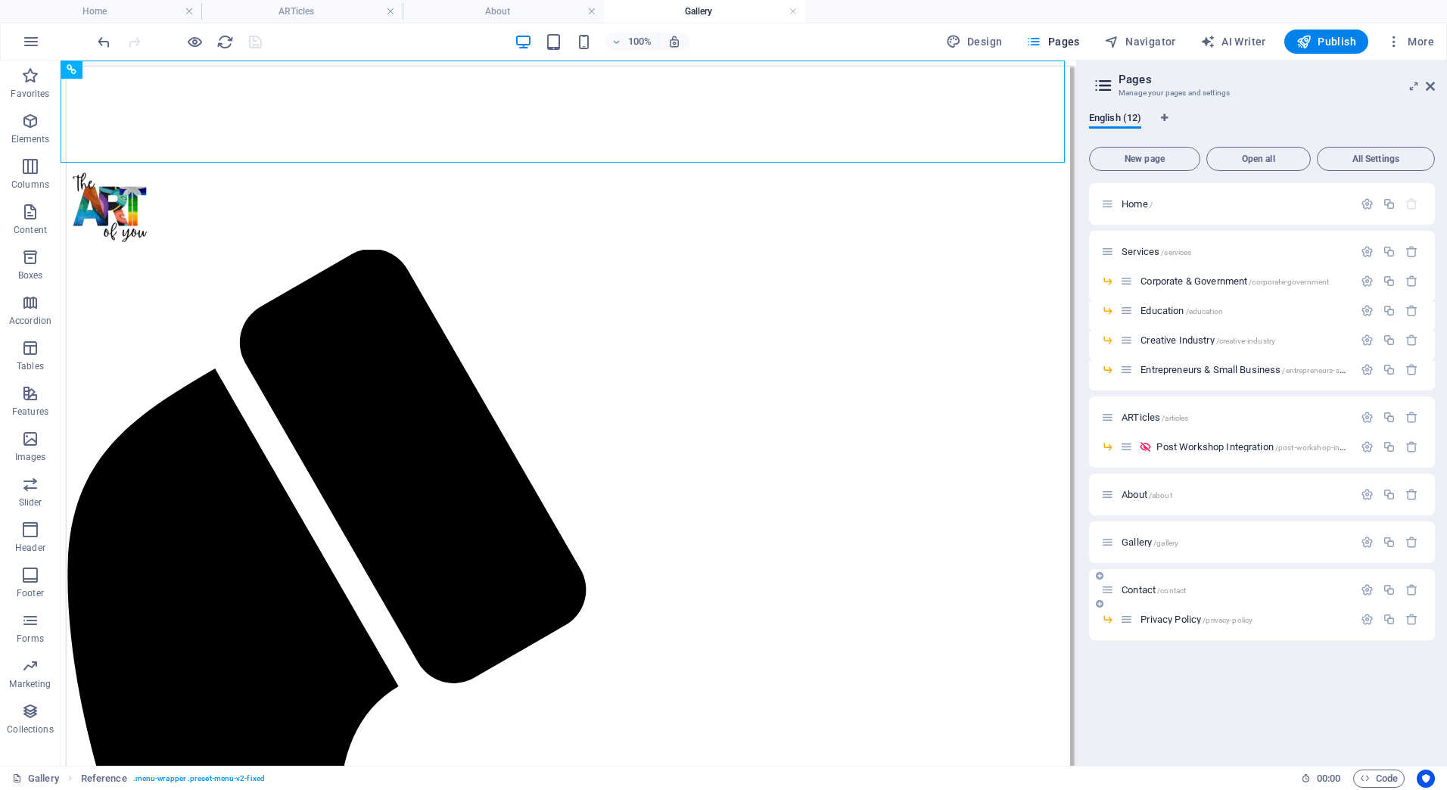
click at [1130, 592] on span "Contact /contact" at bounding box center [1153, 589] width 64 height 11
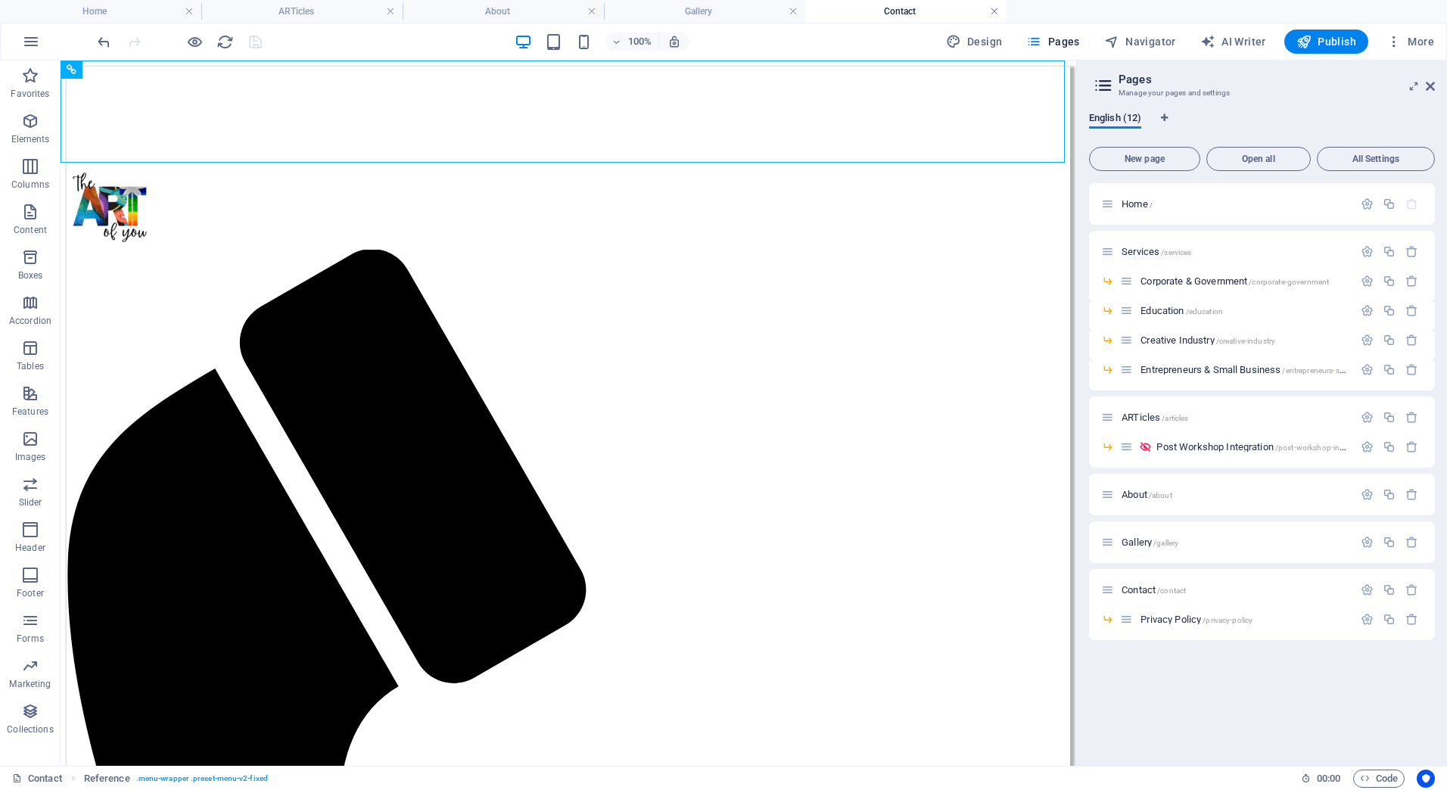
click at [995, 12] on link at bounding box center [994, 12] width 9 height 14
click at [793, 10] on link at bounding box center [792, 12] width 9 height 14
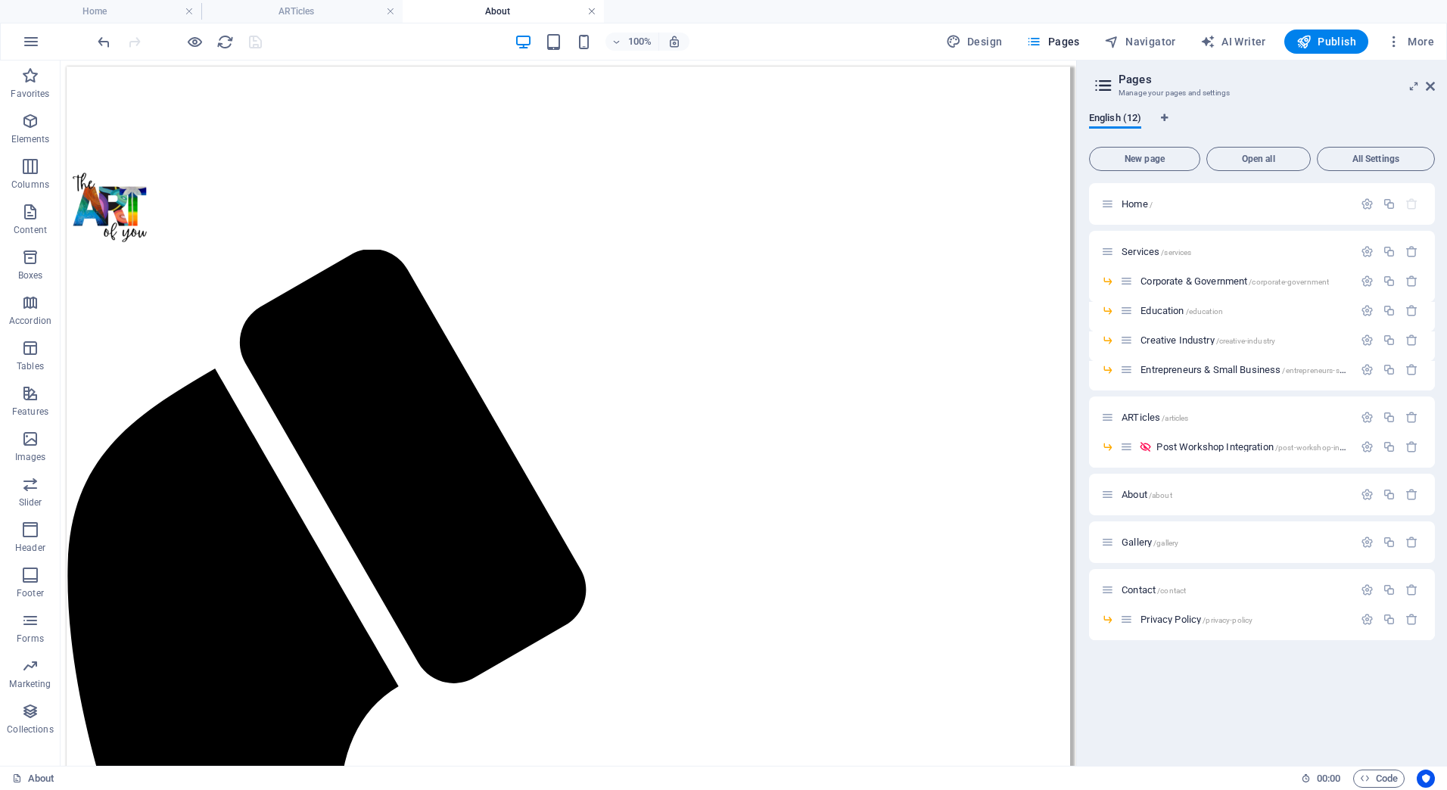
click at [595, 8] on link at bounding box center [591, 12] width 9 height 14
click at [392, 10] on link at bounding box center [390, 12] width 9 height 14
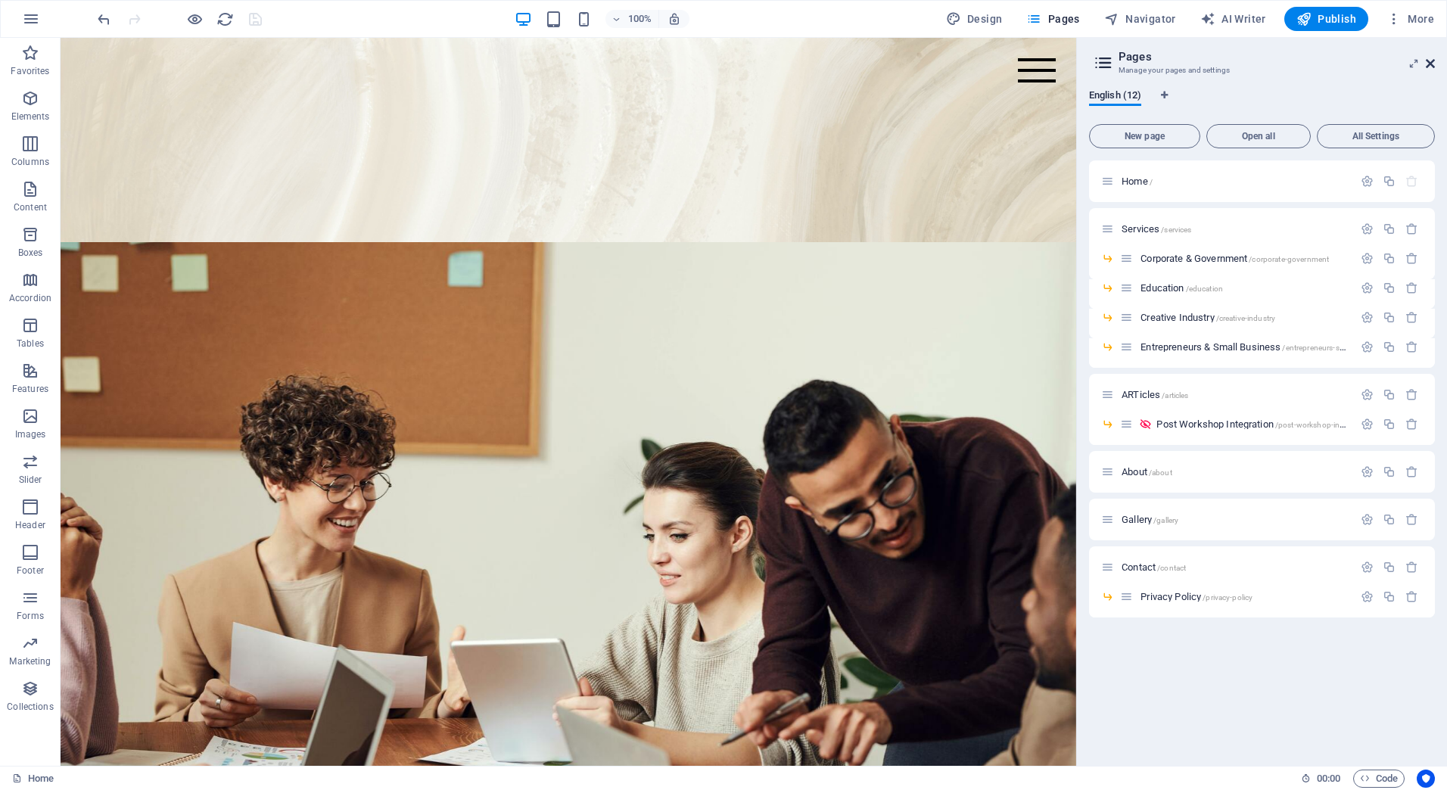
click at [1432, 66] on icon at bounding box center [1430, 64] width 9 height 12
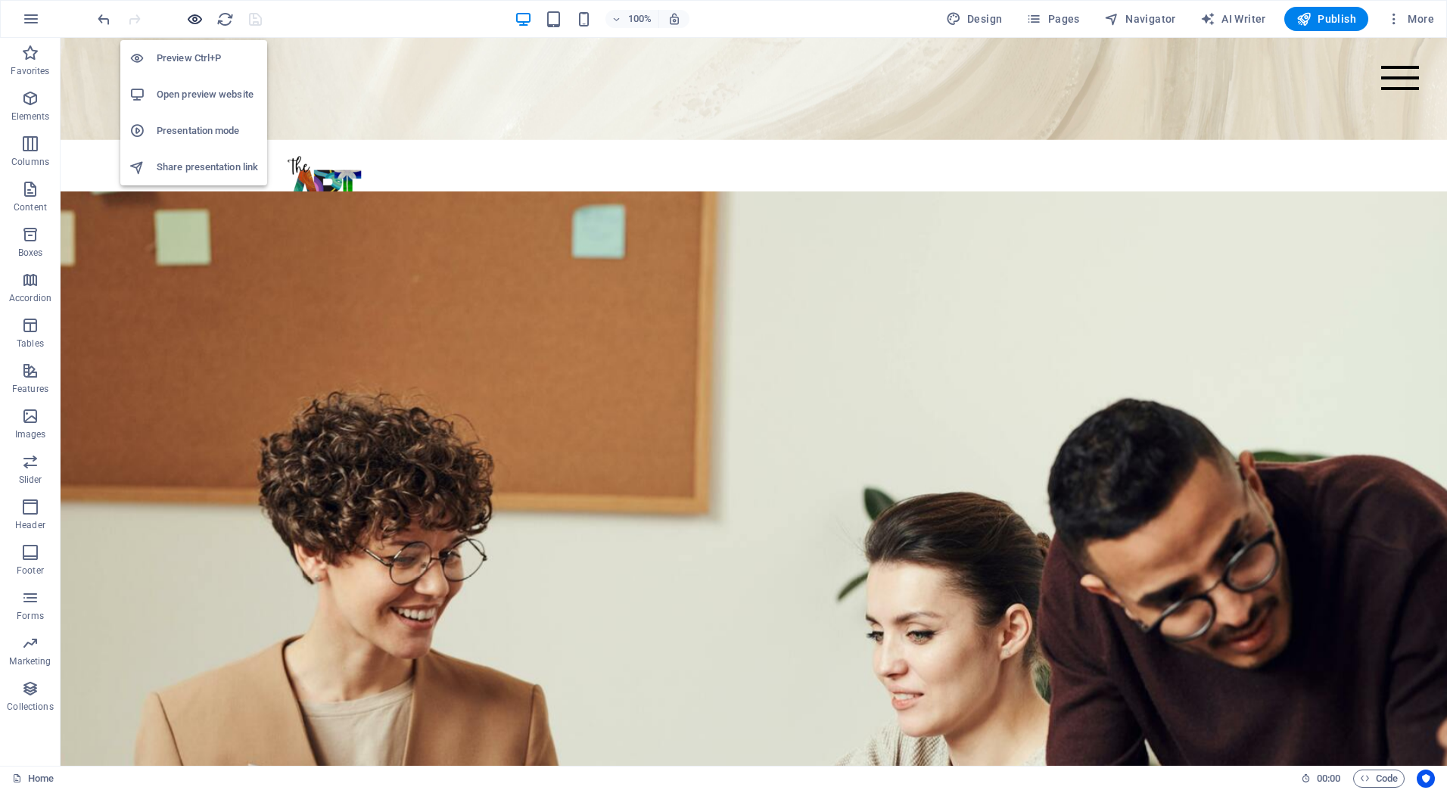
click at [197, 14] on icon "button" at bounding box center [194, 19] width 17 height 17
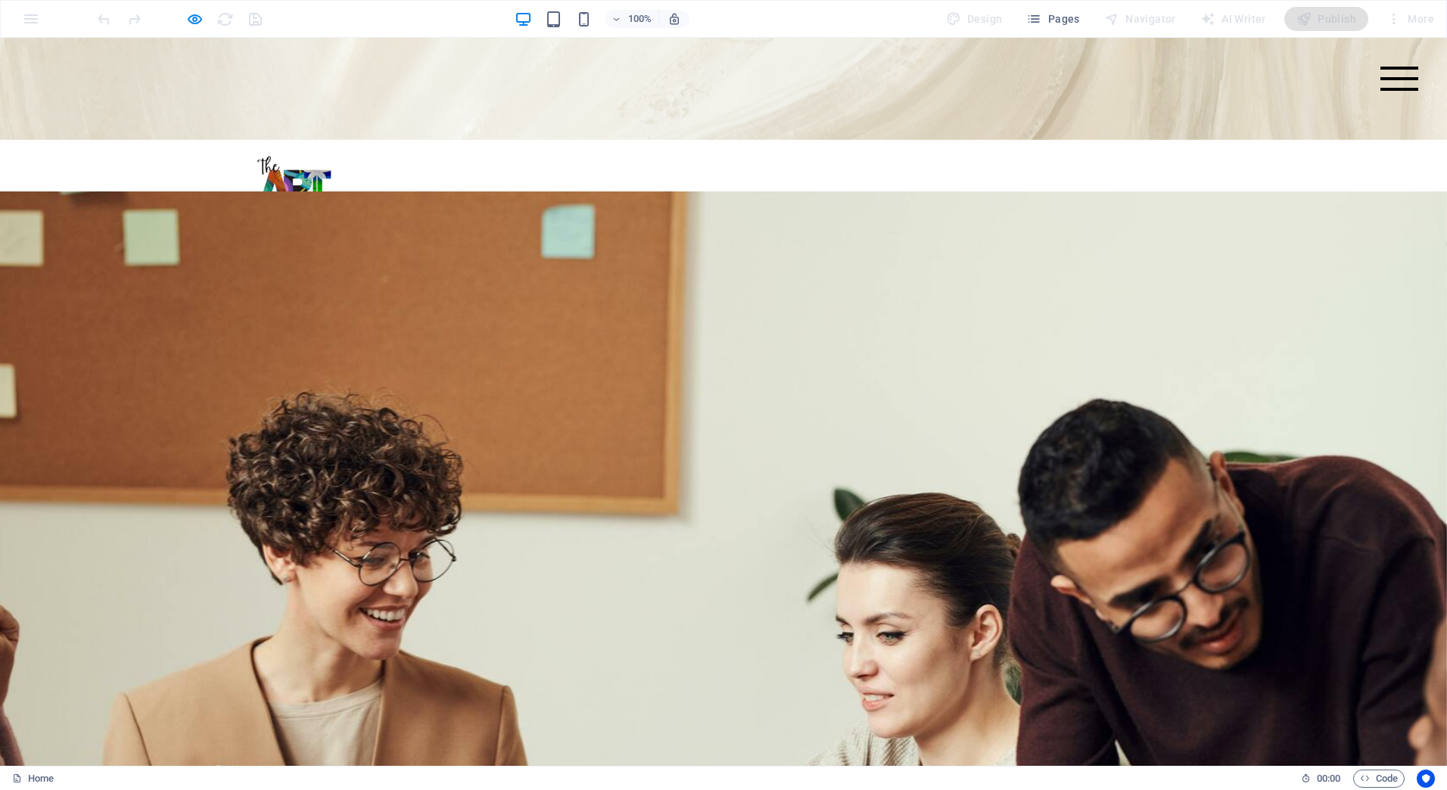
click at [1385, 85] on div at bounding box center [1399, 79] width 38 height 24
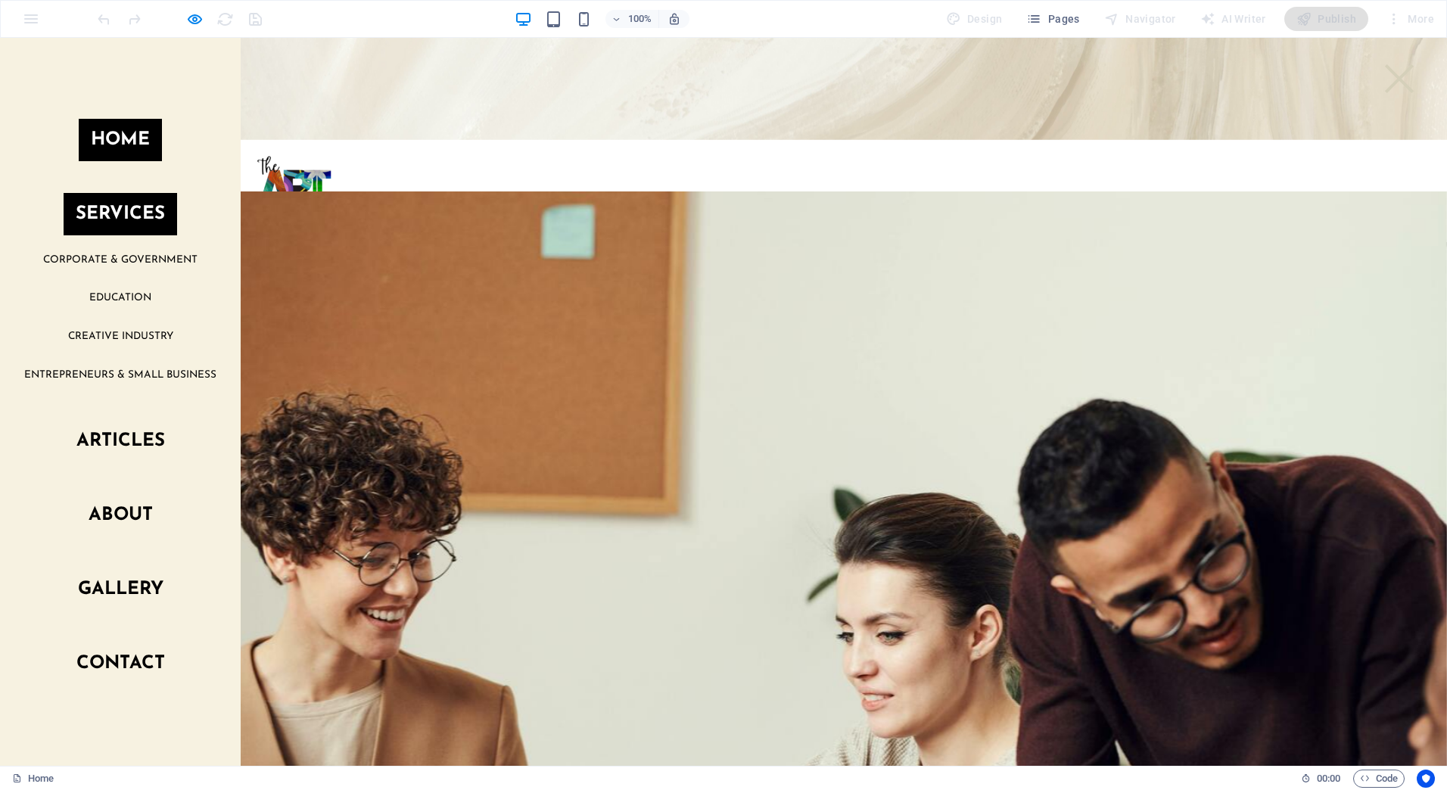
click at [124, 210] on link "Services" at bounding box center [120, 214] width 113 height 42
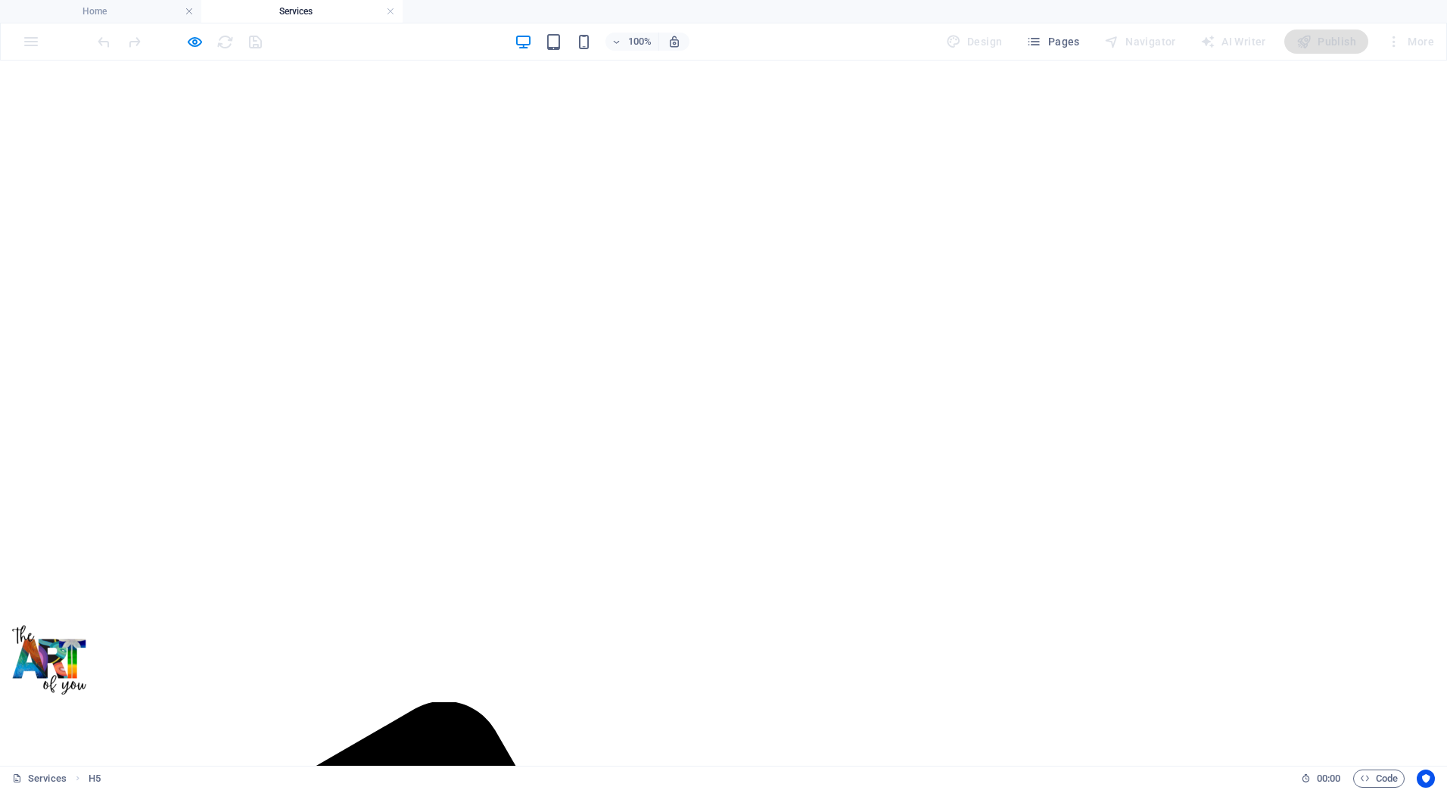
click at [194, 43] on icon "button" at bounding box center [194, 41] width 17 height 17
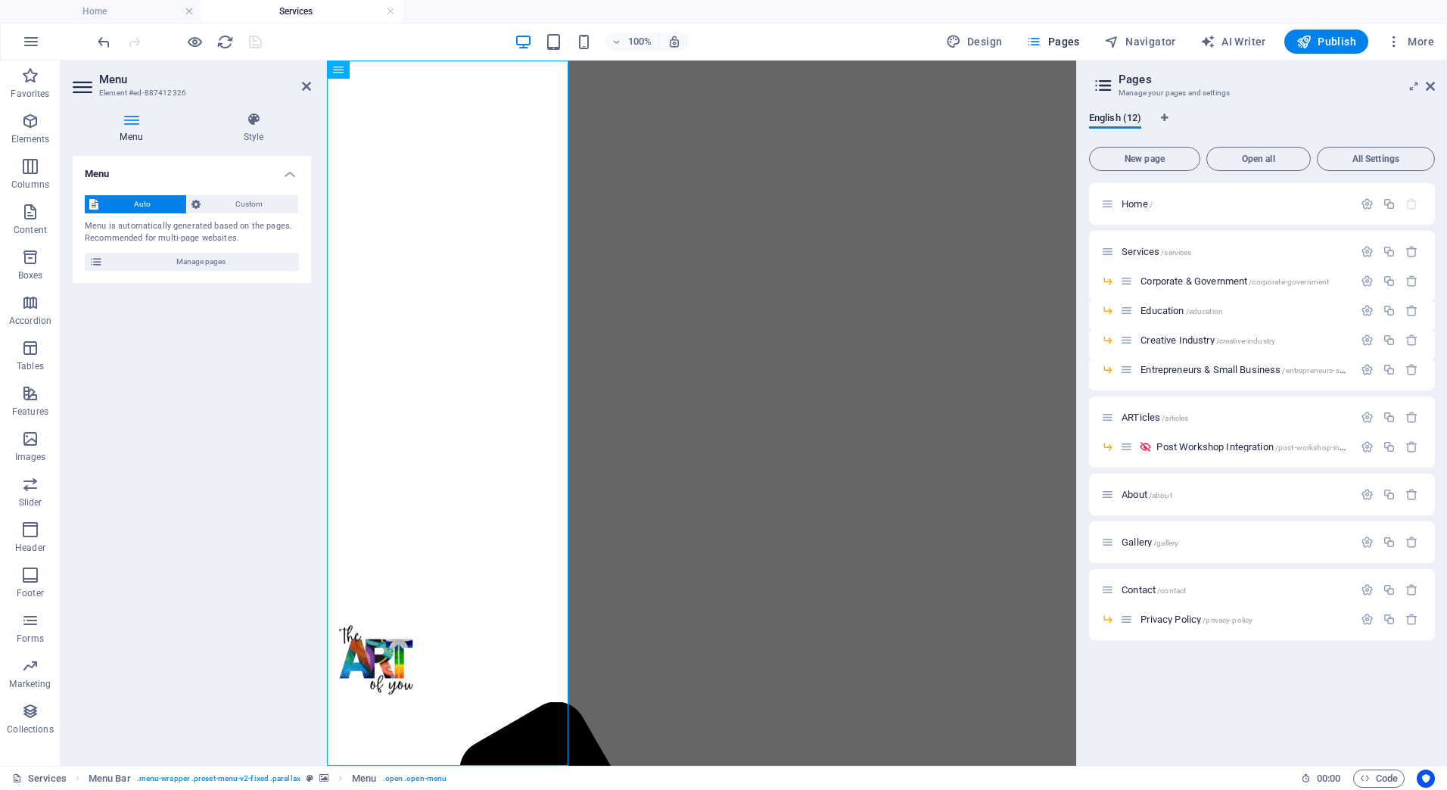
click at [169, 268] on span "Manage pages" at bounding box center [200, 262] width 187 height 18
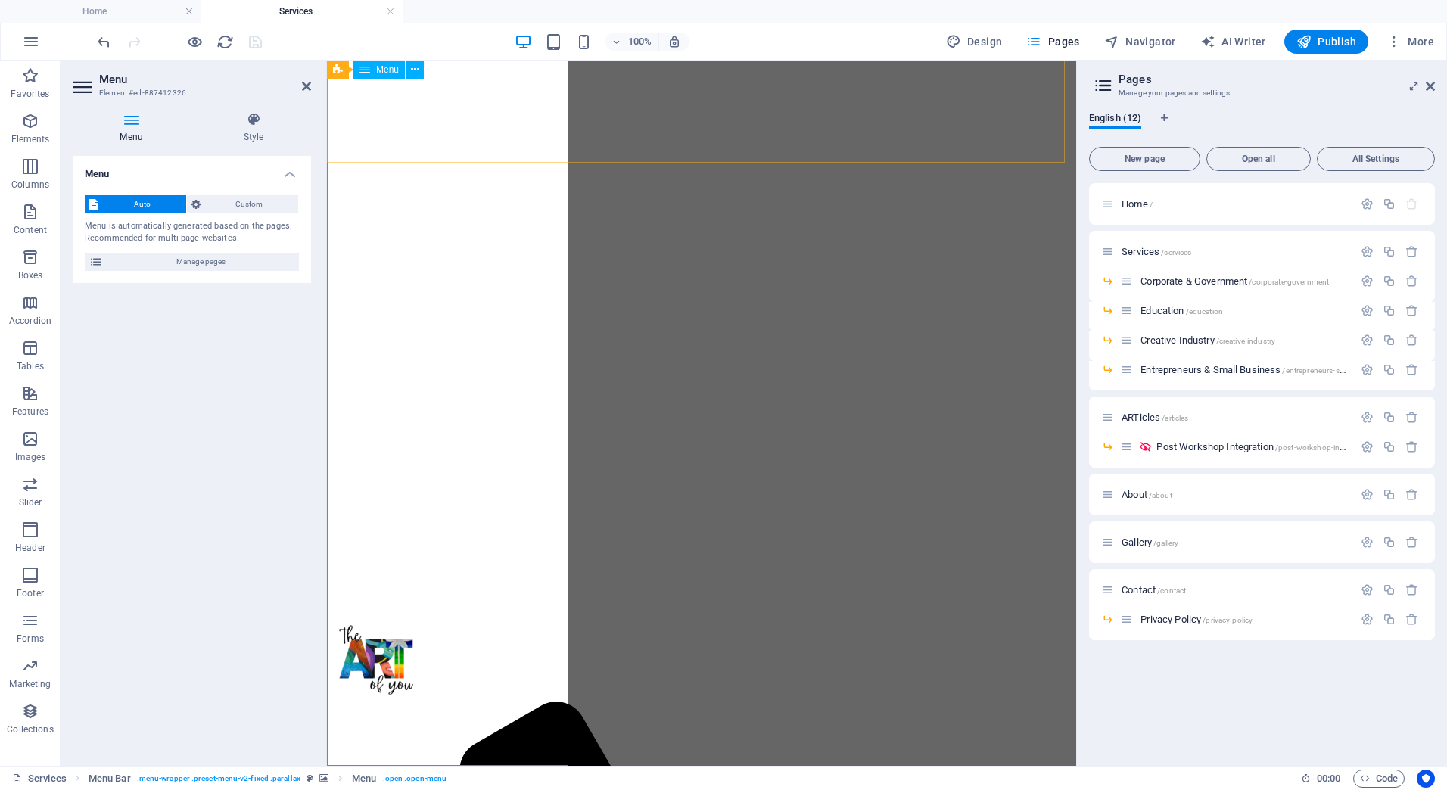
click at [240, 201] on span "Custom" at bounding box center [249, 204] width 89 height 18
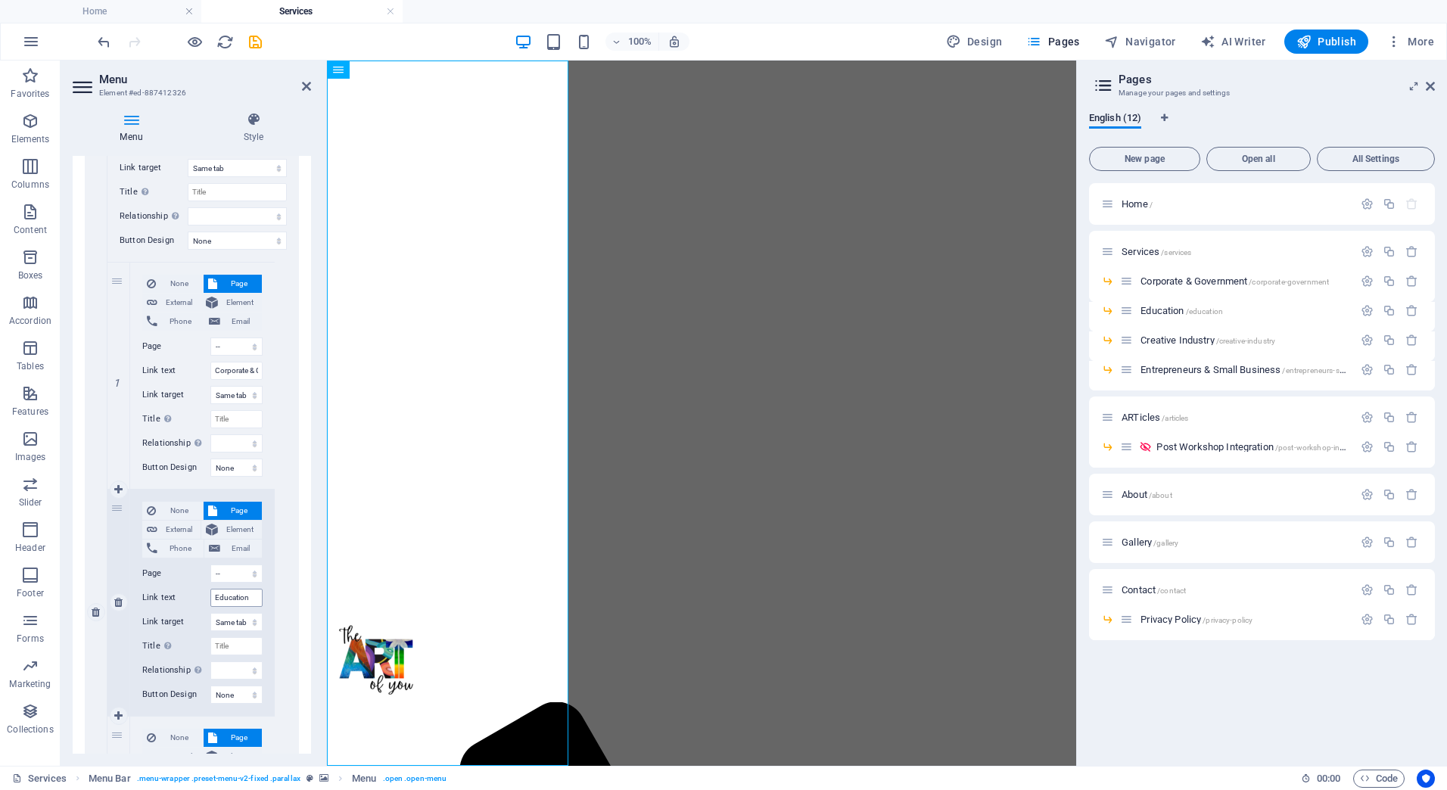
scroll to position [454, 0]
click at [229, 344] on select "Home Services -- Corporate &amp; Government -- Education -- Creative Industry -…" at bounding box center [236, 346] width 52 height 18
click at [210, 337] on select "Home Services -- Corporate &amp; Government -- Education -- Creative Industry -…" at bounding box center [236, 346] width 52 height 18
click at [229, 393] on select "New tab Same tab Overlay" at bounding box center [236, 394] width 52 height 18
click at [210, 385] on select "New tab Same tab Overlay" at bounding box center [236, 394] width 52 height 18
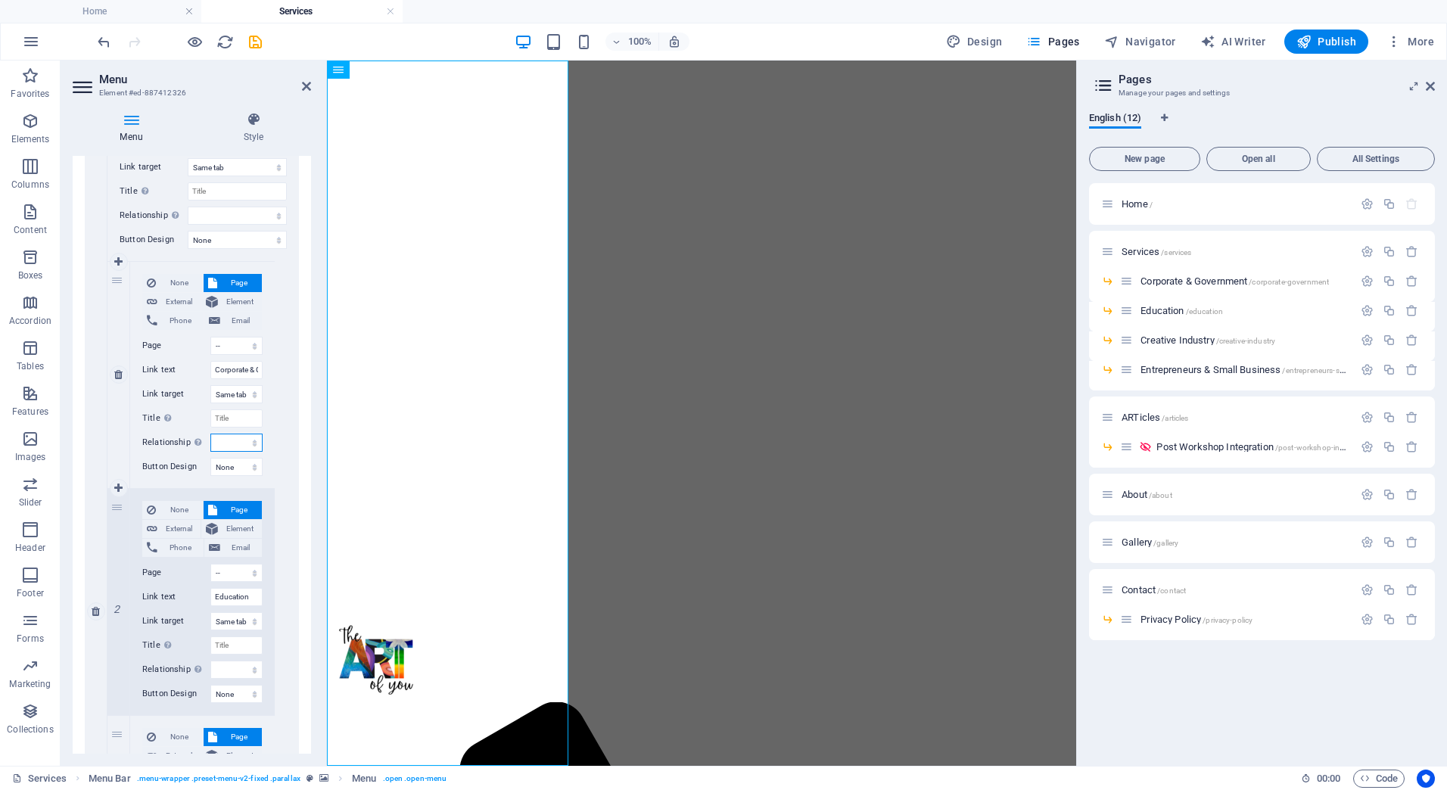
click at [234, 444] on select "alternate author bookmark external help license next nofollow noreferrer noopen…" at bounding box center [236, 443] width 52 height 18
click at [247, 465] on select "None Default Primary Secondary" at bounding box center [236, 467] width 52 height 18
select select "secondary"
click at [210, 458] on select "None Default Primary Secondary" at bounding box center [236, 467] width 52 height 18
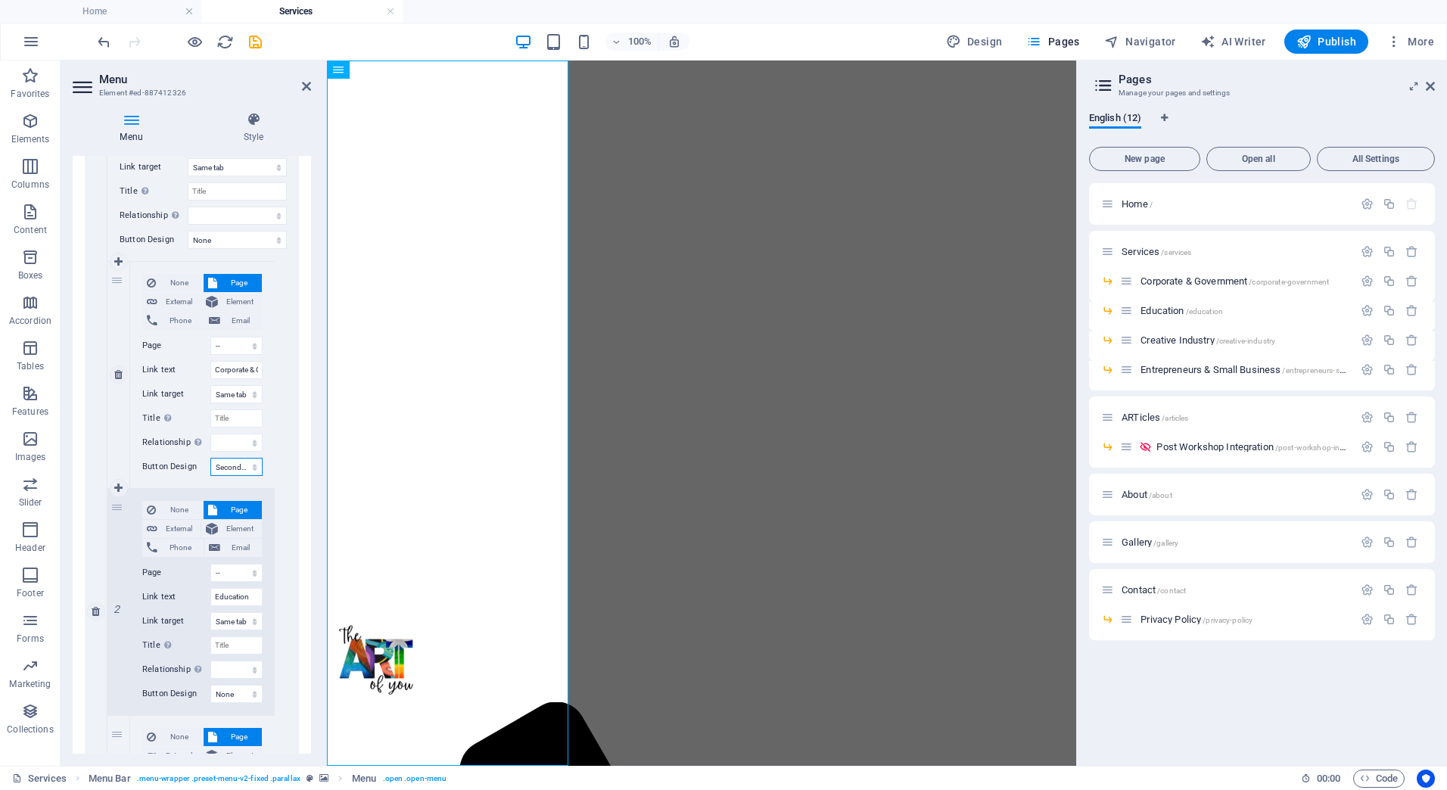
select select
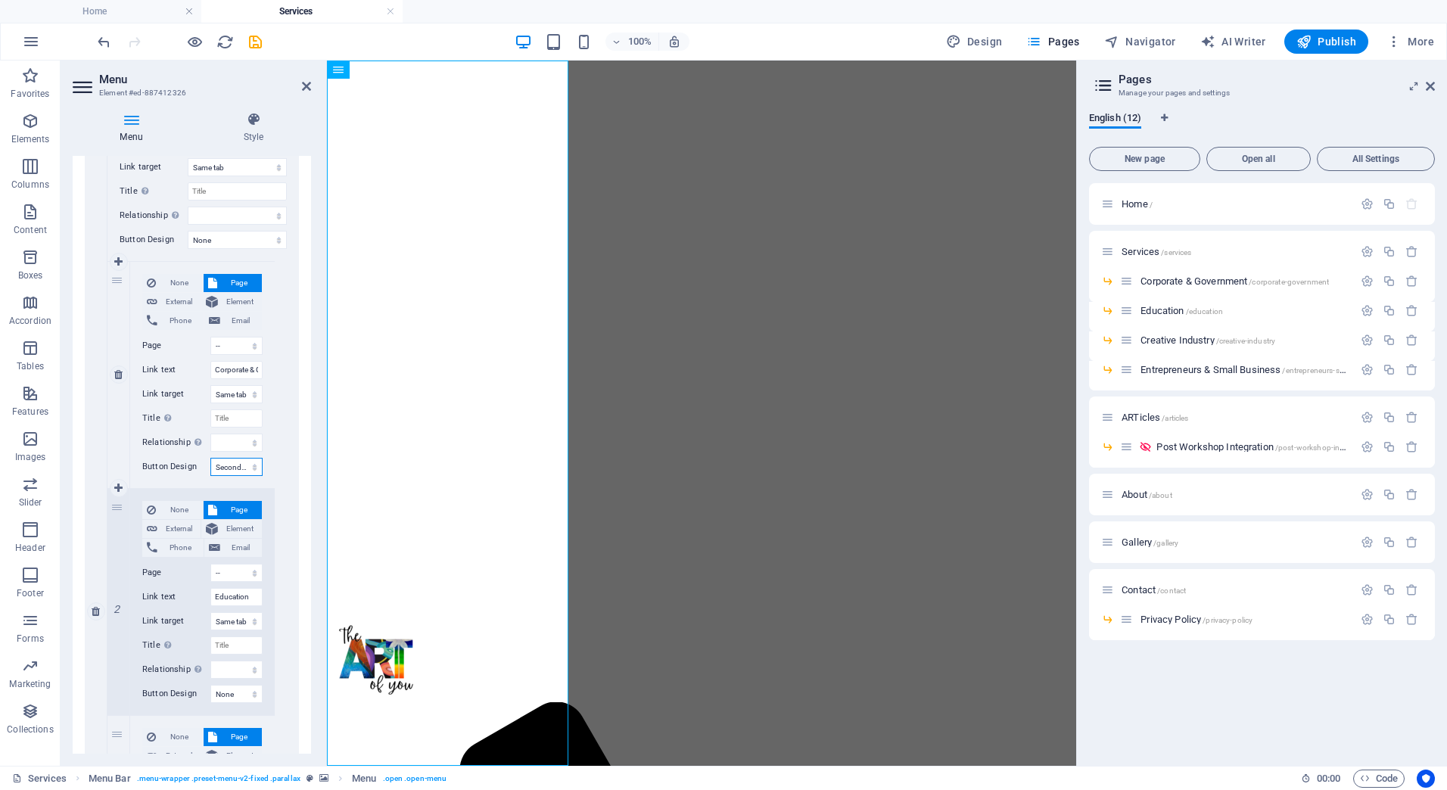
select select
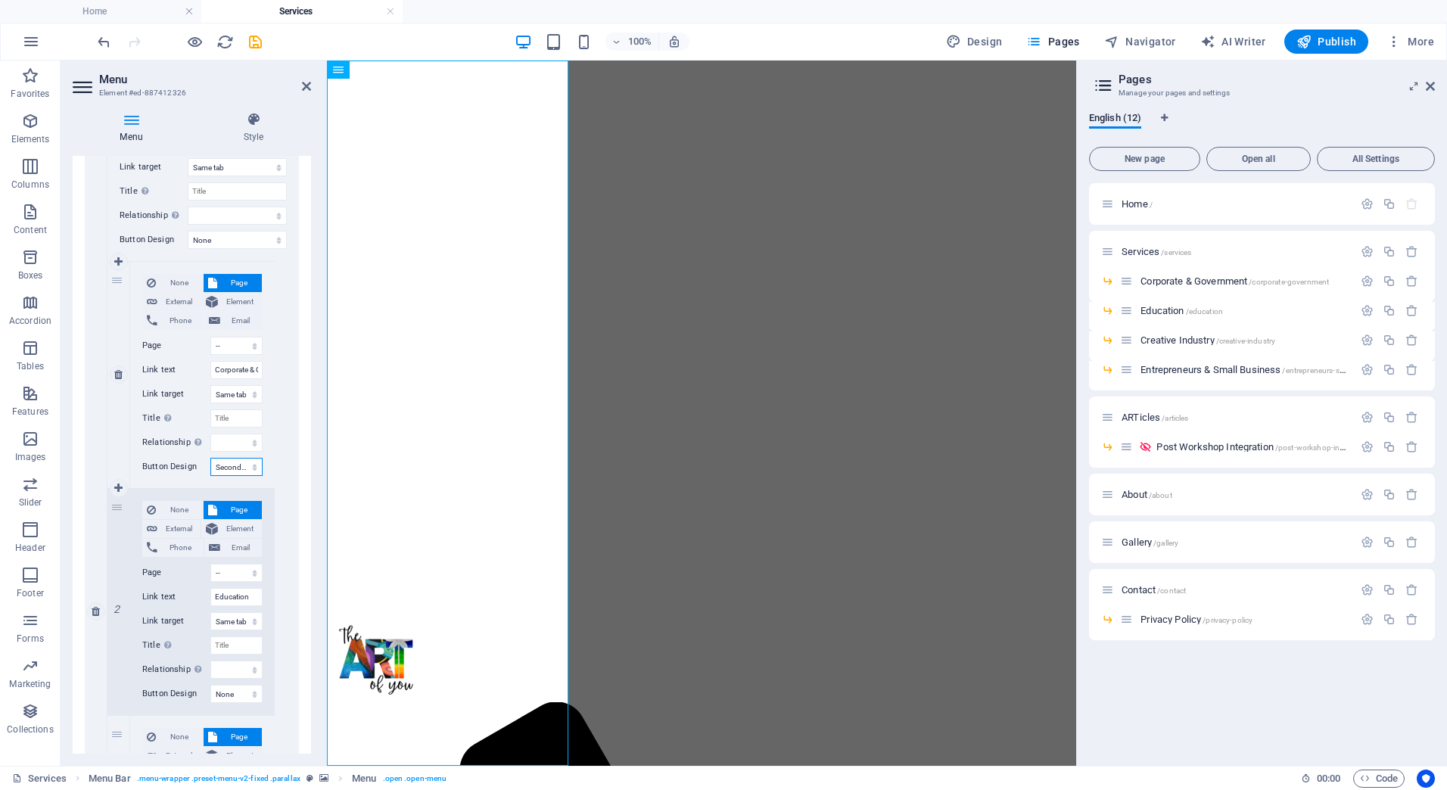
click at [244, 465] on select "None Default Primary Secondary" at bounding box center [236, 467] width 52 height 18
select select "default"
click at [210, 458] on select "None Default Primary Secondary" at bounding box center [236, 467] width 52 height 18
select select
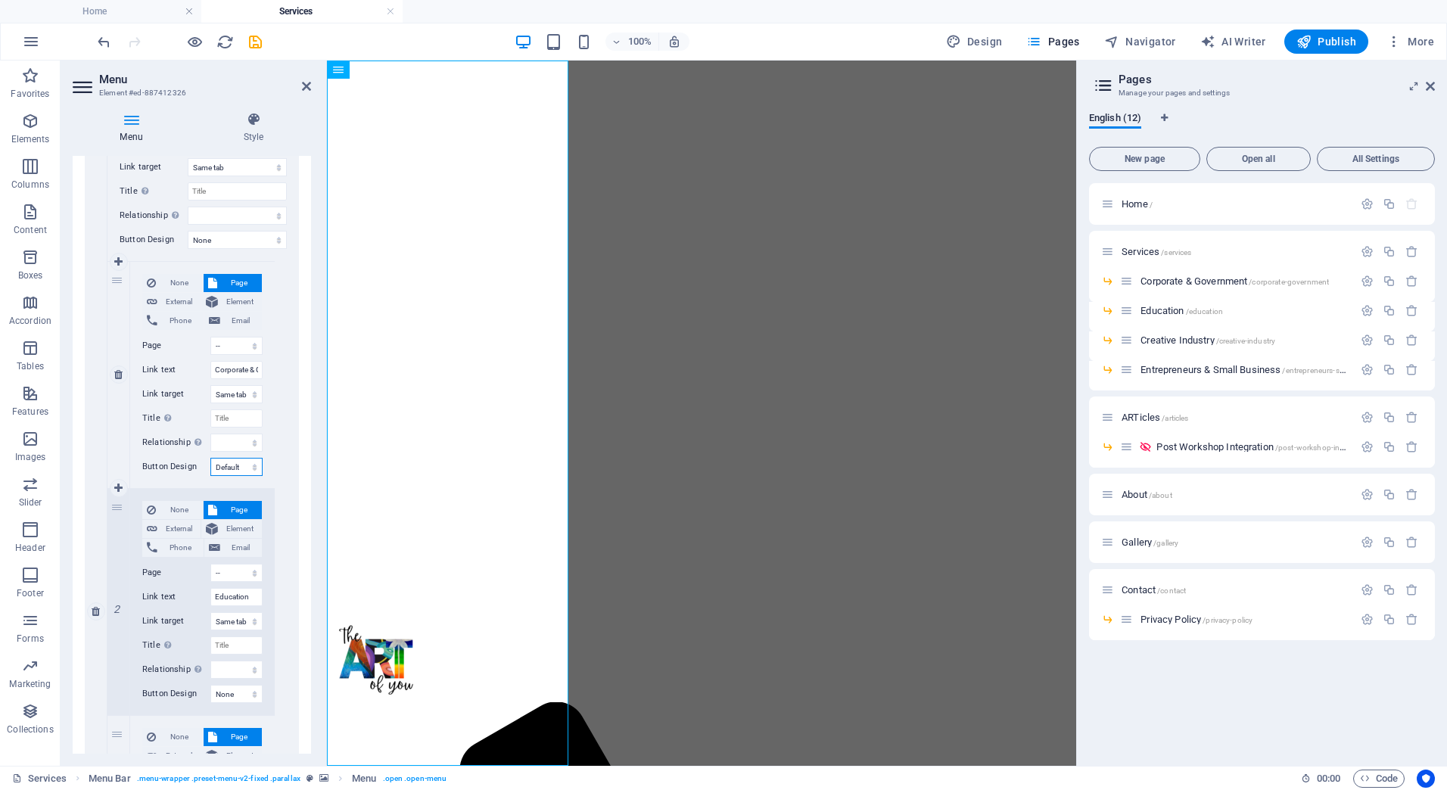
select select
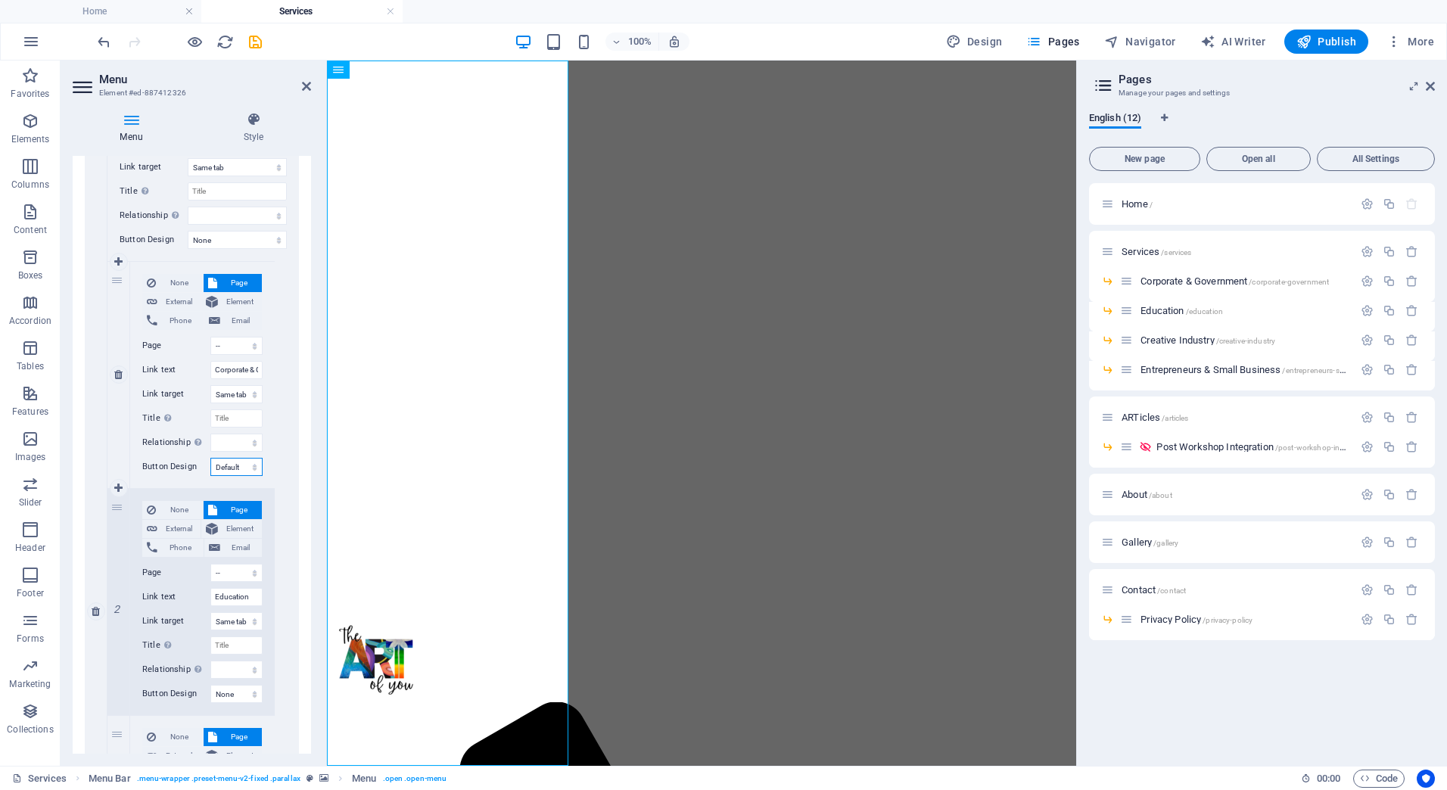
select select
click at [240, 461] on select "None Default Primary Secondary" at bounding box center [236, 467] width 52 height 18
select select
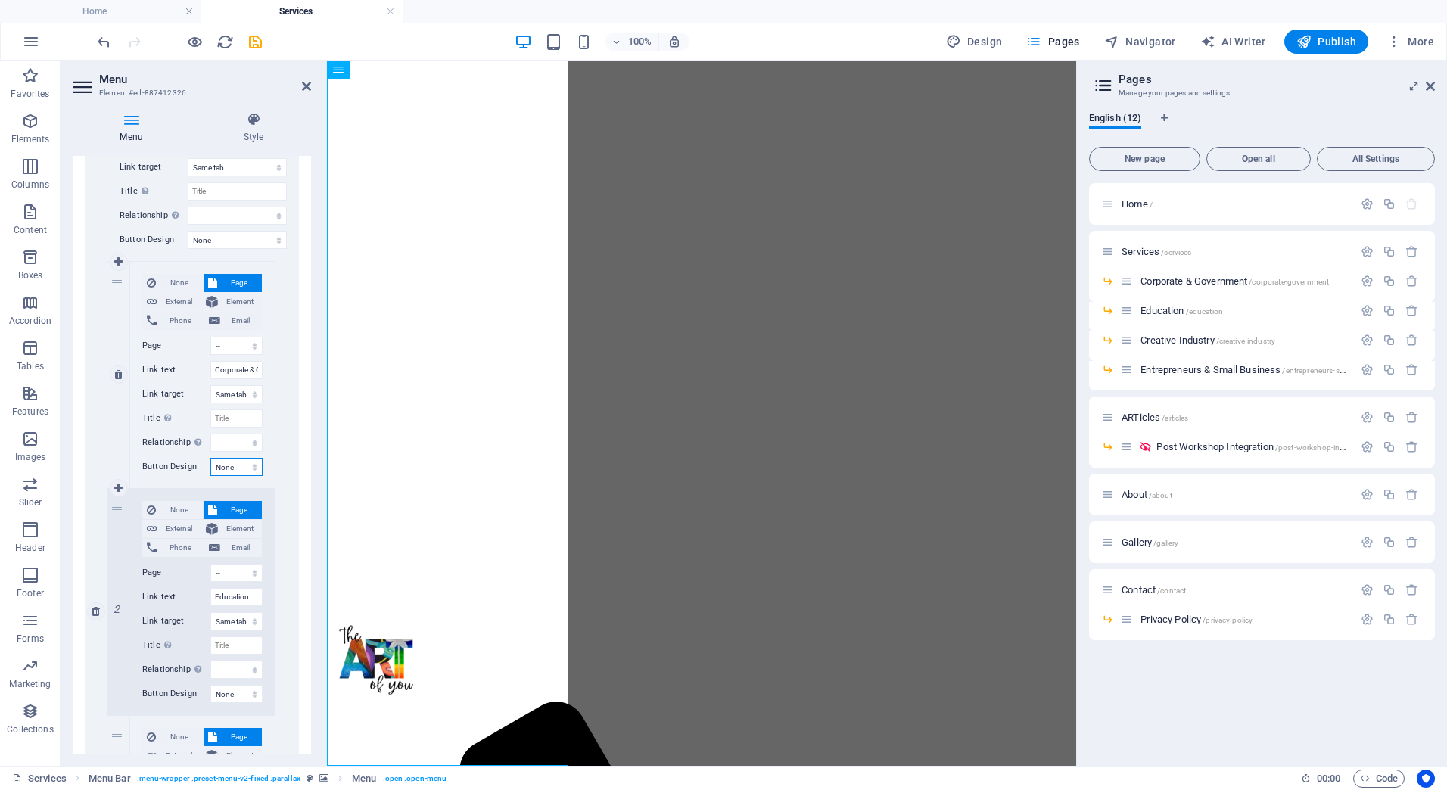
click at [210, 458] on select "None Default Primary Secondary" at bounding box center [236, 467] width 52 height 18
select select
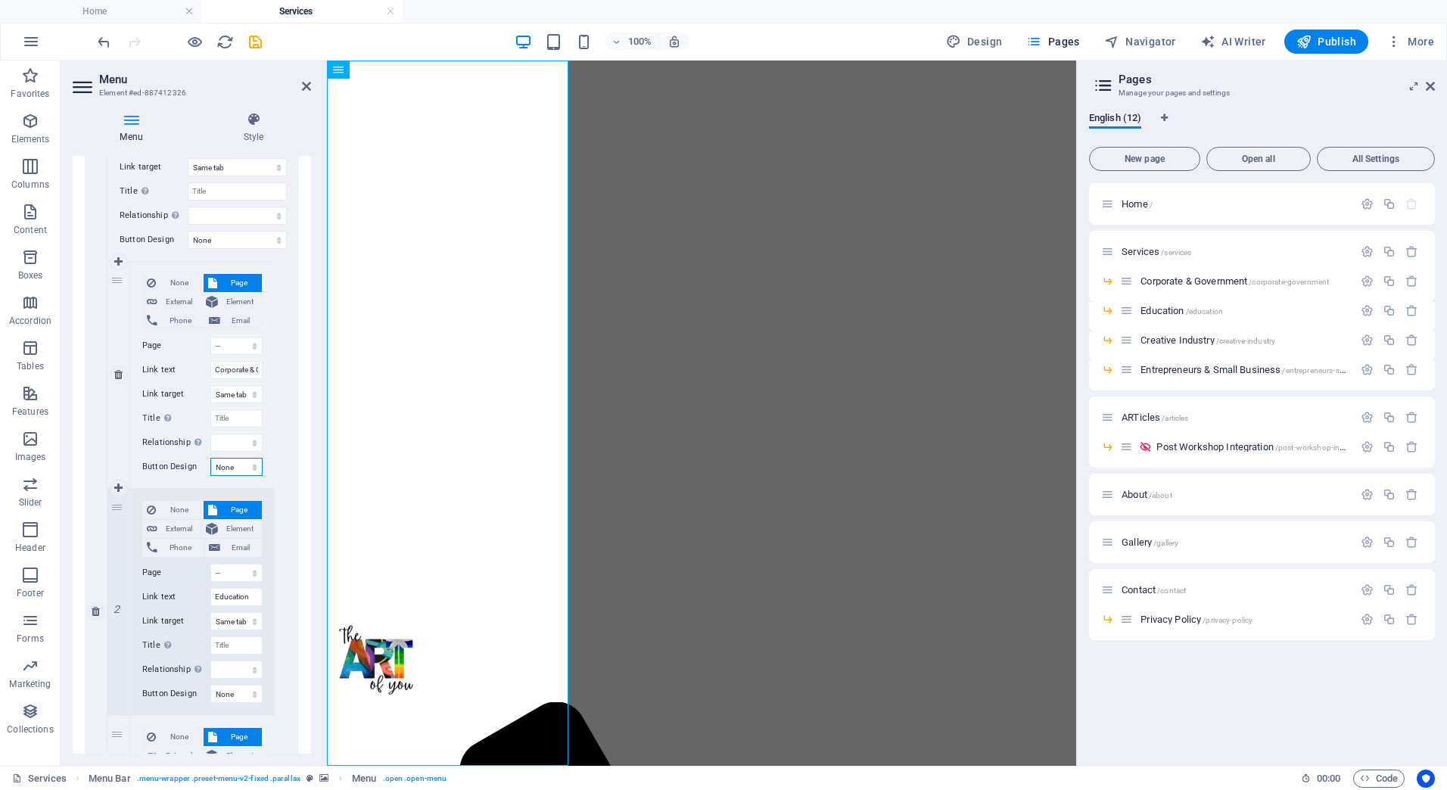
select select
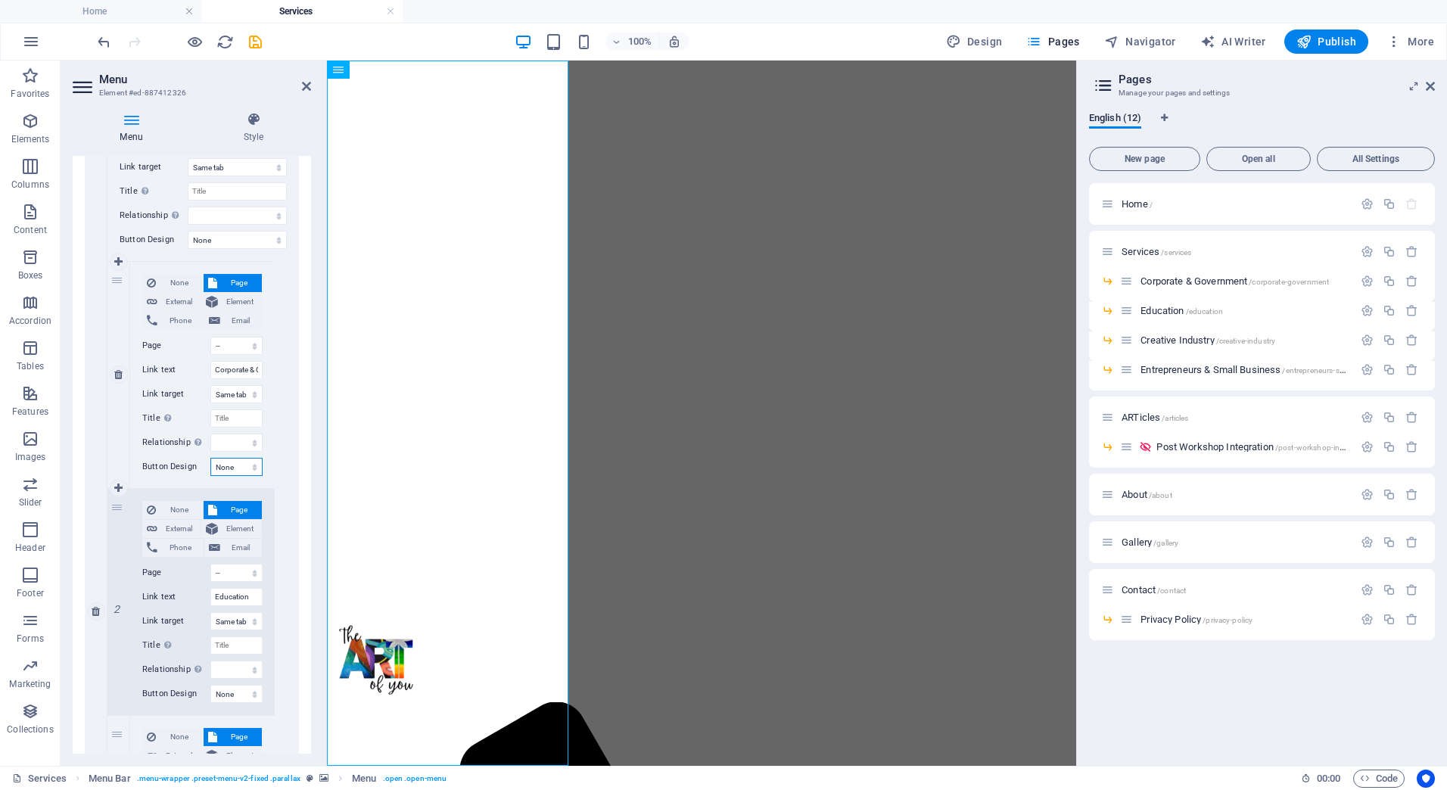
select select
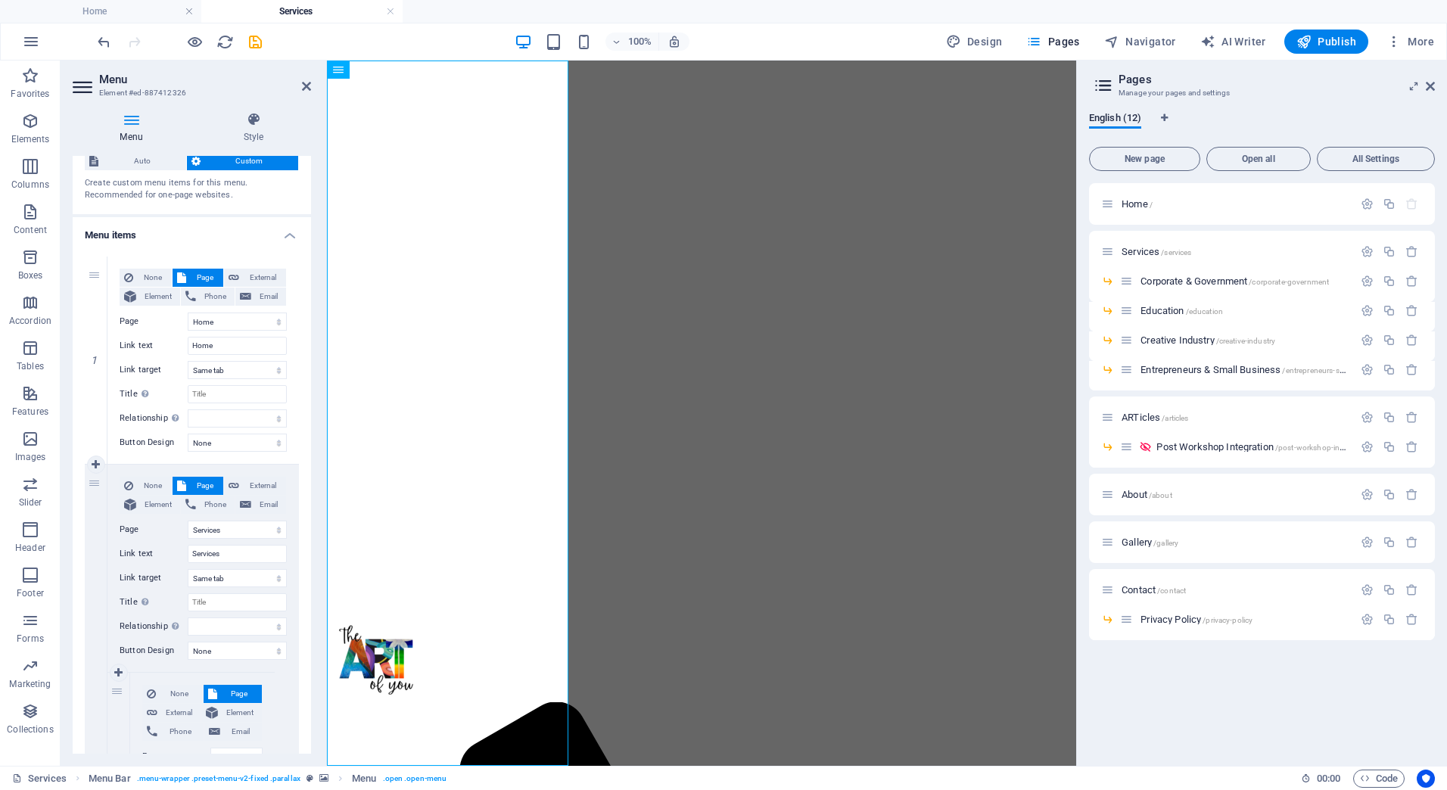
scroll to position [0, 0]
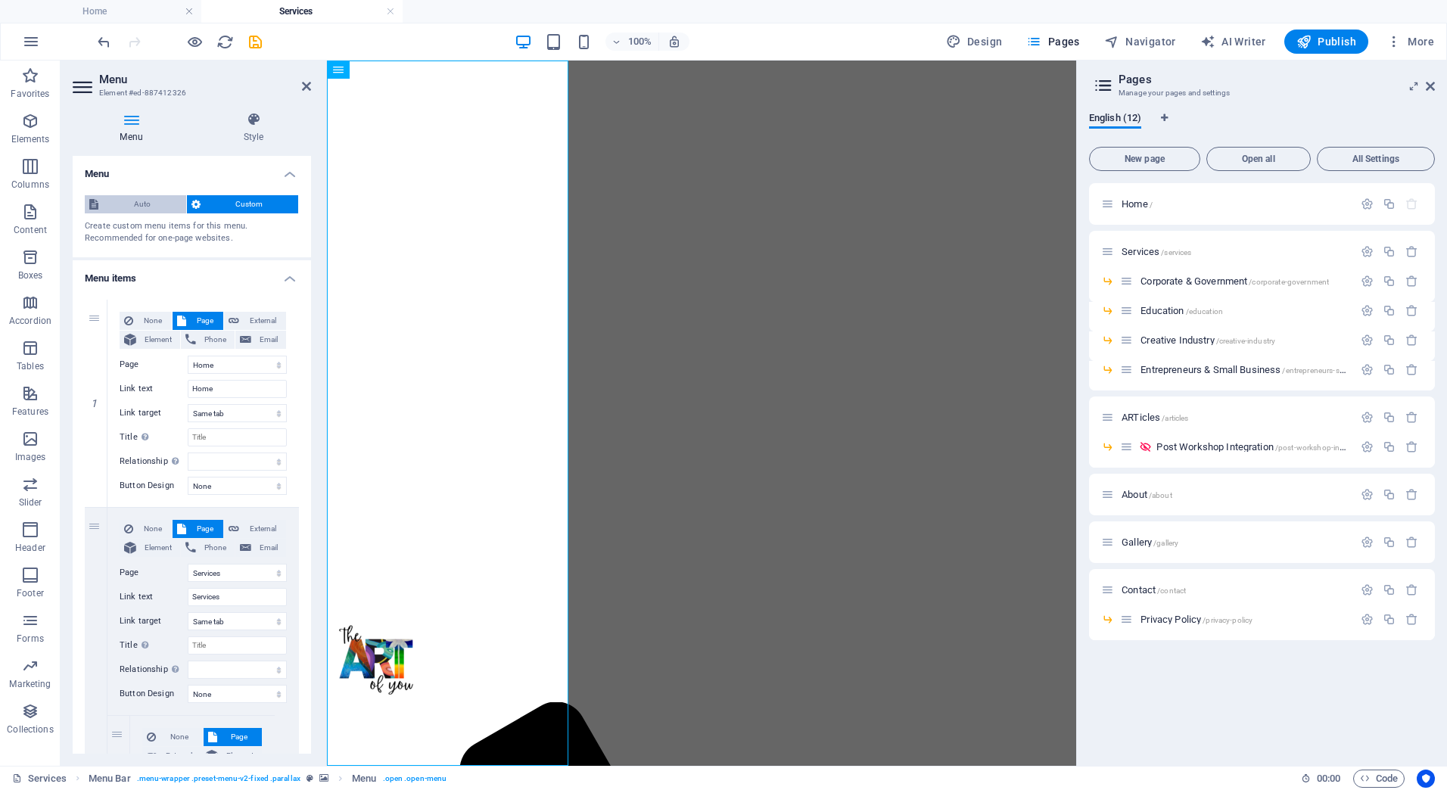
click at [140, 198] on span "Auto" at bounding box center [142, 204] width 79 height 18
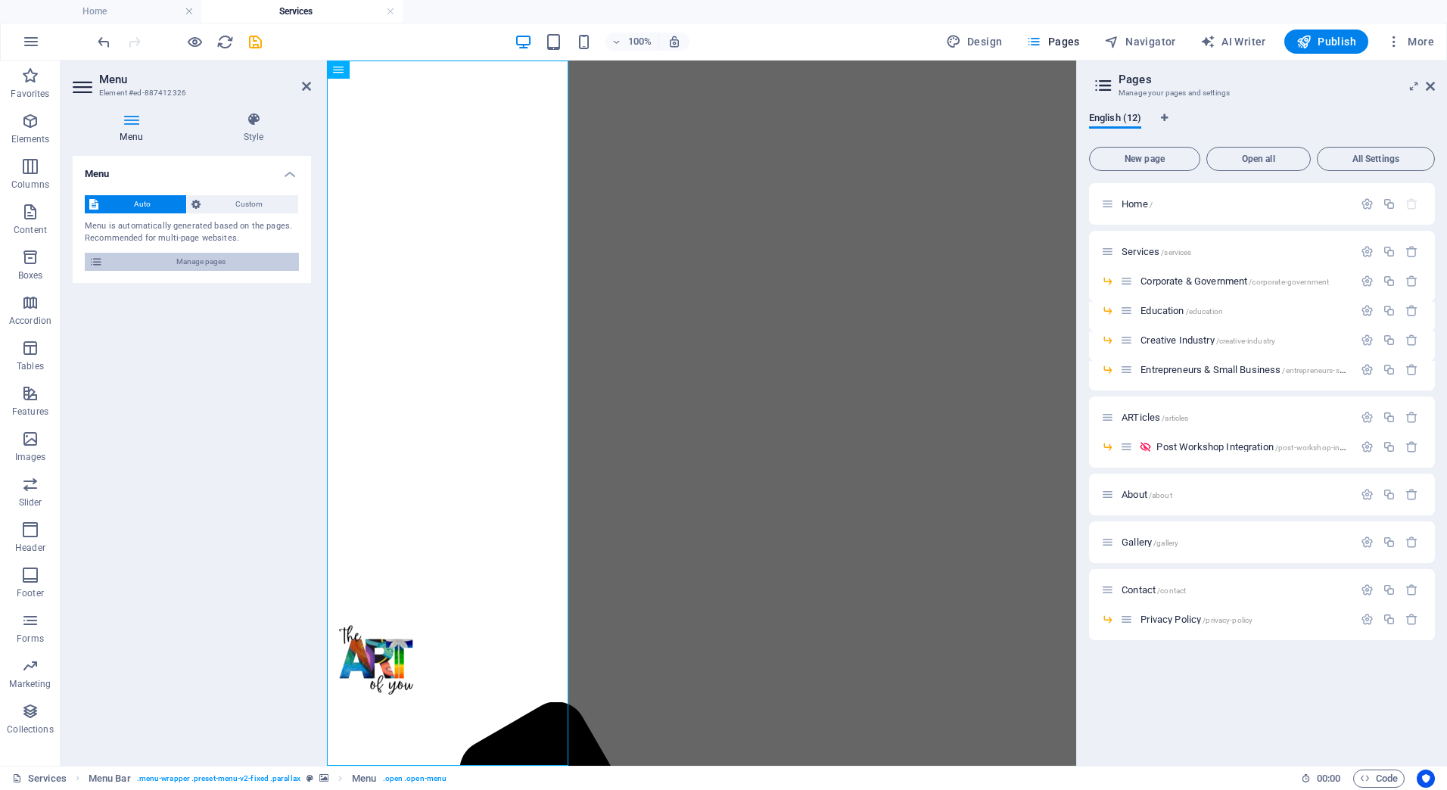
click at [161, 257] on span "Manage pages" at bounding box center [200, 262] width 187 height 18
click at [1179, 274] on div "Corporate & Government /corporate-government" at bounding box center [1236, 280] width 233 height 17
click at [1182, 284] on span "Corporate & Government /corporate-government" at bounding box center [1234, 280] width 188 height 11
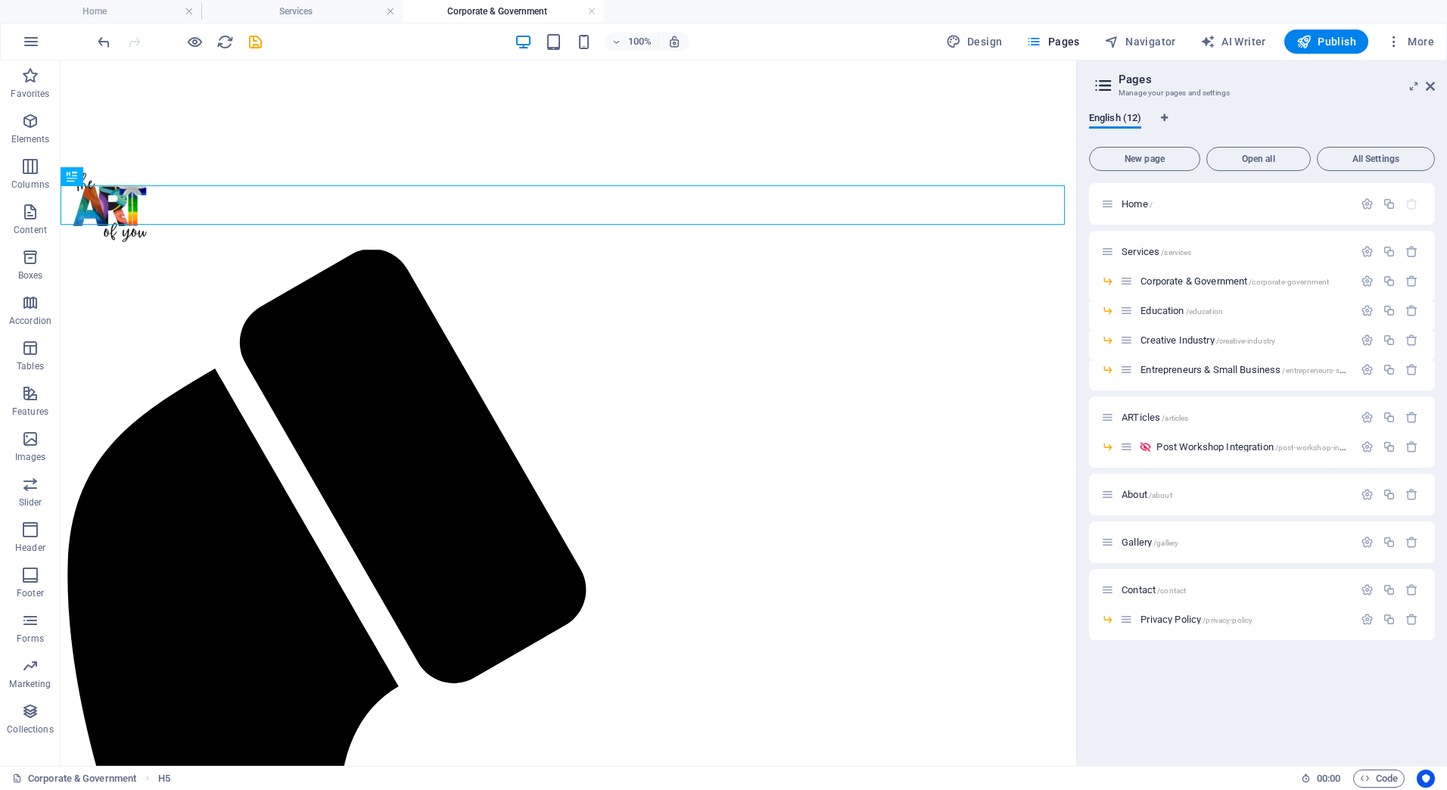
click at [558, 12] on h4 "Corporate & Government" at bounding box center [503, 11] width 201 height 17
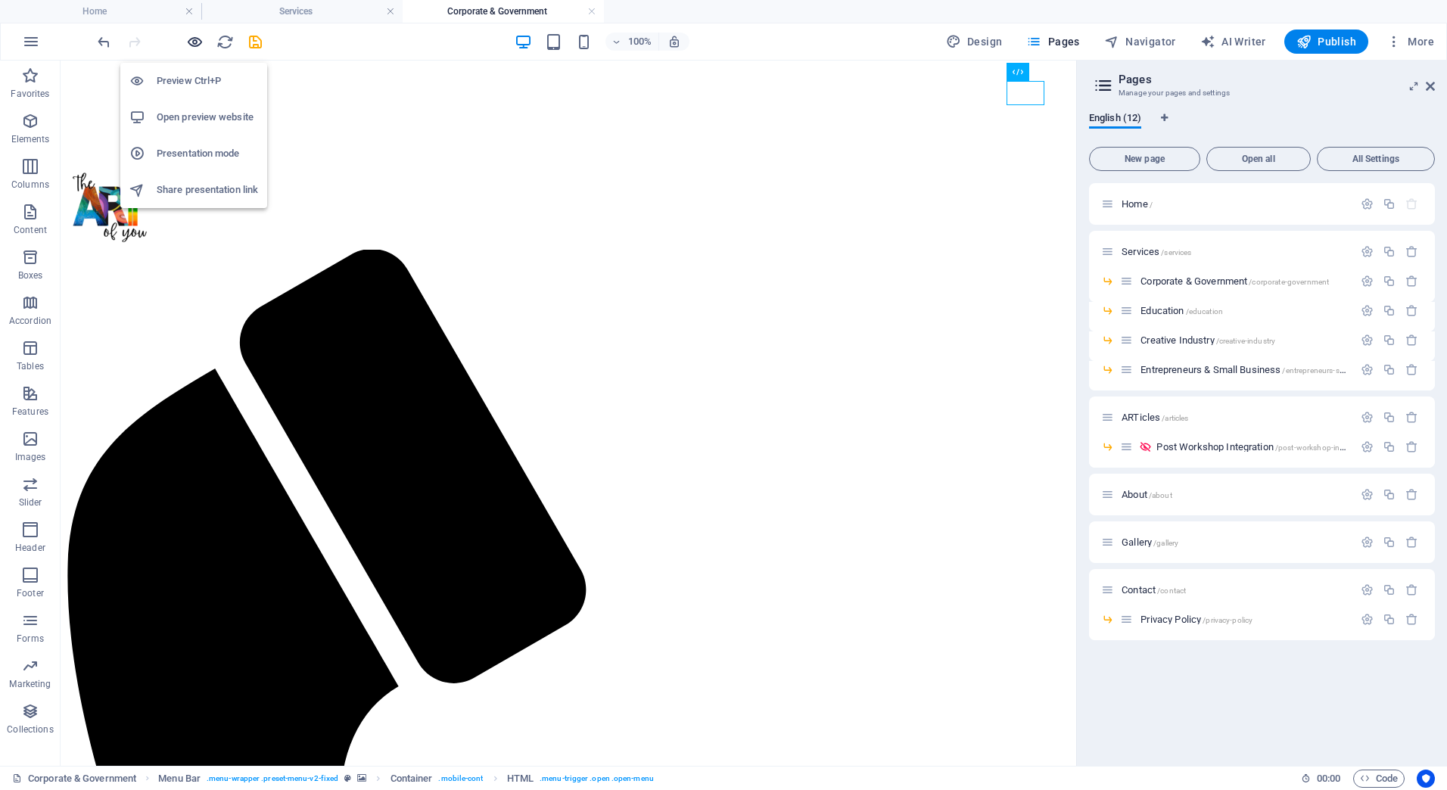
click at [194, 45] on icon "button" at bounding box center [194, 41] width 17 height 17
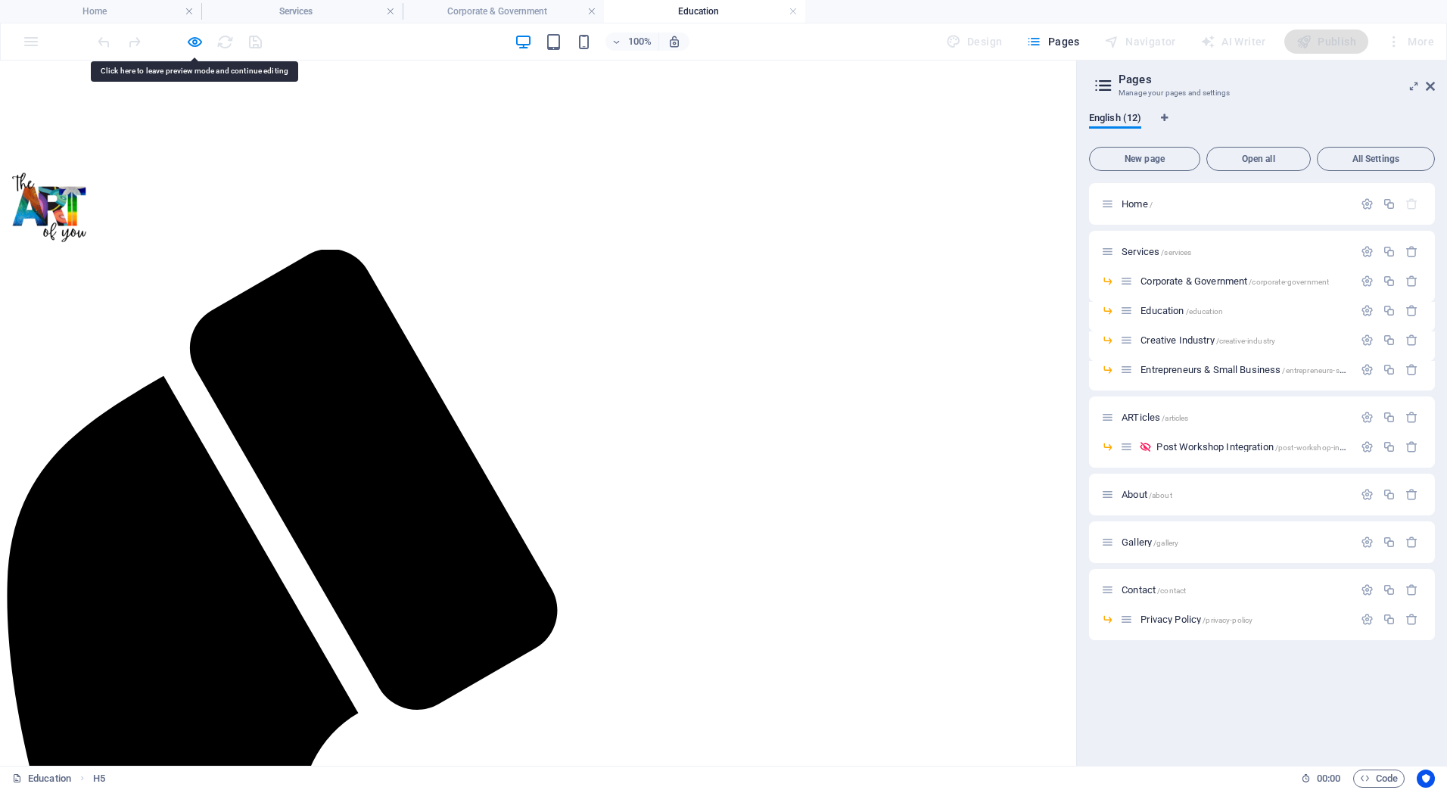
click at [678, 5] on h4 "Education" at bounding box center [704, 11] width 201 height 17
click at [1432, 82] on icon at bounding box center [1430, 86] width 9 height 12
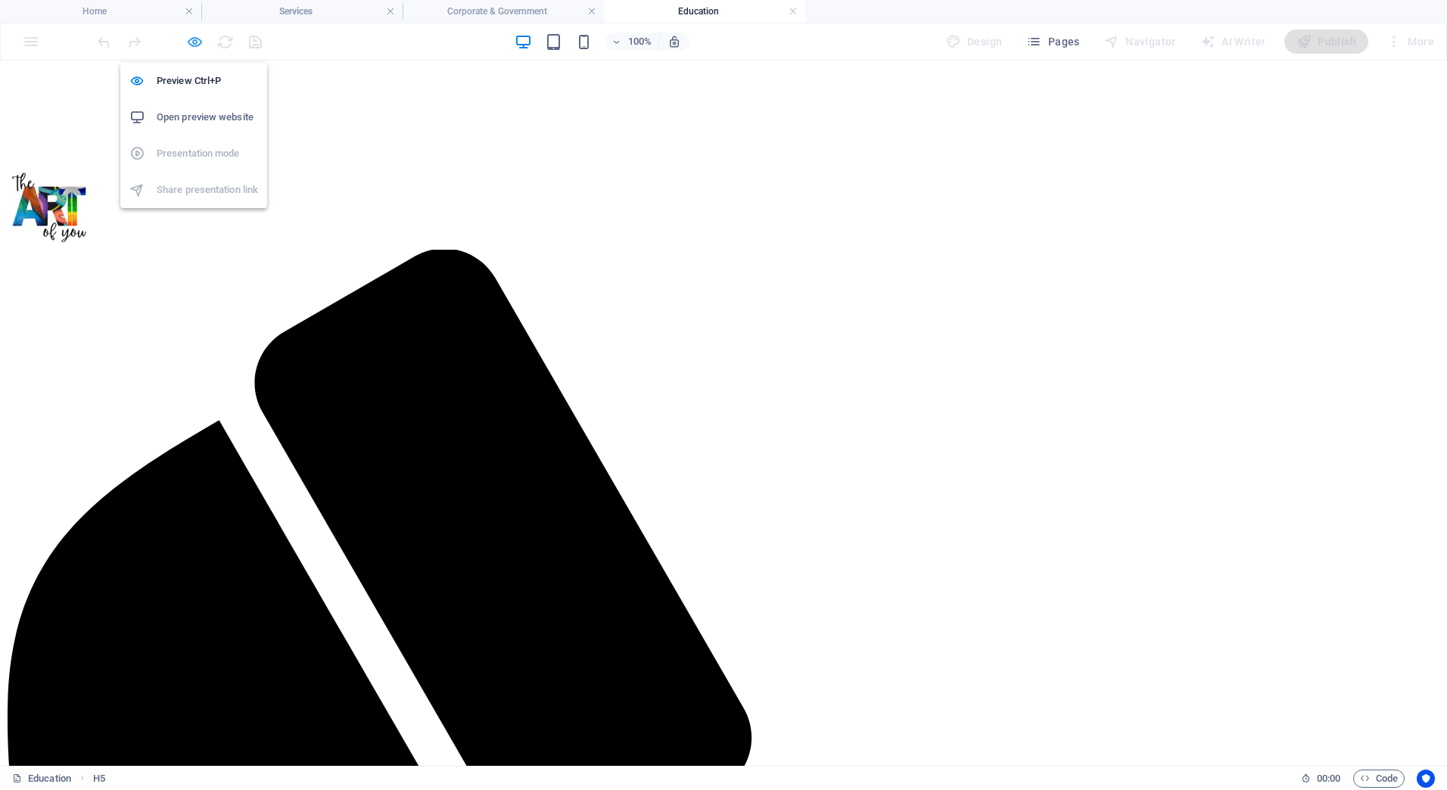
click at [196, 39] on icon "button" at bounding box center [194, 41] width 17 height 17
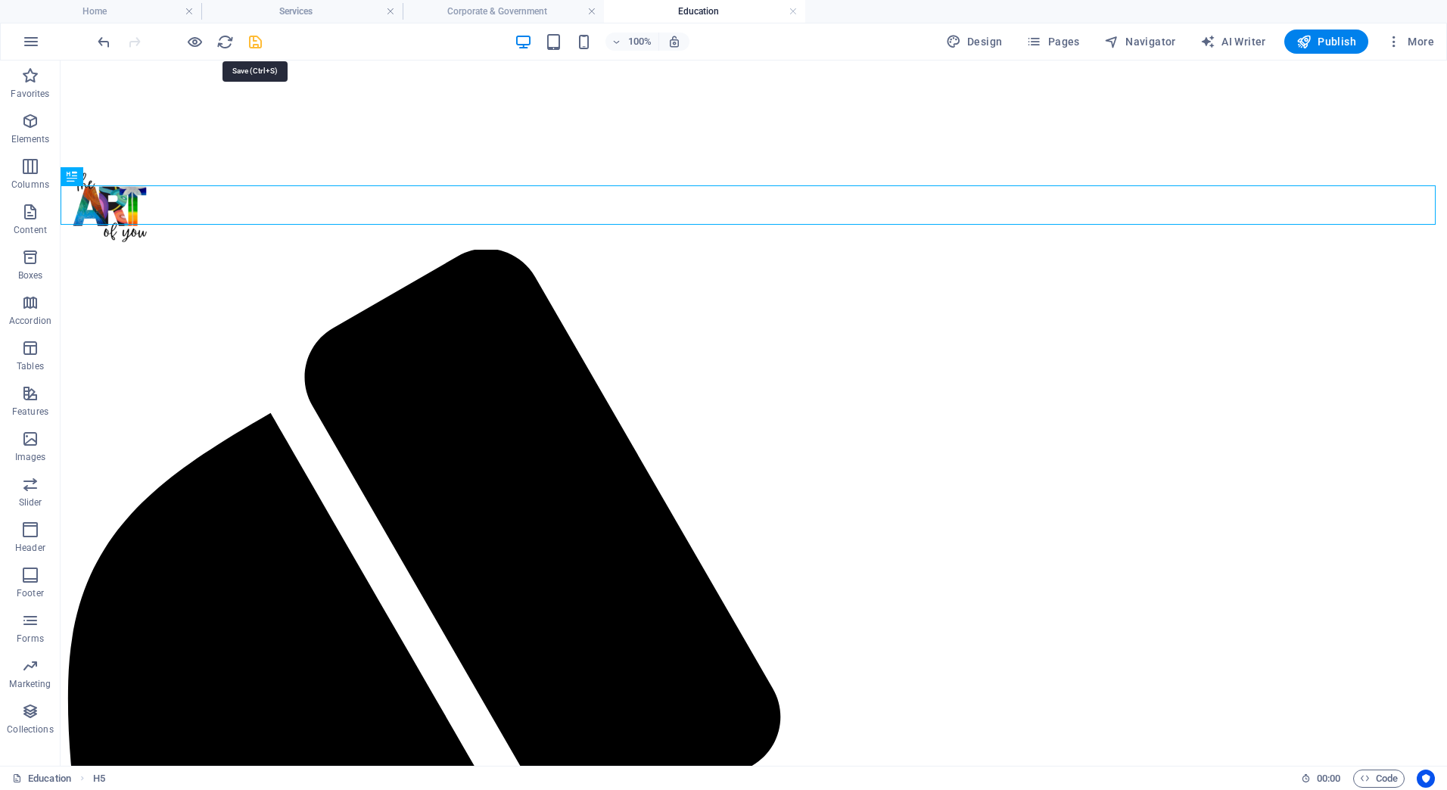
click at [257, 43] on icon "save" at bounding box center [255, 41] width 17 height 17
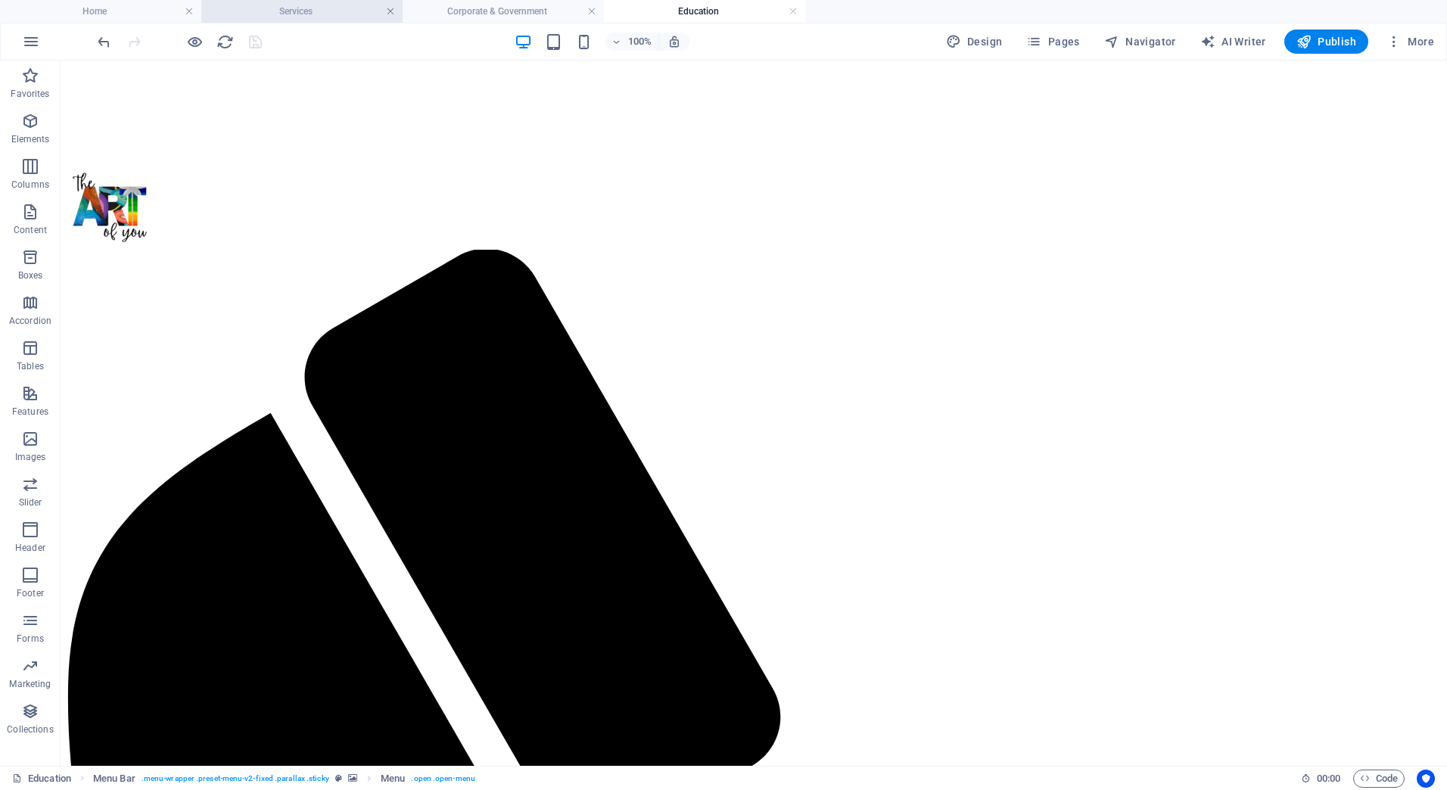
click at [394, 11] on link at bounding box center [390, 12] width 9 height 14
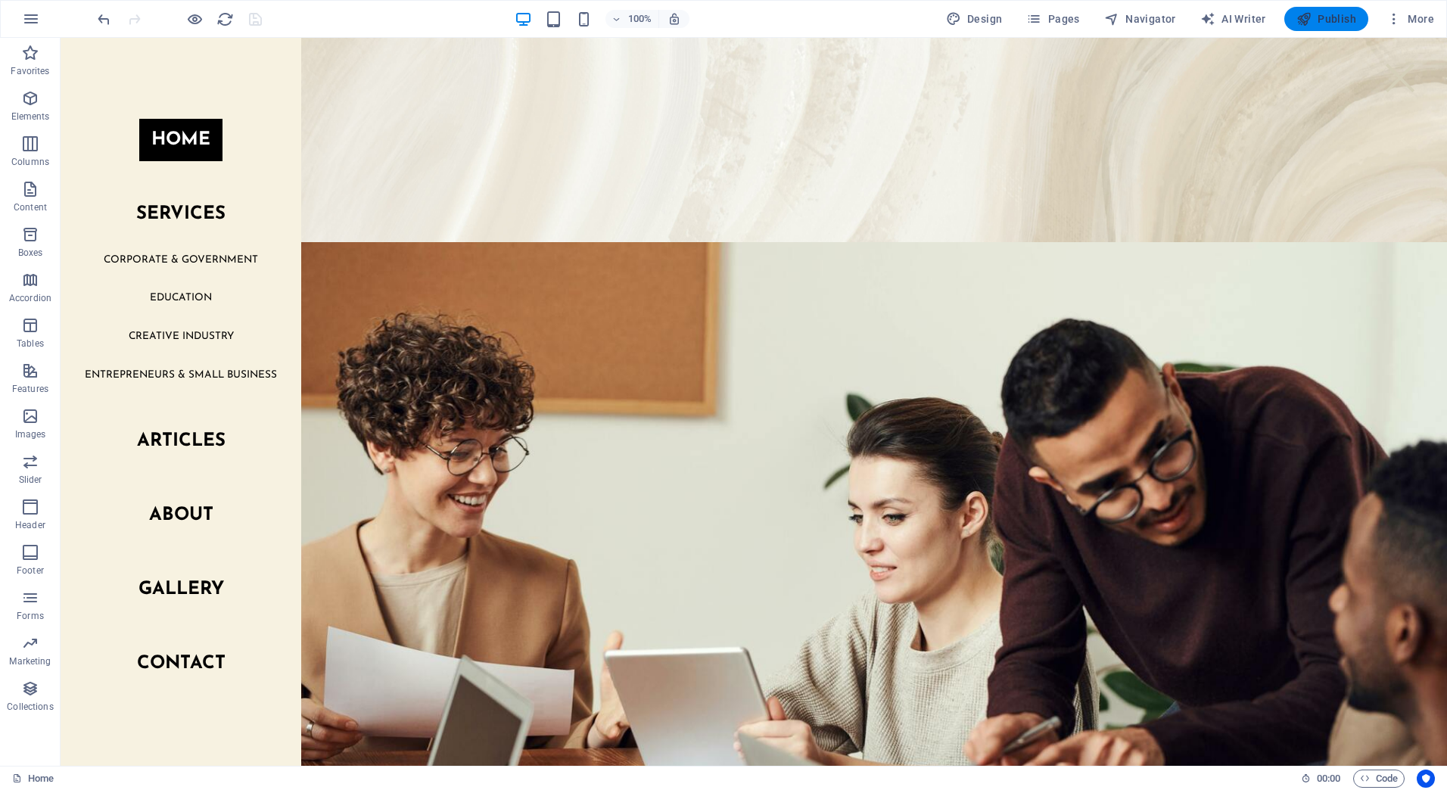
click at [1333, 23] on span "Publish" at bounding box center [1326, 18] width 60 height 15
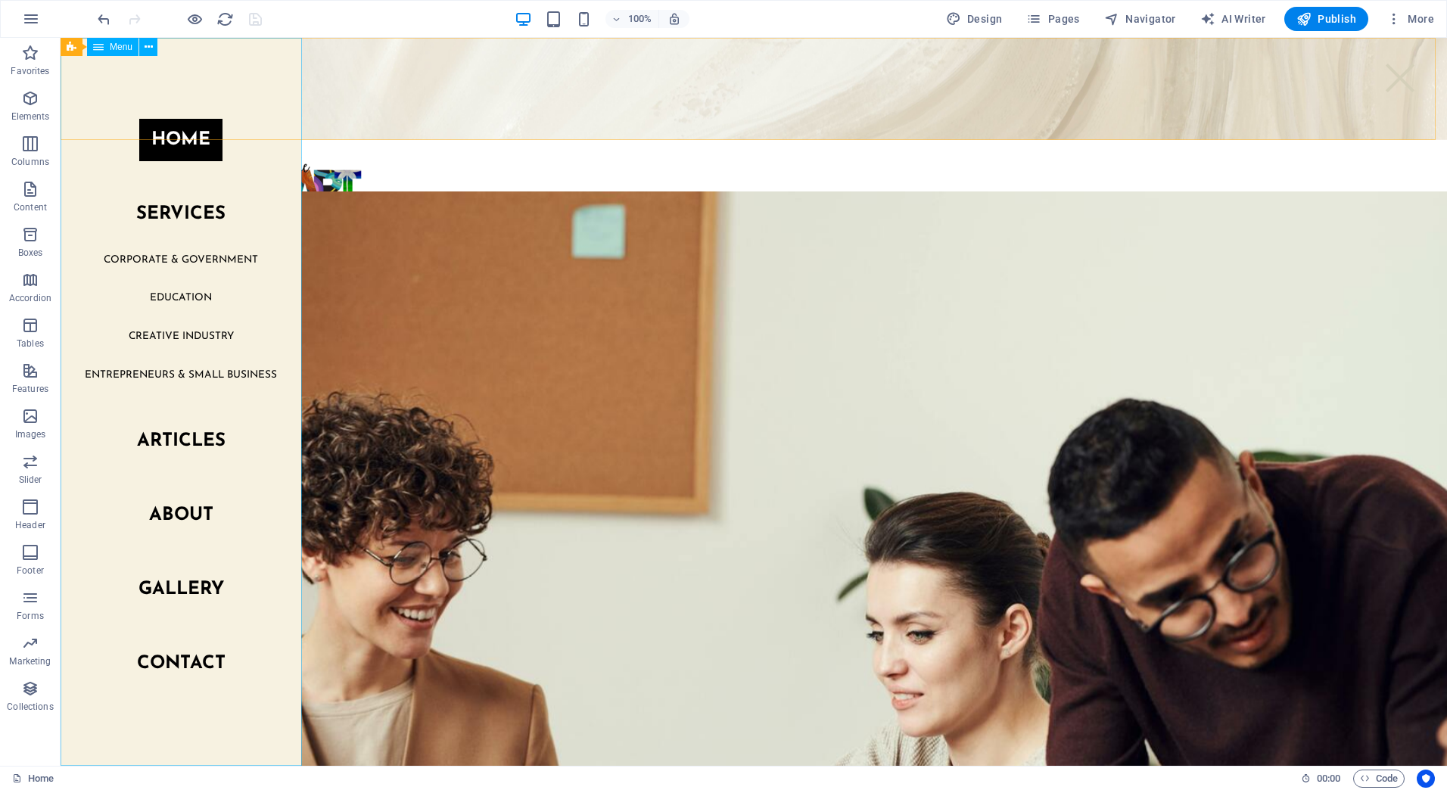
click at [117, 46] on span "Menu" at bounding box center [121, 46] width 23 height 9
click at [112, 48] on span "Menu" at bounding box center [121, 46] width 23 height 9
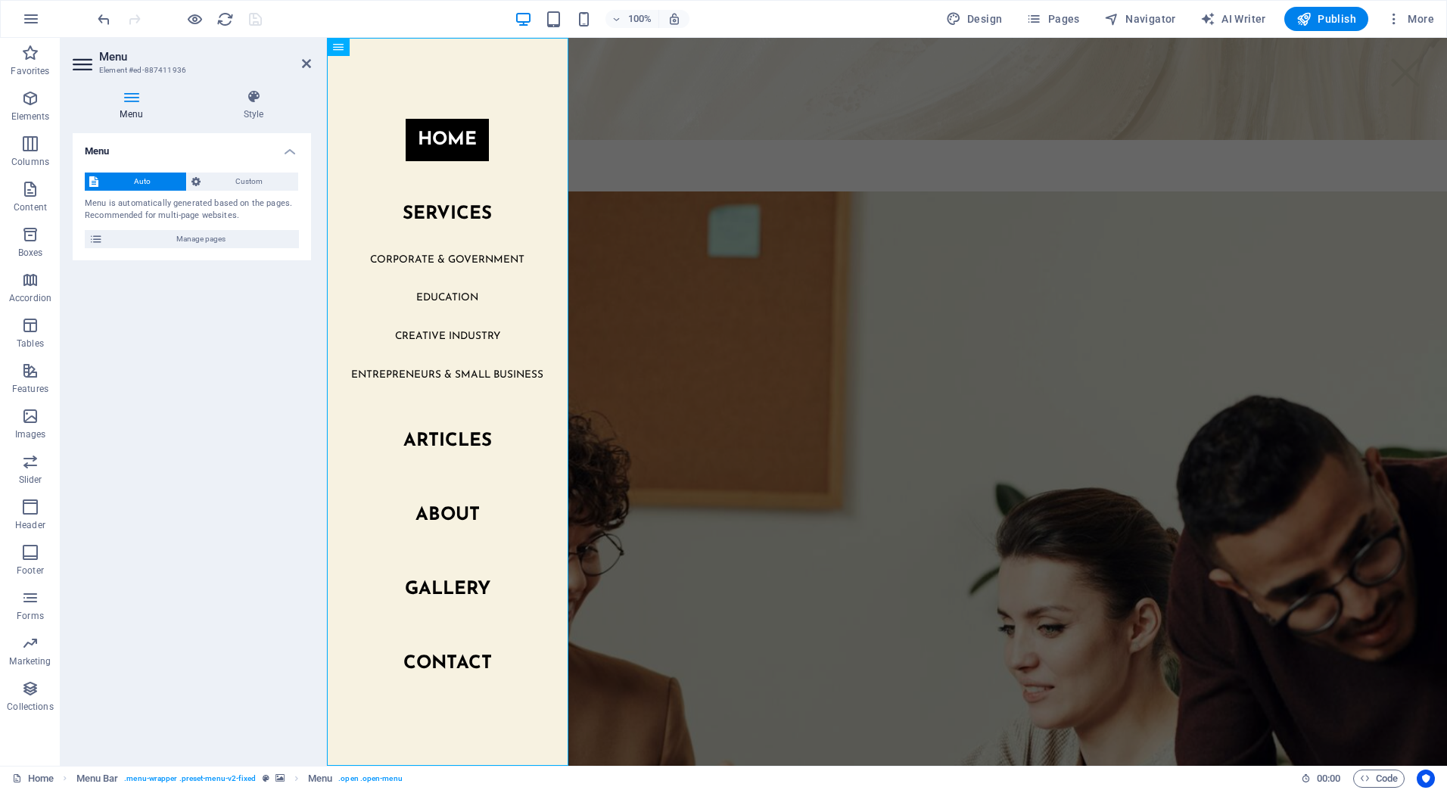
click at [151, 179] on span "Auto" at bounding box center [142, 182] width 79 height 18
click at [309, 65] on icon at bounding box center [306, 64] width 9 height 12
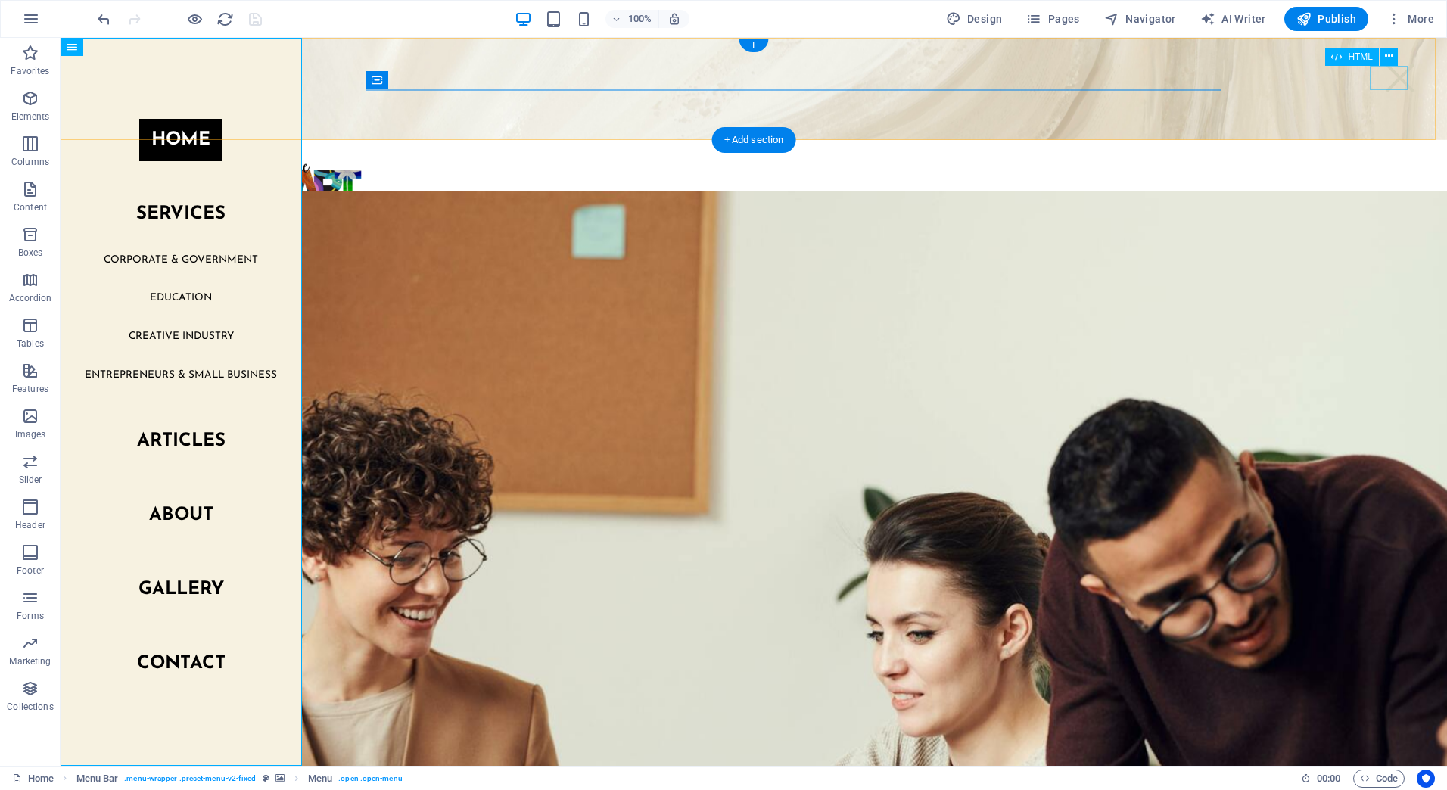
click at [1387, 78] on div at bounding box center [1400, 78] width 38 height 24
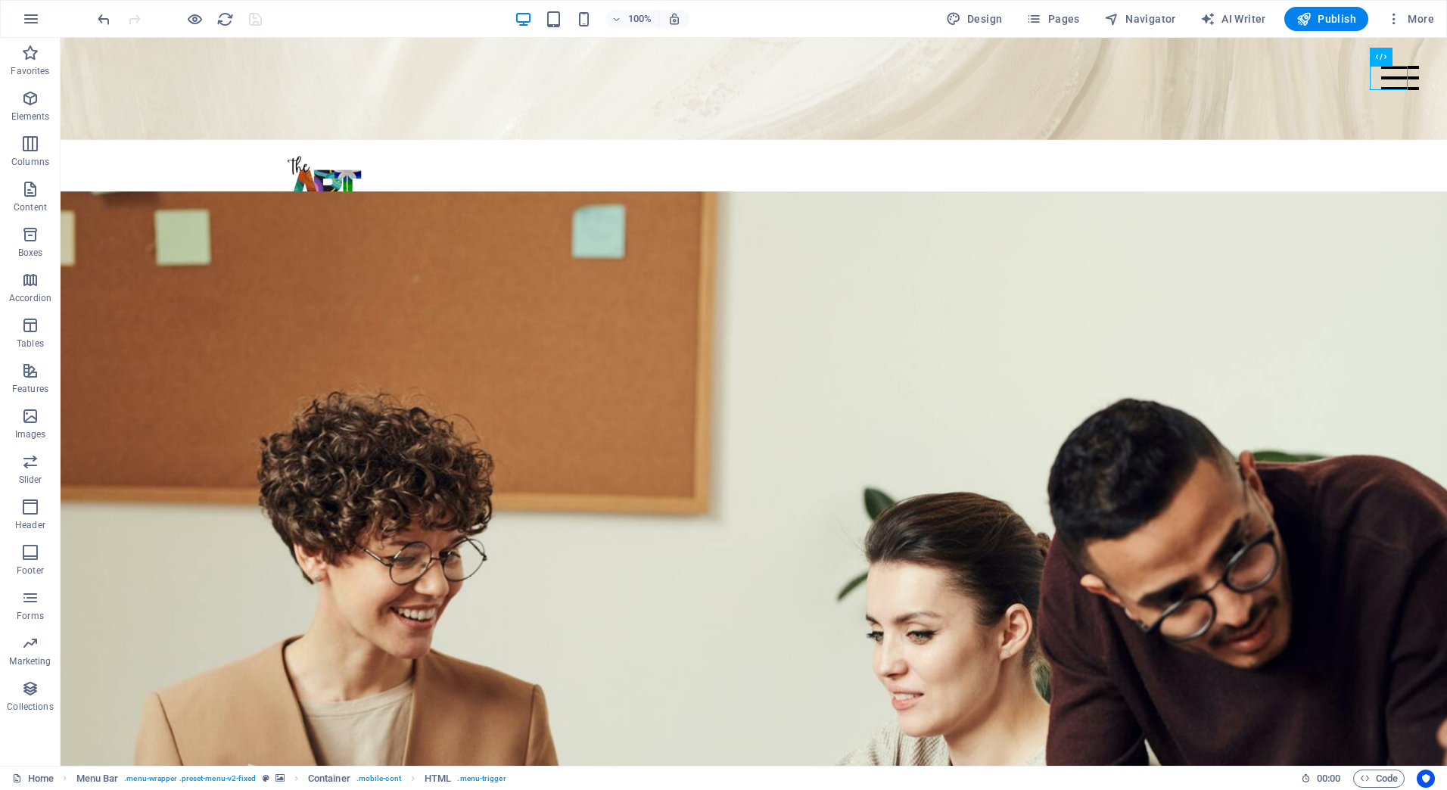
click at [275, 17] on div "100% Design Pages Navigator AI Writer Publish More" at bounding box center [767, 19] width 1345 height 24
click at [1329, 20] on span "Publish" at bounding box center [1326, 18] width 60 height 15
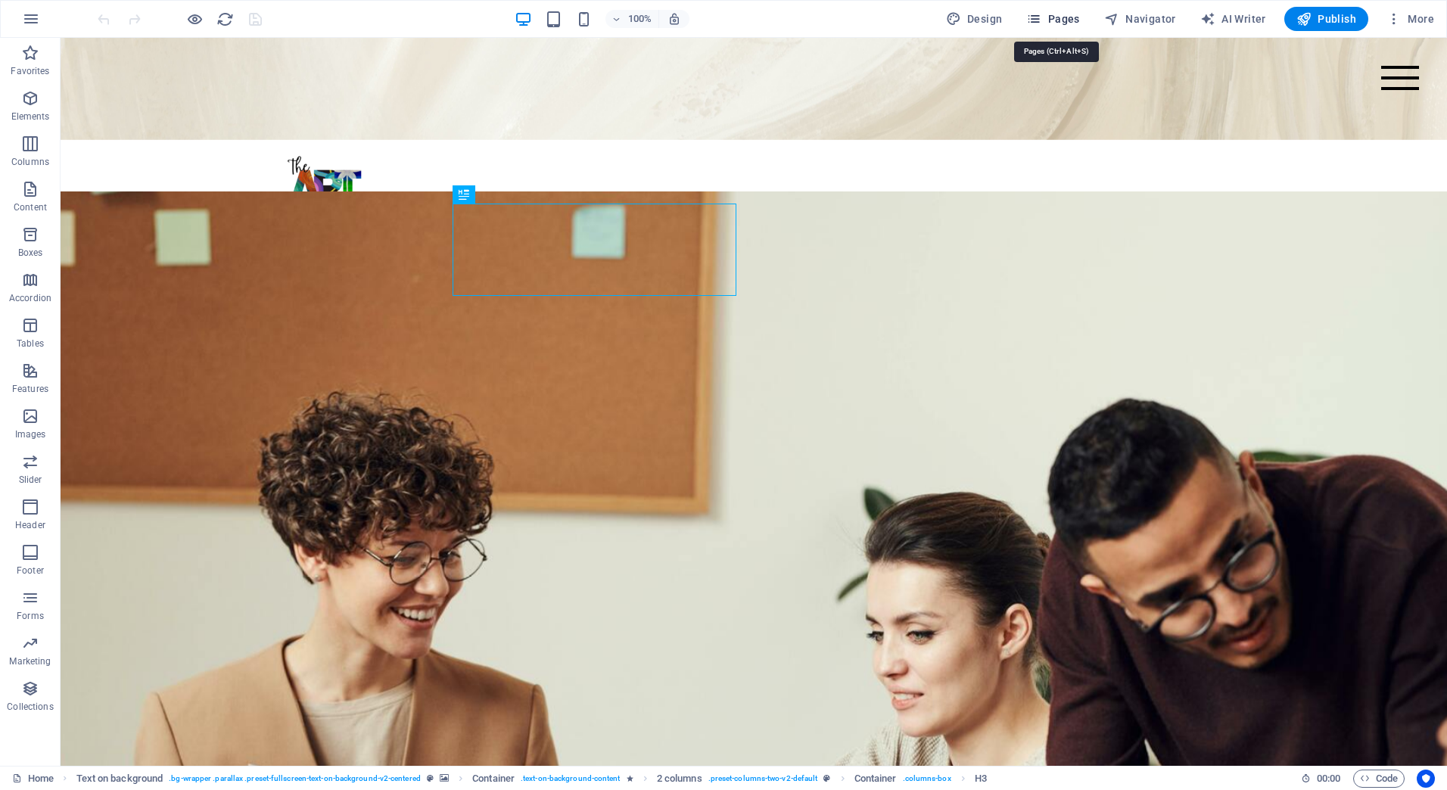
click at [1052, 18] on span "Pages" at bounding box center [1052, 18] width 53 height 15
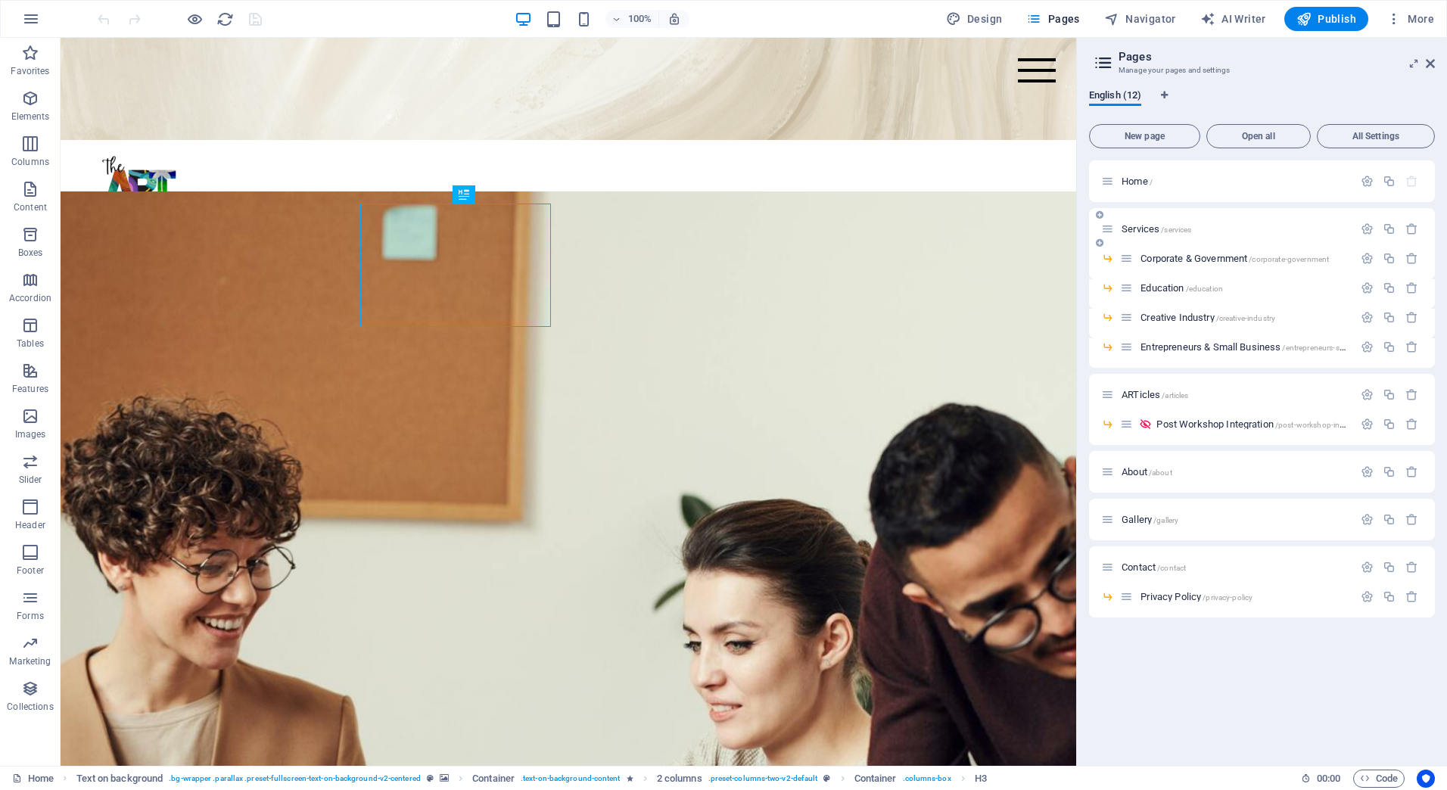
click at [1160, 230] on span "Services /services" at bounding box center [1156, 228] width 70 height 11
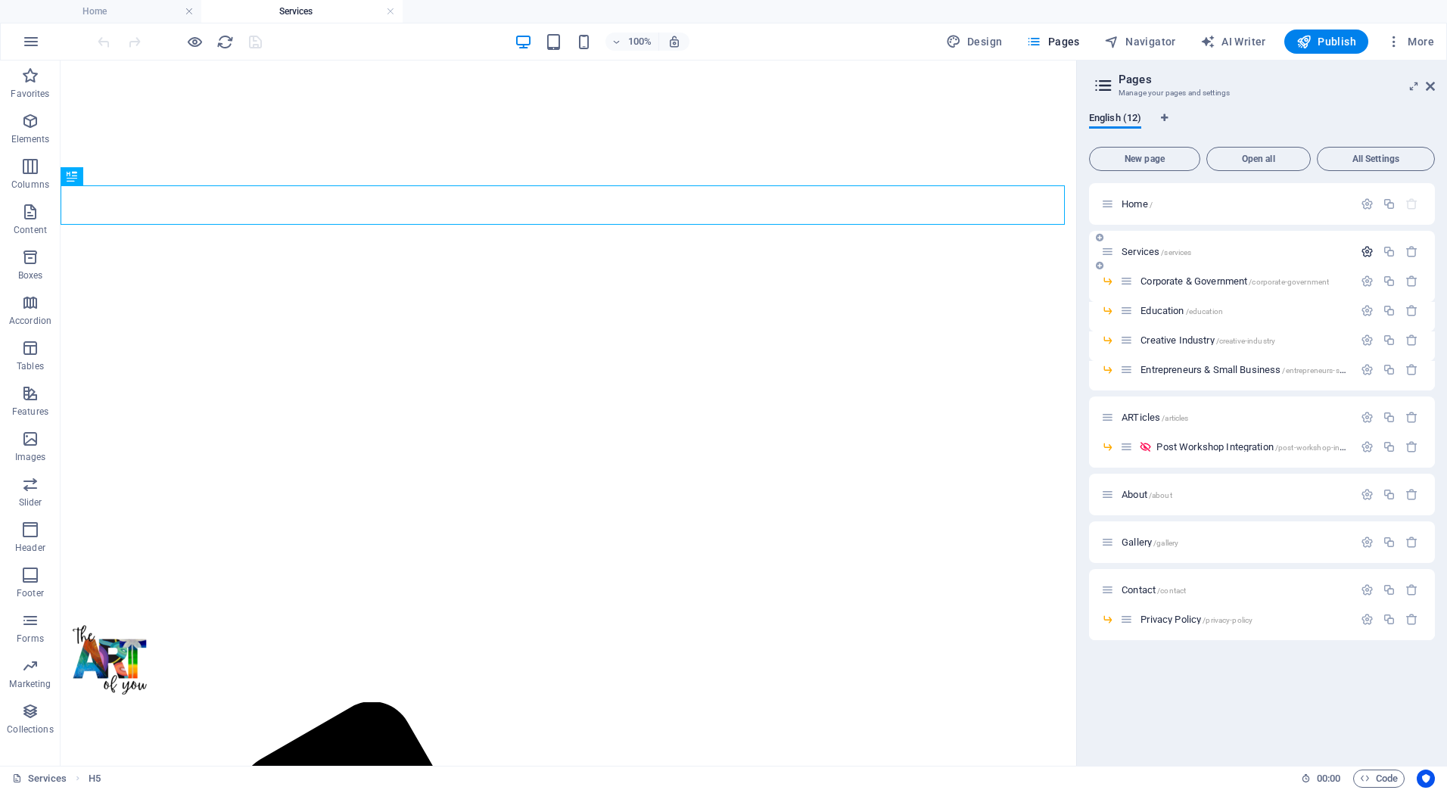
click at [1367, 247] on icon "button" at bounding box center [1366, 251] width 13 height 13
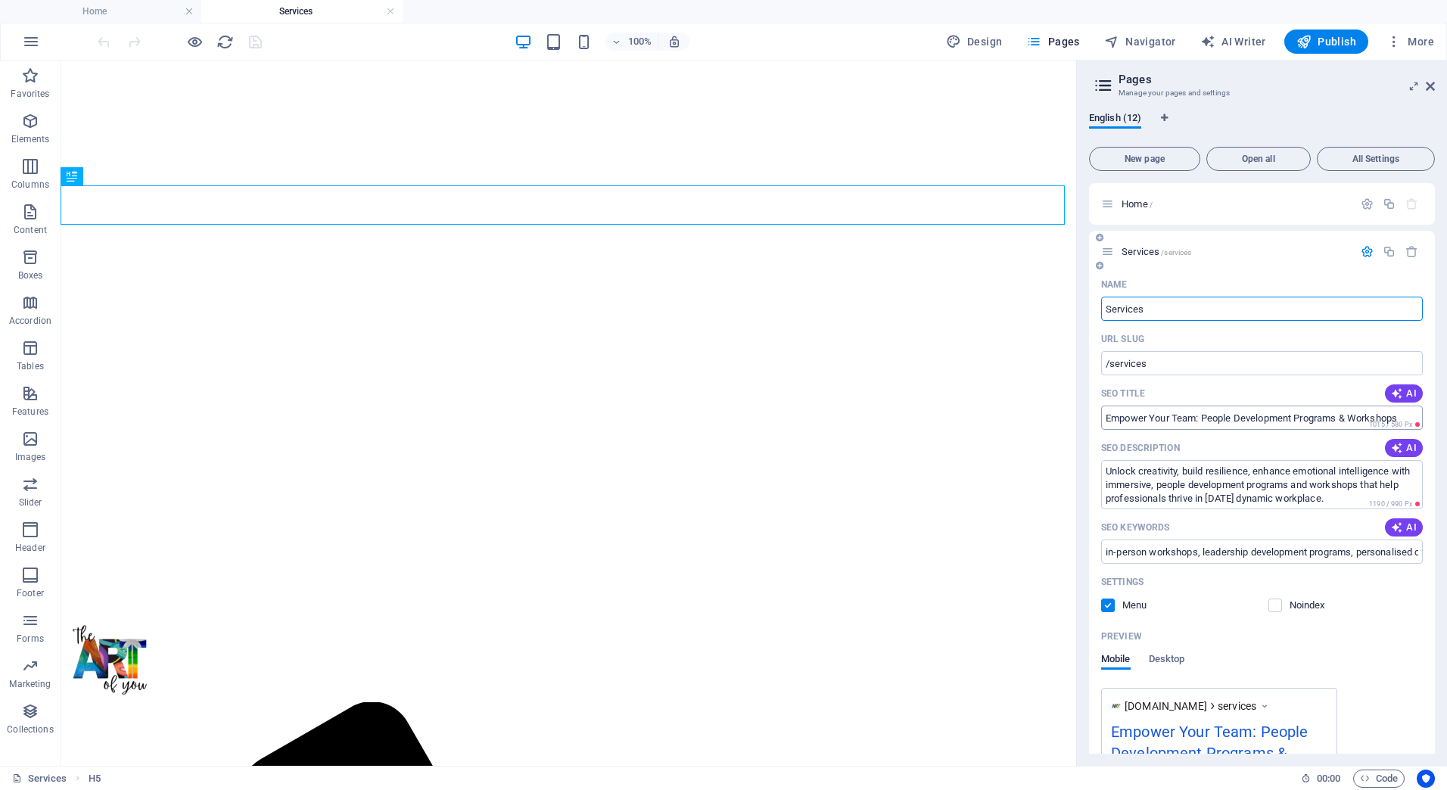
click at [1245, 424] on input "Empower Your Team: People Development Programs & Workshops" at bounding box center [1262, 418] width 322 height 24
click at [1197, 413] on input "Empower Your Team: People Development Programs & Workshops" at bounding box center [1262, 418] width 322 height 24
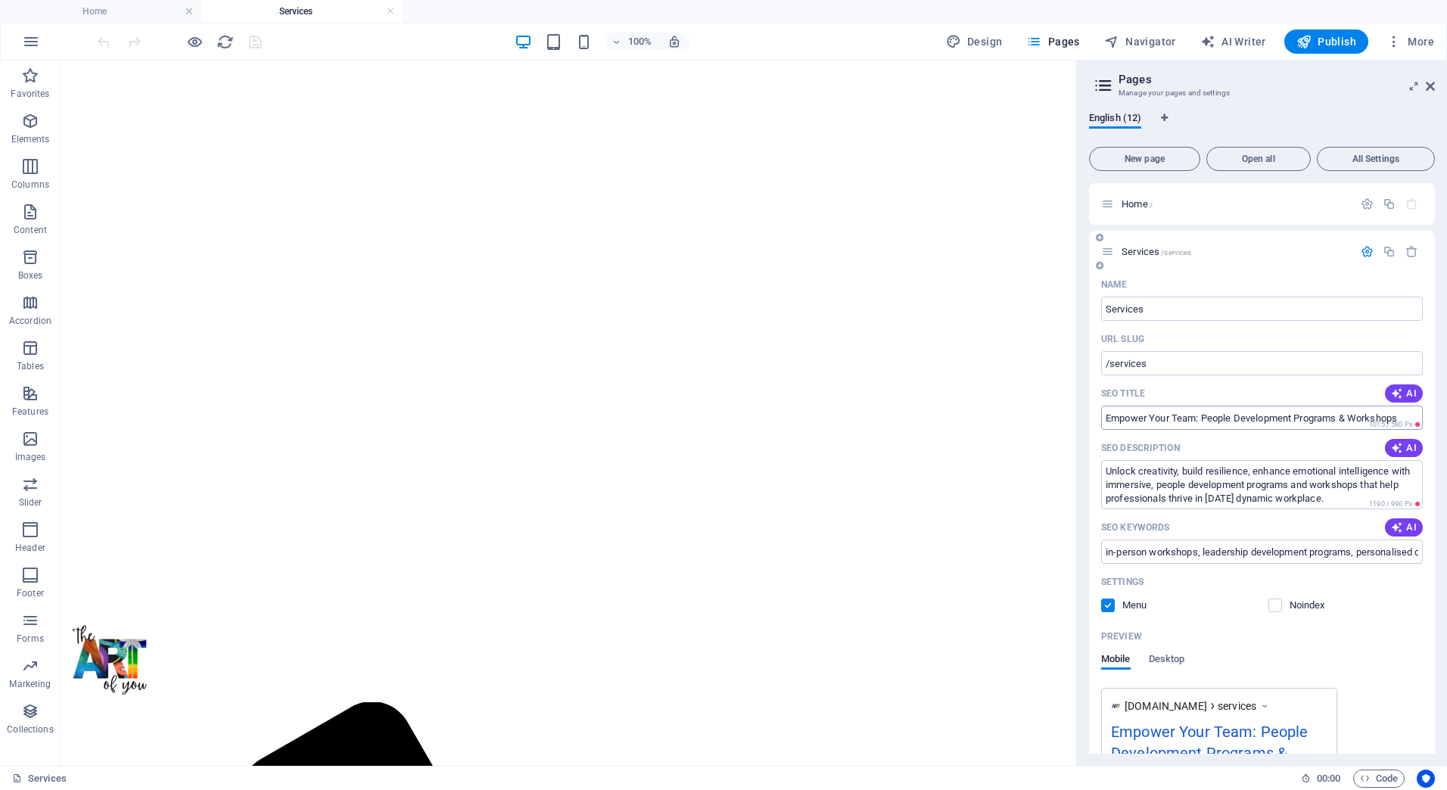
click at [1245, 418] on input "Empower Your Team: People Development Programs & Workshops" at bounding box center [1262, 418] width 322 height 24
click at [1176, 496] on textarea "Unlock creativity, build resilience, enhance emotional intelligence with immers…" at bounding box center [1262, 484] width 322 height 49
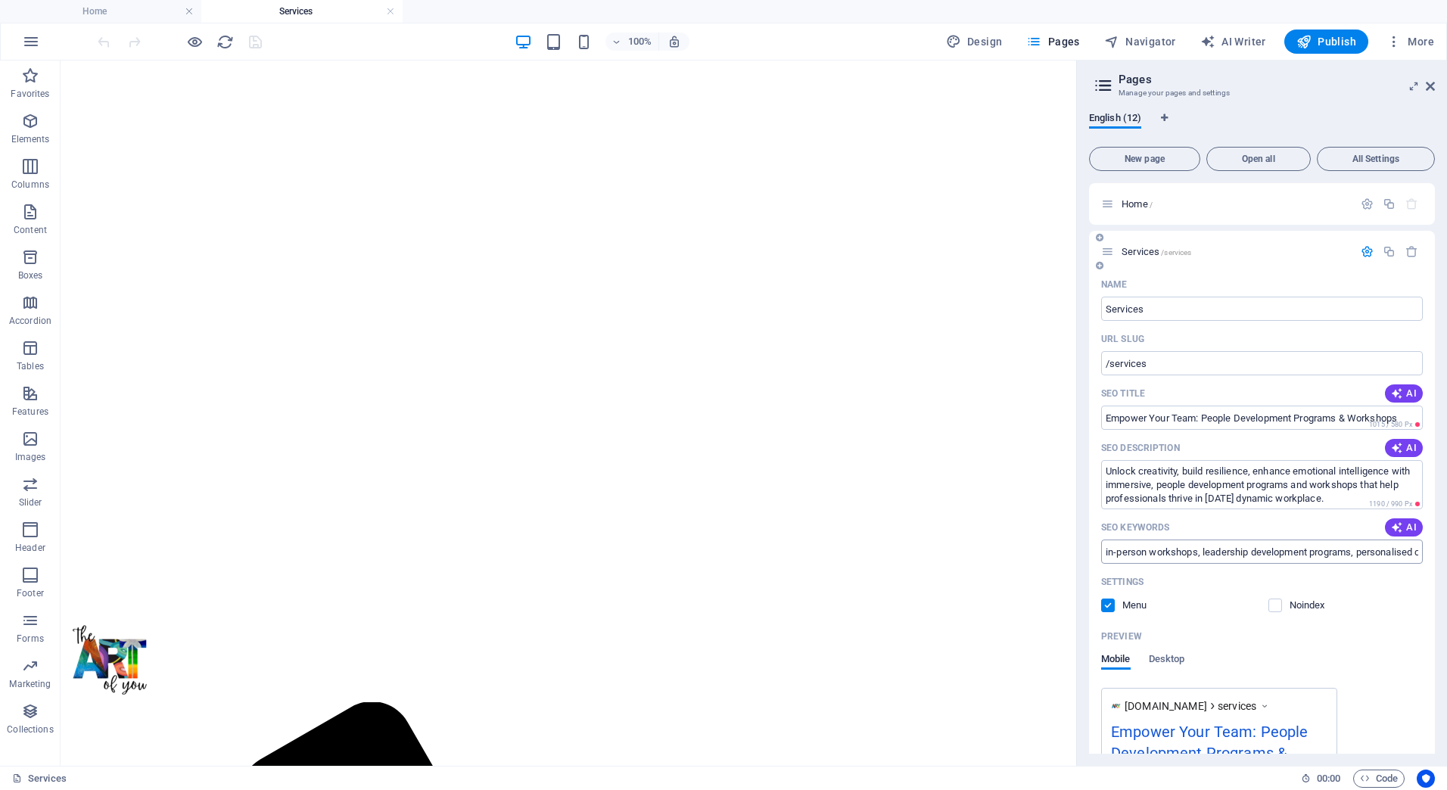
click at [1177, 553] on input "in-person workshops, leadership development programs, personalised coaching, em…" at bounding box center [1262, 551] width 322 height 24
click at [1144, 555] on input "in-person workshops, leadership development programs, personalised coaching, em…" at bounding box center [1262, 551] width 322 height 24
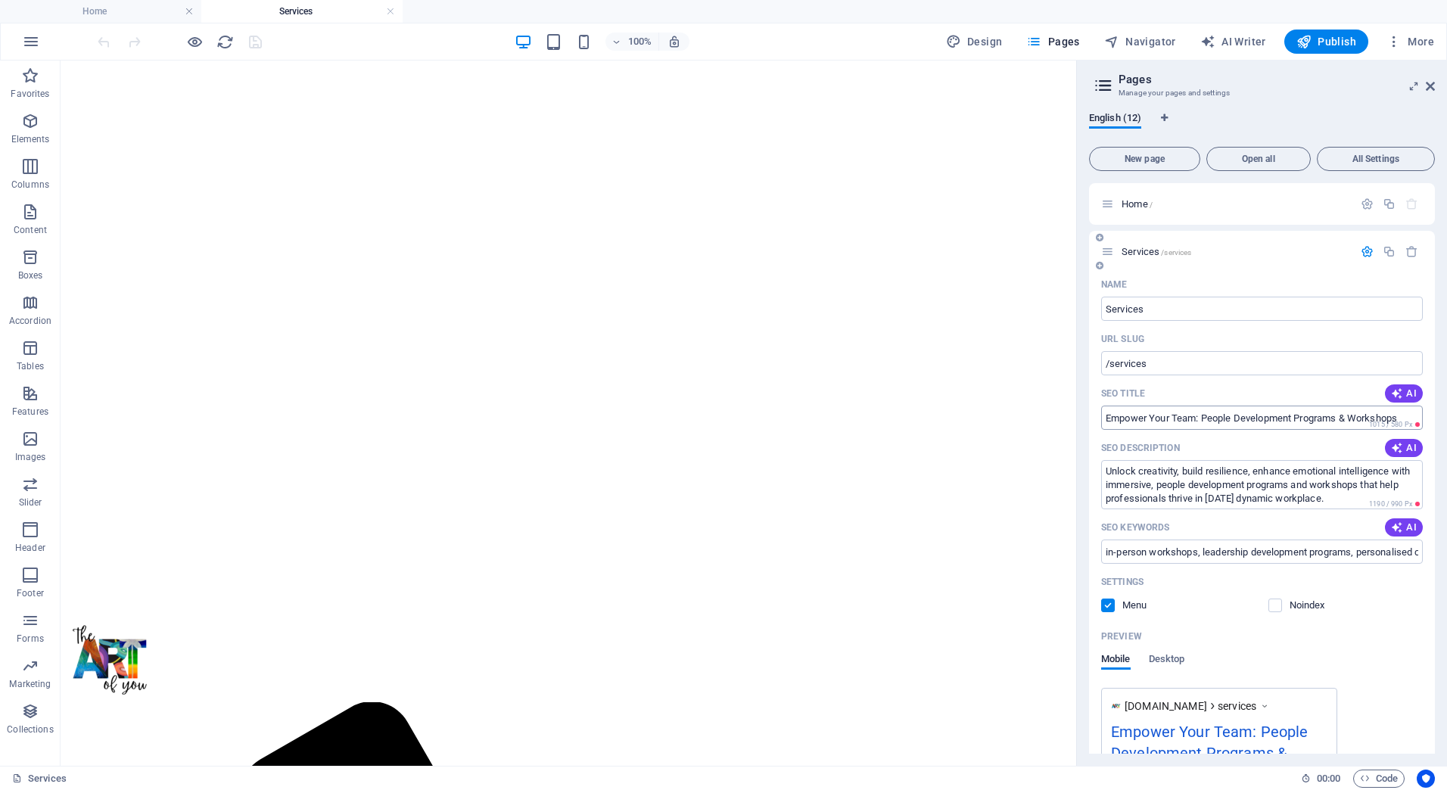
click at [1190, 416] on input "Empower Your Team: People Development Programs & Workshops" at bounding box center [1262, 418] width 322 height 24
click at [1208, 423] on input "Empower Your Team: People Development Programs & Workshops" at bounding box center [1262, 418] width 322 height 24
click at [1114, 418] on input "Empower Your Team: People Development Programs & Workshops" at bounding box center [1262, 418] width 322 height 24
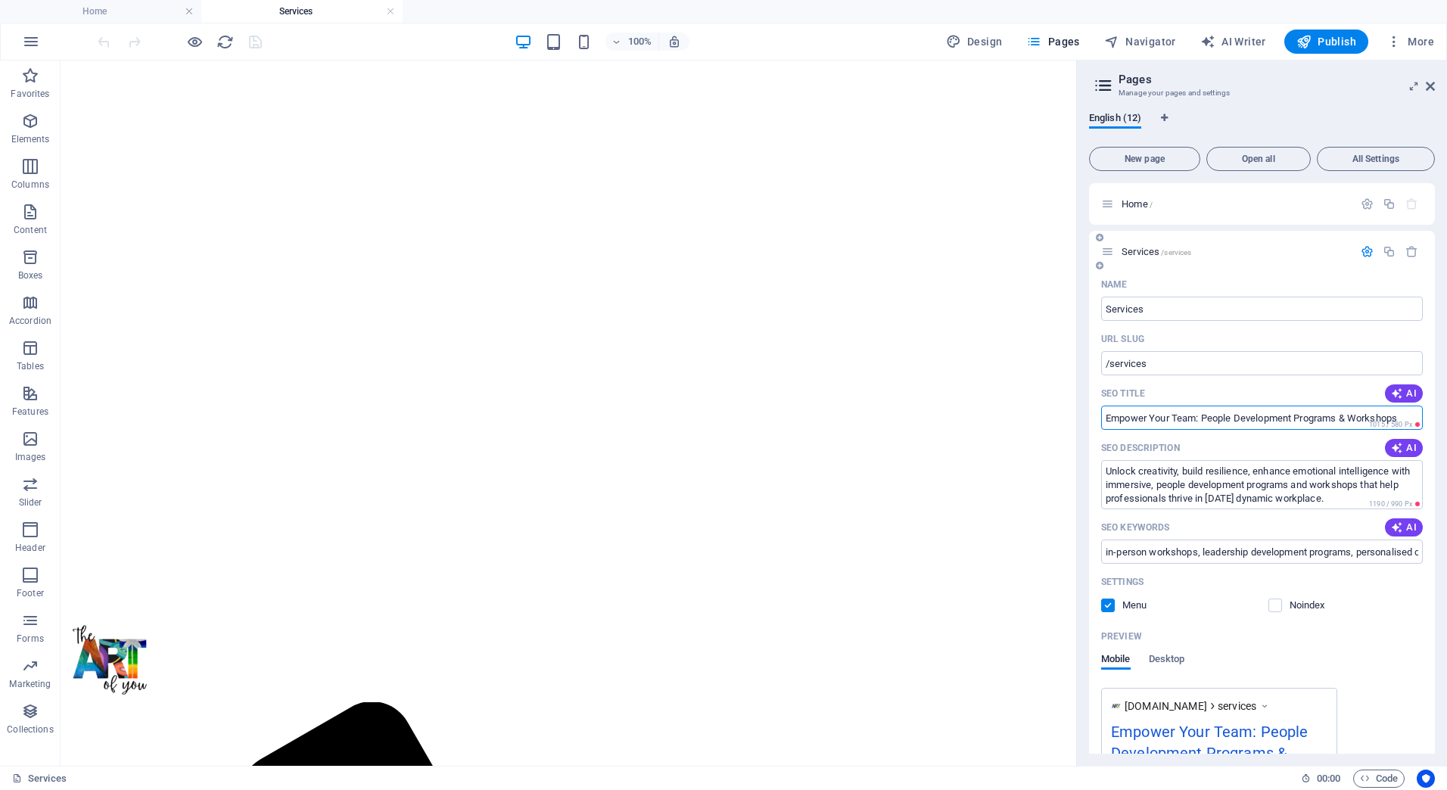
click at [1114, 418] on input "Empower Your Team: People Development Programs & Workshops" at bounding box center [1262, 418] width 322 height 24
click at [1238, 409] on input "Empower You People: Professional Learning & Leadership" at bounding box center [1262, 418] width 322 height 24
click at [1314, 417] on input "Empower You People: Professional Learning & Leadership" at bounding box center [1262, 418] width 322 height 24
type input "Empower You People: Professional Learning & Leadership"
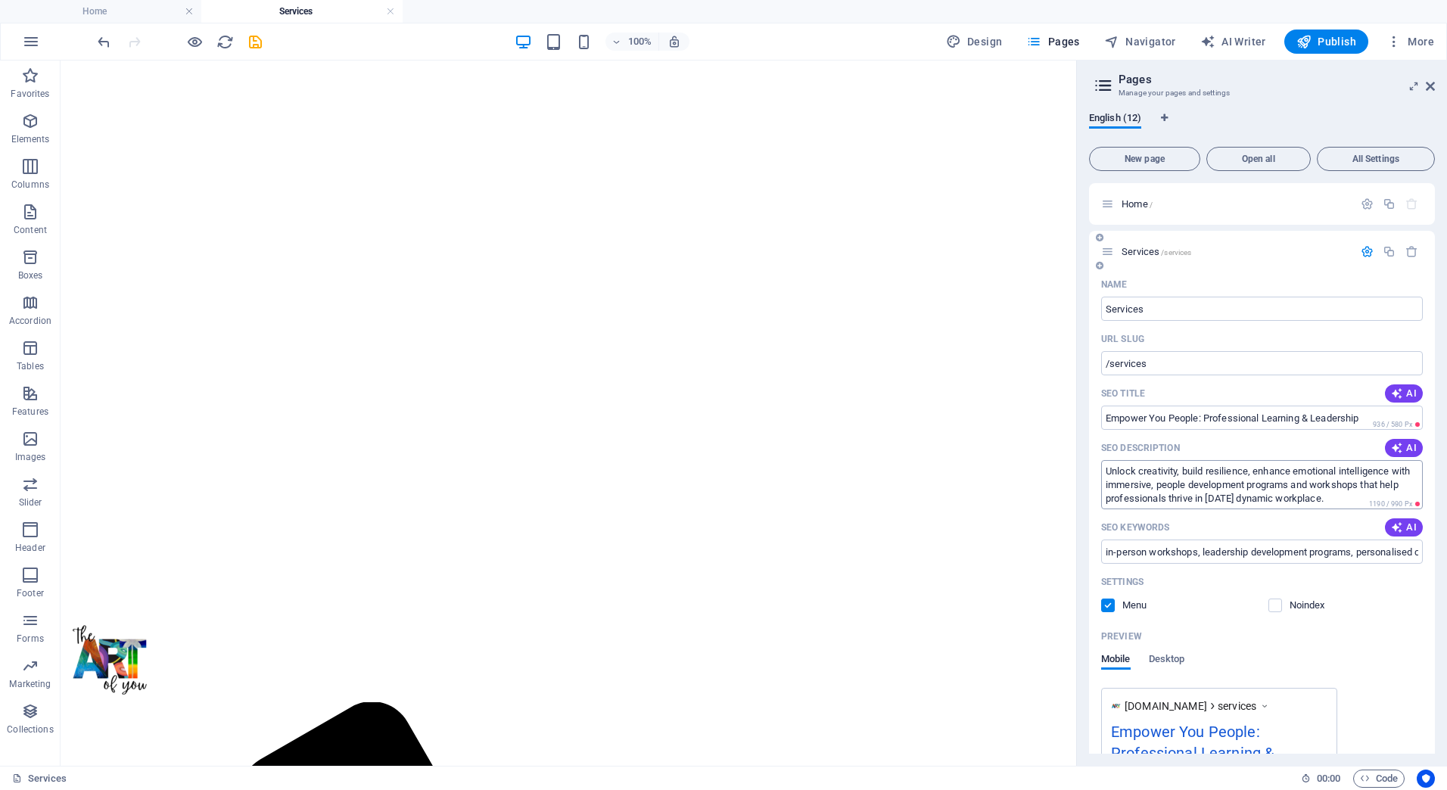
click at [1149, 480] on textarea "Unlock creativity, build resilience, enhance emotional intelligence with immers…" at bounding box center [1262, 484] width 322 height 49
click at [1308, 493] on textarea "Unlock creativity, build resilience, enhance emotional intelligence with immers…" at bounding box center [1262, 484] width 322 height 49
paste textarea "Explore ART by [PERSON_NAME]’s services for organisations, educators, creatives…"
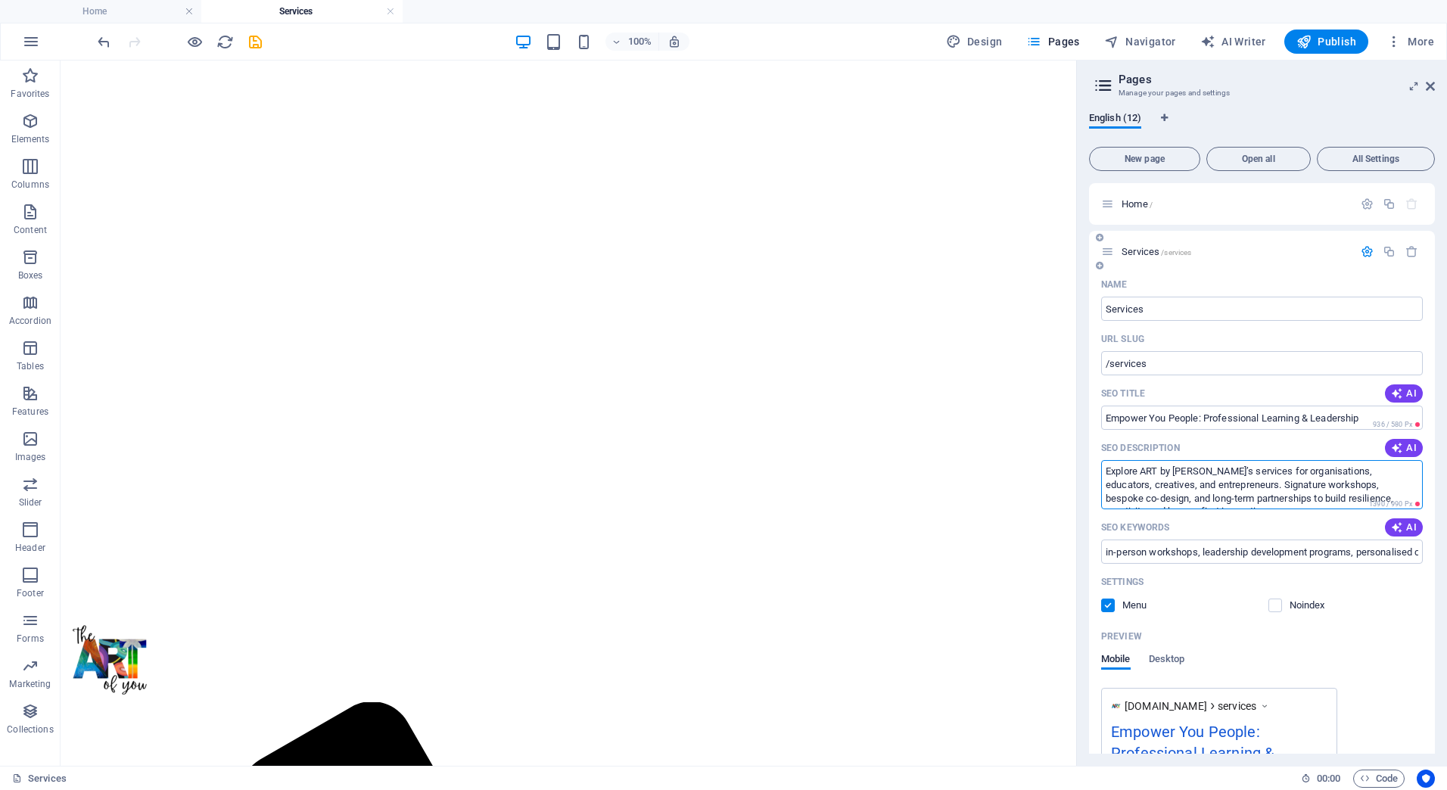
click at [1282, 488] on textarea "Explore ART by [PERSON_NAME]’s services for organisations, educators, creatives…" at bounding box center [1262, 484] width 322 height 49
type textarea "Explore ART by [PERSON_NAME]’s services for organisations, educators, creatives…"
click at [1269, 548] on input "in-person workshops, leadership development programs, personalised coaching, em…" at bounding box center [1262, 551] width 322 height 24
paste input "creative leadership workshops, resilience training, emotional intelligence deve…"
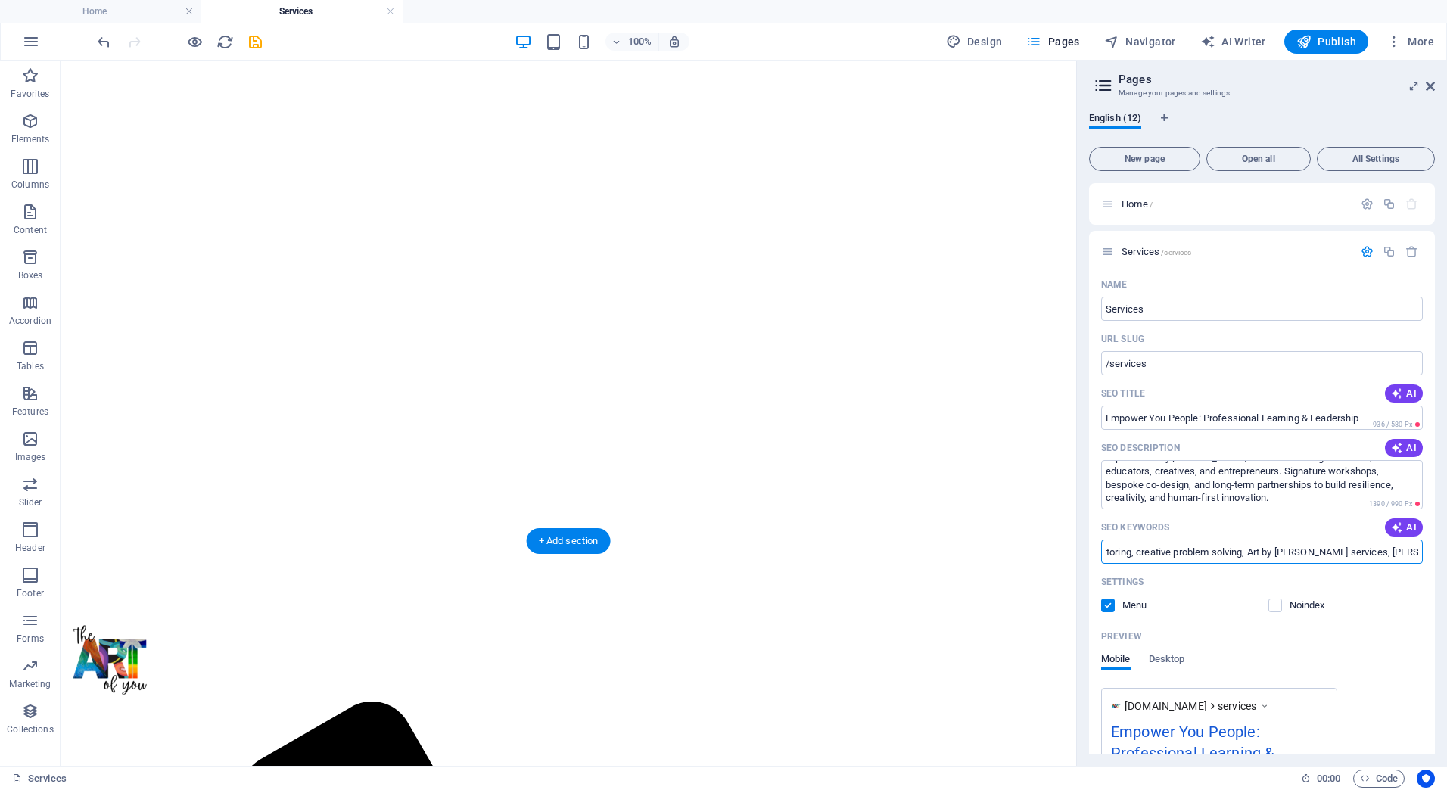
scroll to position [0, 538]
type input "creative leadership workshops, resilience training, emotional intelligence deve…"
click at [1166, 415] on input "Empower You People: Professional Learning & Leadership" at bounding box center [1262, 418] width 322 height 24
click at [1185, 415] on input "Empower You People: Professional Learning & Leadership" at bounding box center [1262, 418] width 322 height 24
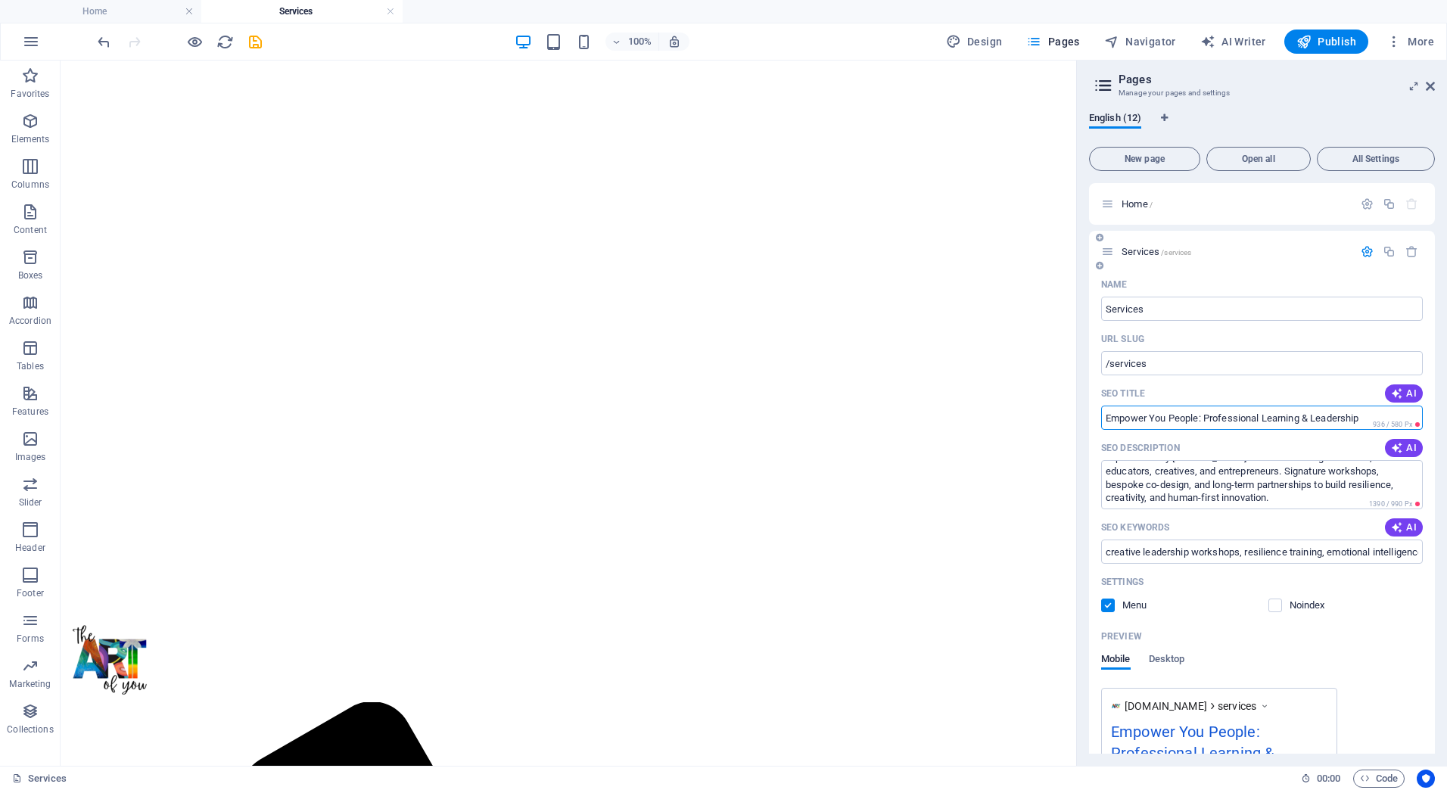
click at [1185, 415] on input "Empower You People: Professional Learning & Leadership" at bounding box center [1262, 418] width 322 height 24
paste input "Workshops & Programs for Growth & Innovation"
click at [1284, 480] on textarea "Explore ART by [PERSON_NAME]’s services for organisations, educators, creatives…" at bounding box center [1262, 484] width 322 height 49
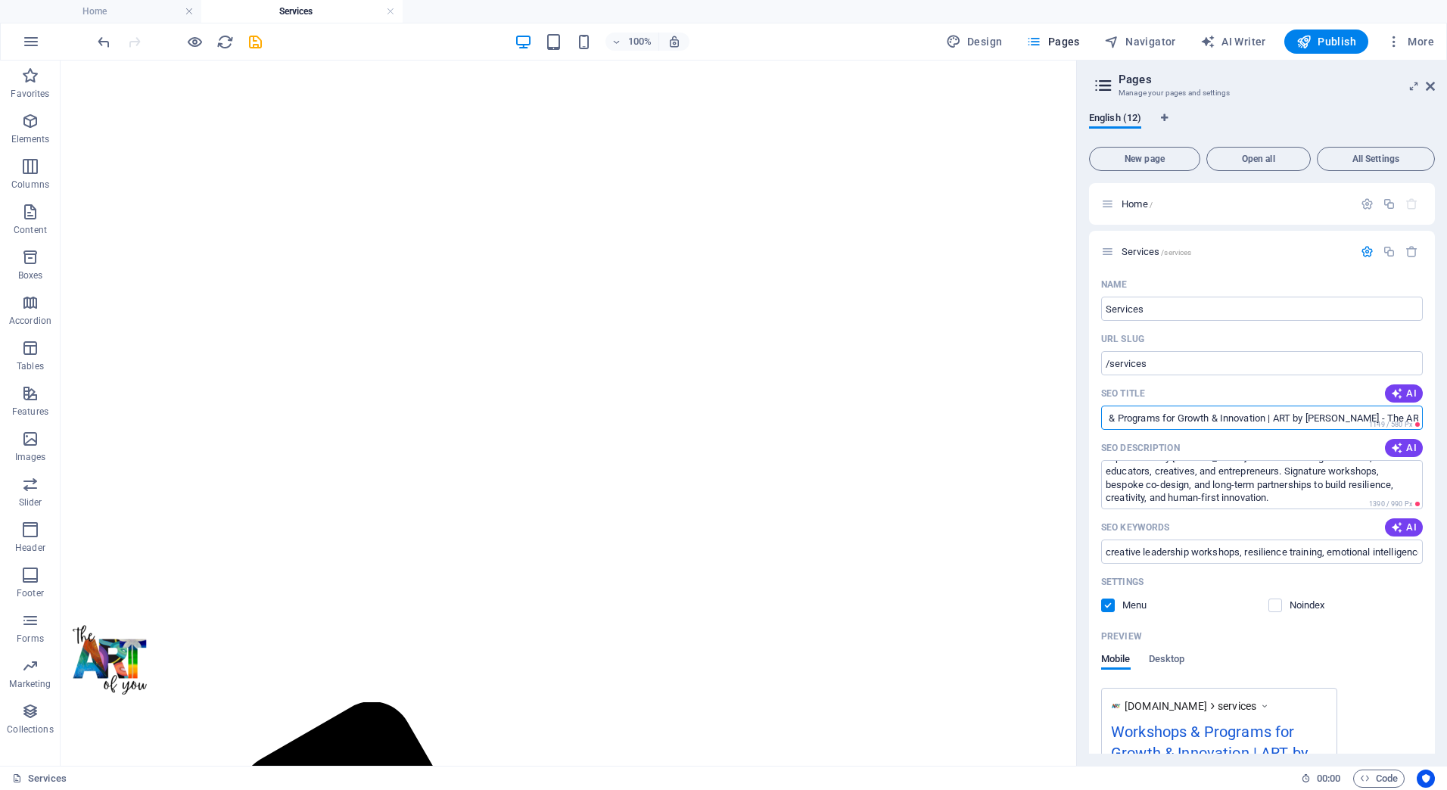
drag, startPoint x: 1351, startPoint y: 412, endPoint x: 1449, endPoint y: 409, distance: 97.7
click at [1446, 409] on html "[DOMAIN_NAME] Home Services Favorites Elements Columns Content Boxes Accordion …" at bounding box center [723, 395] width 1447 height 790
click at [1302, 501] on textarea "Explore ART by [PERSON_NAME]’s services for organisations, educators, creatives…" at bounding box center [1262, 484] width 322 height 49
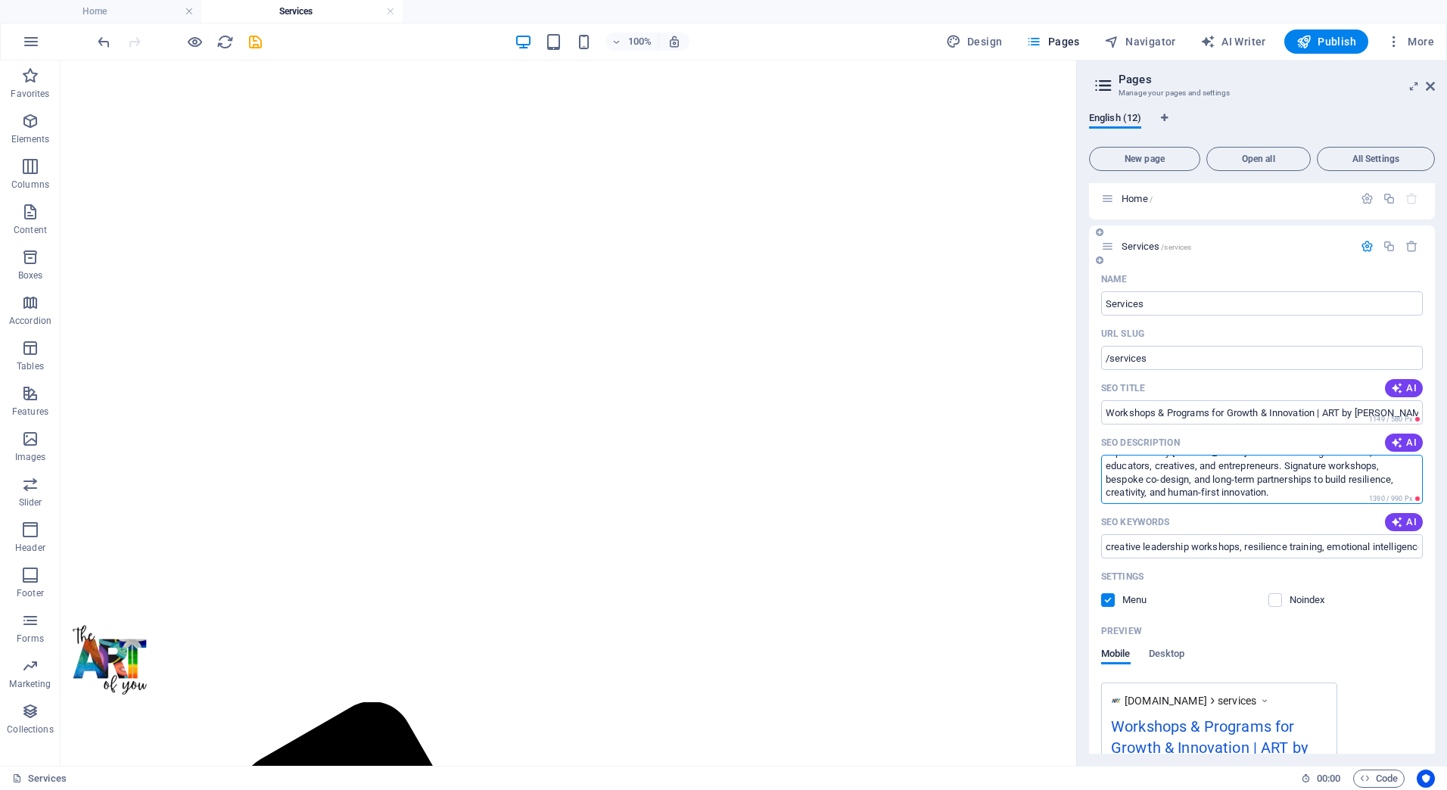
scroll to position [0, 0]
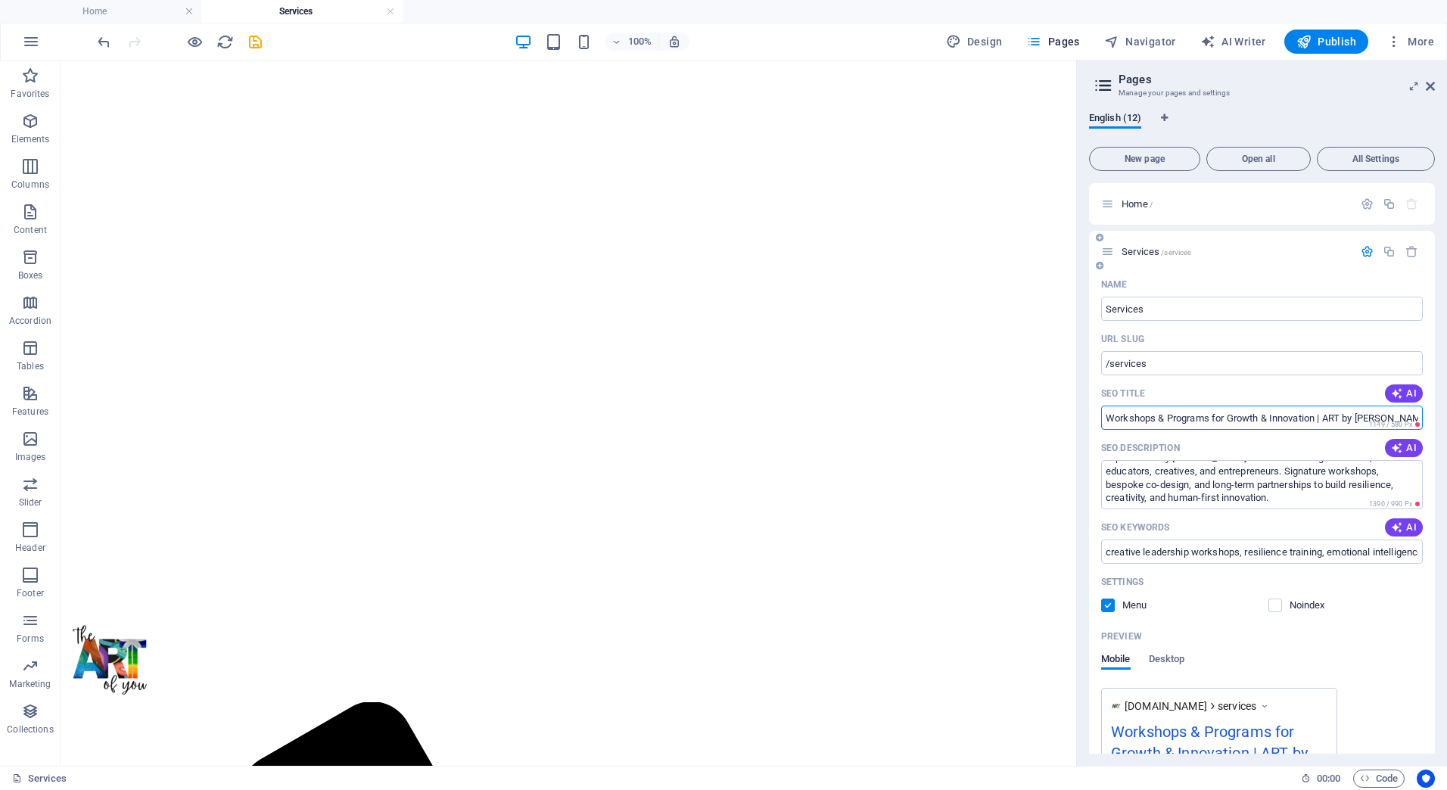
drag, startPoint x: 1328, startPoint y: 416, endPoint x: 1396, endPoint y: 418, distance: 68.1
click at [1396, 418] on input "Workshops & Programs for Growth & Innovation | ART by [PERSON_NAME] - The ART o…" at bounding box center [1262, 418] width 322 height 24
type input "Workshops & Programs for Growth & Innovation | The ART of You"
click at [1304, 486] on textarea "Explore ART by [PERSON_NAME]’s services for organisations, educators, creatives…" at bounding box center [1262, 484] width 322 height 49
click at [1214, 472] on textarea "Explore ART by [PERSON_NAME]’s services for organisations, educators, creatives…" at bounding box center [1262, 484] width 322 height 49
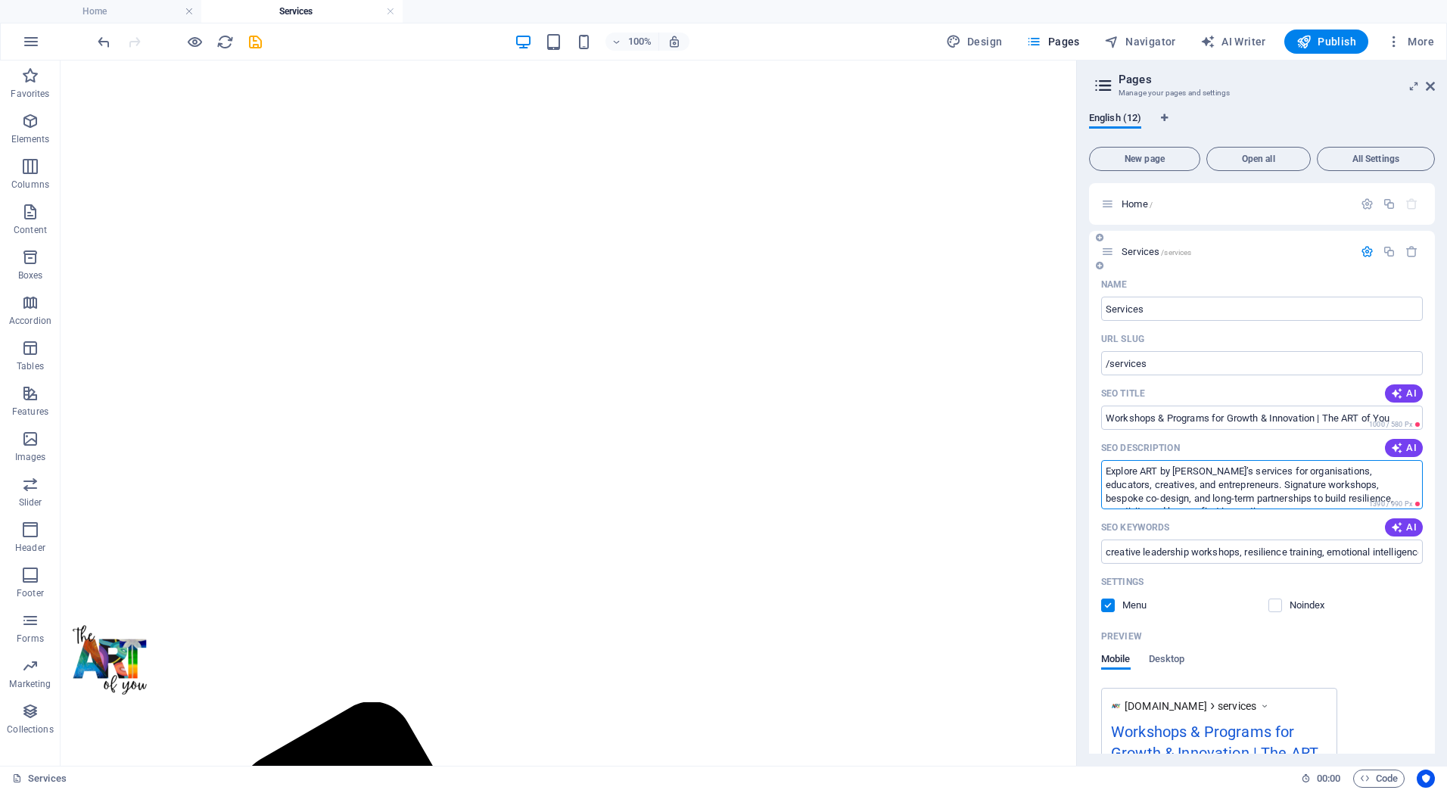
drag, startPoint x: 1143, startPoint y: 471, endPoint x: 1210, endPoint y: 468, distance: 67.4
click at [1210, 468] on textarea "Explore ART by [PERSON_NAME]’s services for organisations, educators, creatives…" at bounding box center [1262, 484] width 322 height 49
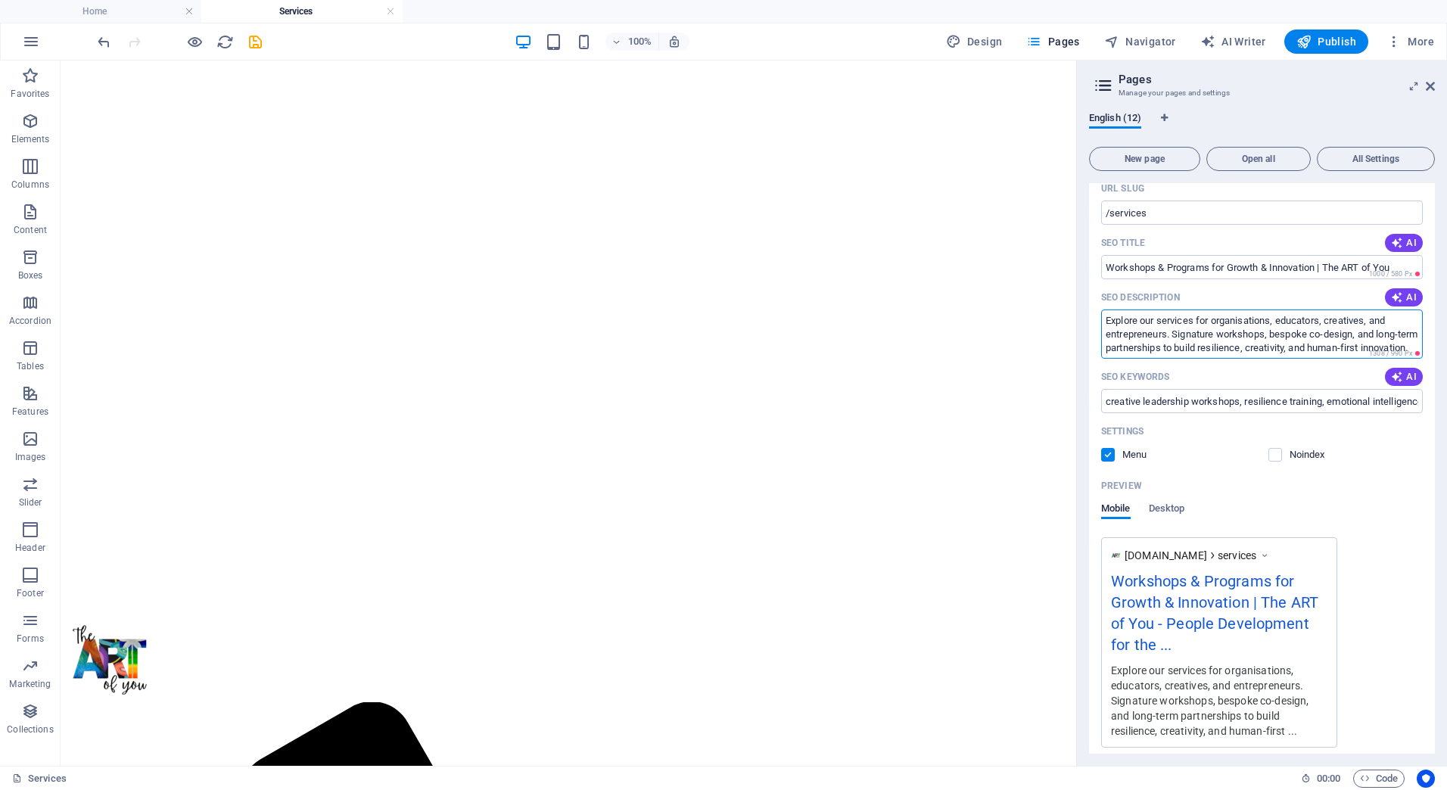
scroll to position [126, 0]
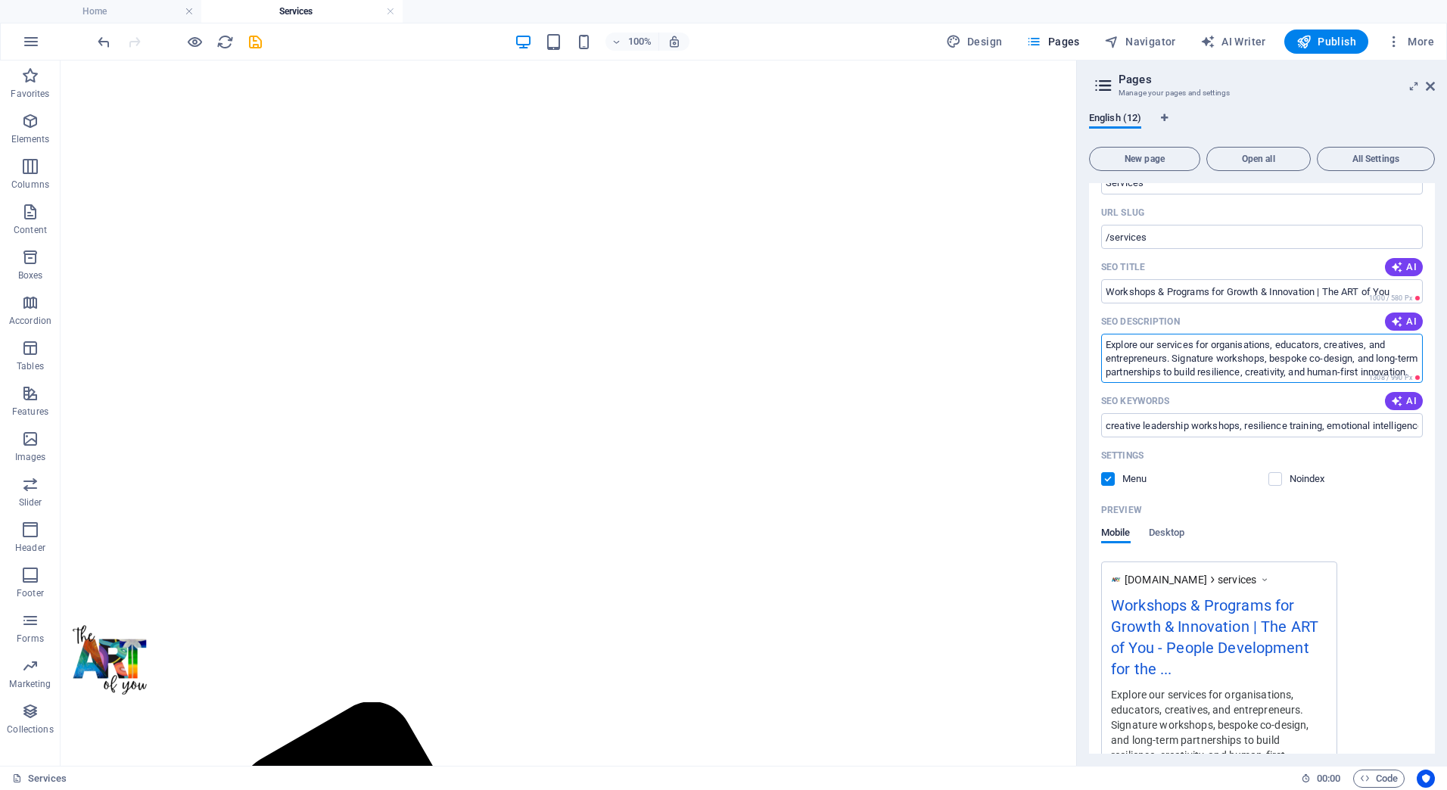
click at [1180, 366] on textarea "Explore our services for organisations, educators, creatives, and entrepreneurs…" at bounding box center [1262, 358] width 322 height 49
type textarea "Explore our services for organisations, educators, creatives, and entrepreneurs…"
click at [1303, 288] on input "Workshops & Programs for Growth & Innovation | The ART of You" at bounding box center [1262, 291] width 322 height 24
drag, startPoint x: 1338, startPoint y: 295, endPoint x: 1444, endPoint y: 289, distance: 106.1
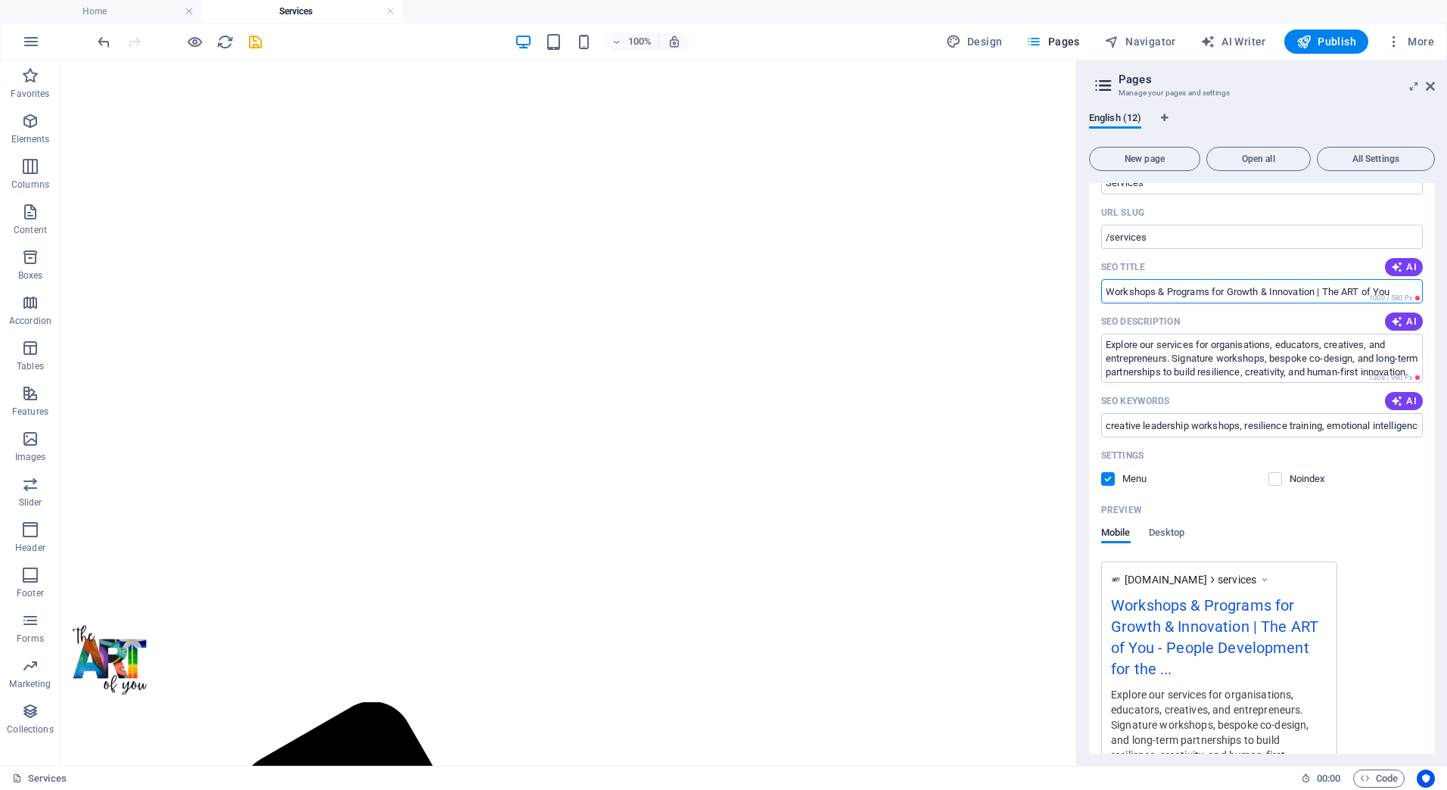
click at [1444, 289] on div "English (12) New page Open all All Settings Home / Services /services Name Serv…" at bounding box center [1262, 433] width 370 height 666
click at [1369, 294] on span "1000 / 580 Px" at bounding box center [1390, 298] width 43 height 8
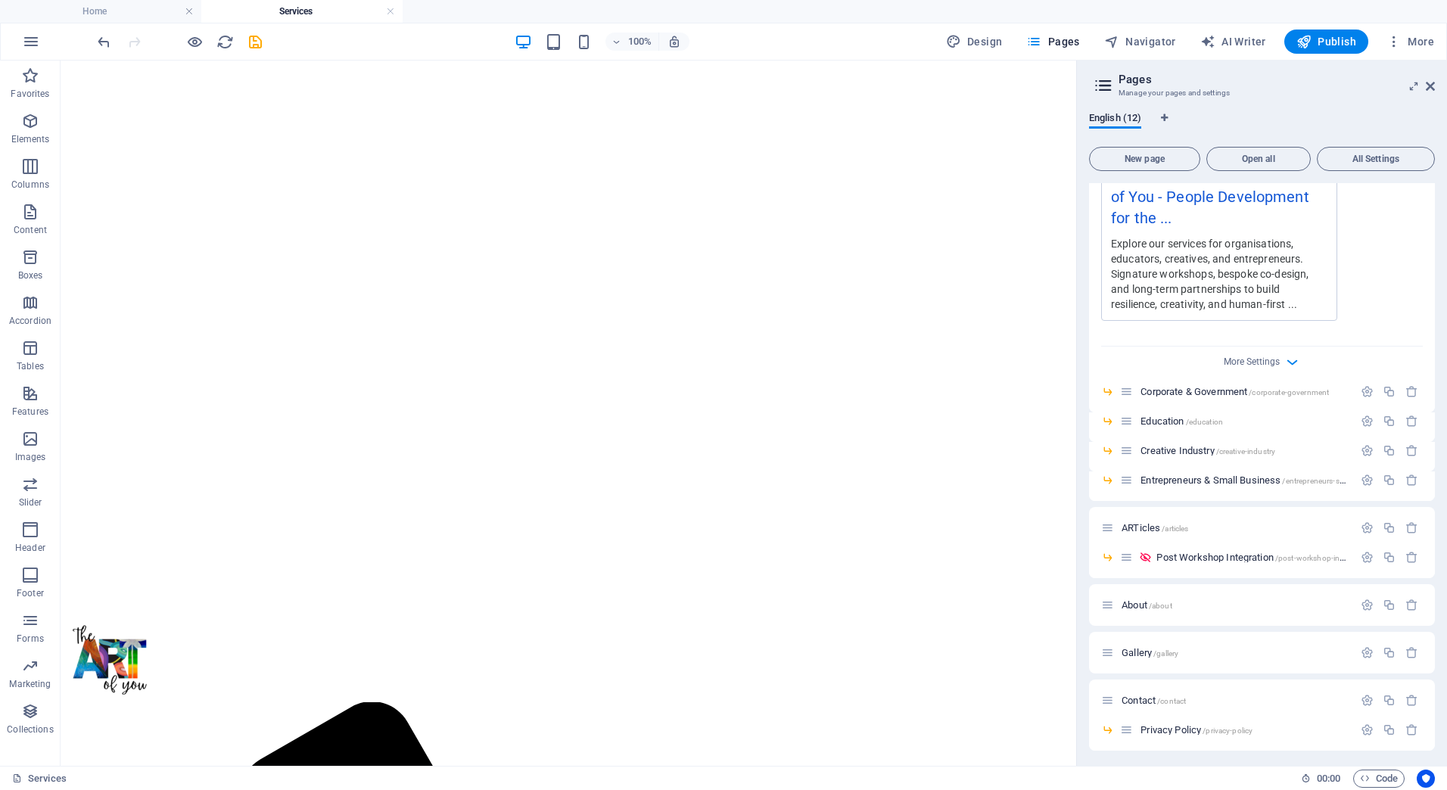
scroll to position [580, 0]
click at [1365, 381] on div at bounding box center [1389, 389] width 67 height 17
click at [1363, 387] on icon "button" at bounding box center [1366, 388] width 13 height 13
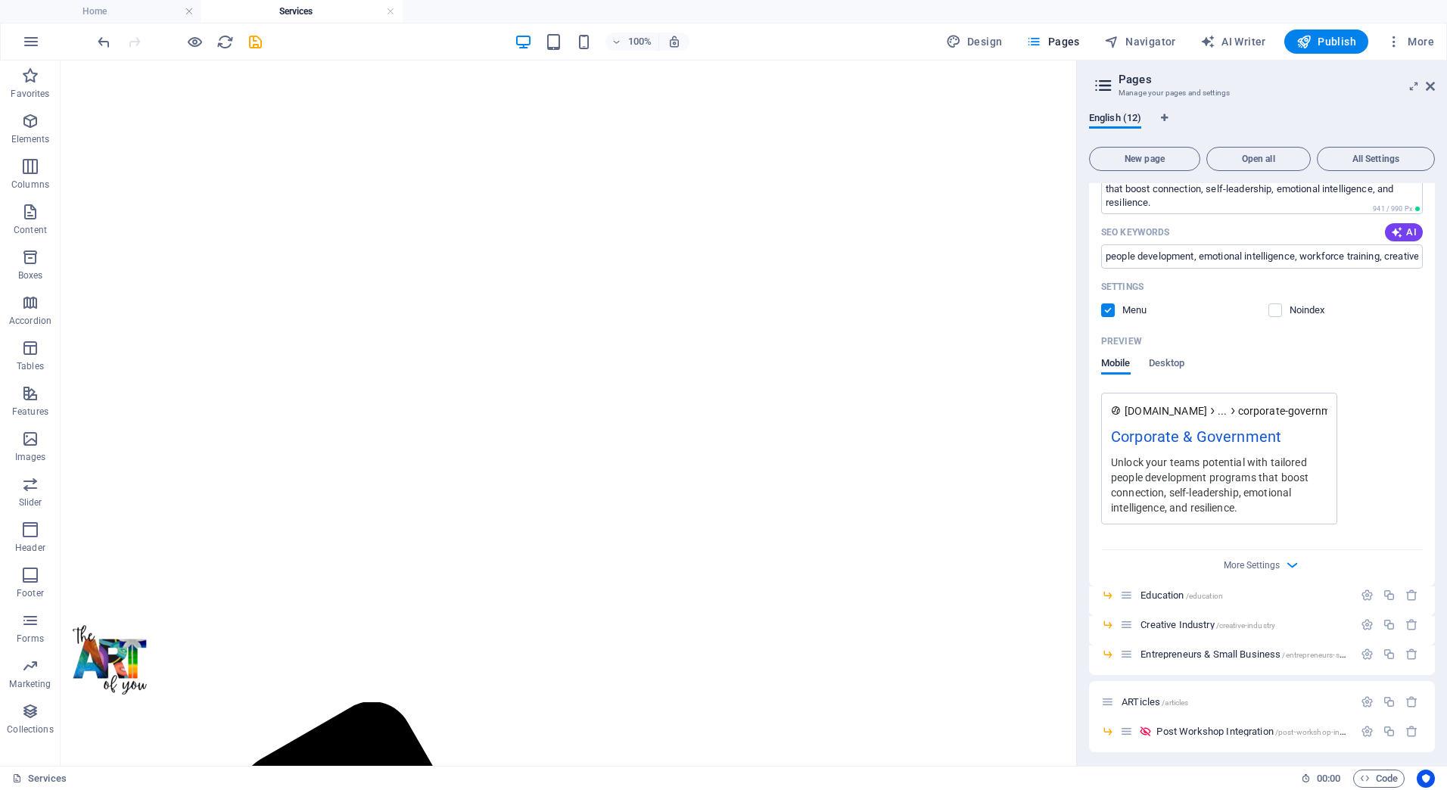
scroll to position [1034, 0]
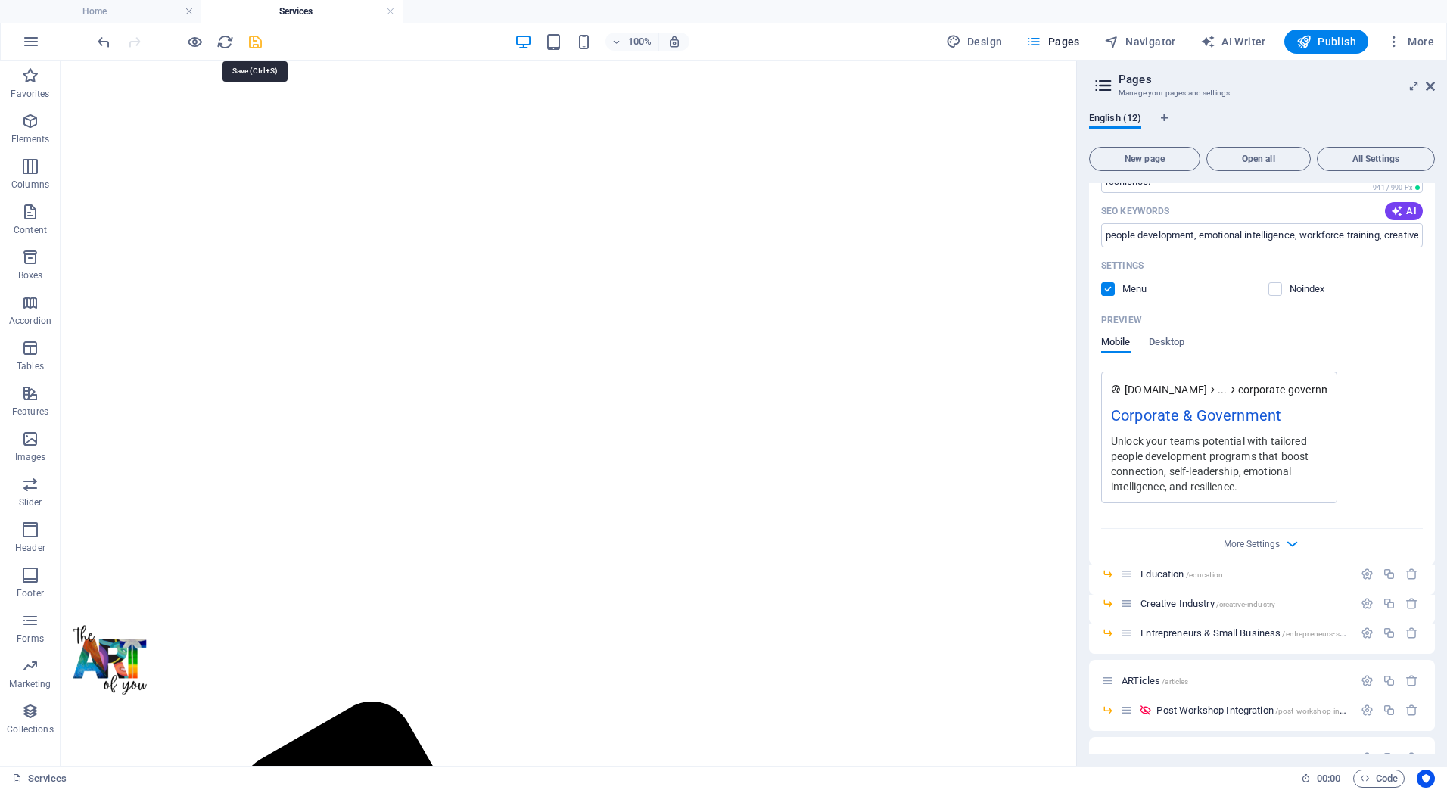
click at [253, 39] on icon "save" at bounding box center [255, 41] width 17 height 17
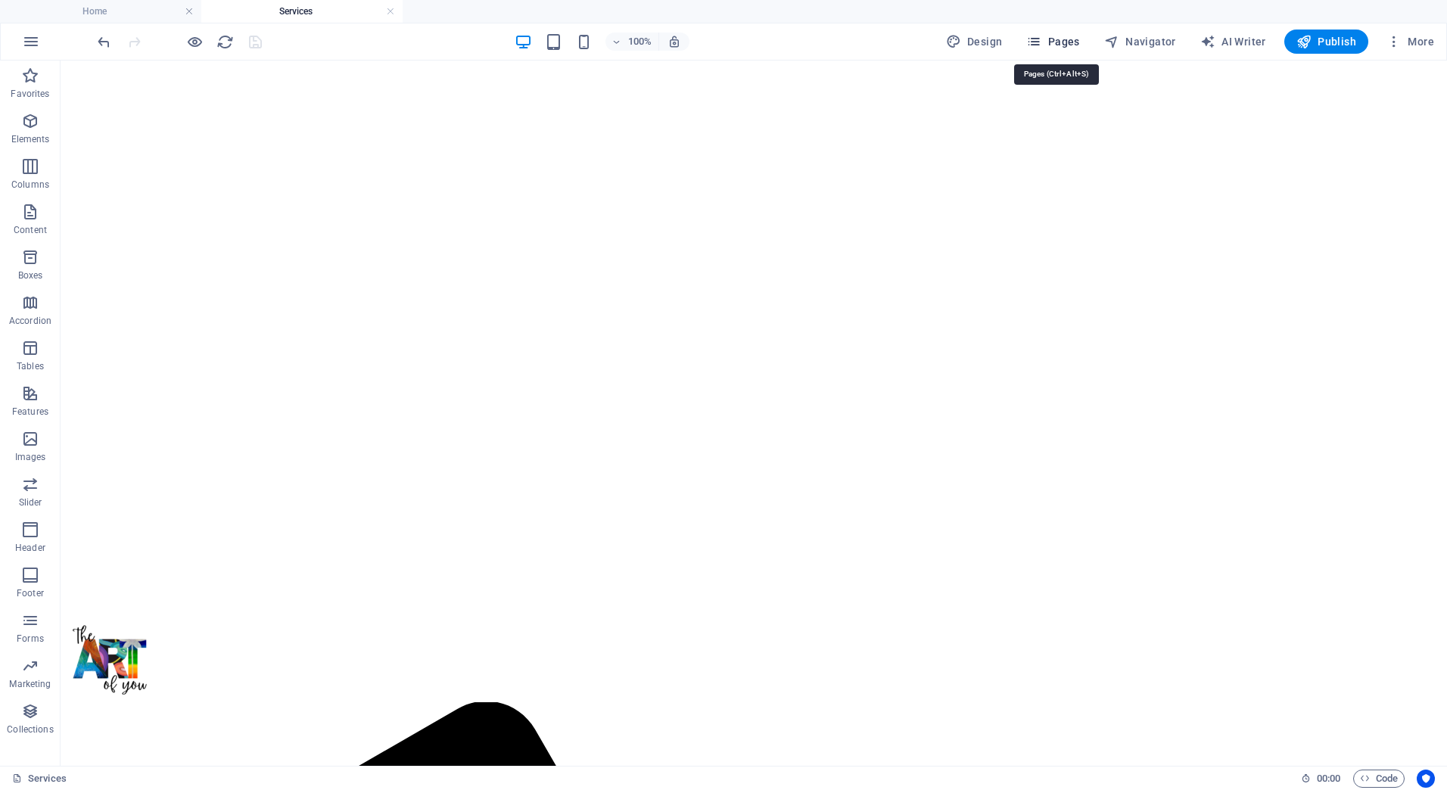
click at [1059, 43] on span "Pages" at bounding box center [1052, 41] width 53 height 15
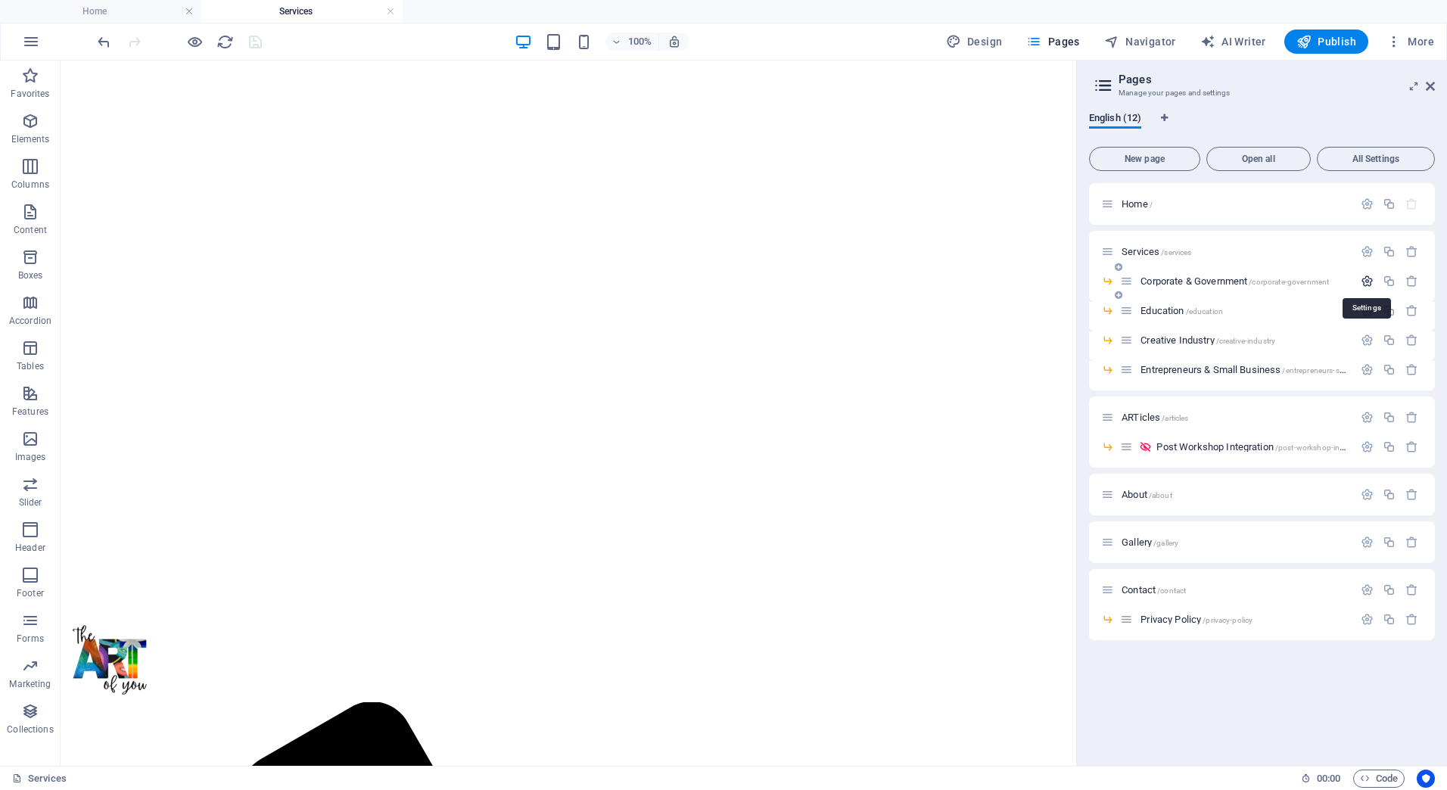
click at [1366, 277] on icon "button" at bounding box center [1366, 281] width 13 height 13
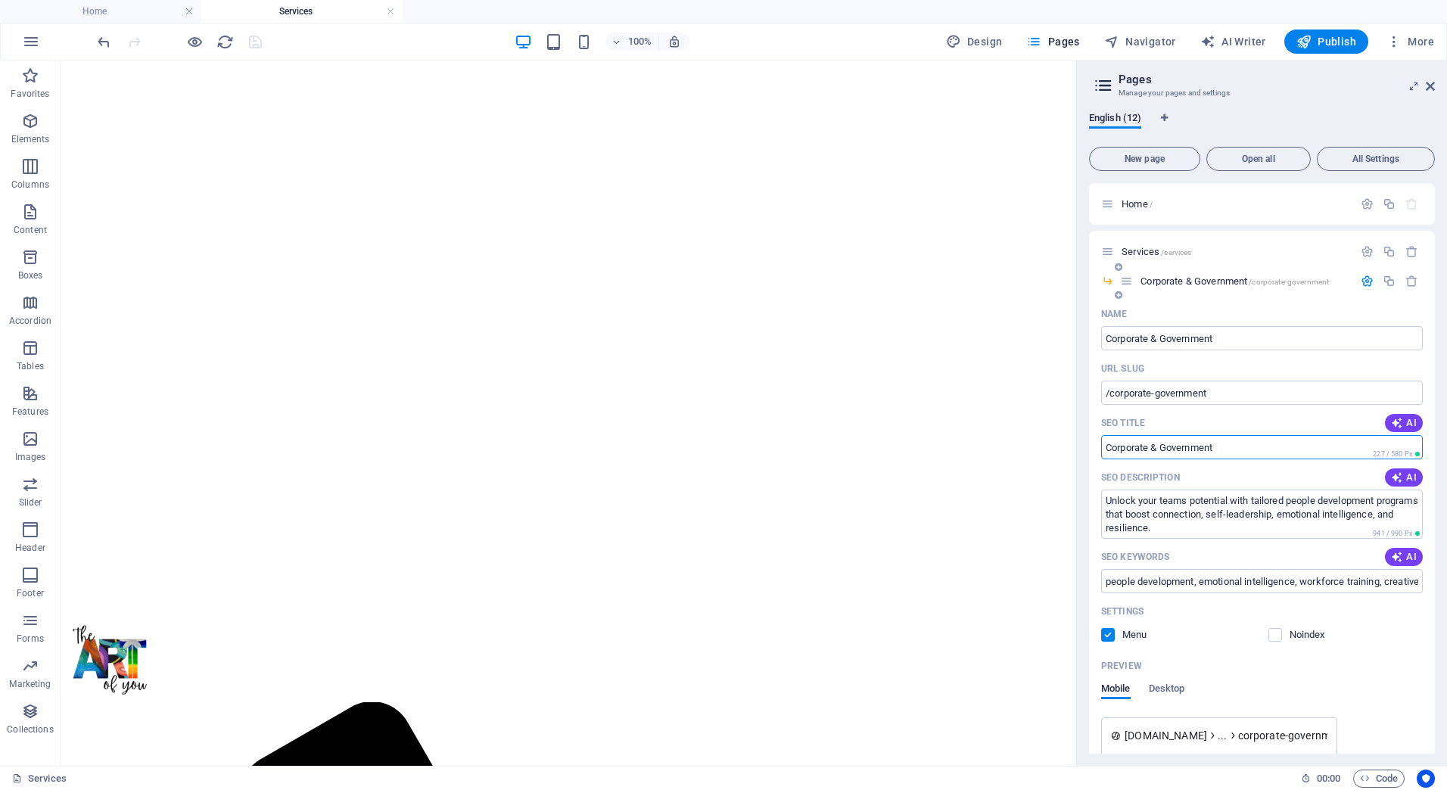
click at [1228, 449] on input "Corporate & Government" at bounding box center [1262, 447] width 322 height 24
drag, startPoint x: 1289, startPoint y: 509, endPoint x: 1070, endPoint y: 450, distance: 226.5
paste input "Leadership & Team Development Programs | Organisations"
type input "Leadership & Team Development Programs | Organisations & Government"
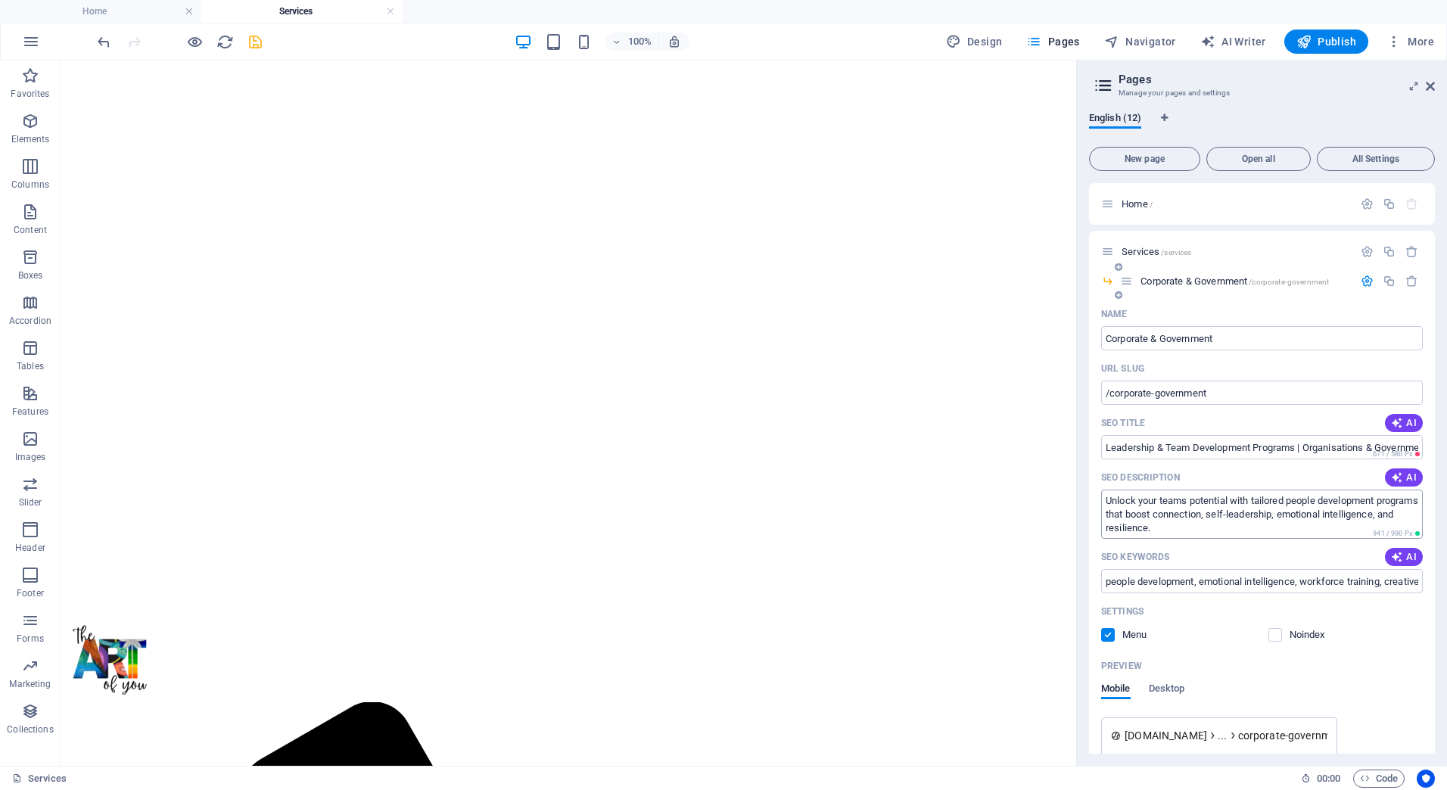
click at [1192, 506] on textarea "Unlock your teams potential with tailored people development programs that boos…" at bounding box center [1262, 514] width 322 height 49
drag, startPoint x: 1246, startPoint y: 527, endPoint x: 1095, endPoint y: 504, distance: 153.0
click at [1095, 504] on div "Name Corporate & Government ​ URL SLUG /corporate-government ​ SEO Title AI Lea…" at bounding box center [1262, 627] width 346 height 651
paste textarea "Human-first workshops and programs for organisations, government, and NFPs. Bui…"
type textarea "Human-first workshops and programs for organisations, government, and NFPs. Bui…"
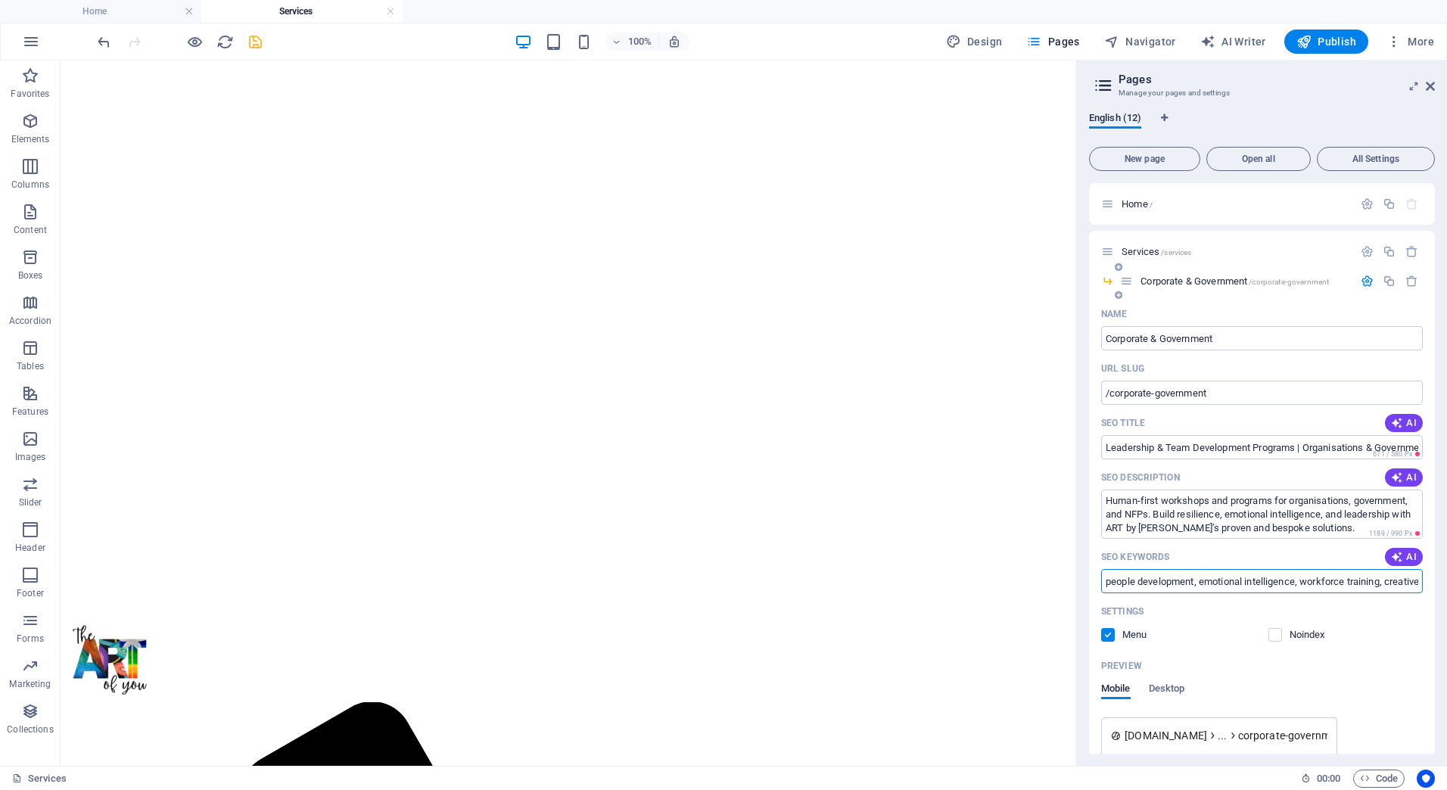
click at [1208, 588] on input "people development, emotional intelligence, workforce training, creative leader…" at bounding box center [1262, 581] width 322 height 24
paste input "leadership development programs, organisational culture transformation, emotion…"
drag, startPoint x: 1337, startPoint y: 580, endPoint x: 1449, endPoint y: 590, distance: 112.4
click at [1446, 590] on html "[DOMAIN_NAME] Home Services Favorites Elements Columns Content Boxes Accordion …" at bounding box center [723, 395] width 1447 height 790
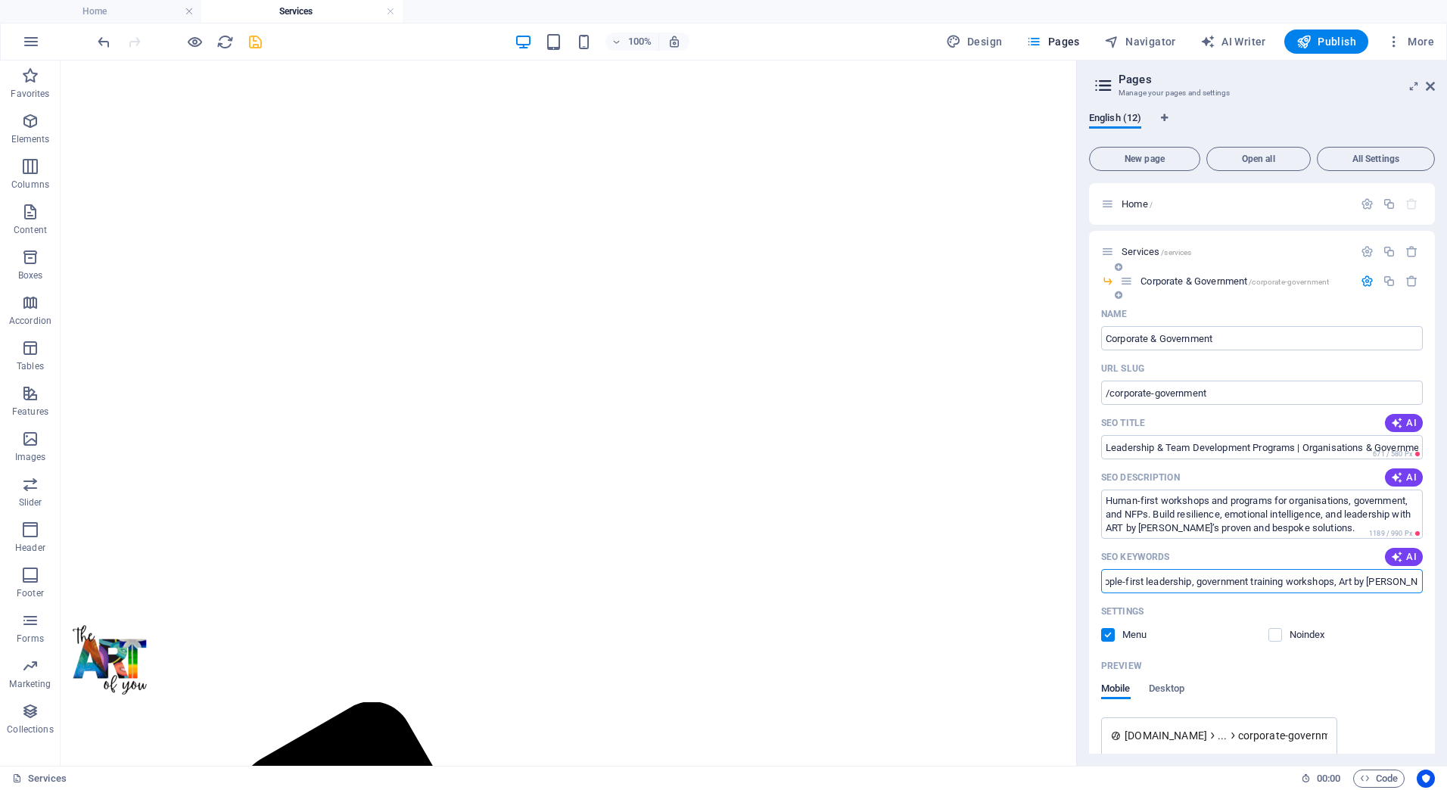
click at [1396, 581] on input "leadership development programs, organisational culture transformation, emotion…" at bounding box center [1262, 581] width 322 height 24
click at [1414, 583] on input "leadership development programs, organisational culture transformation, emotion…" at bounding box center [1262, 581] width 322 height 24
click at [1364, 584] on input "leadership development programs, organisational culture transformation, emotion…" at bounding box center [1262, 581] width 322 height 24
type input "leadership development programs, organisational culture transformation, emotion…"
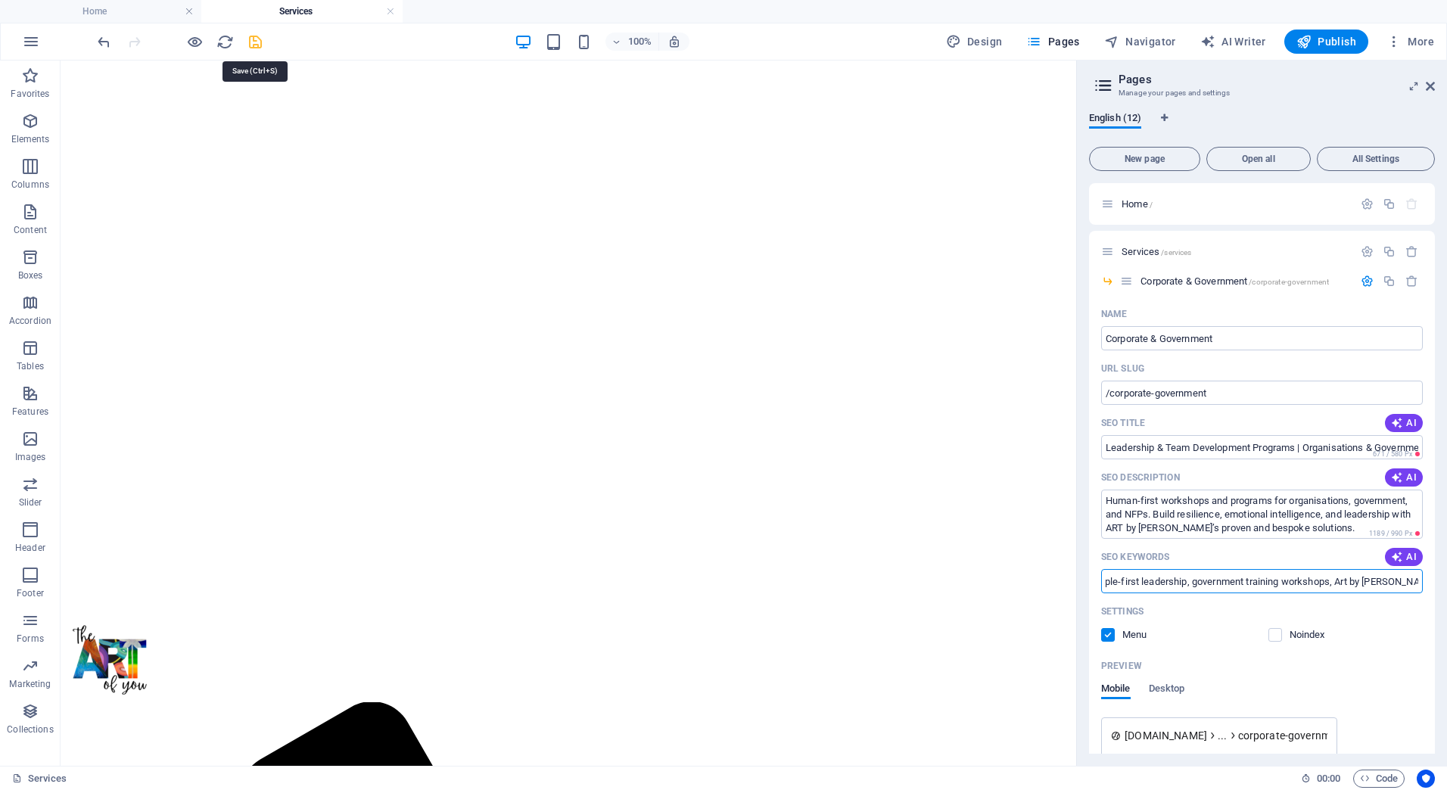
click at [253, 46] on icon "save" at bounding box center [255, 41] width 17 height 17
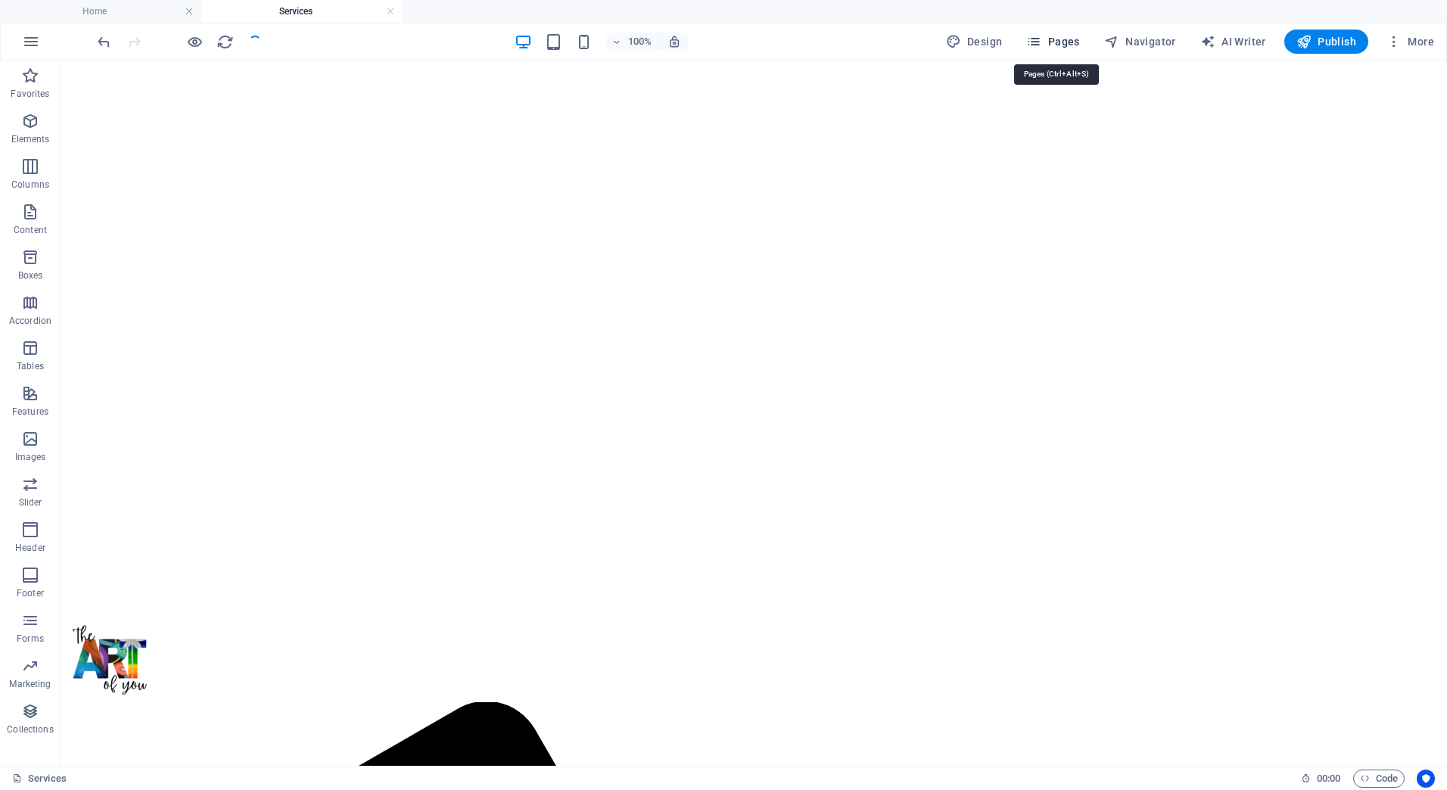
click at [1059, 36] on span "Pages" at bounding box center [1052, 41] width 53 height 15
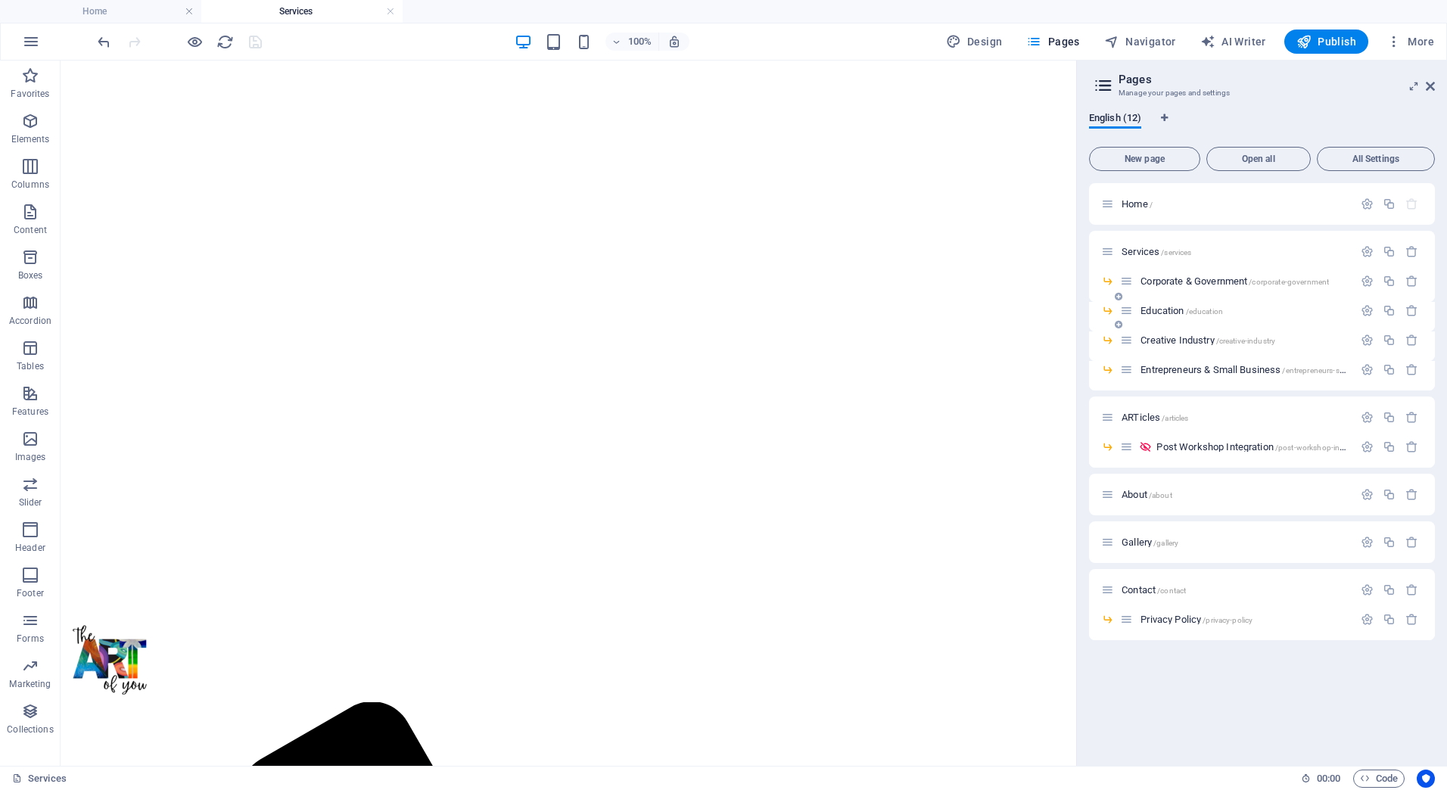
click at [1161, 314] on span "Education /education" at bounding box center [1181, 310] width 82 height 11
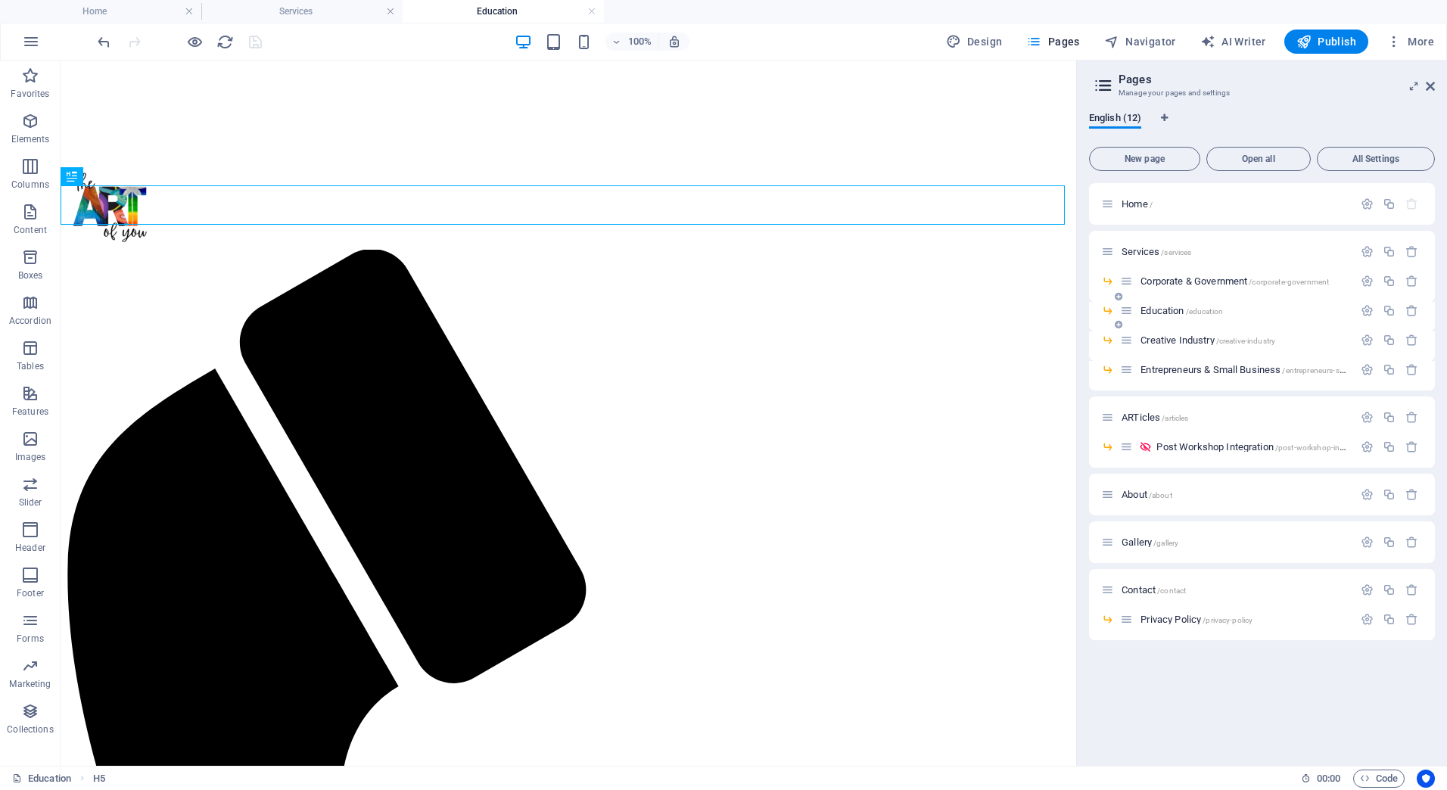
click at [1194, 308] on span "/education" at bounding box center [1204, 311] width 37 height 8
click at [1363, 308] on icon "button" at bounding box center [1366, 310] width 13 height 13
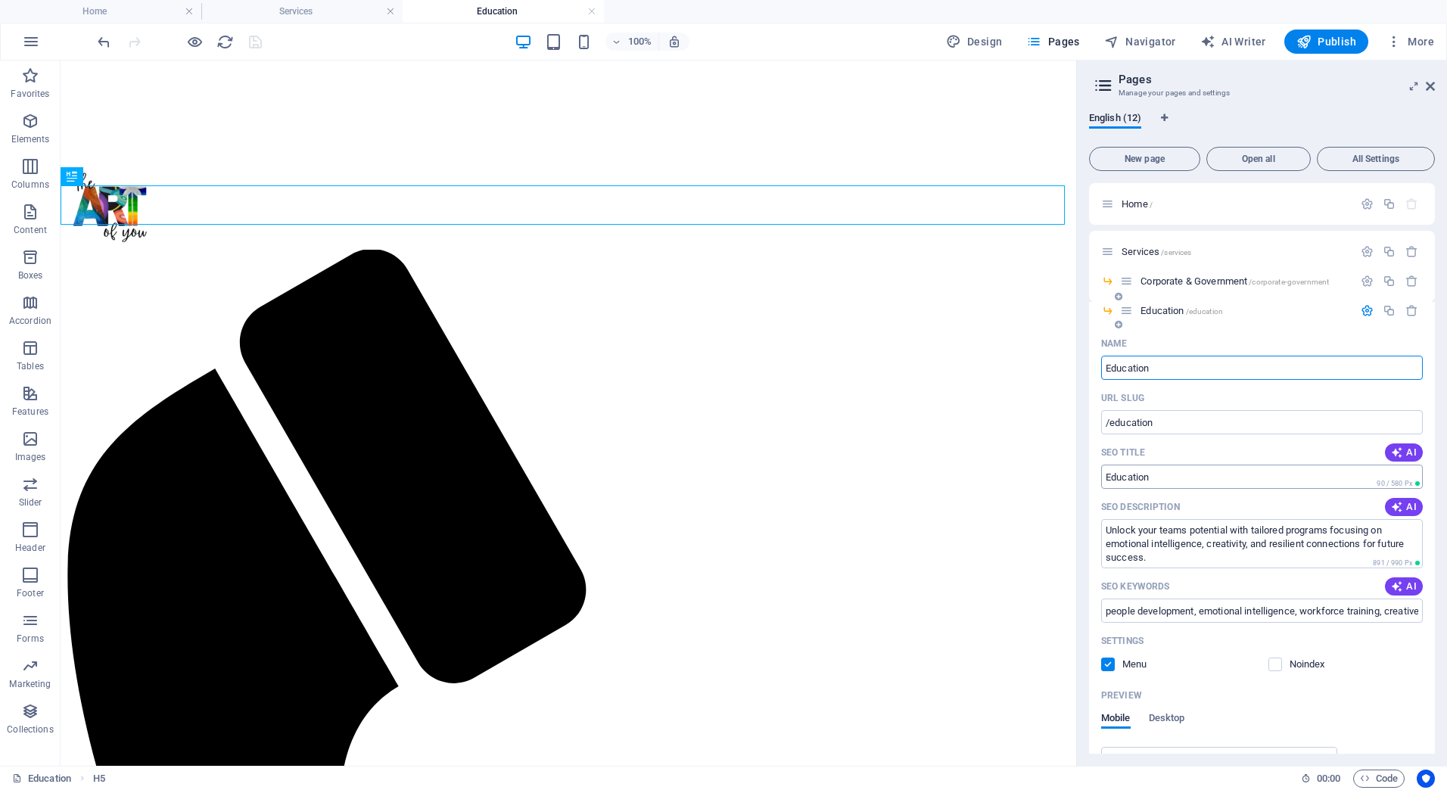
click at [1172, 472] on input "Education" at bounding box center [1262, 477] width 322 height 24
paste input "Creative Student Programs & Teacher Professional Learning |"
type input "Creative Student Programs & Teacher Professional Learning | Education"
click at [1182, 476] on input "Creative Student Programs & Teacher Professional Learning | Education" at bounding box center [1262, 477] width 322 height 24
click at [1183, 538] on textarea "Unlock your teams potential with tailored programs focusing on emotional intell…" at bounding box center [1262, 543] width 322 height 49
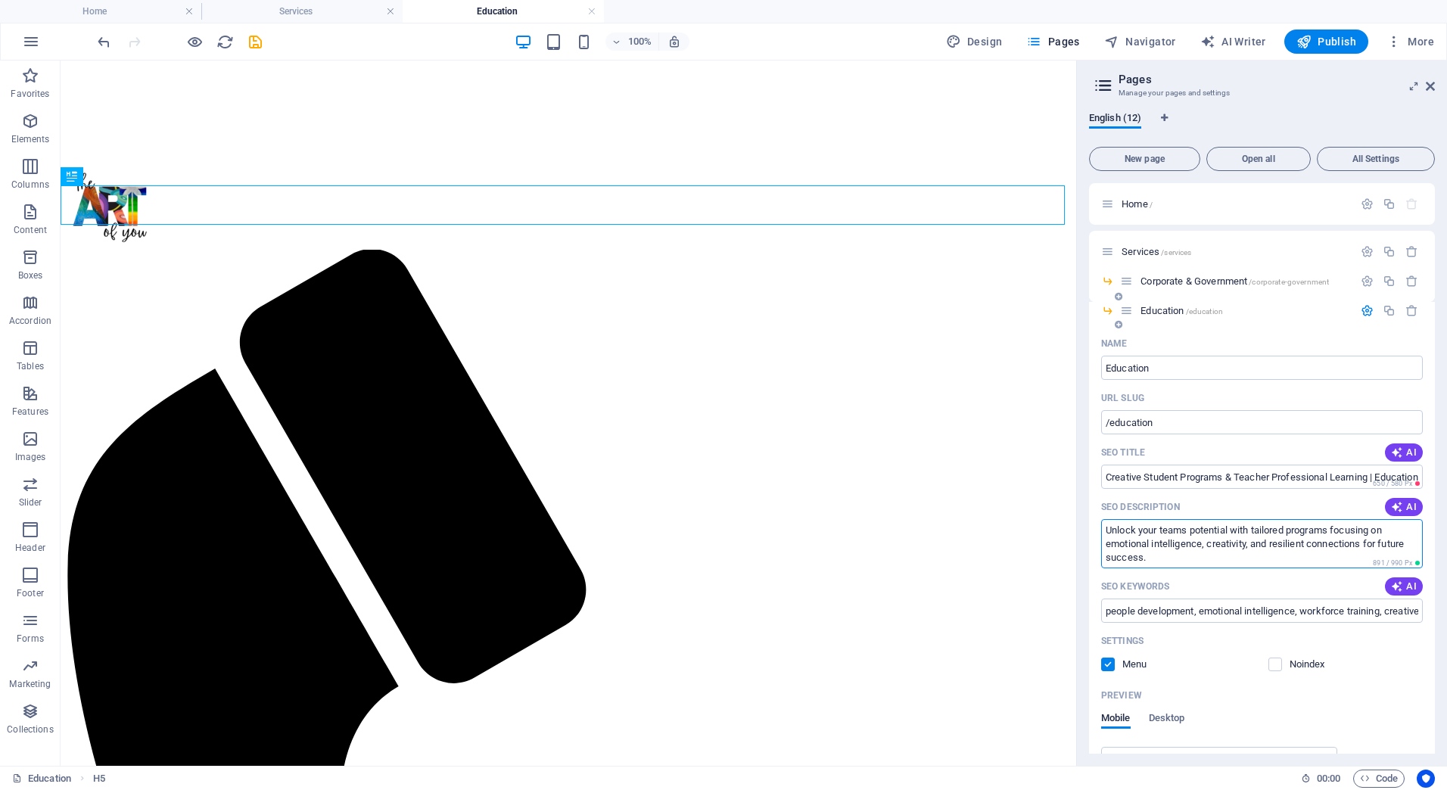
paste textarea "ART by [PERSON_NAME] delivers immersive workshops for schools and universities.…"
click at [1205, 531] on textarea "ART by [PERSON_NAME] delivers immersive workshops for schools and universities.…" at bounding box center [1262, 543] width 322 height 49
type textarea "ART by [PERSON_NAME] delivers The ART of You immersive workshops for schools an…"
click at [1313, 605] on input "people development, emotional intelligence, workforce training, creative leader…" at bounding box center [1262, 611] width 322 height 24
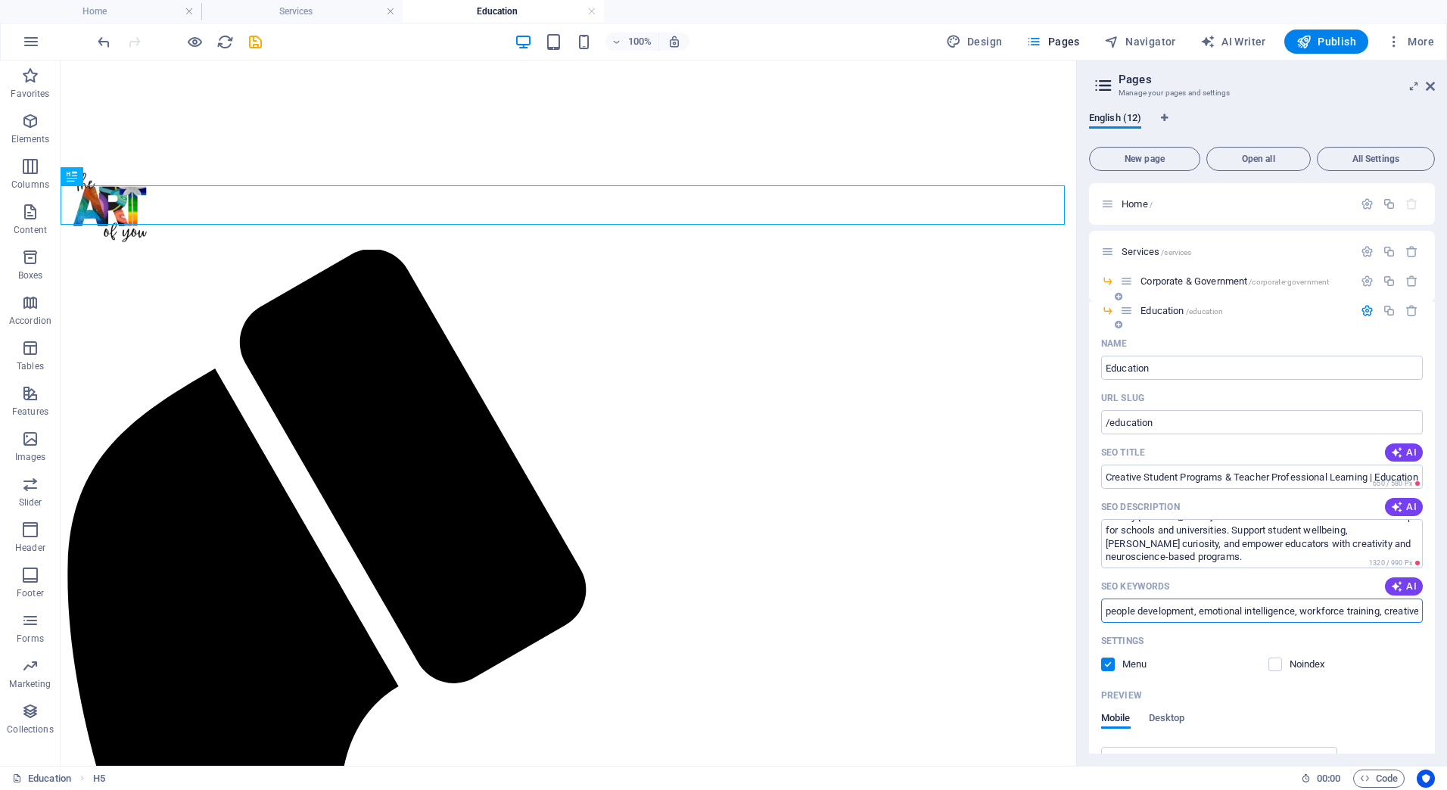
paste input "ART by [PERSON_NAME] delivers immersive workshops for schools and universities.…"
click at [1342, 608] on input "ART by [PERSON_NAME] delivers immersive workshops for schools and universities.…" at bounding box center [1262, 611] width 322 height 24
drag, startPoint x: 1389, startPoint y: 609, endPoint x: 1449, endPoint y: 609, distance: 59.8
click at [1446, 609] on html "[DOMAIN_NAME] Home Services Education Favorites Elements Columns Content Boxes …" at bounding box center [723, 395] width 1447 height 790
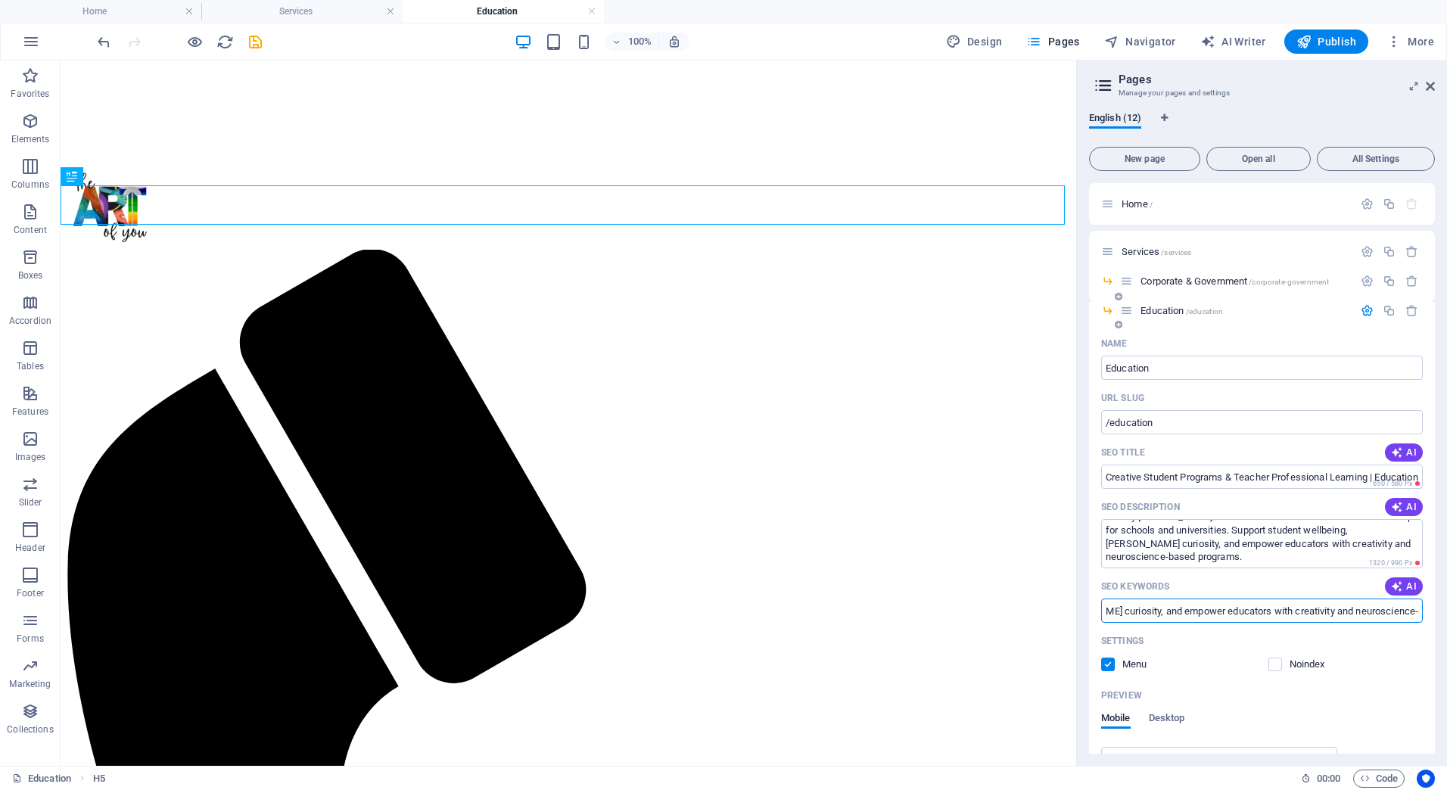
click at [1397, 608] on input "ART by [PERSON_NAME] delivers immersive workshops for schools and universities.…" at bounding box center [1262, 611] width 322 height 24
drag, startPoint x: 1397, startPoint y: 608, endPoint x: 1422, endPoint y: 609, distance: 25.7
click at [1422, 609] on div "Name Education ​ URL SLUG /education ​ SEO Title AI Creative Student Programs &…" at bounding box center [1262, 672] width 346 height 682
click at [1347, 616] on input "ART by [PERSON_NAME] delivers immersive workshops for schools and universities.…" at bounding box center [1262, 611] width 322 height 24
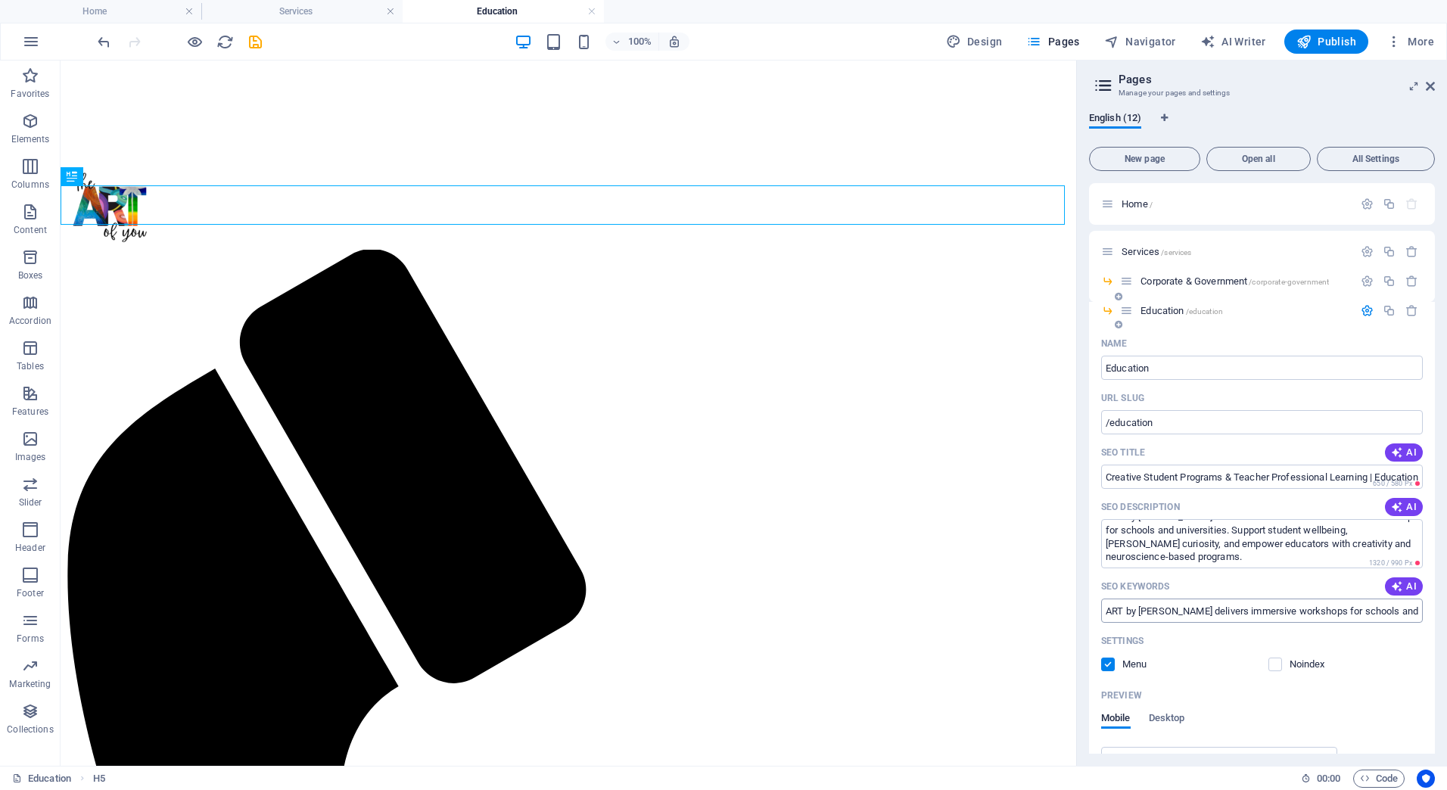
click at [1166, 605] on input "ART by [PERSON_NAME] delivers immersive workshops for schools and universities.…" at bounding box center [1262, 611] width 322 height 24
paste input "student wellbeing workshops, teacher professional development, creativity in ed…"
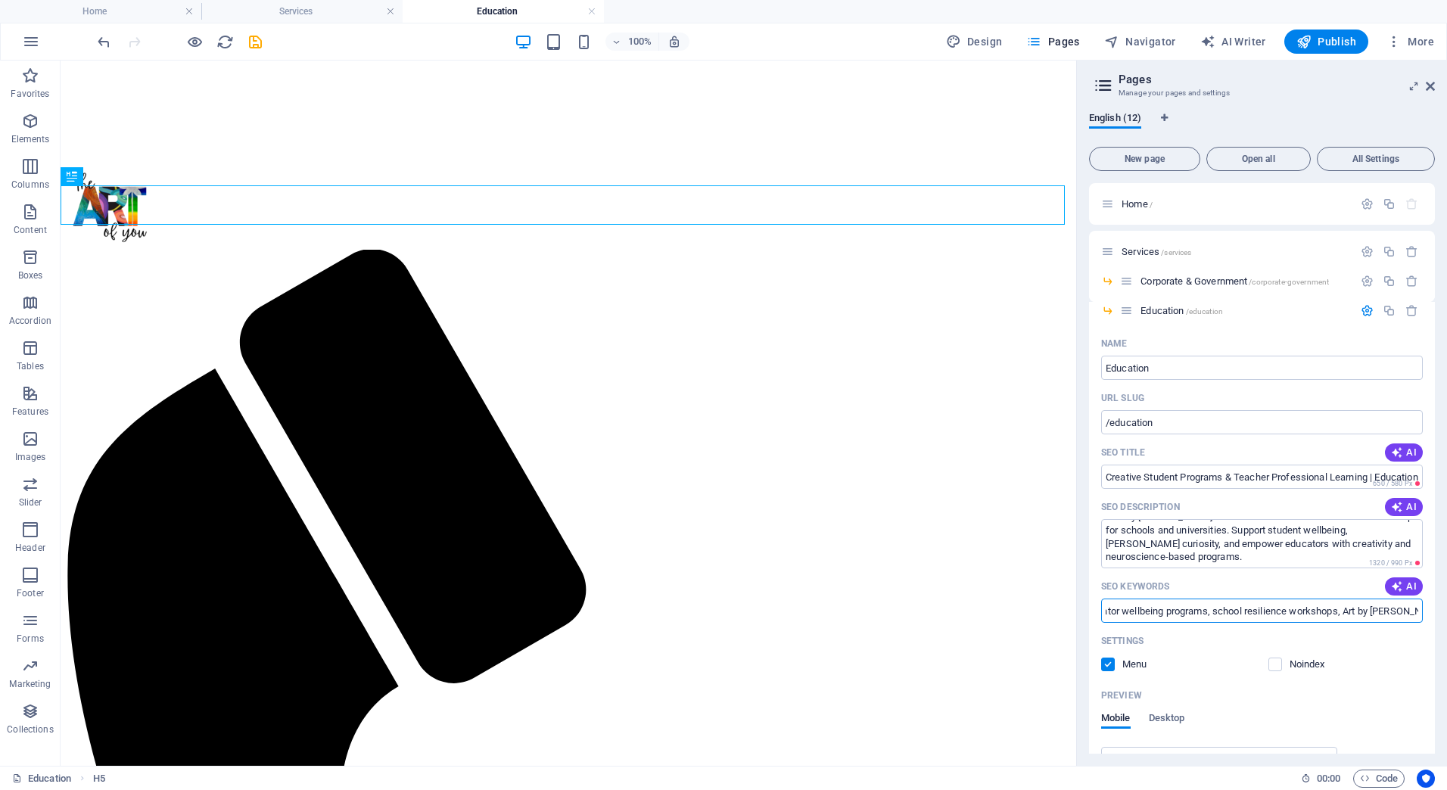
drag, startPoint x: 1342, startPoint y: 605, endPoint x: 1449, endPoint y: 606, distance: 106.7
click at [1446, 606] on html "[DOMAIN_NAME] Home Services Education Favorites Elements Columns Content Boxes …" at bounding box center [723, 395] width 1447 height 790
click at [1413, 611] on input "student wellbeing workshops, teacher professional development, creativity in ed…" at bounding box center [1262, 611] width 322 height 24
type input "student wellbeing workshops, teacher professional development, creativity in ed…"
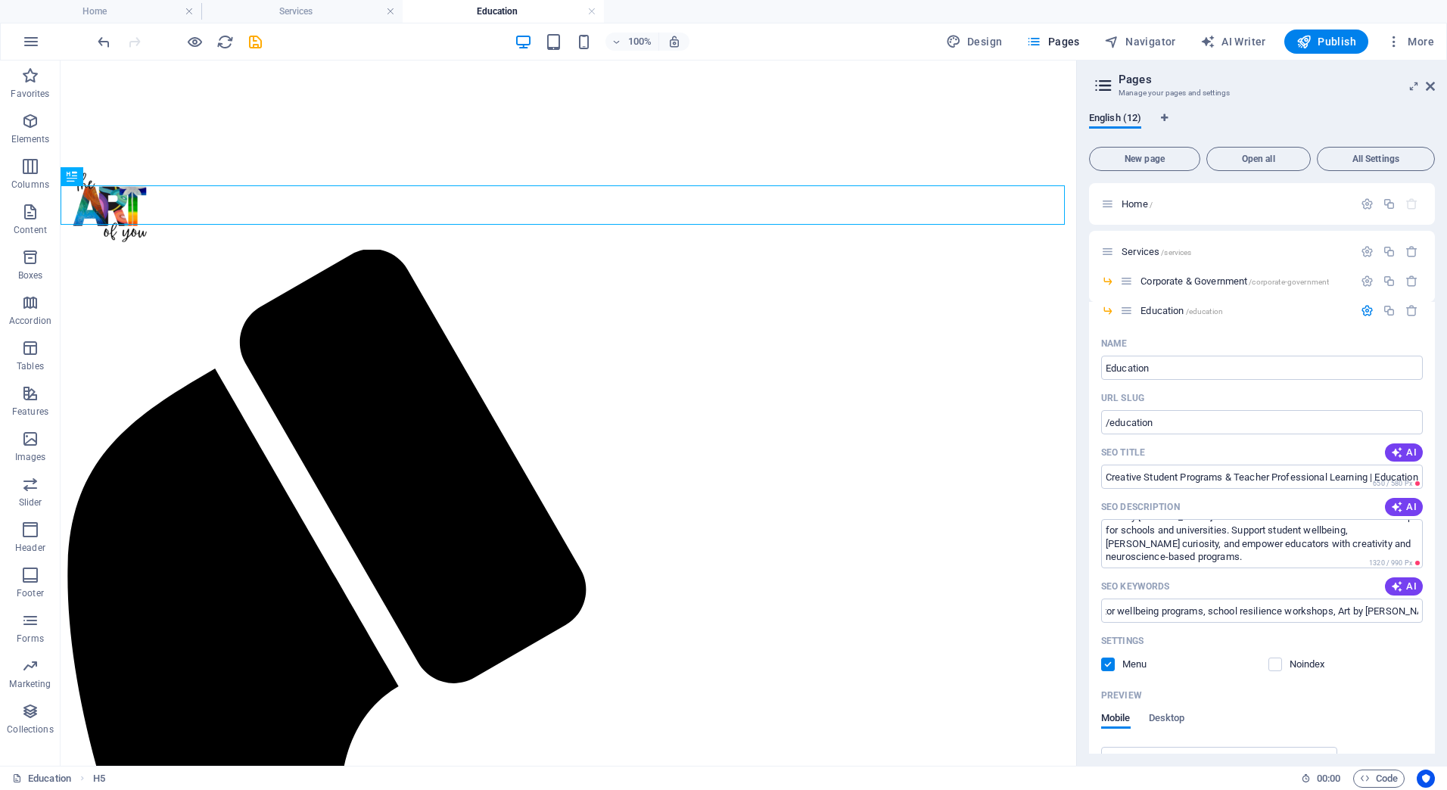
click at [269, 42] on div "100% Design Pages Navigator AI Writer Publish More" at bounding box center [767, 42] width 1345 height 24
click at [253, 42] on icon "save" at bounding box center [255, 41] width 17 height 17
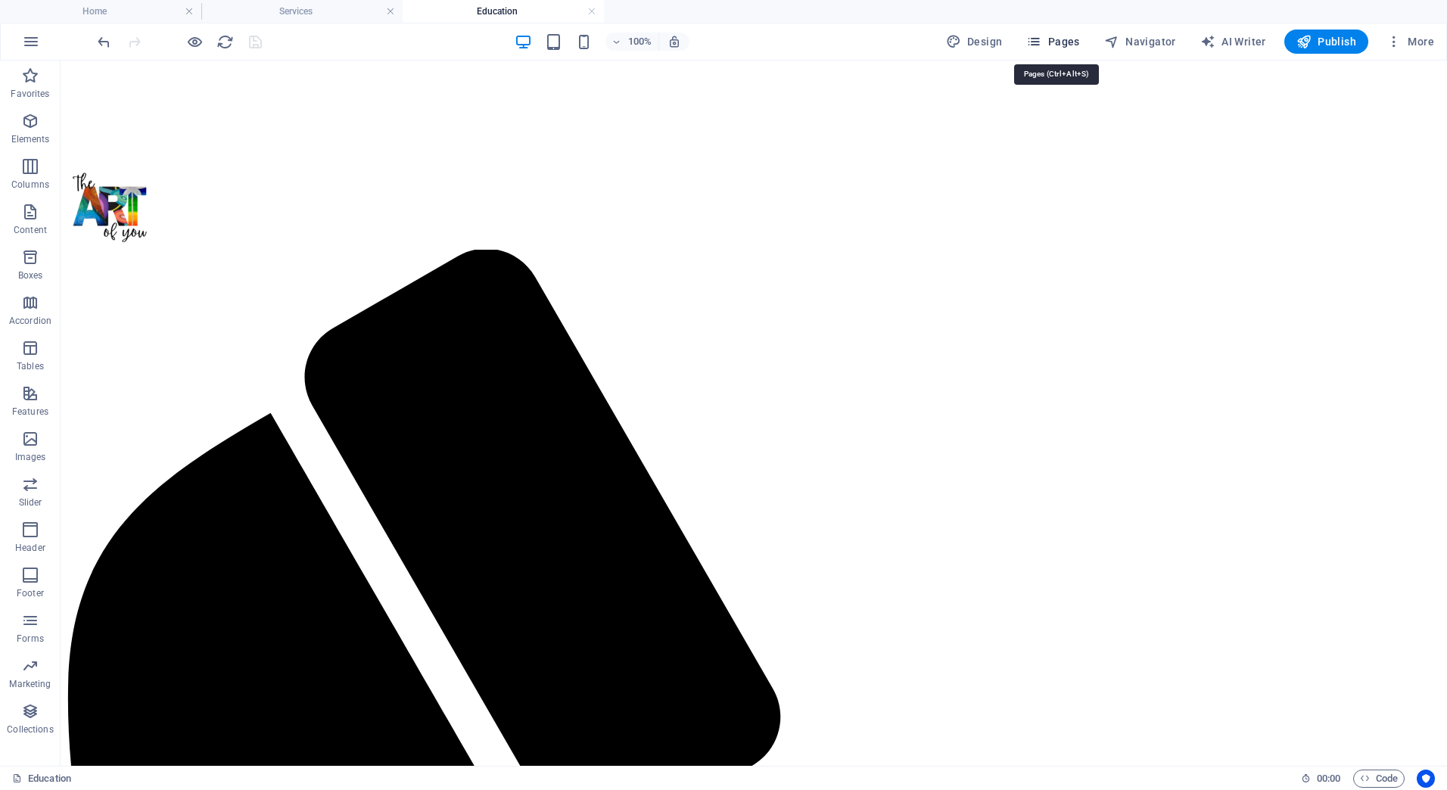
click at [1065, 46] on span "Pages" at bounding box center [1052, 41] width 53 height 15
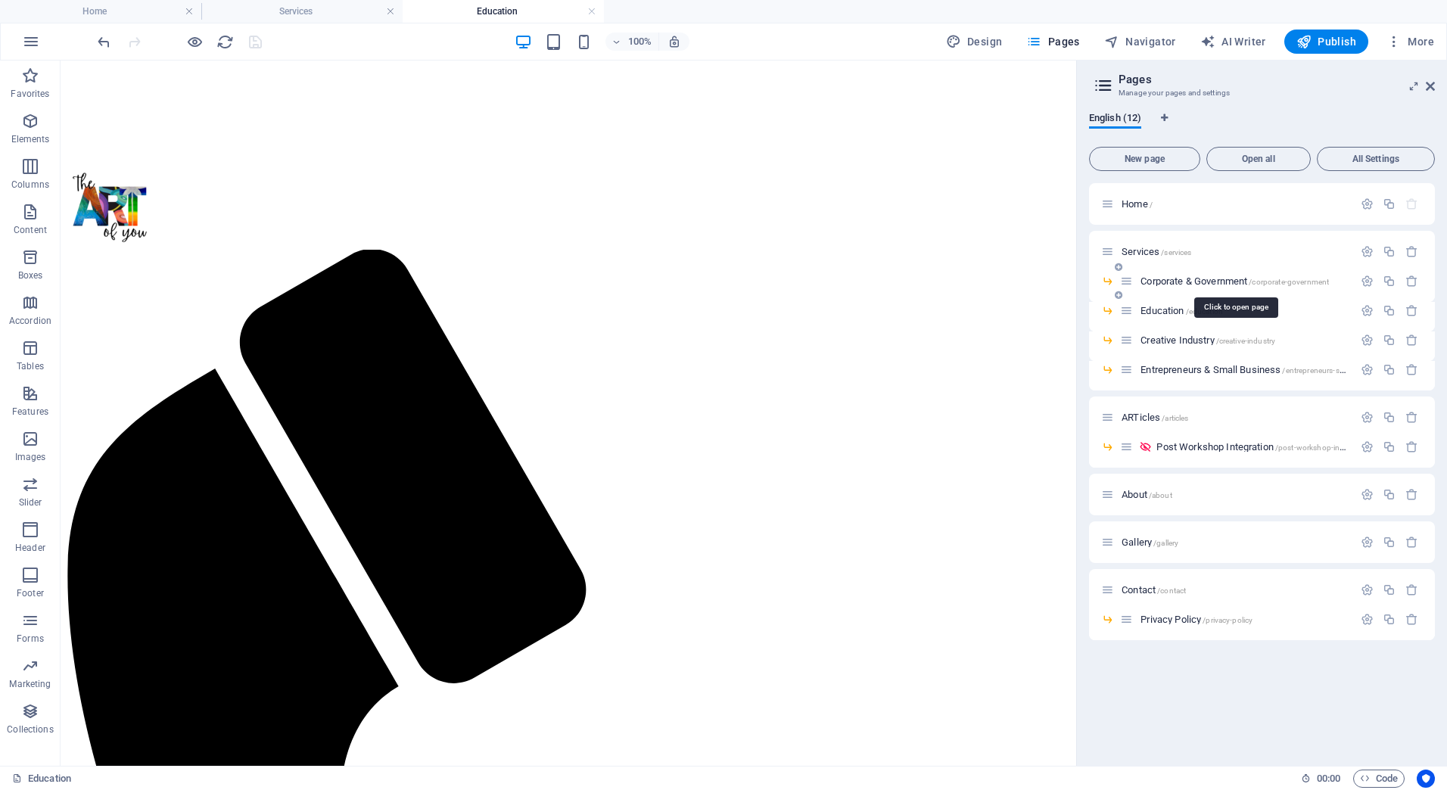
click at [1162, 276] on span "Corporate & Government /corporate-government" at bounding box center [1234, 280] width 188 height 11
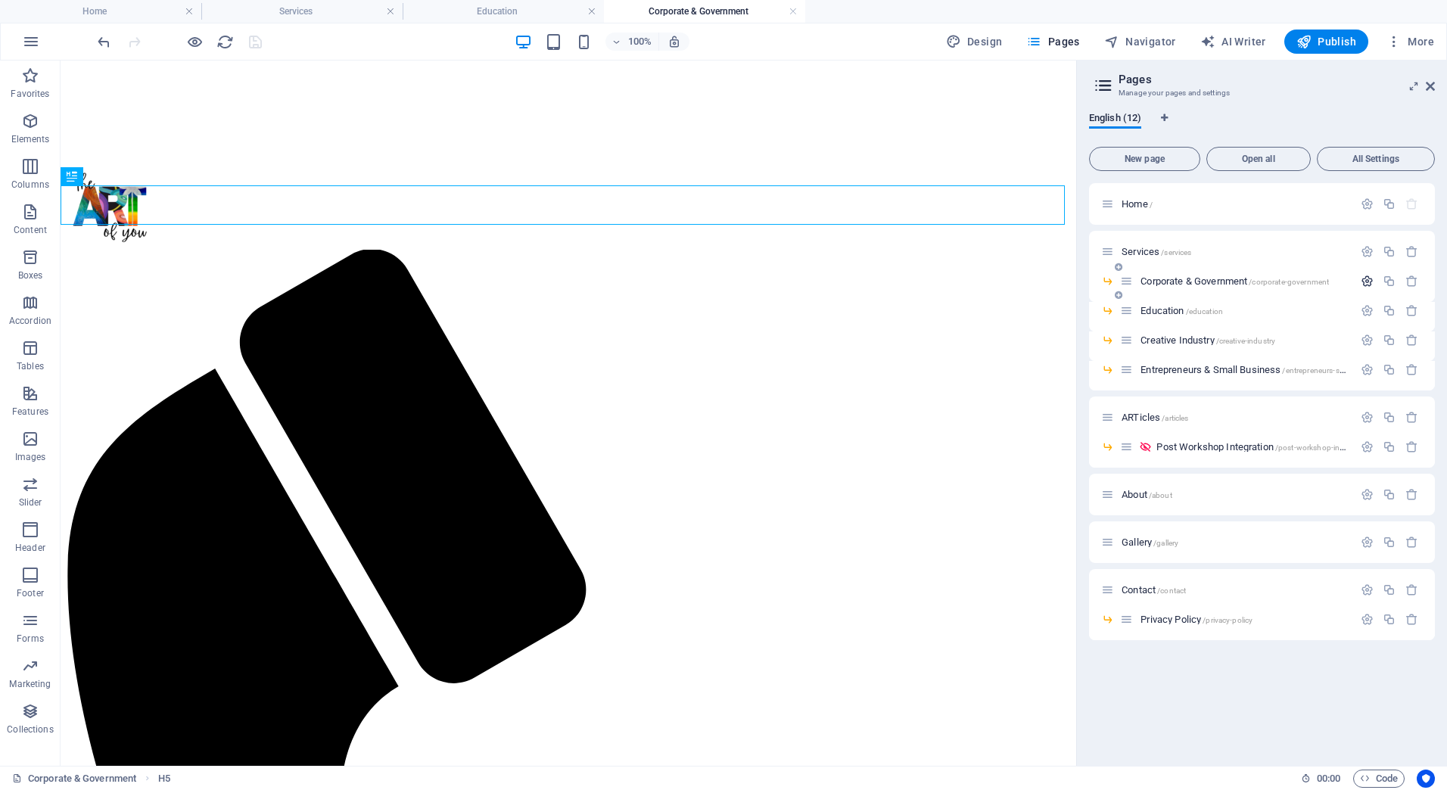
click at [1367, 278] on icon "button" at bounding box center [1366, 281] width 13 height 13
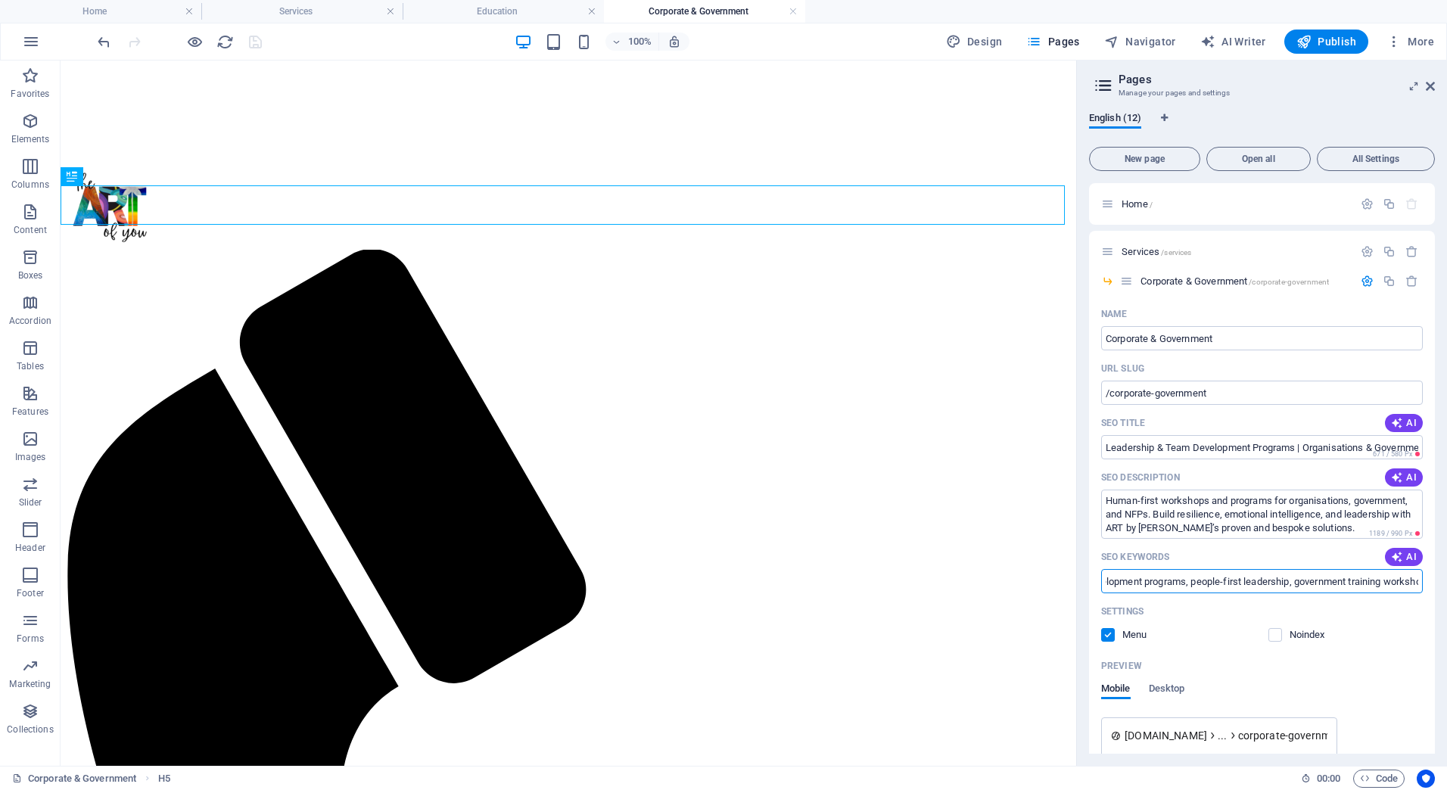
scroll to position [0, 761]
drag, startPoint x: 1371, startPoint y: 584, endPoint x: 1449, endPoint y: 582, distance: 78.0
click at [1446, 582] on html "[DOMAIN_NAME] Home Services Education Corporate & Government Favorites Elements…" at bounding box center [723, 395] width 1447 height 790
click at [1153, 251] on span "Services /services" at bounding box center [1156, 251] width 70 height 11
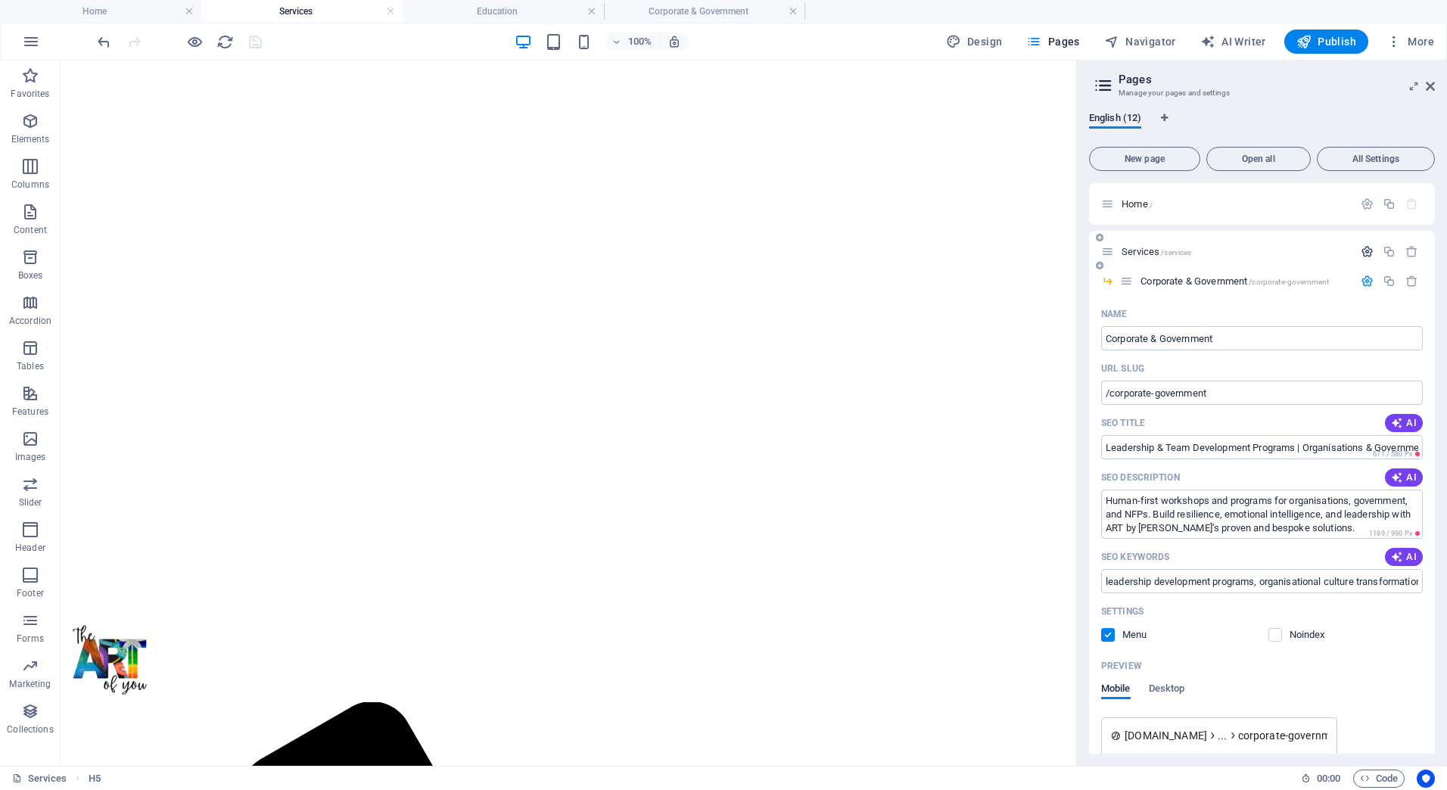
click at [1361, 248] on icon "button" at bounding box center [1366, 251] width 13 height 13
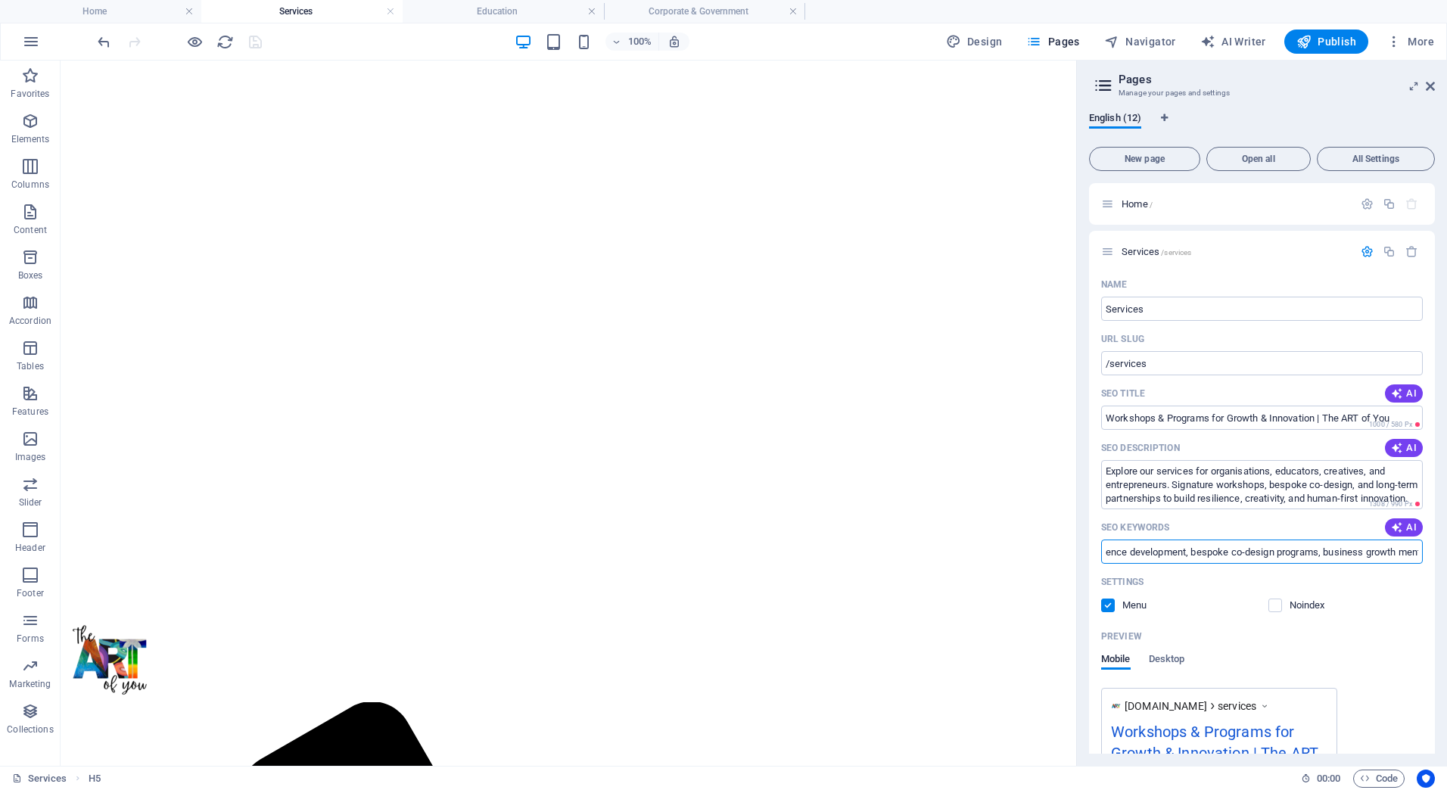
scroll to position [0, 607]
drag, startPoint x: 1382, startPoint y: 554, endPoint x: 1449, endPoint y: 564, distance: 68.1
click at [1446, 564] on html "[DOMAIN_NAME] Home Services Education Corporate & Government Favorites Elements…" at bounding box center [723, 395] width 1447 height 790
click at [1376, 553] on input "creative leadership workshops, resilience training, emotional intelligence deve…" at bounding box center [1262, 551] width 322 height 24
click at [1363, 552] on input "creative leadership workshops, resilience training, emotional intelligence deve…" at bounding box center [1262, 551] width 322 height 24
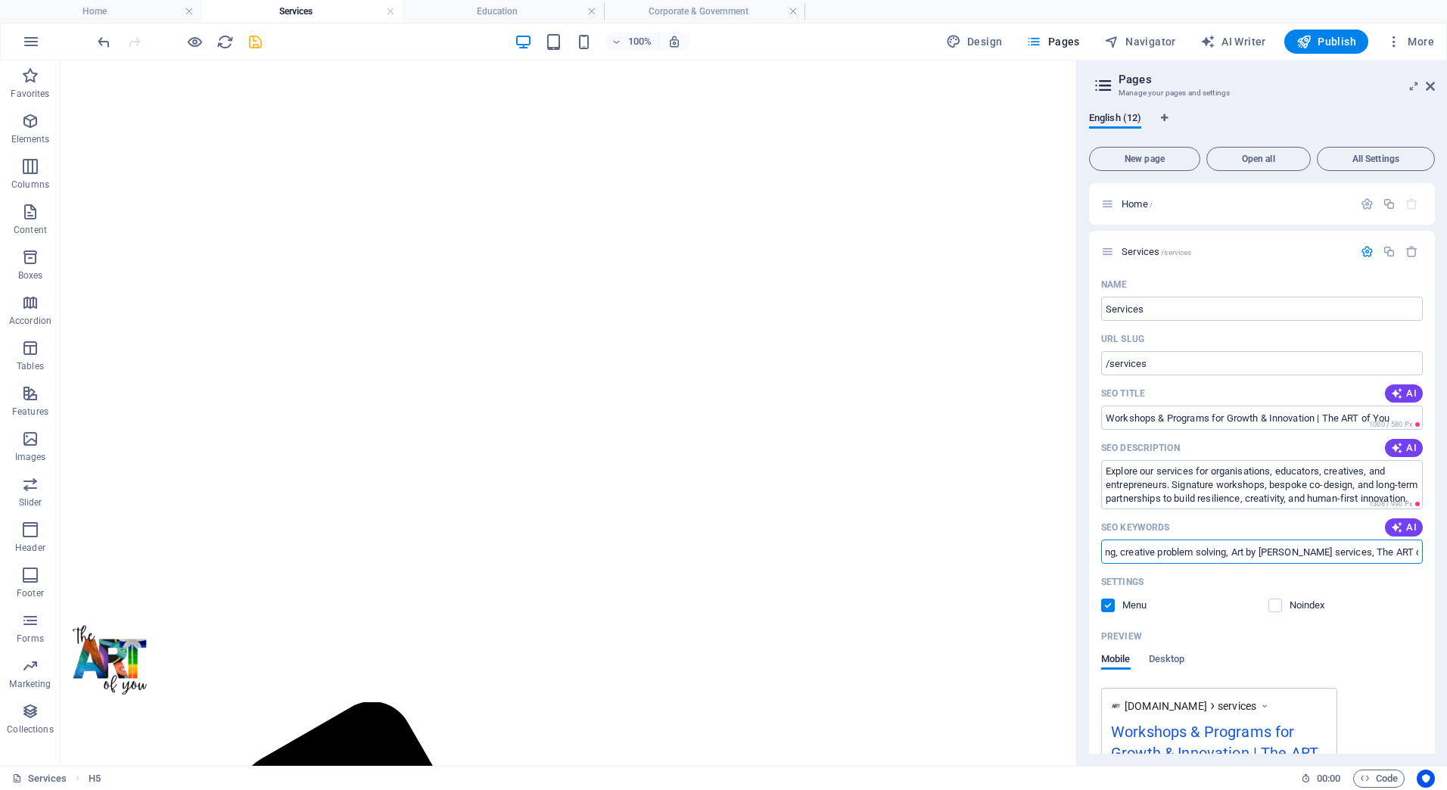
scroll to position [0, 627]
type input "creative leadership workshops, resilience training, emotional intelligence deve…"
click at [262, 42] on icon "save" at bounding box center [255, 41] width 17 height 17
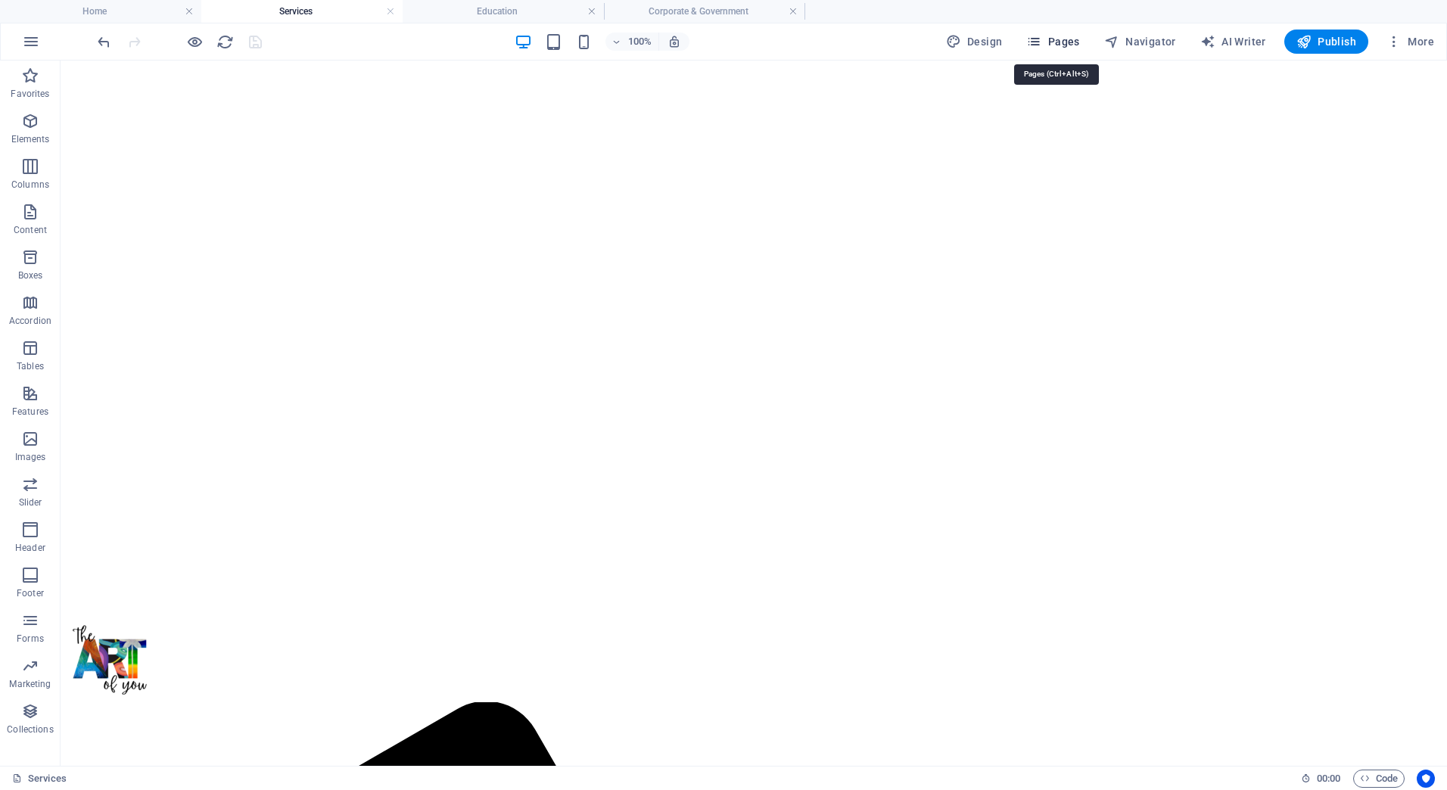
click at [1046, 39] on span "Pages" at bounding box center [1052, 41] width 53 height 15
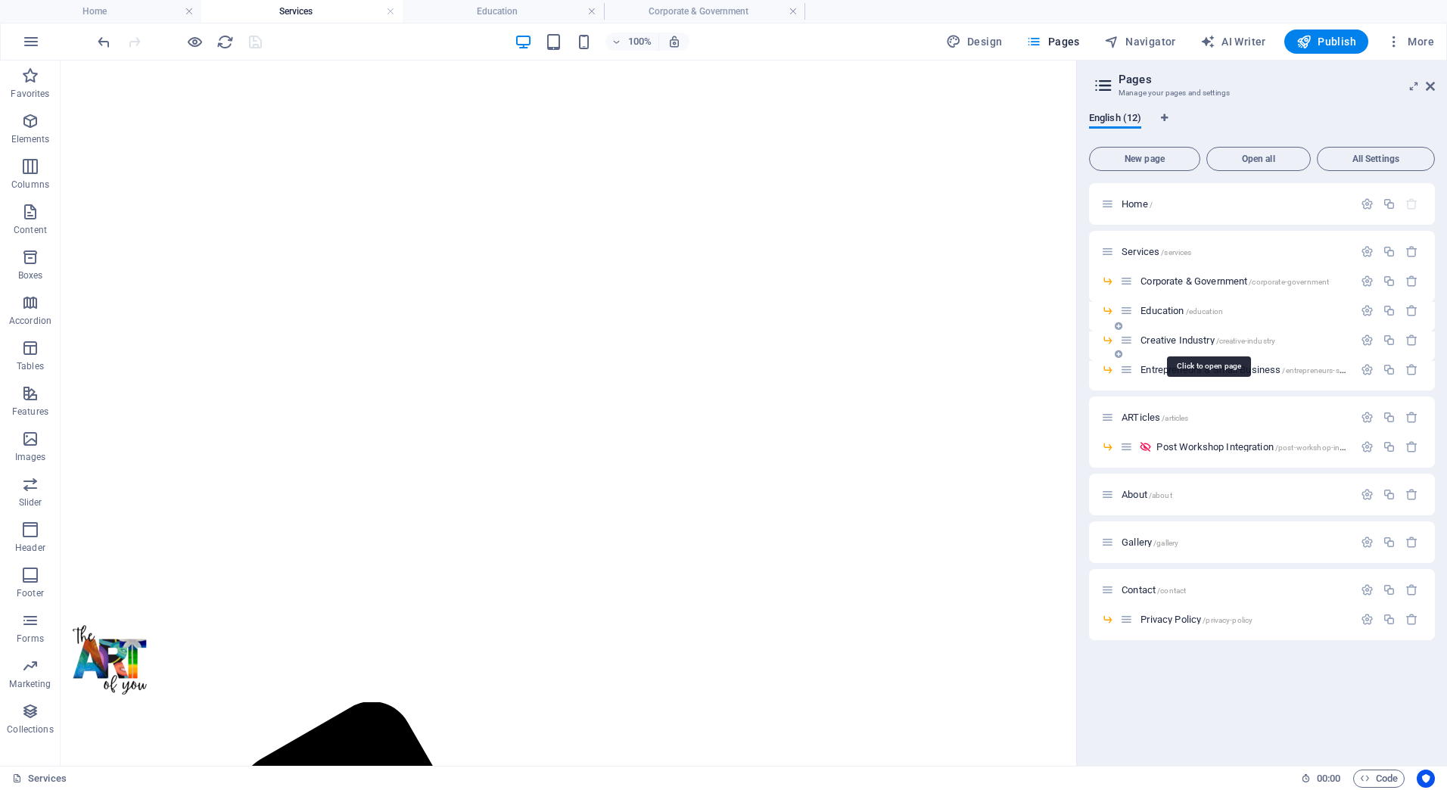
click at [1177, 342] on span "Creative Industry /creative-industry" at bounding box center [1207, 339] width 135 height 11
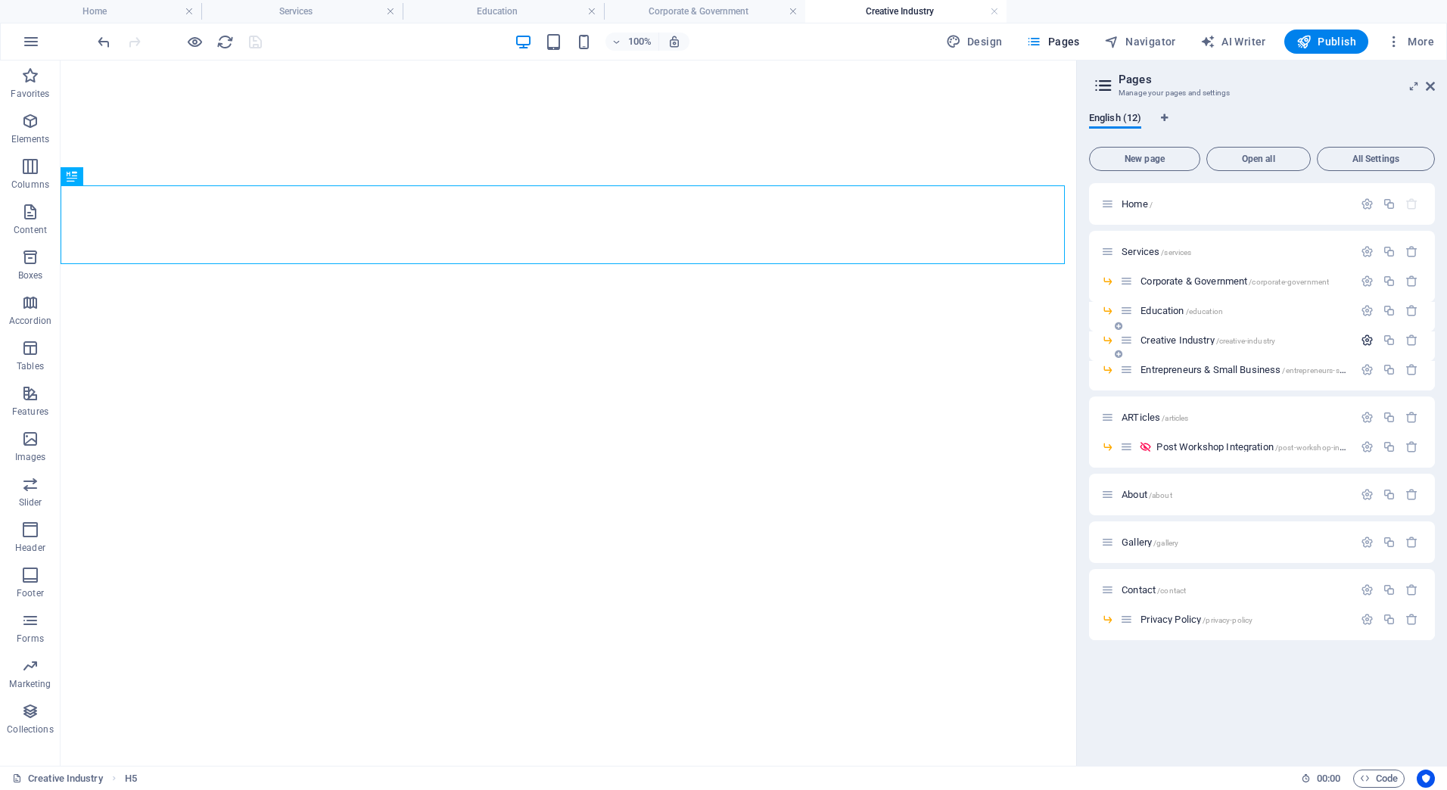
click at [1370, 337] on icon "button" at bounding box center [1366, 340] width 13 height 13
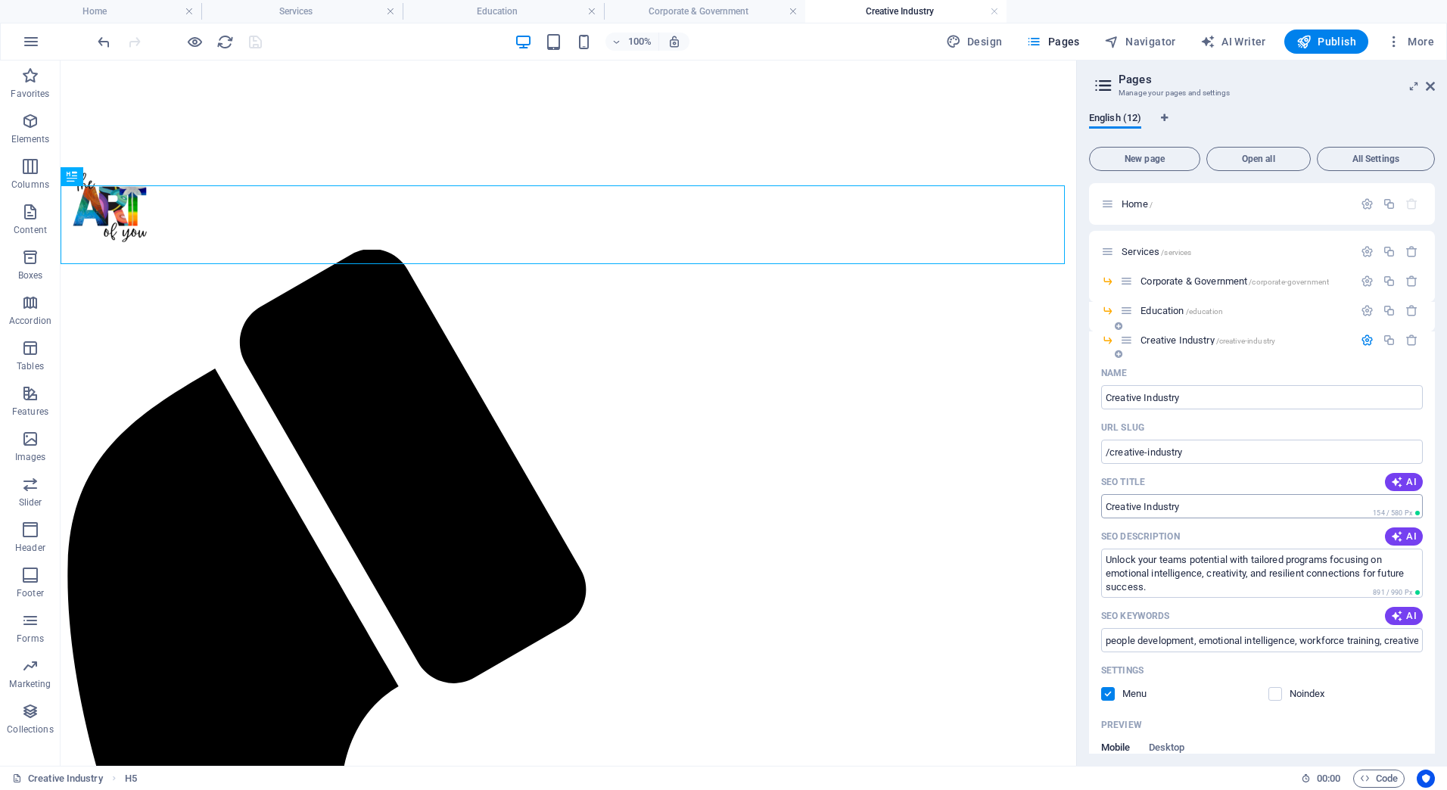
click at [1192, 508] on input "Creative Industry" at bounding box center [1262, 506] width 322 height 24
paste input "Innovation & Collaboration Workshops | Creative Industries"
type input "Innovation & Collaboration Workshops | Creative Industries"
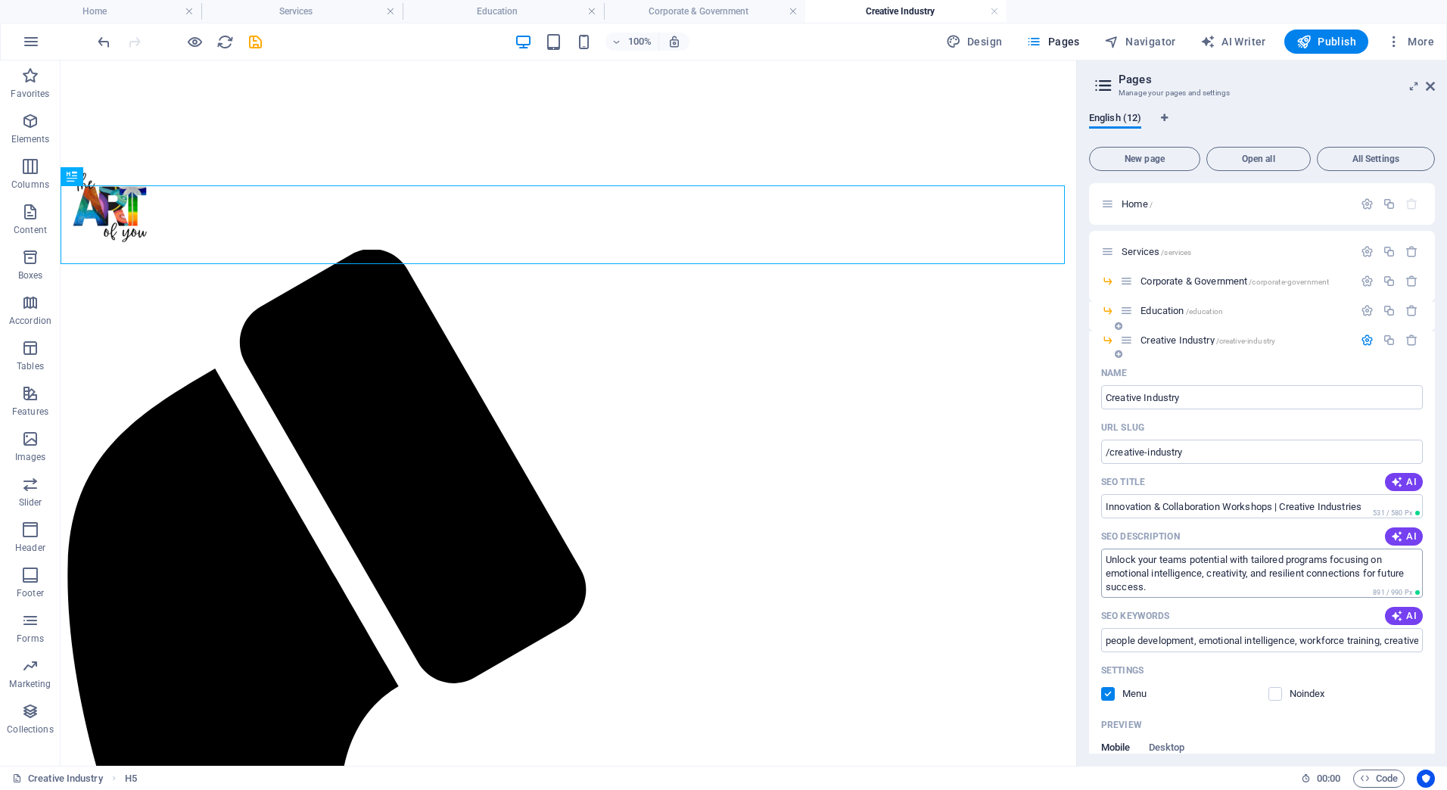
click at [1220, 562] on textarea "Unlock your teams potential with tailored programs focusing on emotional intell…" at bounding box center [1262, 573] width 322 height 49
paste textarea "Empowering designers, agencies, tech teams, and start-ups to thrive. ART by [PE…"
click at [1158, 575] on textarea "Empowering designers, agencies, tech teams, and start-ups to thrive. ART by [PE…" at bounding box center [1262, 573] width 322 height 49
click at [1211, 561] on textarea "Empowering designers, agencies, tech teams, and start-ups to thrive. ART by [PE…" at bounding box center [1262, 573] width 322 height 49
click at [1164, 558] on textarea "Empowering designers, agencies, tech teams, and start-ups to thrive. ART by [PE…" at bounding box center [1262, 573] width 322 height 49
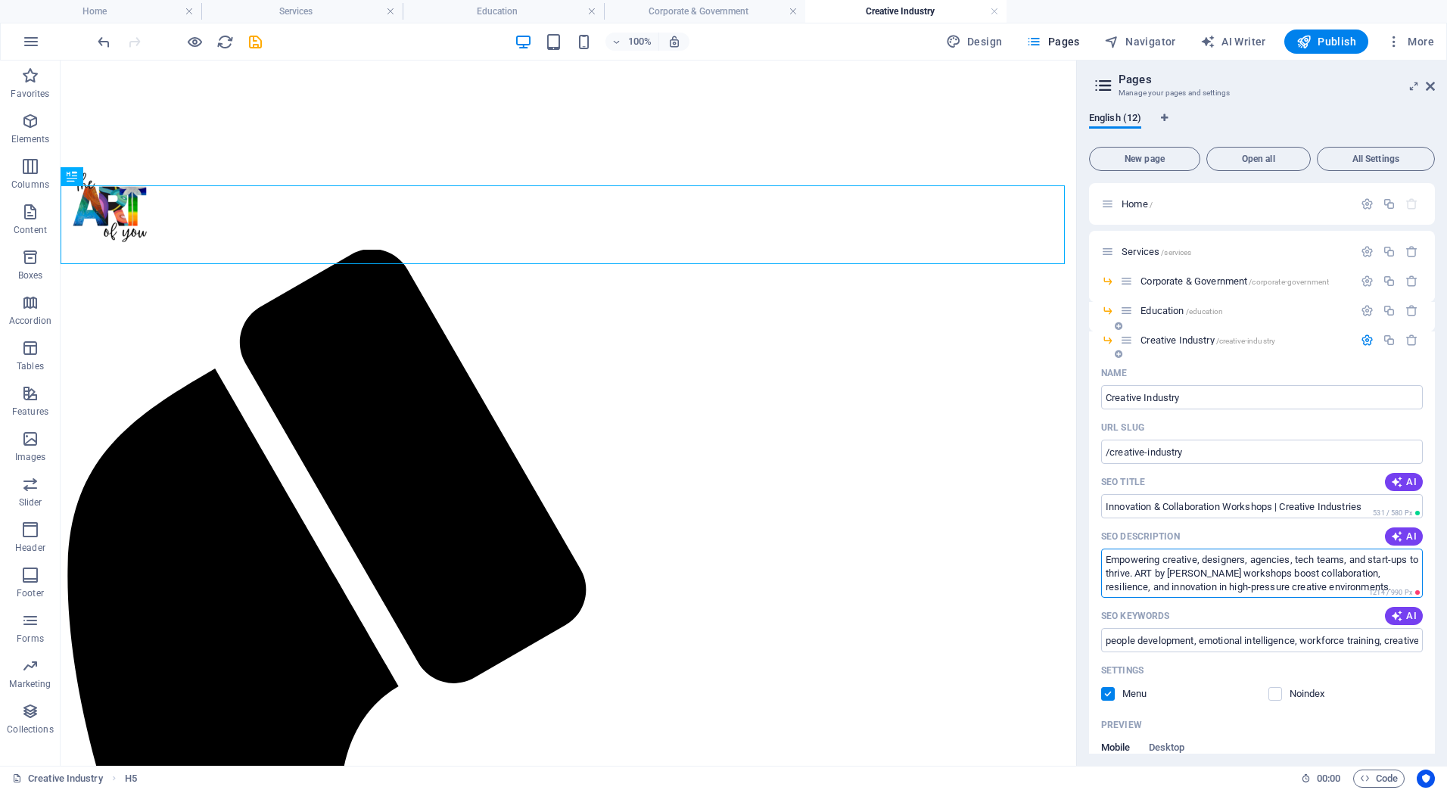
click at [1255, 573] on textarea "Empowering creative, designers, agencies, tech teams, and start-ups to thrive. …" at bounding box center [1262, 573] width 322 height 49
click at [1261, 573] on textarea "Empowering creative, designers, agencies, tech teams, and start-ups to thrive. …" at bounding box center [1262, 573] width 322 height 49
click at [1351, 582] on textarea "Empowering creative, designers, agencies, tech teams, and start-ups to thrive. …" at bounding box center [1262, 573] width 322 height 49
click at [1264, 571] on textarea "Empowering creative, designers, agencies, tech teams, and start-ups to thrive. …" at bounding box center [1262, 573] width 322 height 49
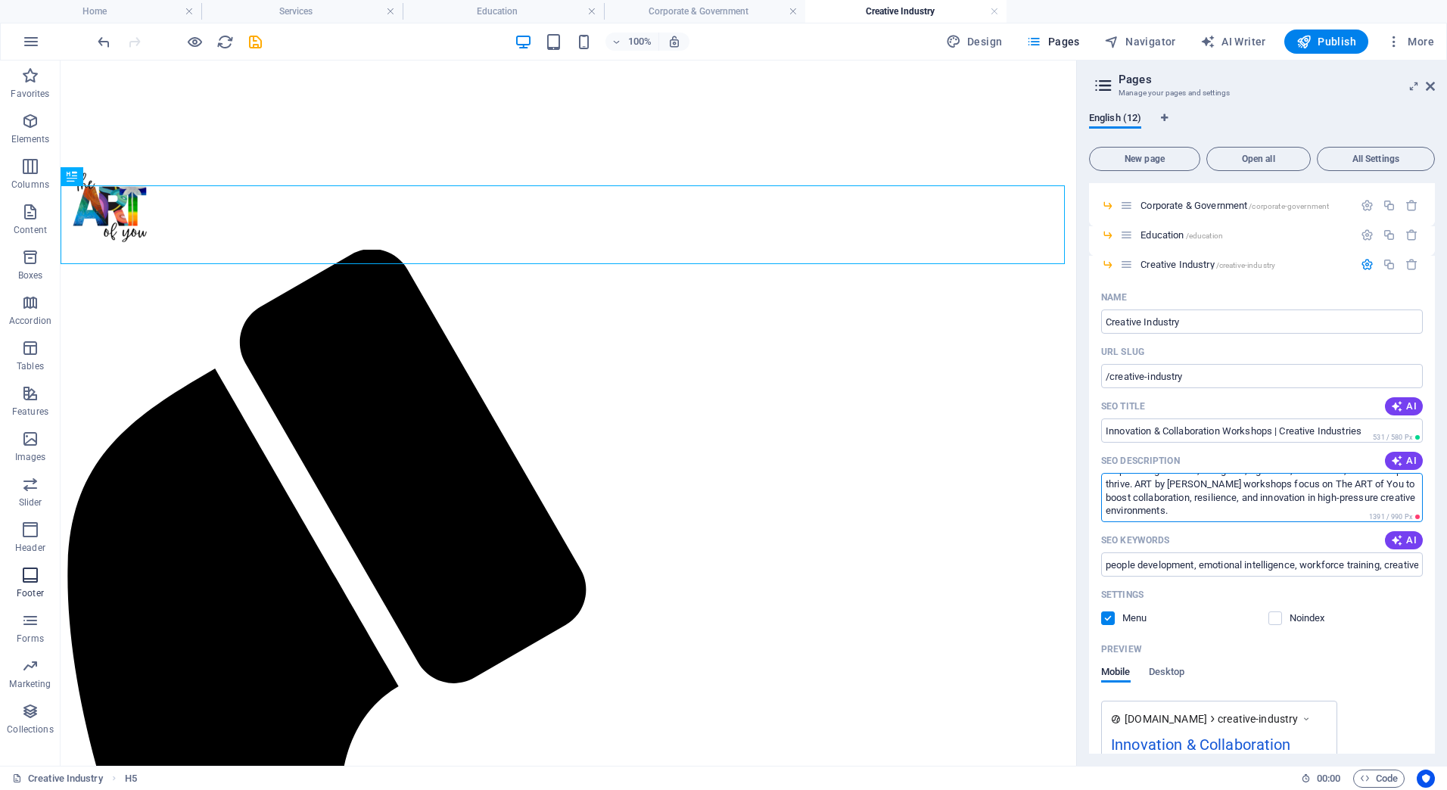
type textarea "Empowering creative, designers, agencies, tech teams, and start-ups to thrive. …"
click at [1226, 564] on input "people development, emotional intelligence, workforce training, creative leader…" at bounding box center [1262, 564] width 322 height 24
paste input "creative industry workshops, innovation jam, team collaboration training, resil…"
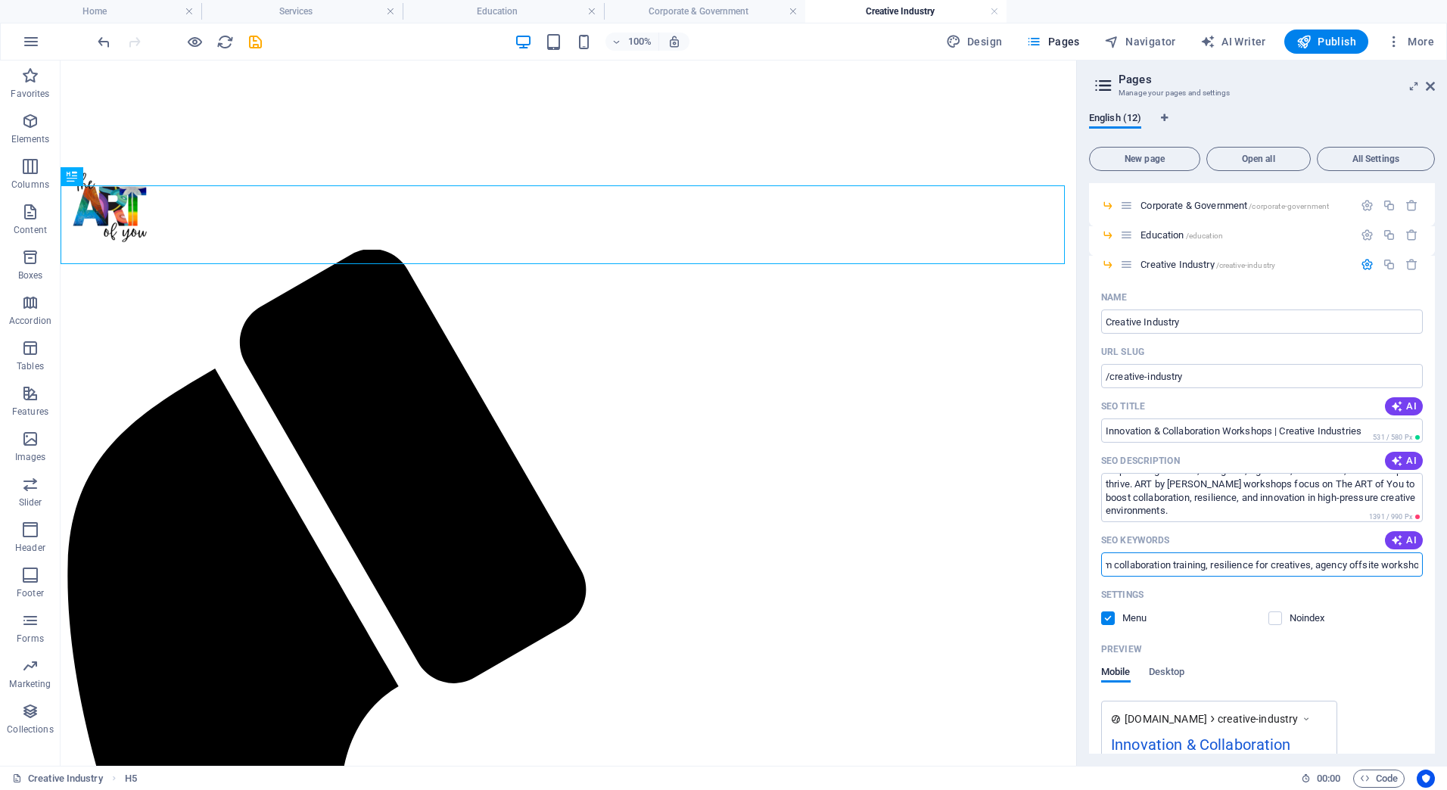
scroll to position [0, 555]
drag, startPoint x: 1276, startPoint y: 563, endPoint x: 1449, endPoint y: 551, distance: 172.9
click at [1446, 551] on html "[DOMAIN_NAME] Home Services Education Corporate & Government Creative Industry …" at bounding box center [723, 395] width 1447 height 790
click at [1404, 558] on input "creative industry workshops, innovation jam, team collaboration training, resil…" at bounding box center [1262, 564] width 322 height 24
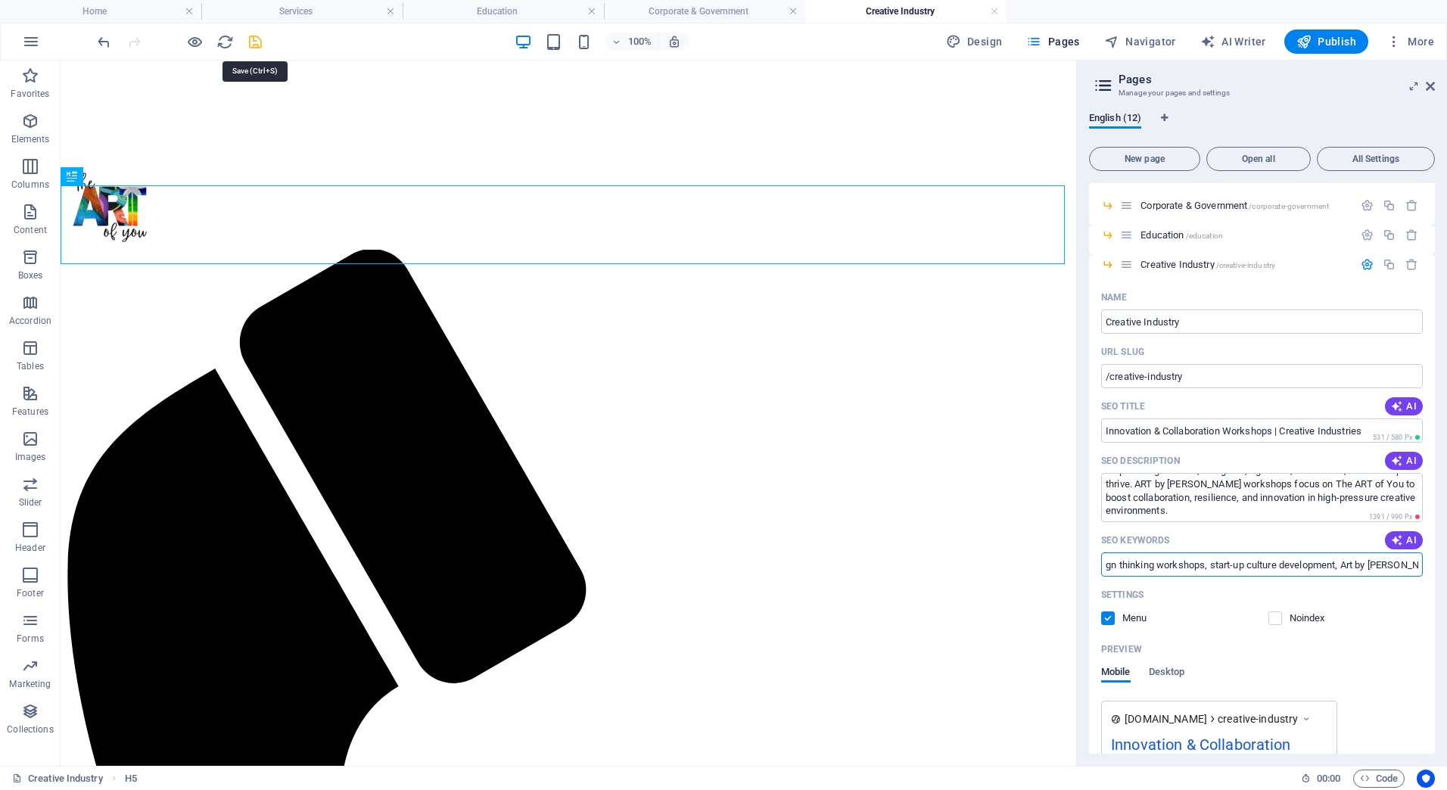
type input "creative industry workshops, innovation jam, team collaboration training, resil…"
click at [260, 43] on icon "save" at bounding box center [255, 41] width 17 height 17
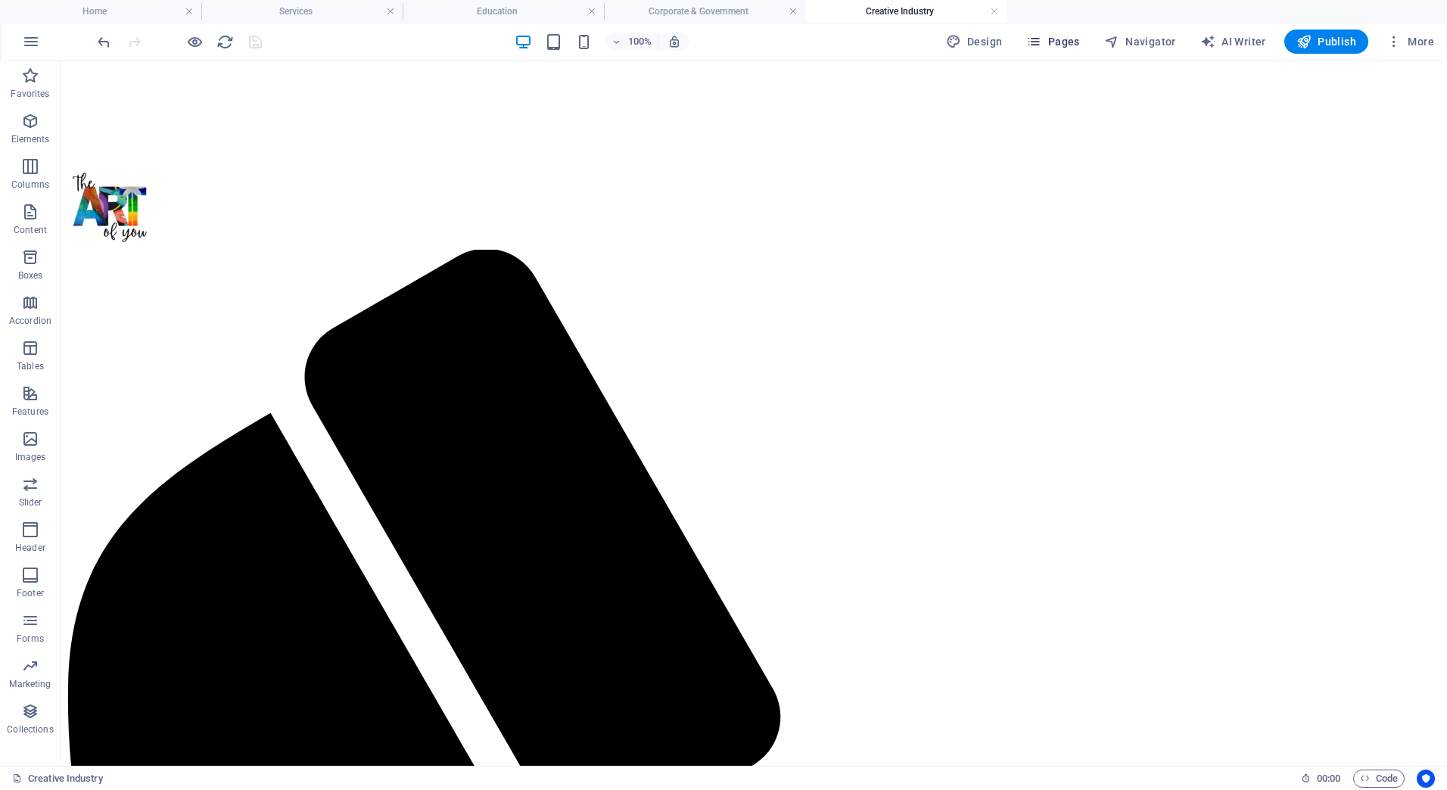
click at [1064, 42] on span "Pages" at bounding box center [1052, 41] width 53 height 15
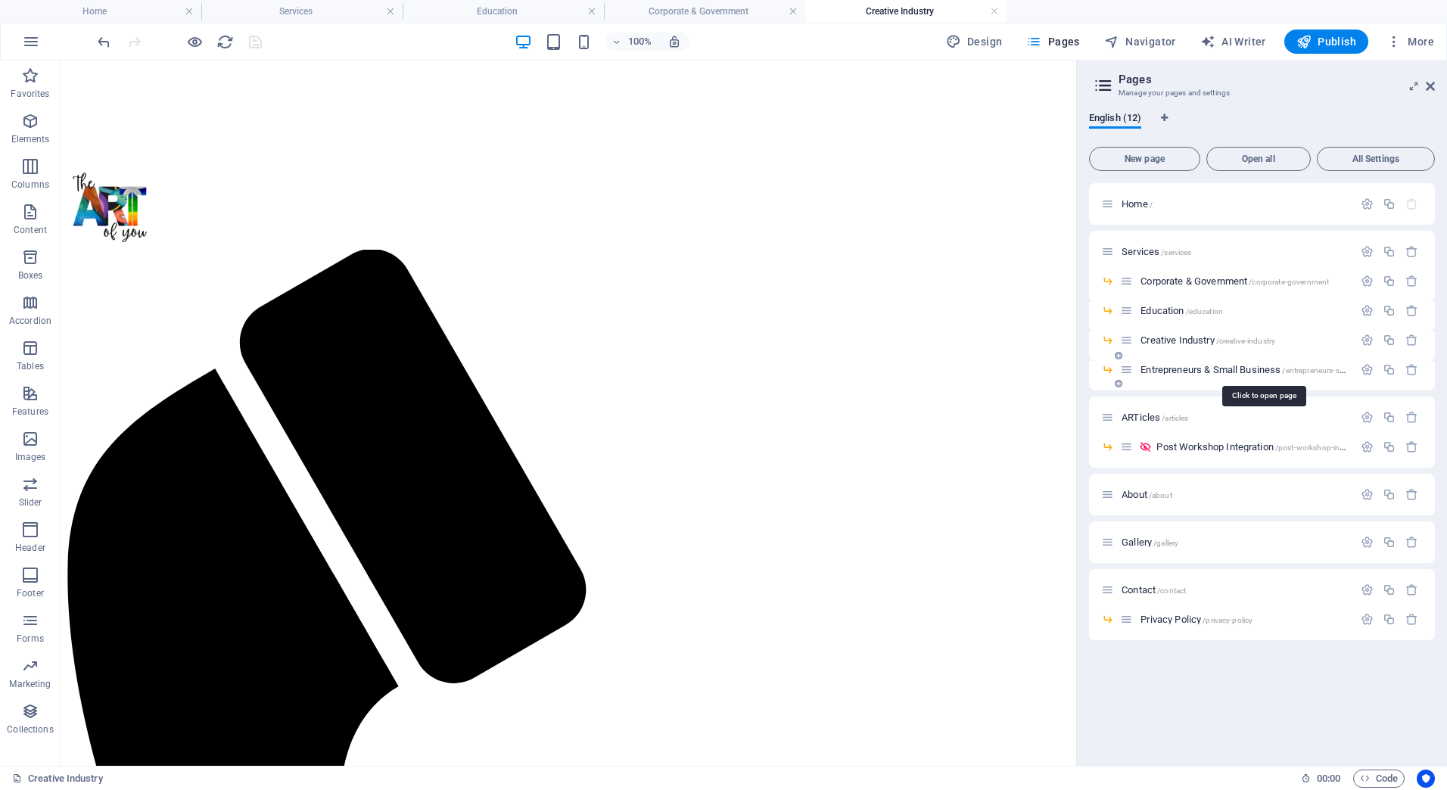
click at [1251, 368] on span "Entrepreneurs & Small Business /entrepreneurs-small-business" at bounding box center [1263, 369] width 246 height 11
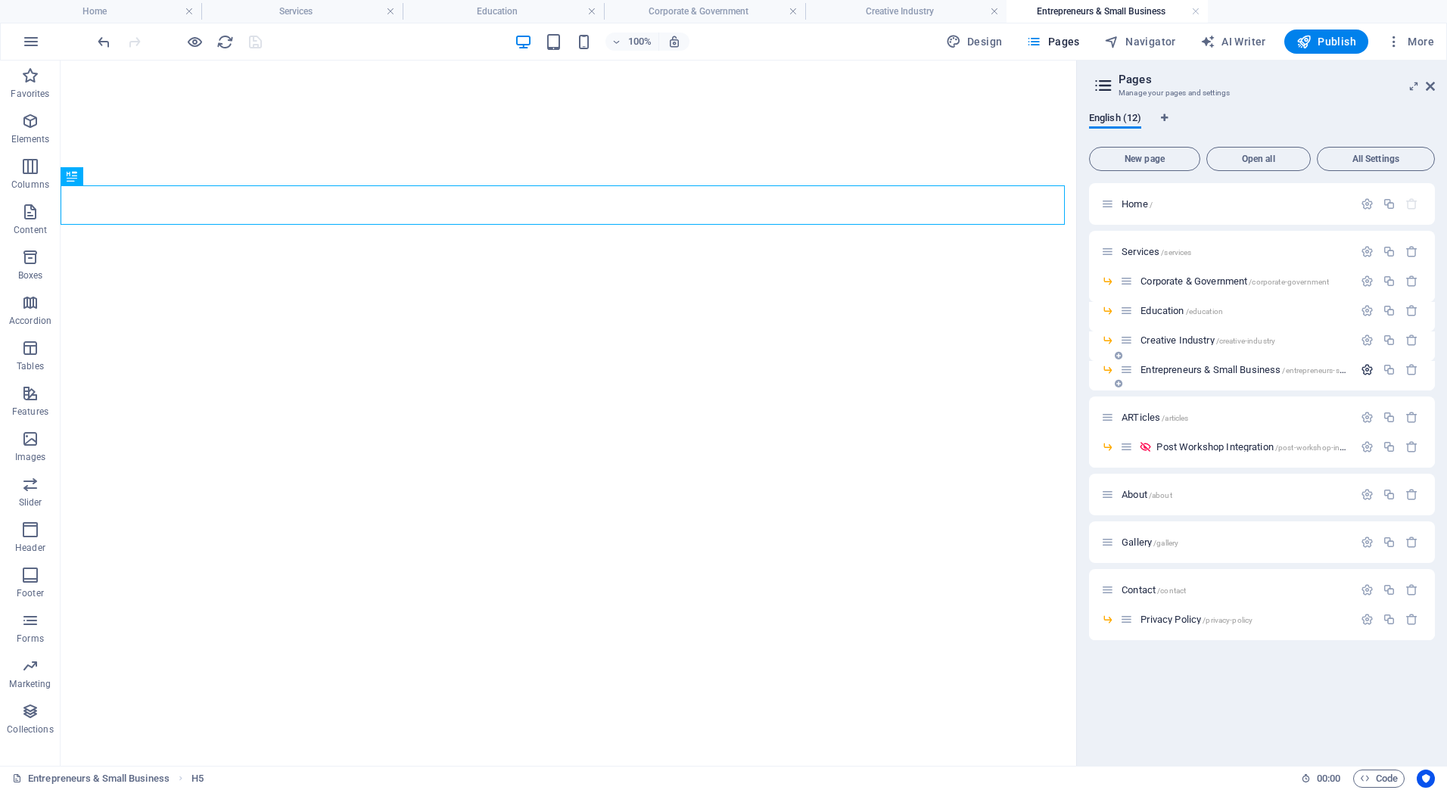
click at [1365, 371] on icon "button" at bounding box center [1366, 369] width 13 height 13
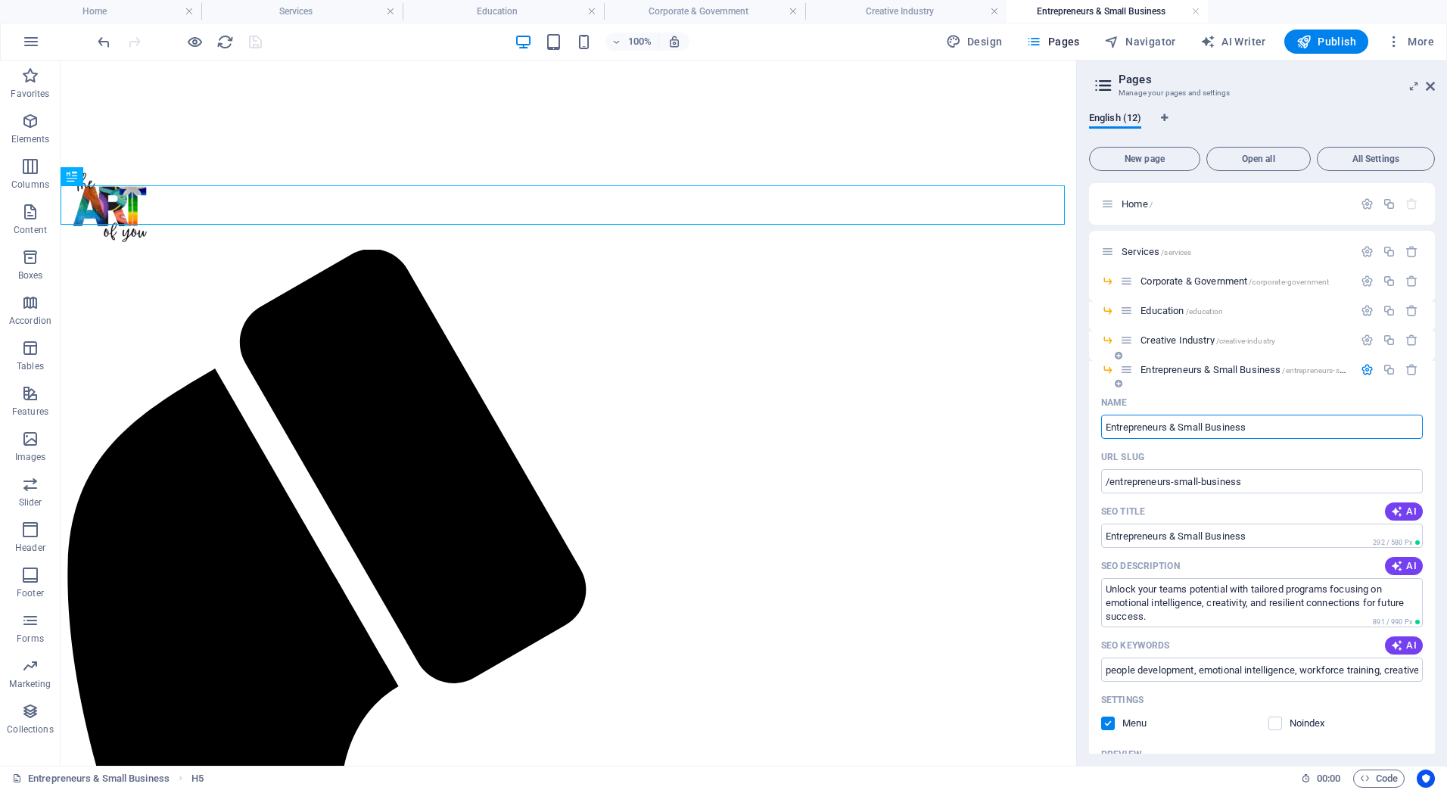
scroll to position [0, 0]
click at [1239, 534] on input "Entrepreneurs & Small Business" at bounding box center [1262, 536] width 322 height 24
paste input "Growth & Business Scaling Support |"
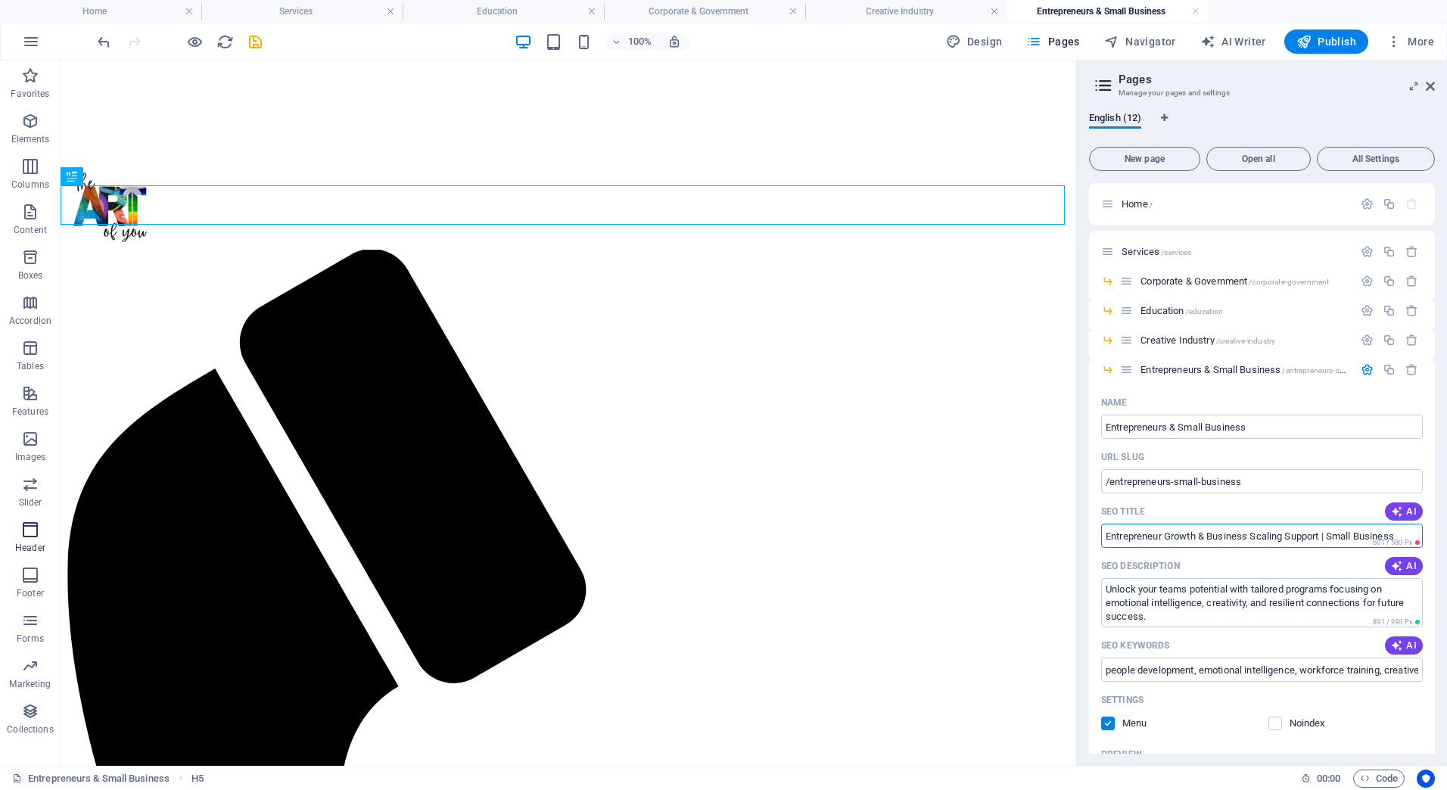
type input "Entrepreneur Growth & Business Scaling Support | Small Business"
click at [1263, 607] on textarea "Unlock your teams potential with tailored programs focusing on emotional intell…" at bounding box center [1262, 602] width 322 height 49
paste textarea "Workshops, coaching, and mentoring for entrepreneurs and small business owners.…"
click at [1189, 600] on textarea "Workshops, coaching, and mentoring for entrepreneurs and small business owners.…" at bounding box center [1262, 602] width 322 height 49
drag, startPoint x: 1189, startPoint y: 600, endPoint x: 1219, endPoint y: 602, distance: 30.4
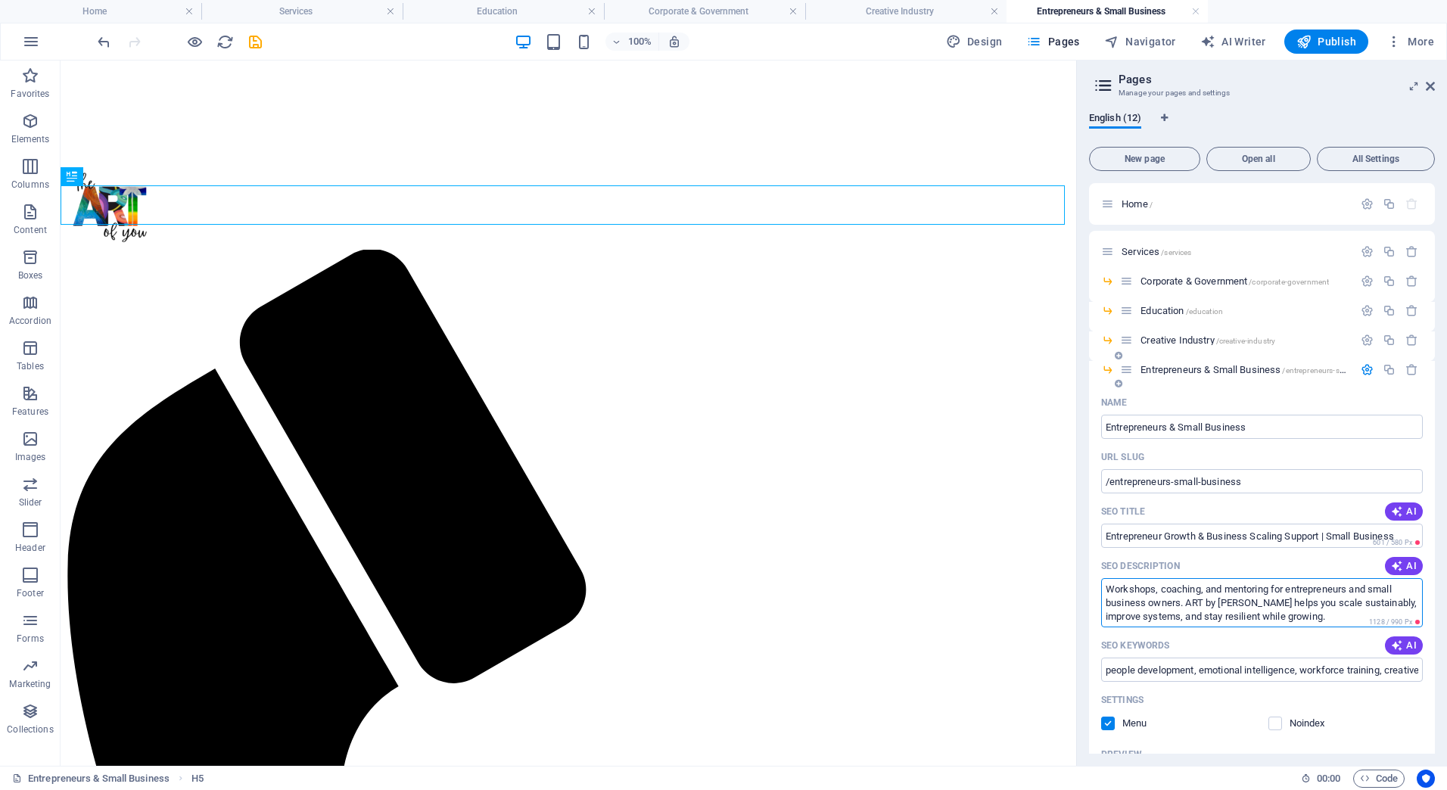
click at [1219, 602] on textarea "Workshops, coaching, and mentoring for entrepreneurs and small business owners.…" at bounding box center [1262, 602] width 322 height 49
click at [1324, 617] on textarea "Workshops, coaching, and mentoring for entrepreneurs and small business owners.…" at bounding box center [1262, 602] width 322 height 49
click at [1172, 618] on textarea "Workshops, coaching, and mentoring for entrepreneurs and small business owners.…" at bounding box center [1262, 602] width 322 height 49
click at [1152, 617] on textarea "Workshops, coaching, and mentoring for entrepreneurs and small business owners.…" at bounding box center [1262, 602] width 322 height 49
click at [1146, 615] on textarea "Workshops, coaching, and mentoring for entrepreneurs and small business owners.…" at bounding box center [1262, 602] width 322 height 49
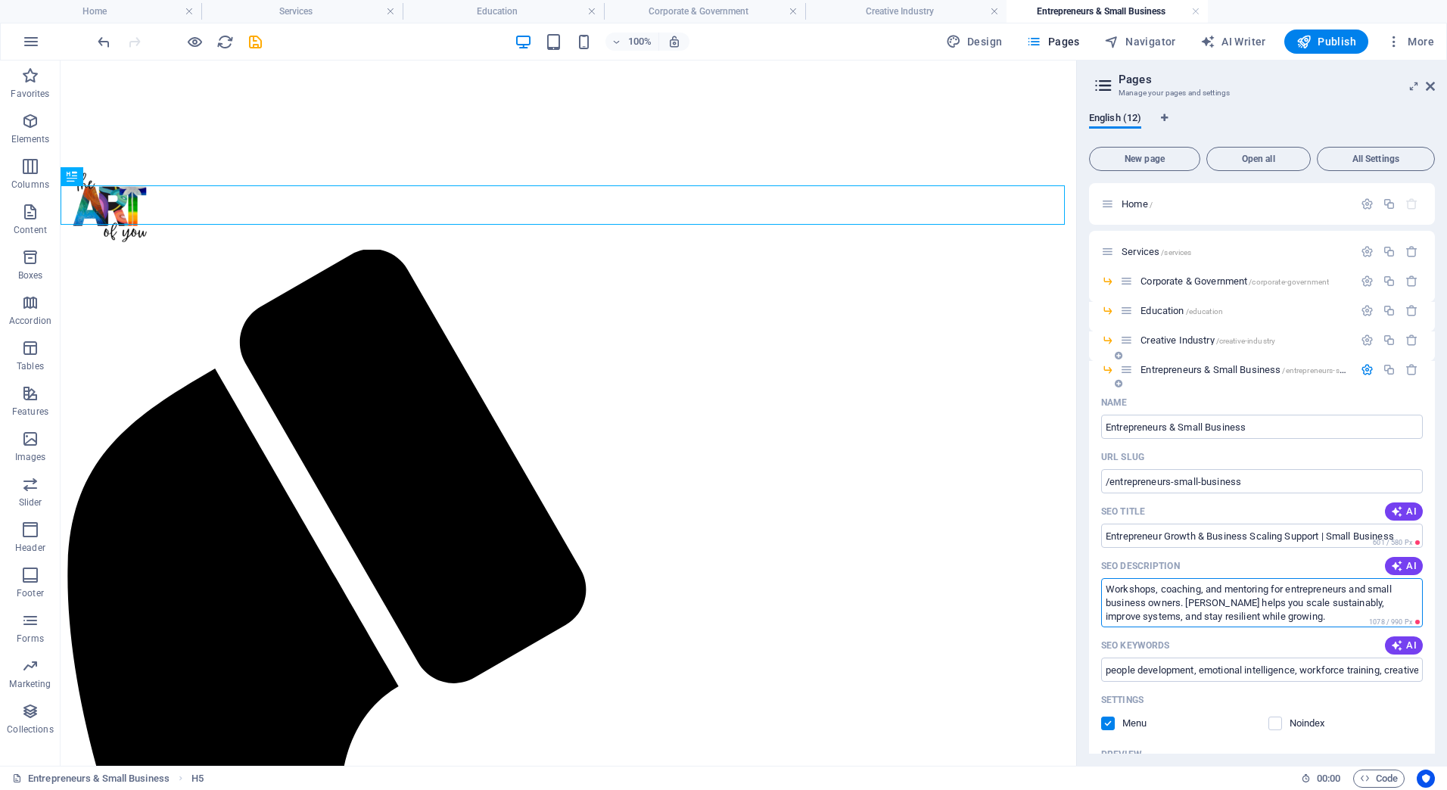
click at [1341, 603] on textarea "Workshops, coaching, and mentoring for entrepreneurs and small business owners.…" at bounding box center [1262, 602] width 322 height 49
click at [1187, 618] on textarea "Workshops, coaching, and mentoring for entrepreneurs and small business owners.…" at bounding box center [1262, 602] width 322 height 49
click at [1345, 597] on textarea "Workshops, coaching, and mentoring for entrepreneurs and small business owners.…" at bounding box center [1262, 602] width 322 height 49
click at [1261, 608] on textarea "Workshops, coaching, and mentoring for entrepreneurs and small business owners.…" at bounding box center [1262, 602] width 322 height 49
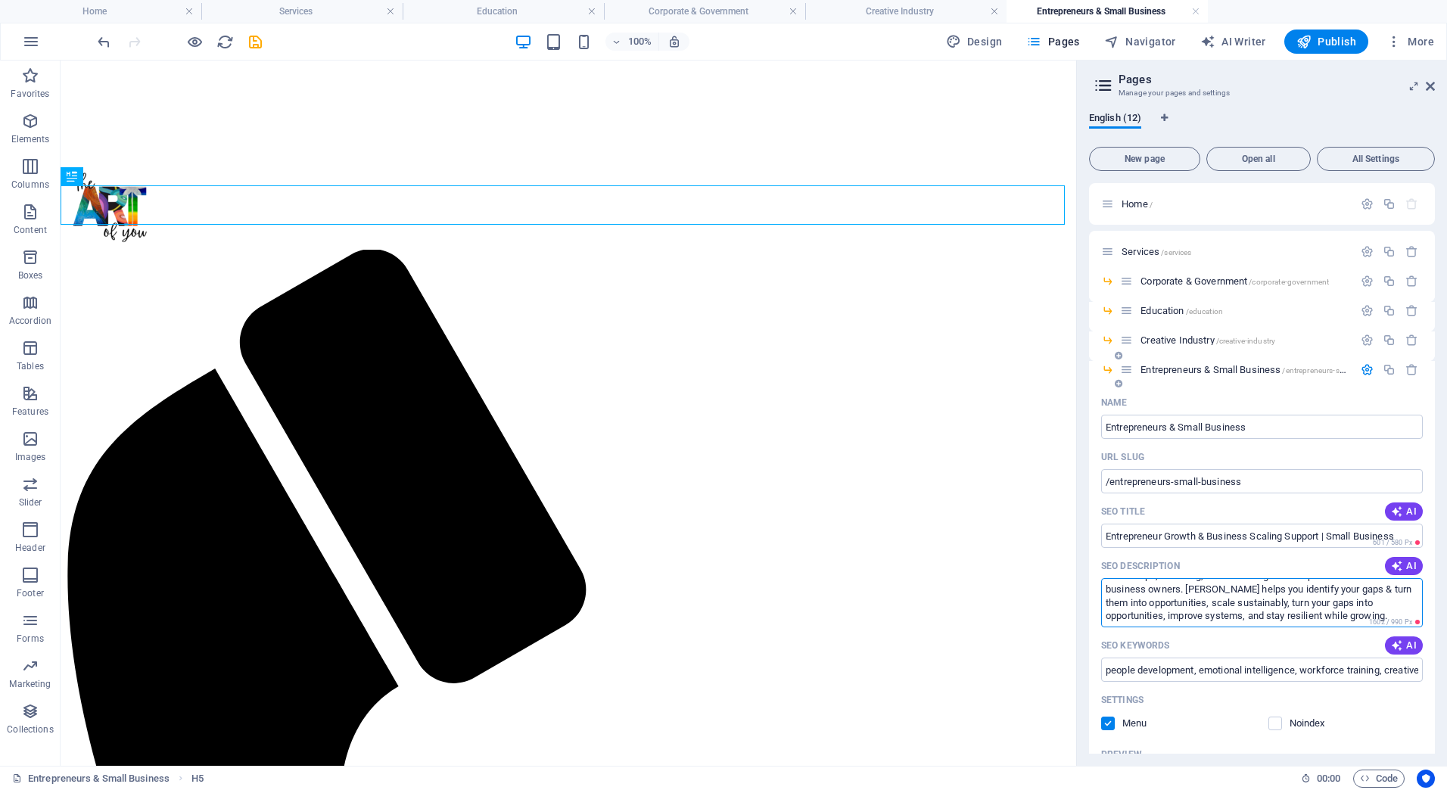
click at [1277, 600] on textarea "Workshops, coaching, and mentoring for entrepreneurs and small business owners.…" at bounding box center [1262, 602] width 322 height 49
type textarea "Workshops, coaching, and mentoring for entrepreneurs and small business owners.…"
click at [1323, 674] on input "people development, emotional intelligence, workforce training, creative leader…" at bounding box center [1262, 670] width 322 height 24
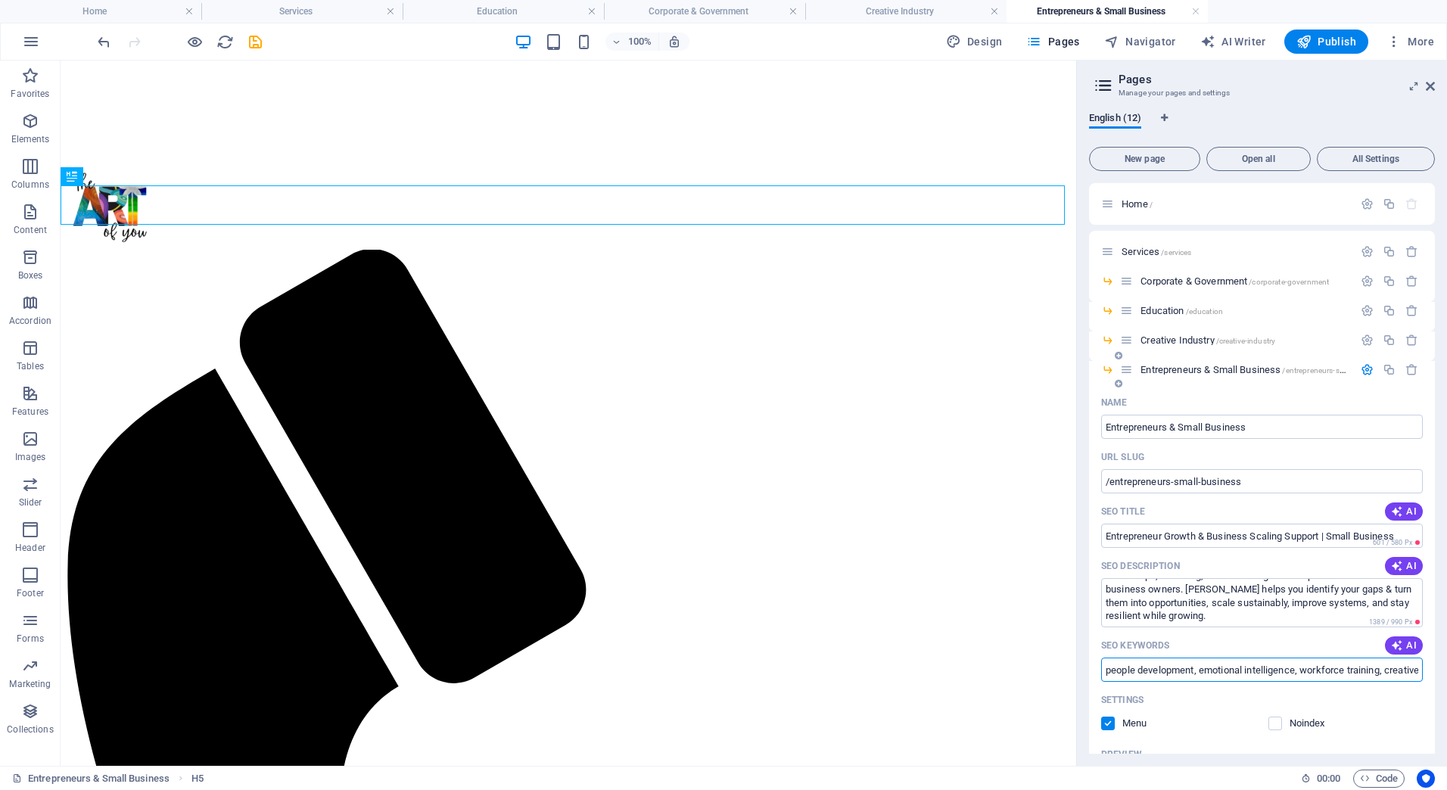
paste input "entrepreneur coaching, small business workshops, business scaling strategies, c…"
drag, startPoint x: 1357, startPoint y: 665, endPoint x: 1432, endPoint y: 664, distance: 75.7
click at [1432, 664] on div "Home / Services /services Corporate & Government /corporate-government Educatio…" at bounding box center [1262, 468] width 346 height 571
click at [1413, 667] on input "entrepreneur coaching, small business workshops, business scaling strategies, c…" at bounding box center [1262, 670] width 322 height 24
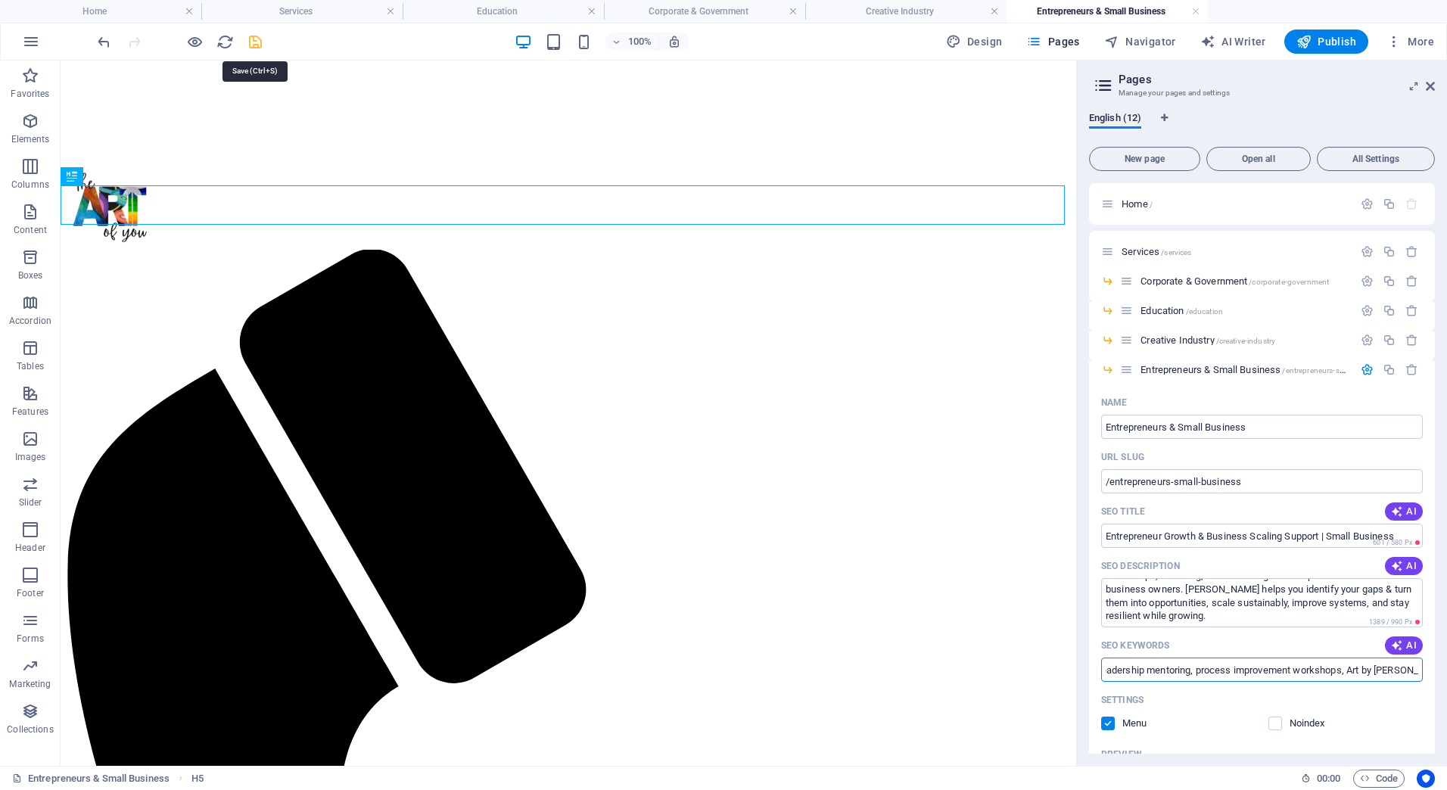
type input "entrepreneur coaching, small business workshops, business scaling strategies, c…"
click at [250, 37] on icon "save" at bounding box center [255, 41] width 17 height 17
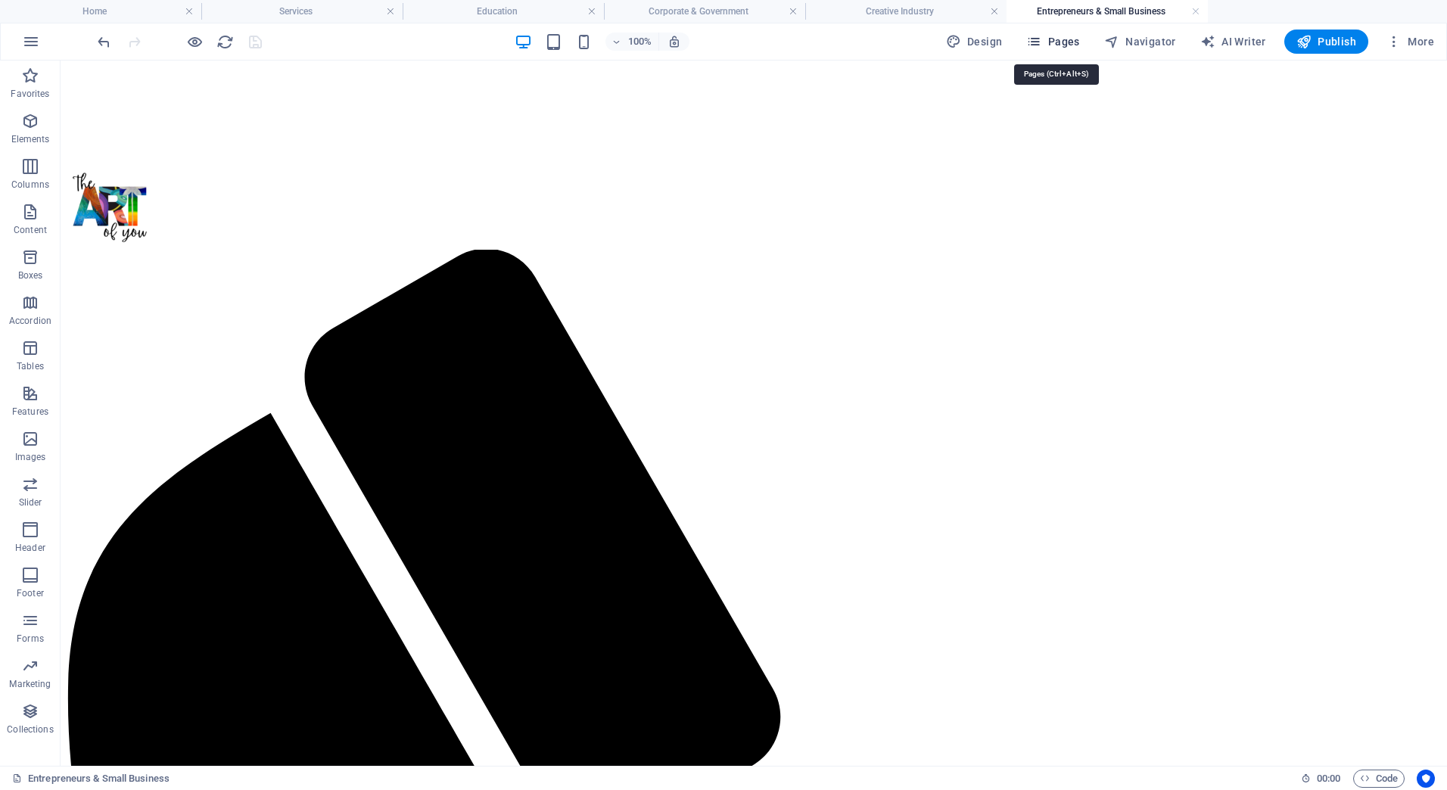
click at [1065, 41] on span "Pages" at bounding box center [1052, 41] width 53 height 15
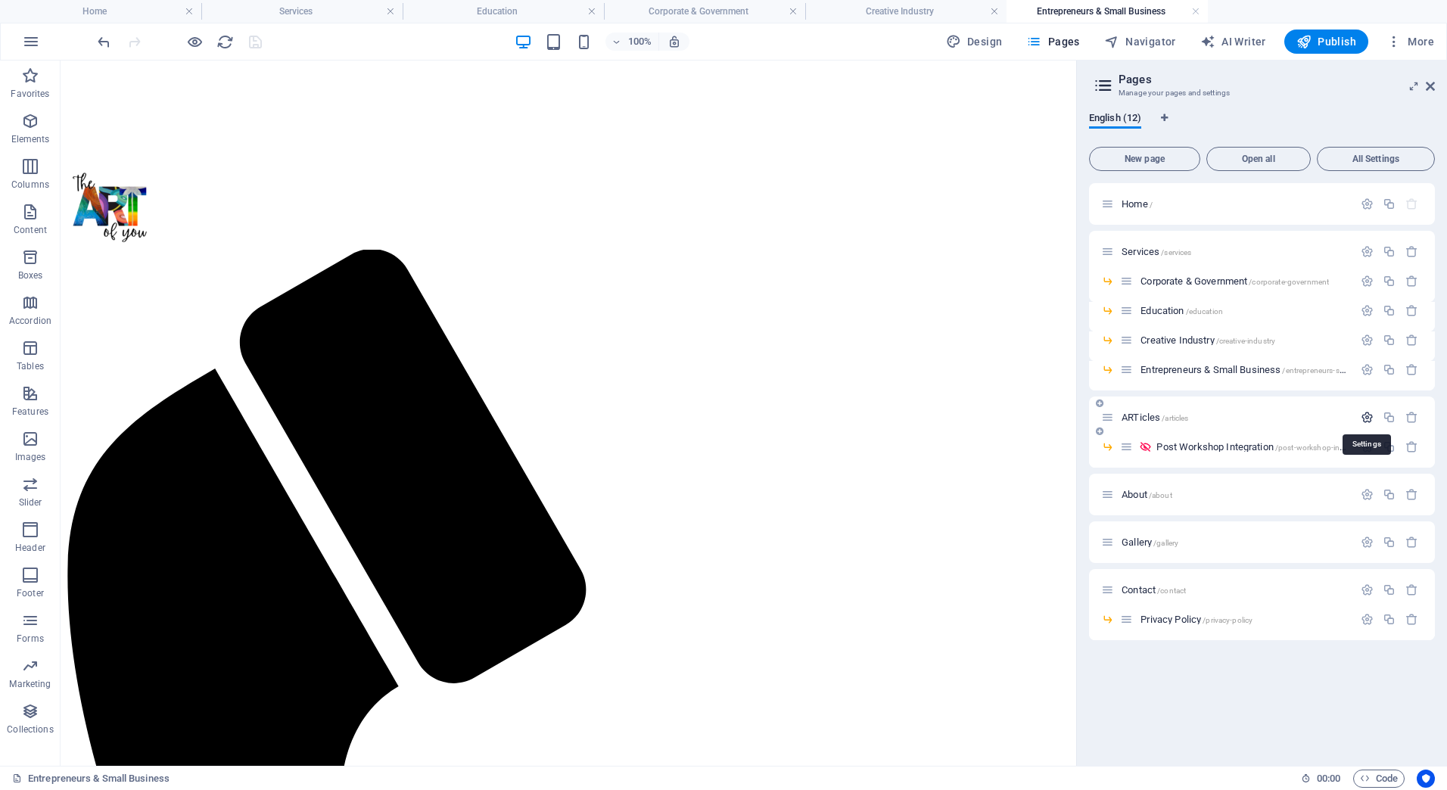
click at [1364, 414] on icon "button" at bounding box center [1366, 417] width 13 height 13
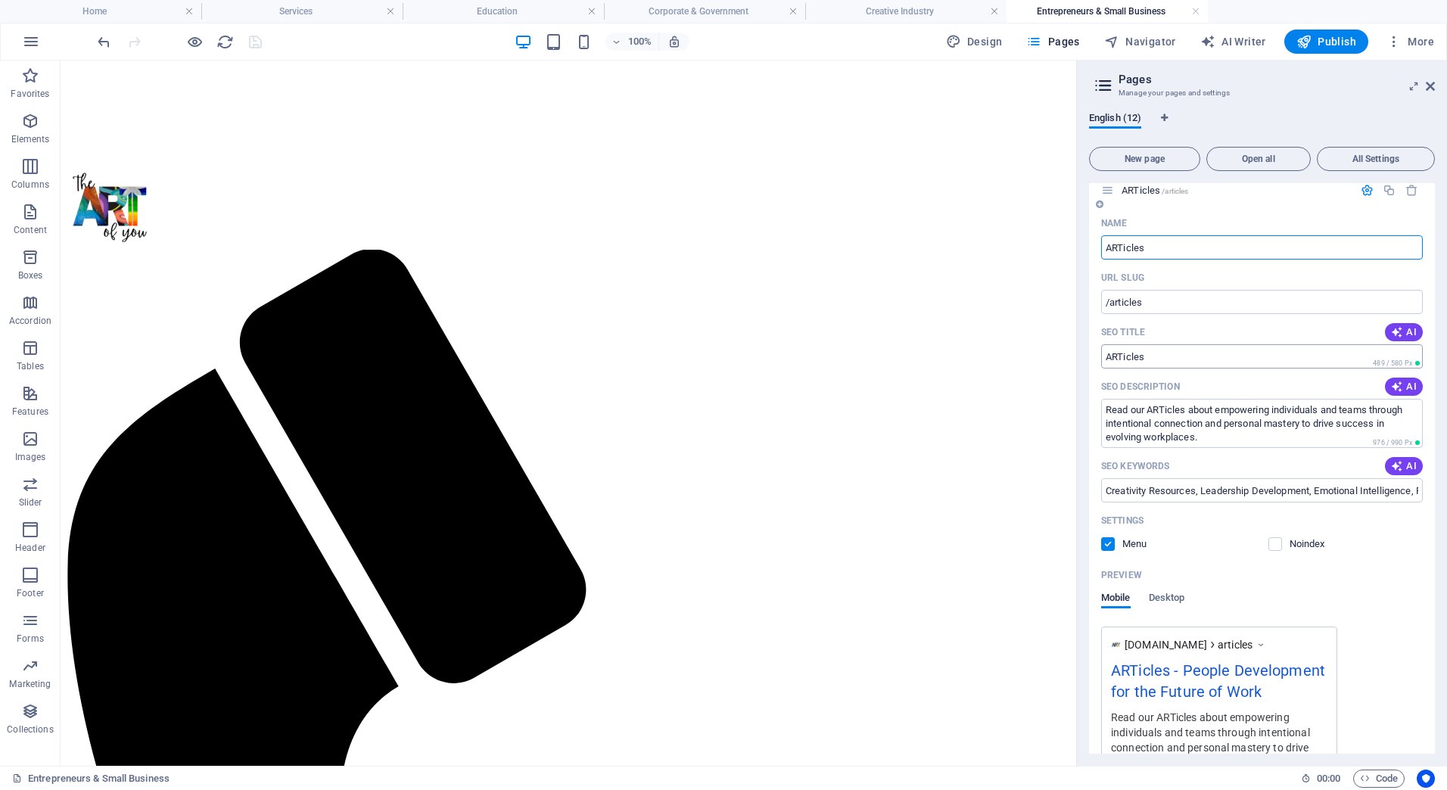
scroll to position [151, 0]
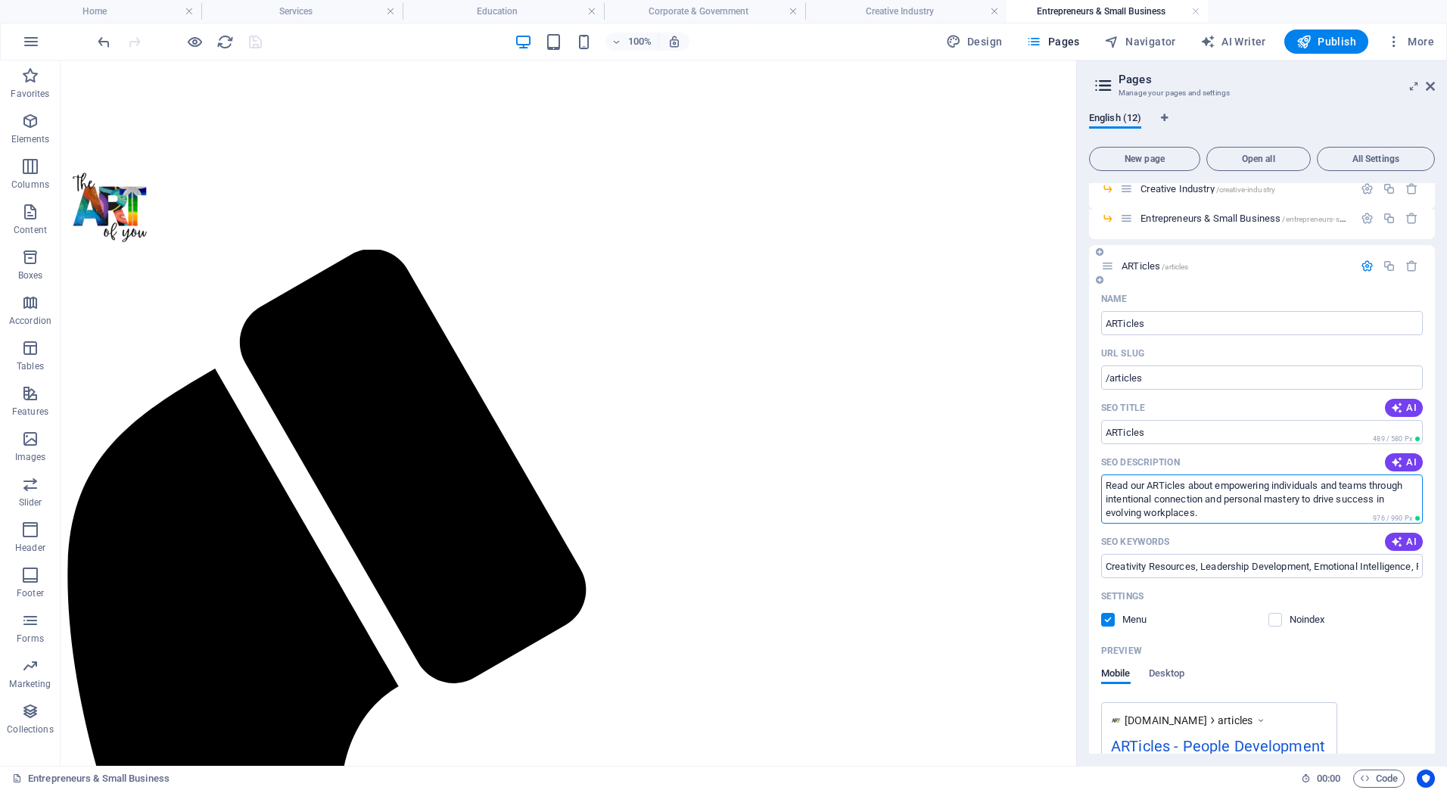
drag, startPoint x: 1227, startPoint y: 518, endPoint x: 1105, endPoint y: 474, distance: 129.2
click at [1105, 474] on textarea "Read our ARTicles about empowering individuals and teams through intentional co…" at bounding box center [1262, 498] width 322 height 49
click at [1203, 438] on input "ARTicles" at bounding box center [1262, 432] width 322 height 24
paste input "Insights on Creativity, Neuroscience & Innovation | ART by [PERSON_NAME]"
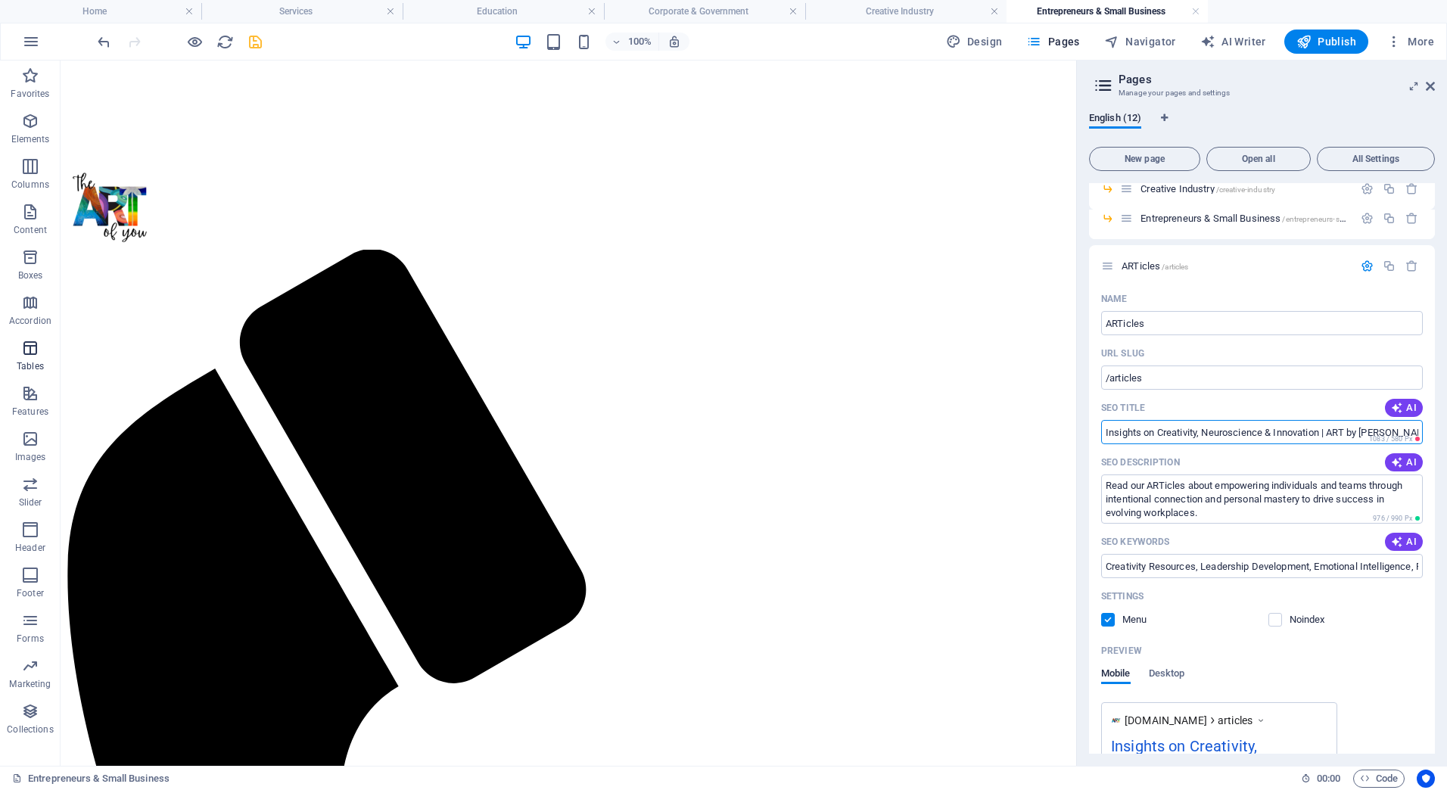
type input "Insights on Creativity, Neuroscience & Innovation | ART by [PERSON_NAME]"
drag, startPoint x: 1217, startPoint y: 513, endPoint x: 1084, endPoint y: 479, distance: 138.2
click at [1084, 479] on div "English (12) New page Open all All Settings Home / Services /services Corporate…" at bounding box center [1262, 433] width 370 height 666
paste textarea "Explore articles from ART by [PERSON_NAME] on the intersection of neuroscience,…"
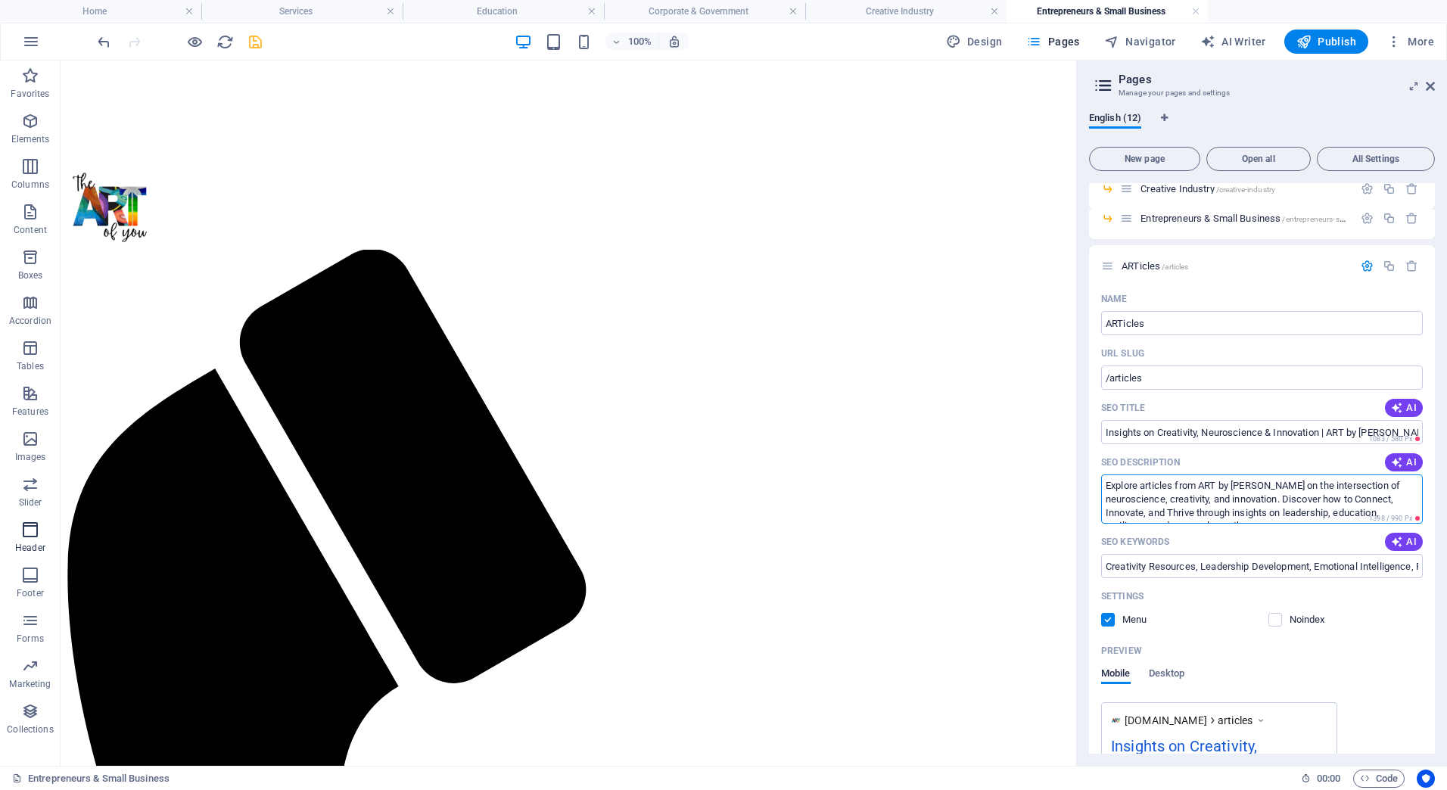
type textarea "Explore articles from ART by [PERSON_NAME] on the intersection of neuroscience,…"
click at [1296, 571] on input "Creativity Resources, Leadership Development, Emotional Intelligence, Professio…" at bounding box center [1262, 566] width 322 height 24
paste input "creativity and neuroscience, innovation strategies, emotional intelligence insi…"
type input "creativity and neuroscience, innovation strategies, emotional intelligence insi…"
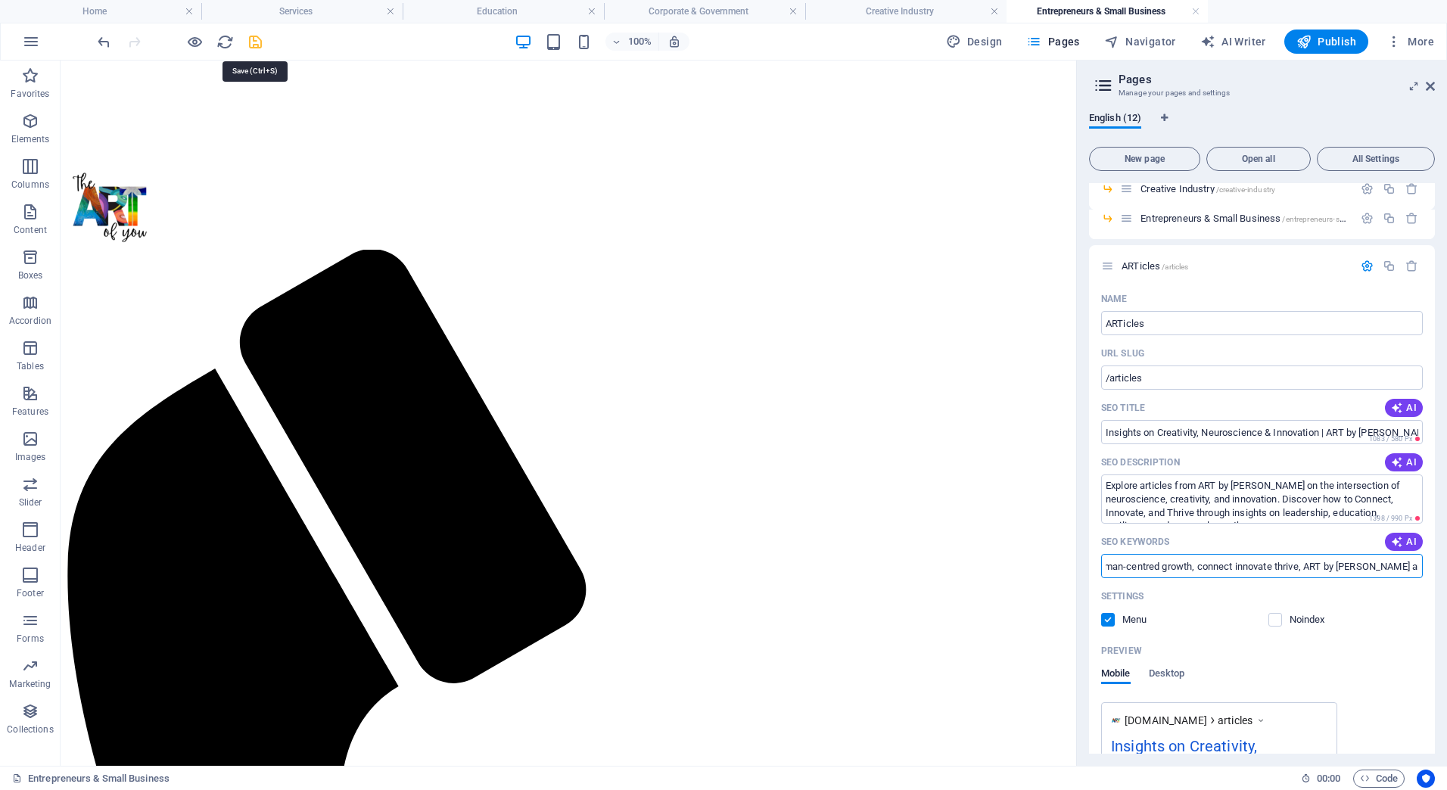
click at [257, 45] on icon "save" at bounding box center [255, 41] width 17 height 17
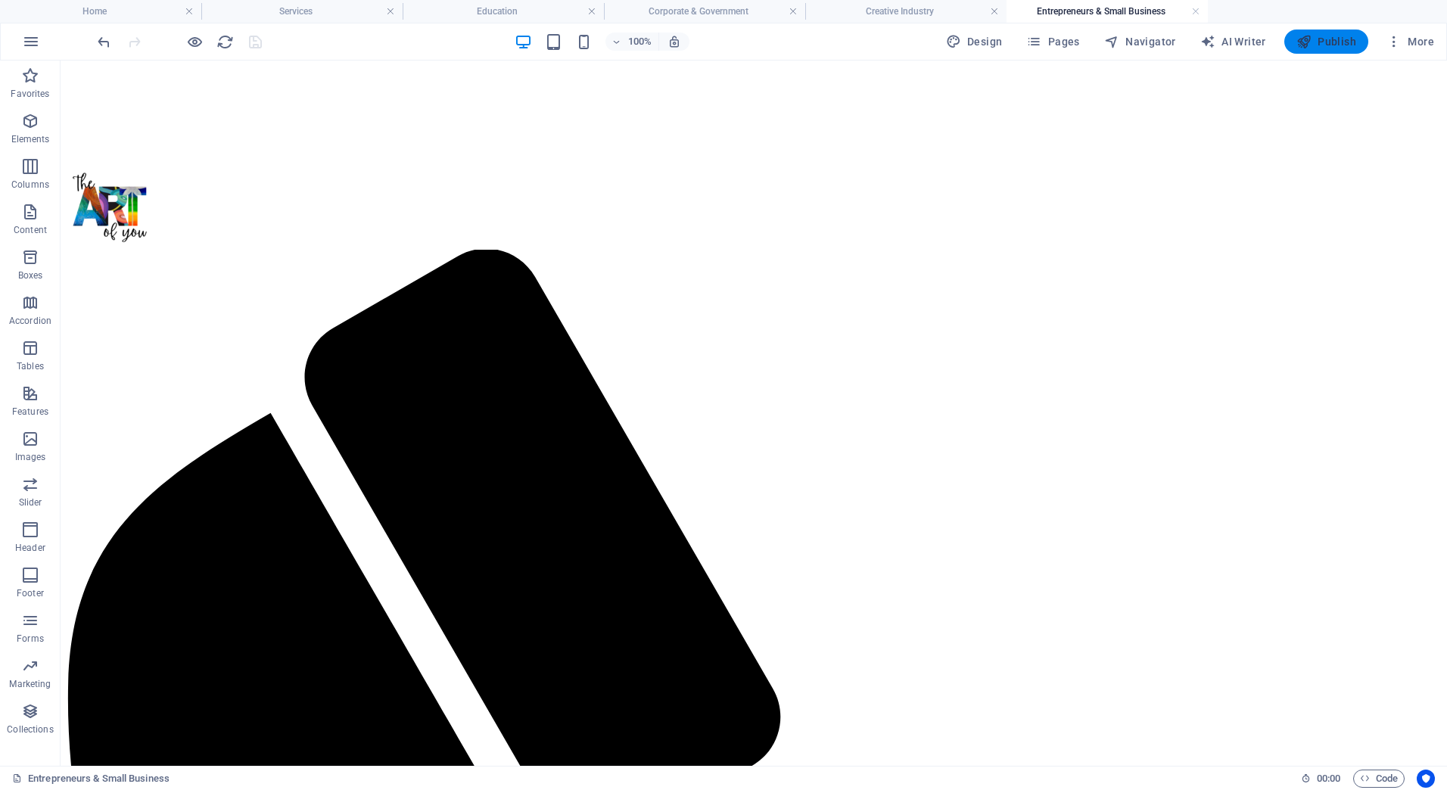
click at [1305, 42] on icon "button" at bounding box center [1303, 41] width 15 height 15
